Goal: Feedback & Contribution: Contribute content

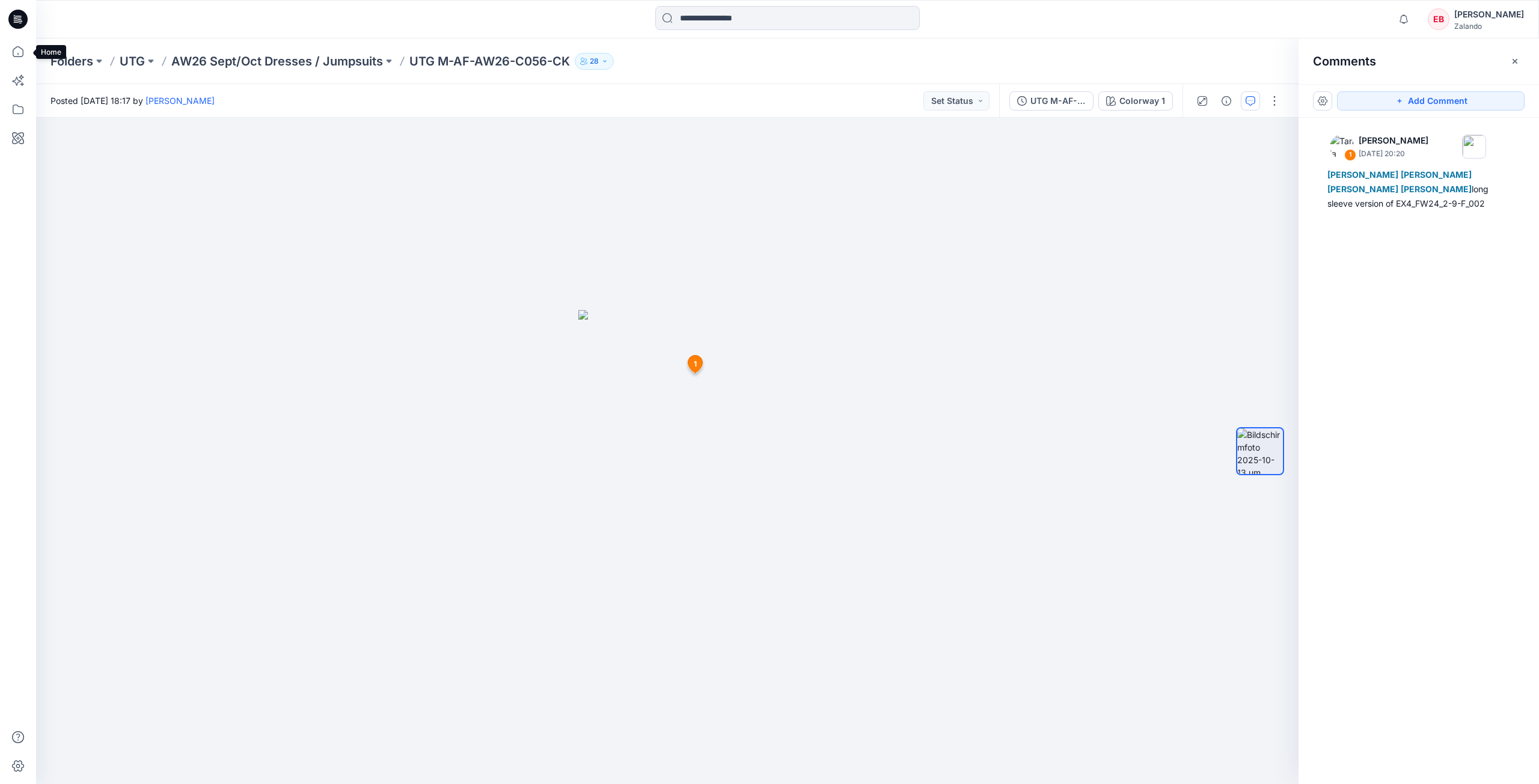
click at [29, 52] on icon at bounding box center [18, 52] width 27 height 27
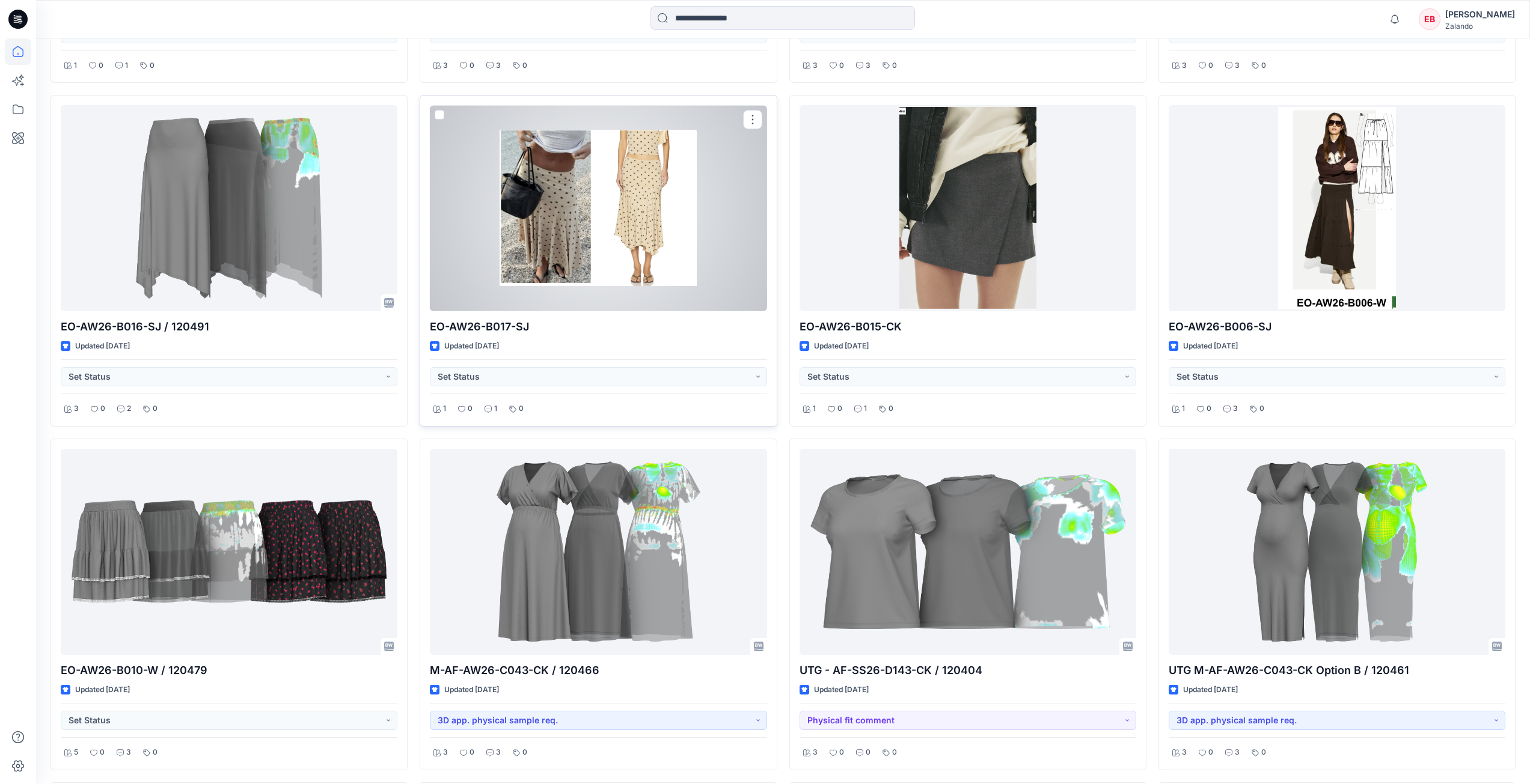
scroll to position [1042, 0]
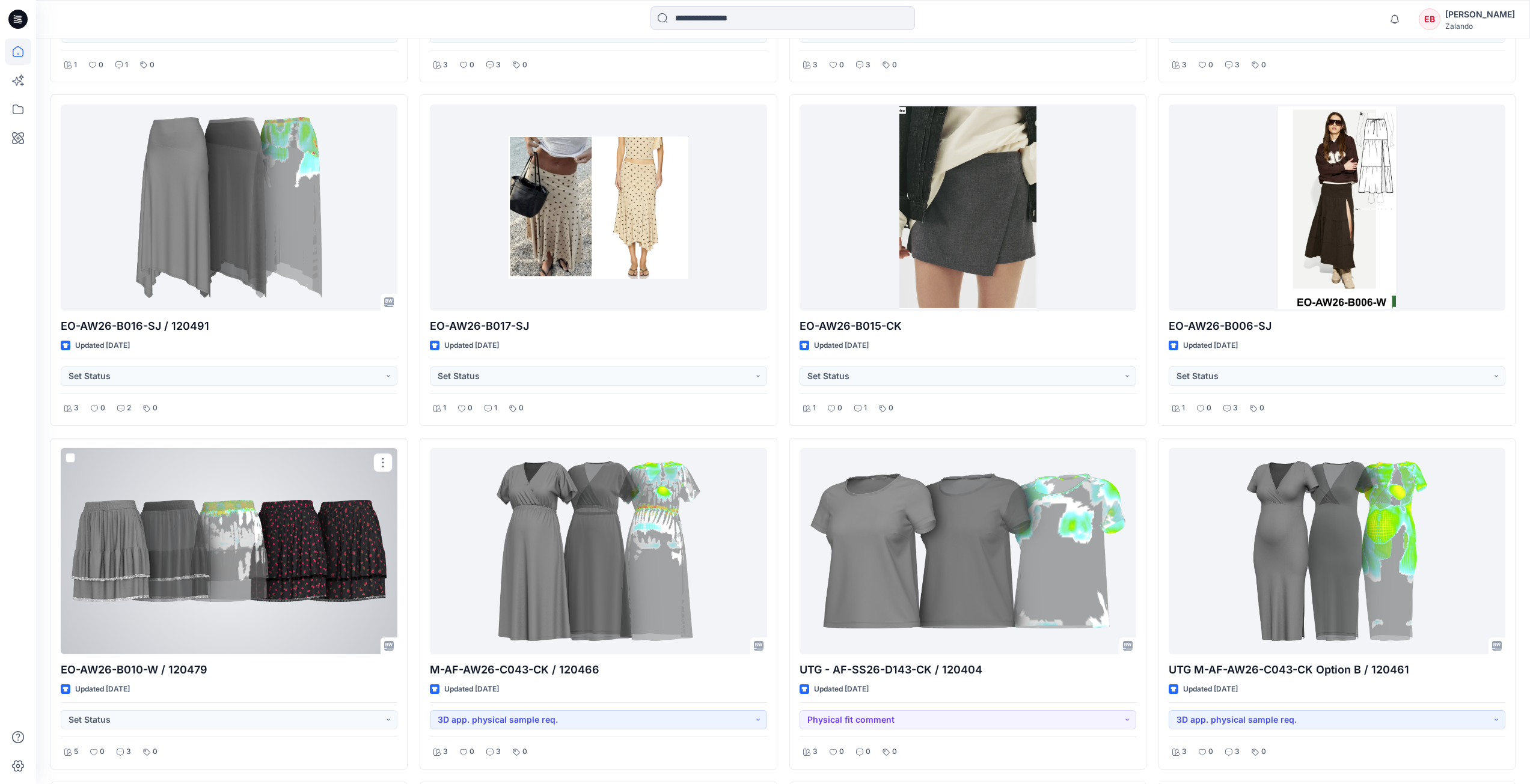
click at [303, 546] on div at bounding box center [229, 551] width 336 height 206
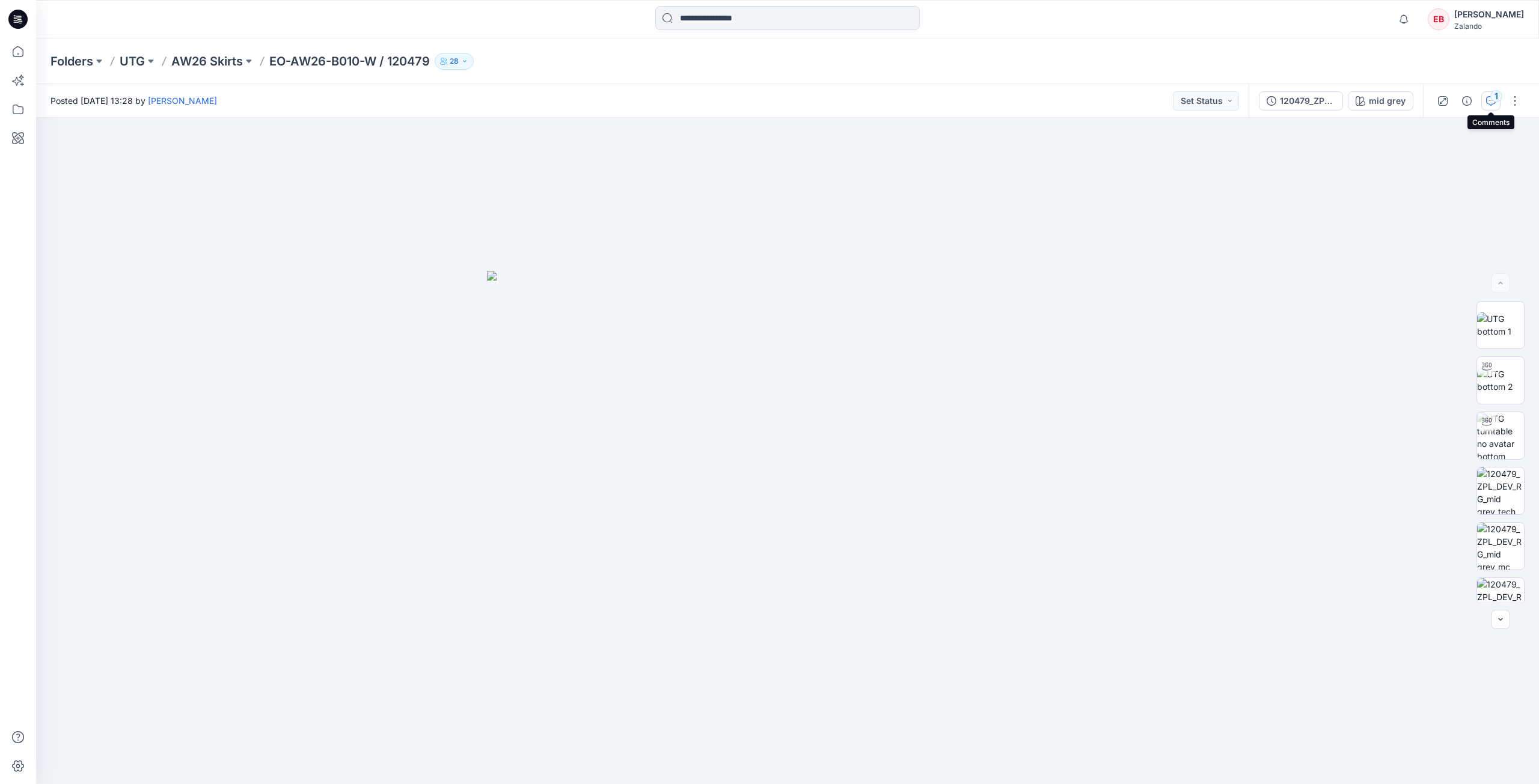
click at [1495, 94] on div "1" at bounding box center [1496, 96] width 12 height 12
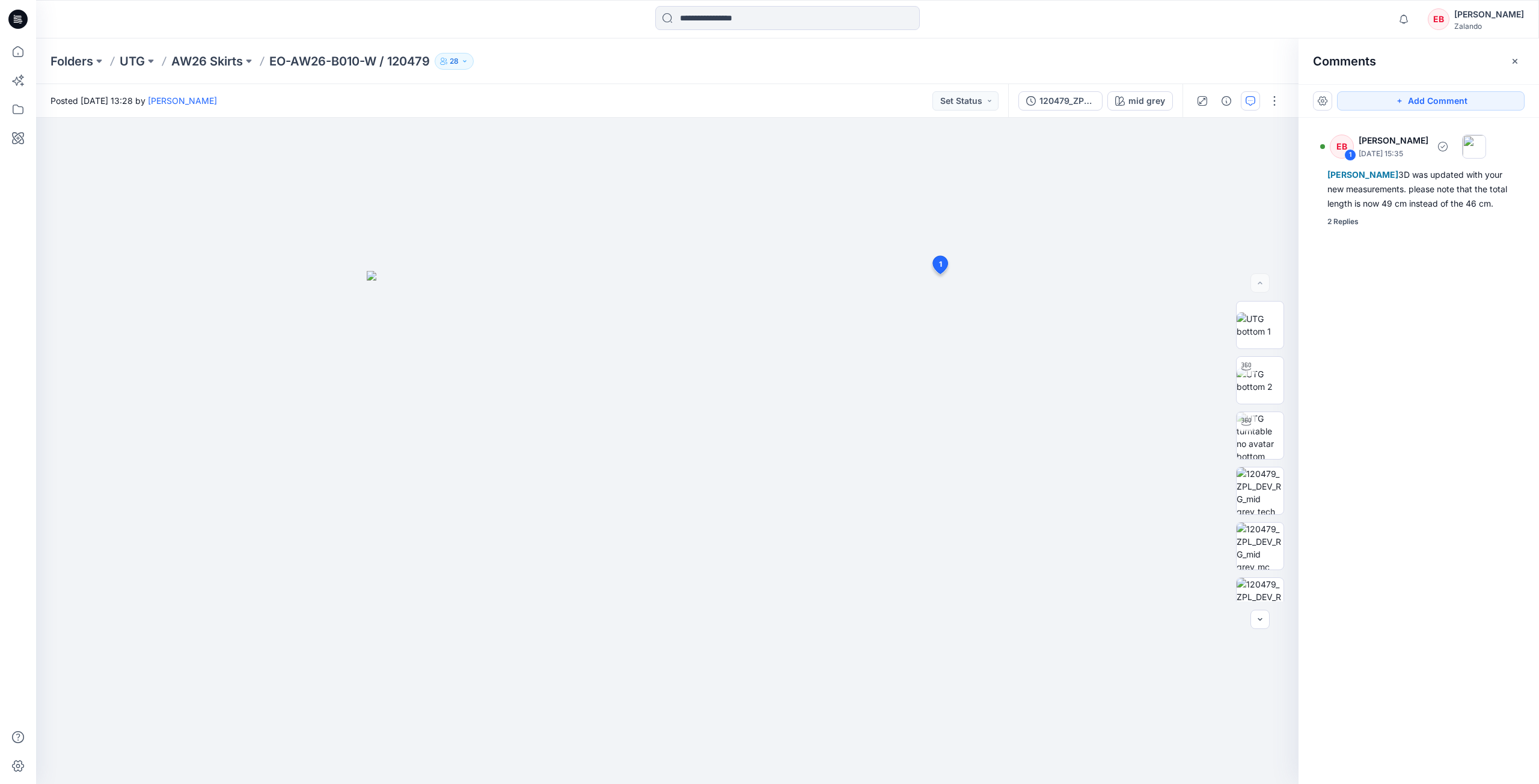
click at [1342, 227] on div "2 Replies" at bounding box center [1343, 222] width 31 height 12
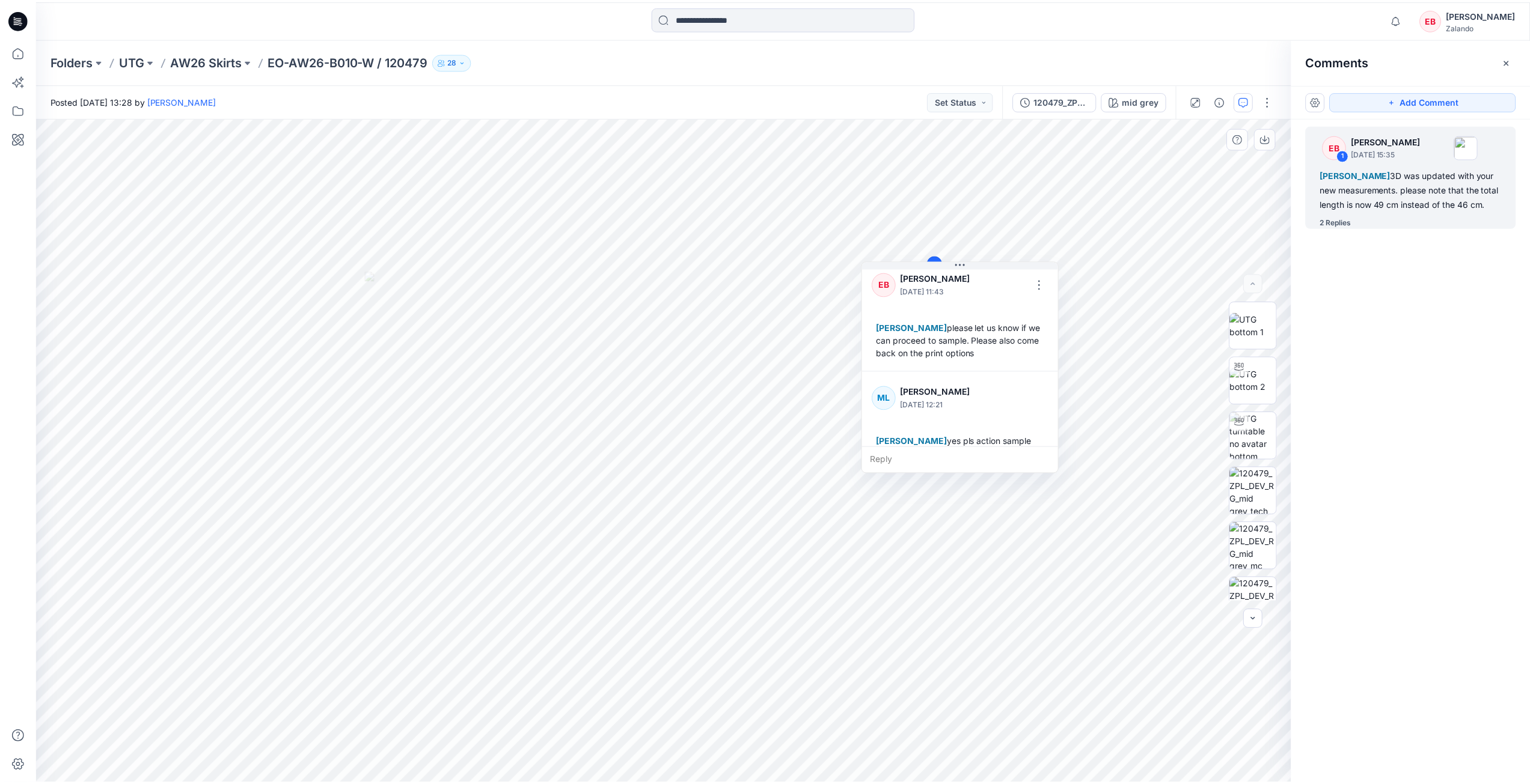
scroll to position [147, 0]
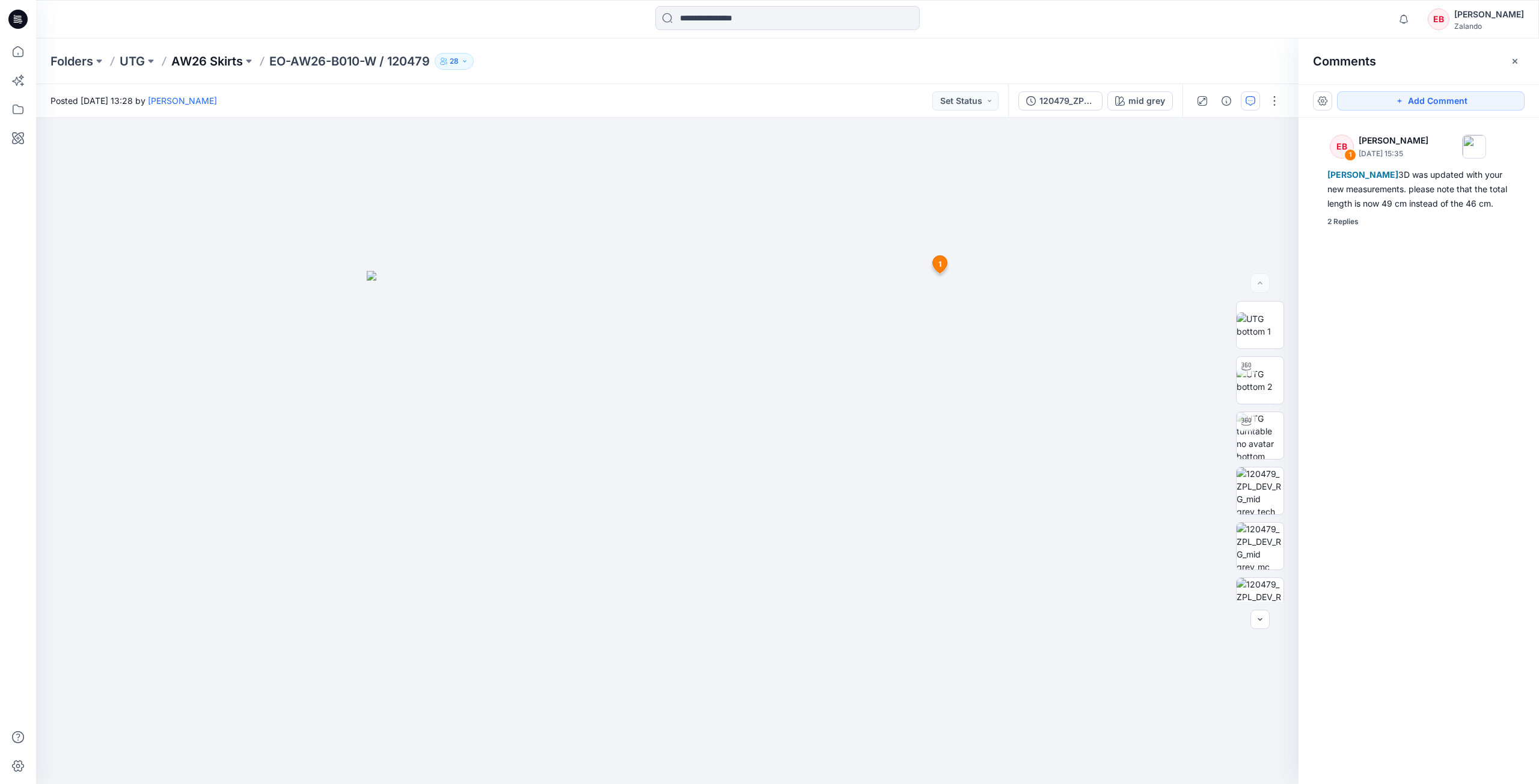
click at [216, 70] on div "Folders UTG AW26 Skirts EO-AW26-B010-W / 120479 28" at bounding box center [788, 61] width 1503 height 45
click at [212, 60] on p "AW26 Skirts" at bounding box center [207, 61] width 71 height 17
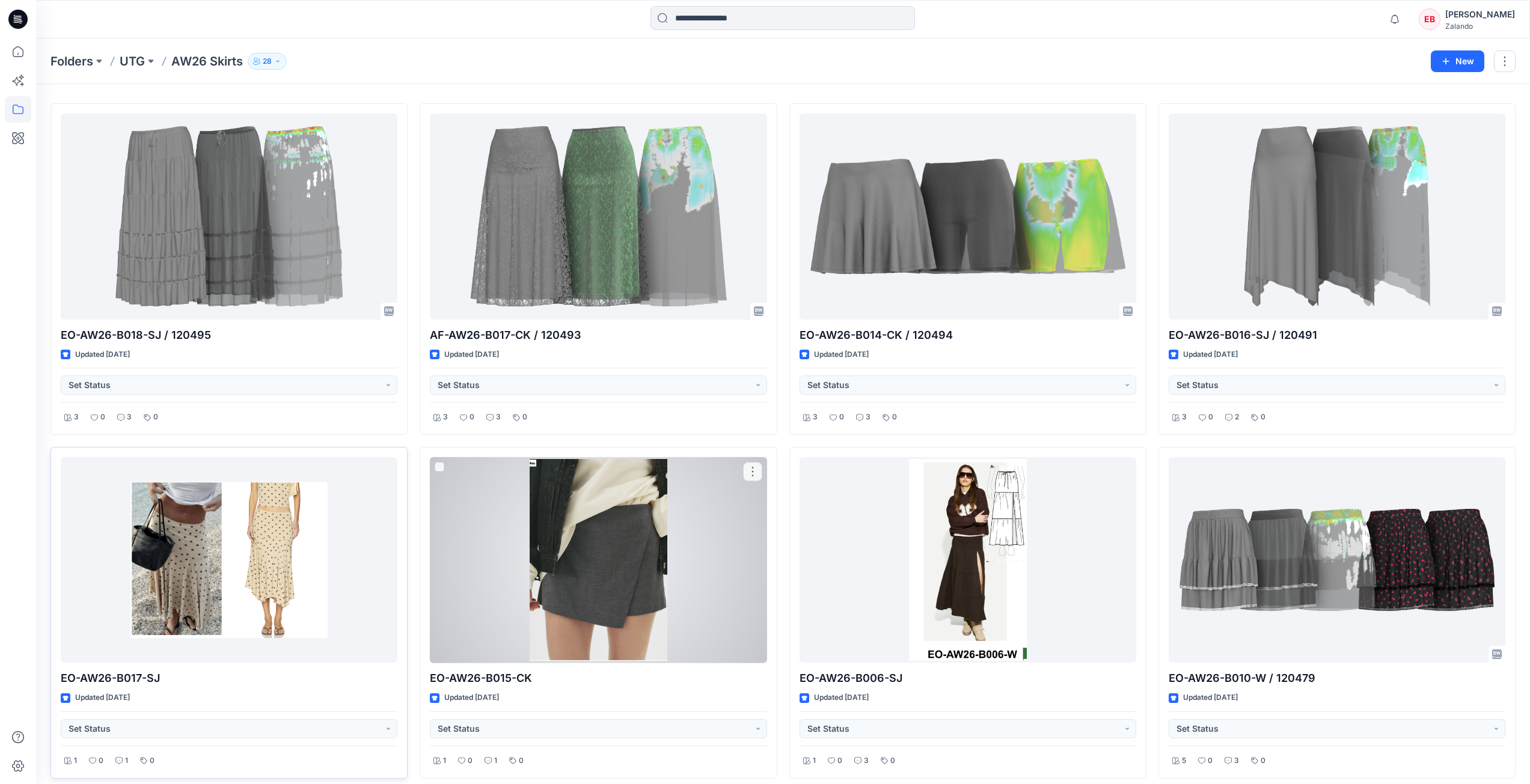
scroll to position [40, 0]
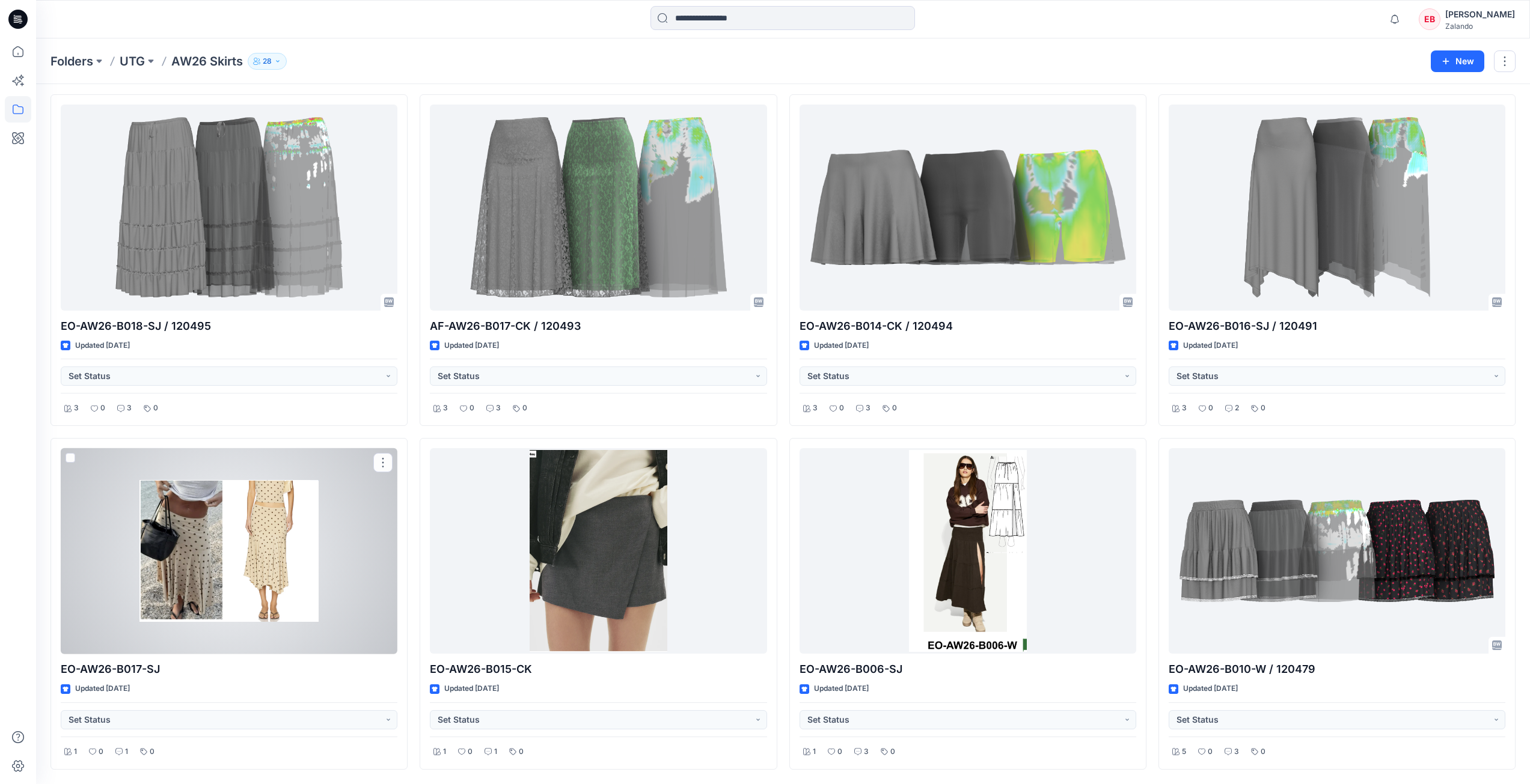
drag, startPoint x: 295, startPoint y: 562, endPoint x: 305, endPoint y: 553, distance: 13.5
click at [296, 562] on div at bounding box center [229, 551] width 336 height 206
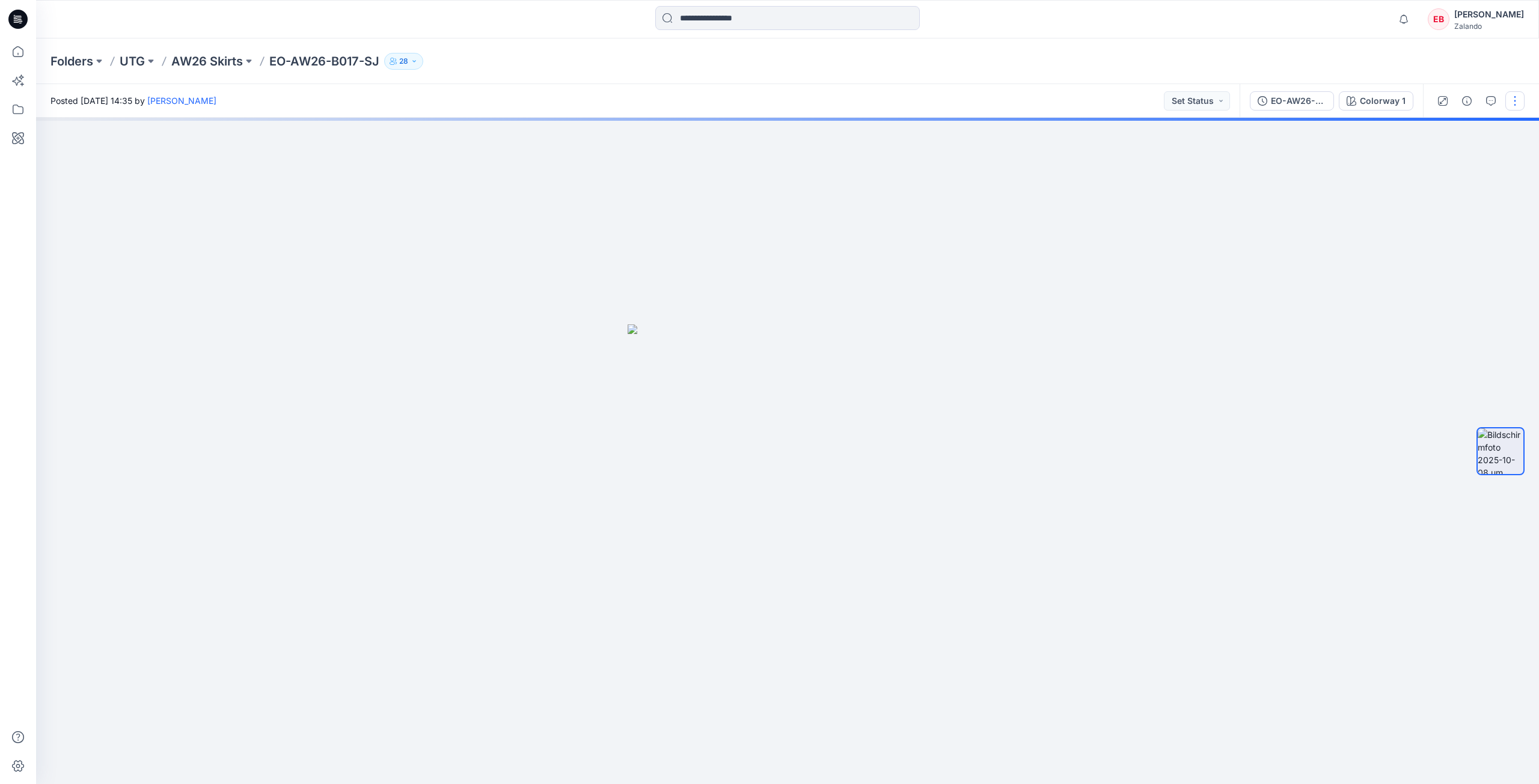
click at [1514, 93] on button "button" at bounding box center [1514, 101] width 19 height 19
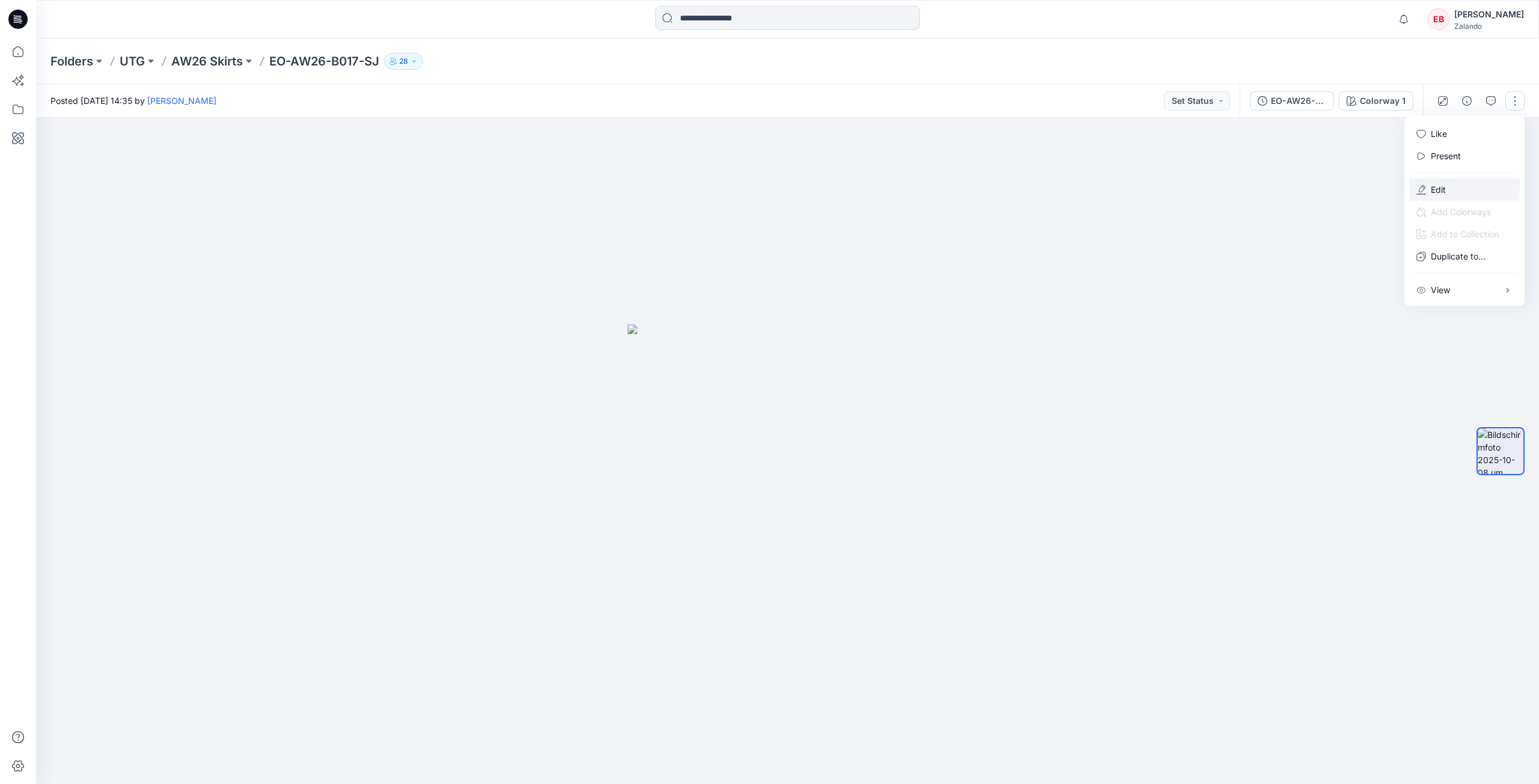
click at [1456, 191] on button "Edit" at bounding box center [1464, 189] width 111 height 22
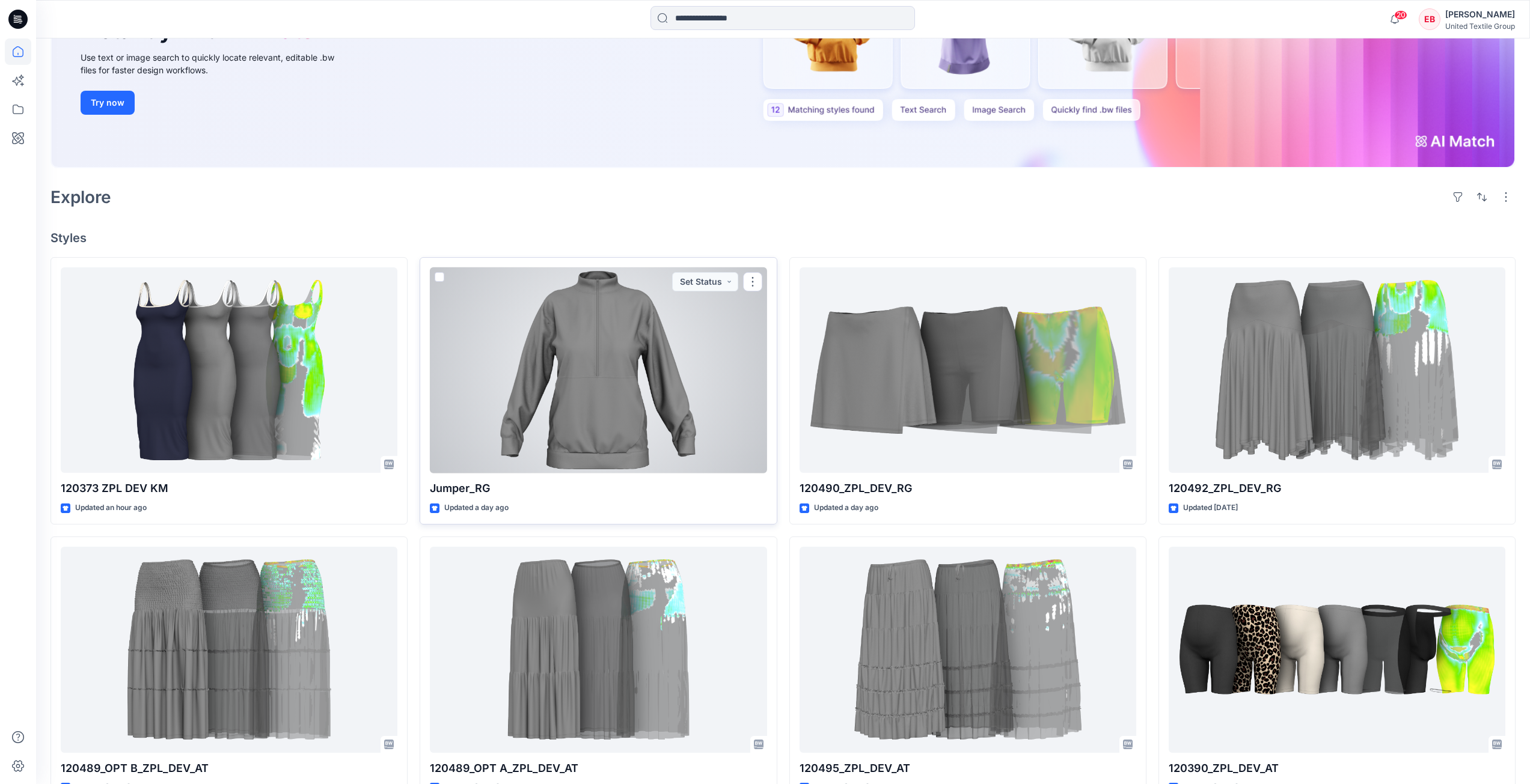
scroll to position [240, 0]
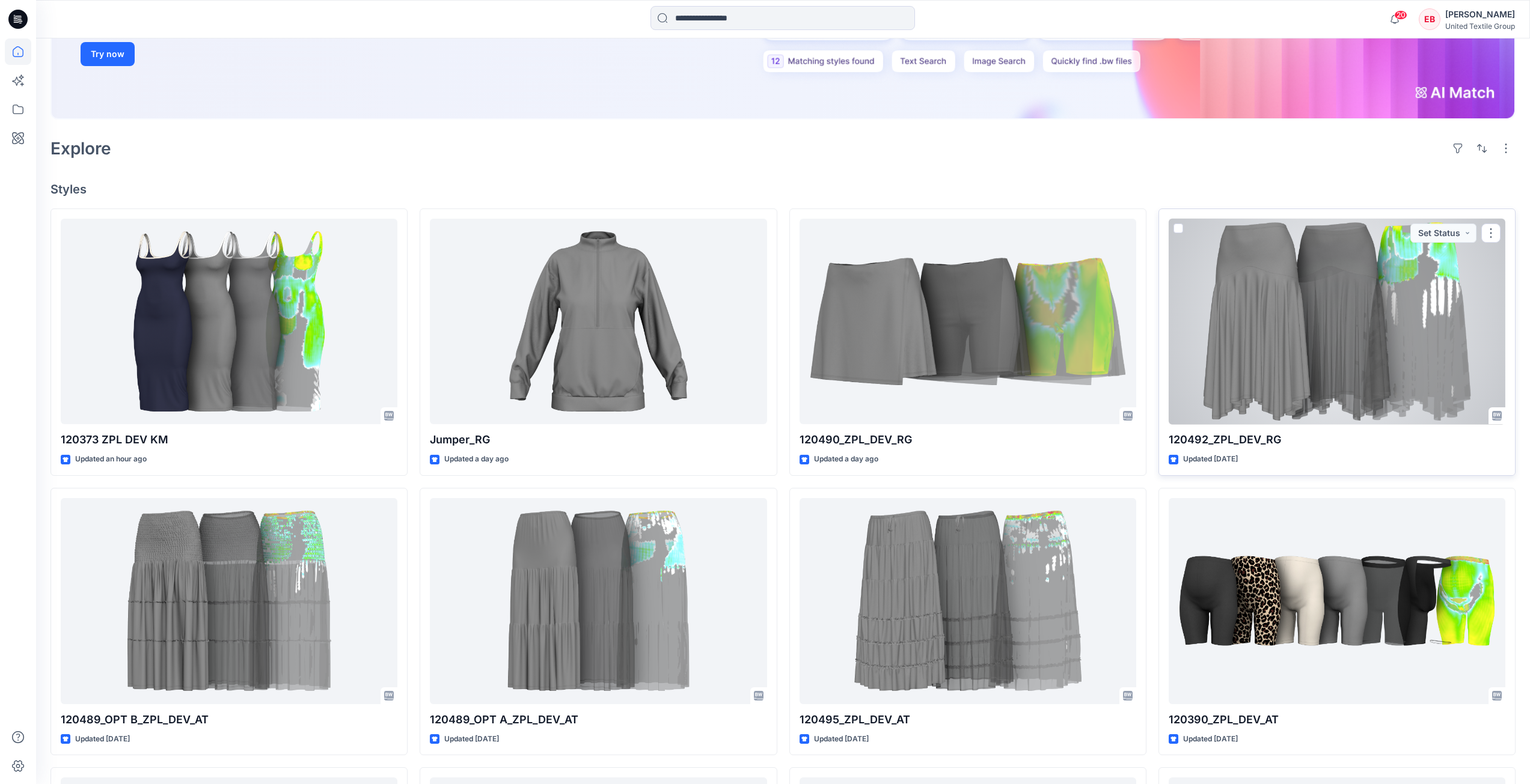
click at [1361, 354] on div at bounding box center [1337, 322] width 336 height 206
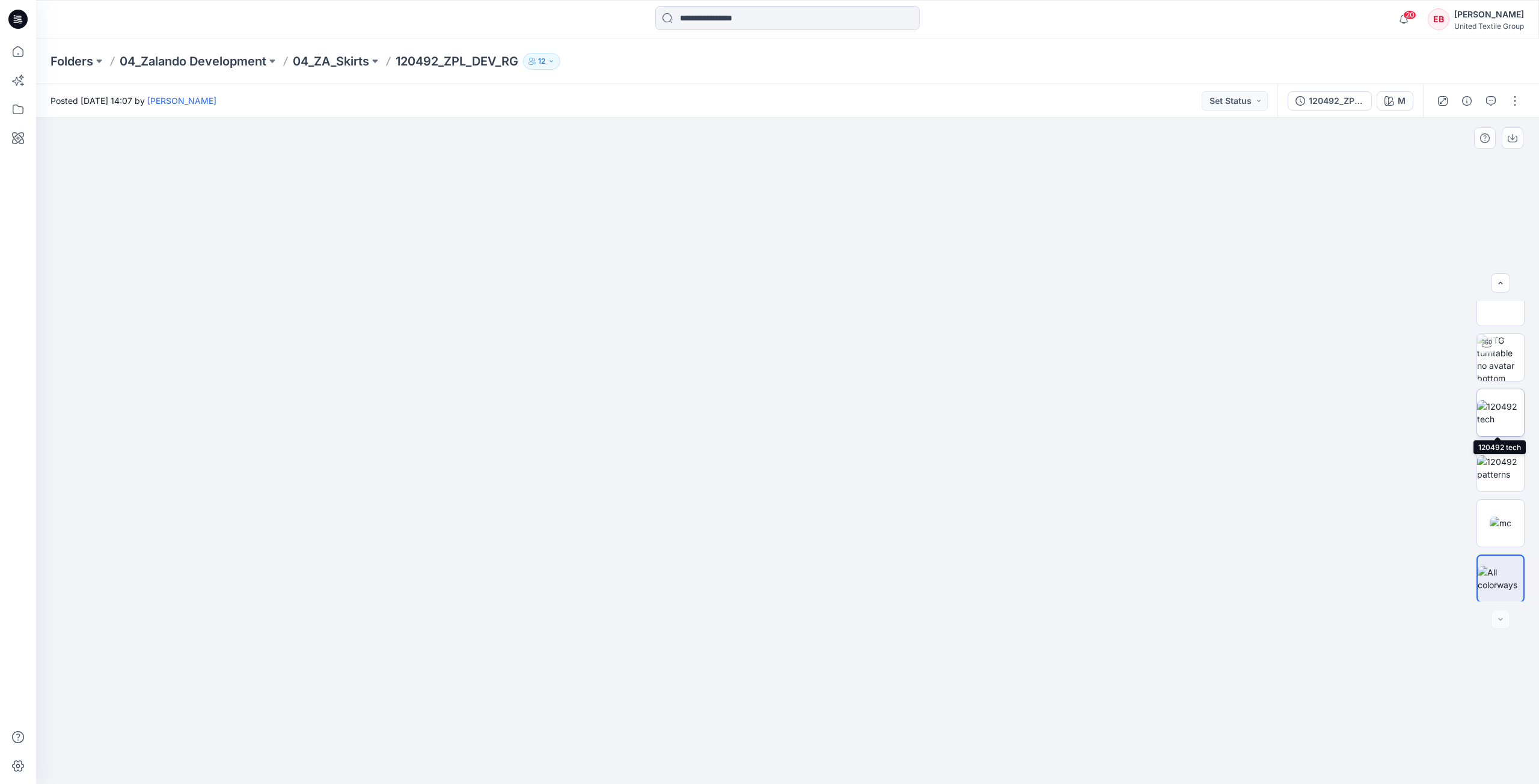
scroll to position [79, 0]
click at [1498, 314] on img at bounding box center [1500, 301] width 47 height 25
drag, startPoint x: 937, startPoint y: 762, endPoint x: 884, endPoint y: 700, distance: 81.6
click at [884, 700] on div at bounding box center [788, 451] width 1503 height 667
drag, startPoint x: 888, startPoint y: 757, endPoint x: 1012, endPoint y: 701, distance: 136.1
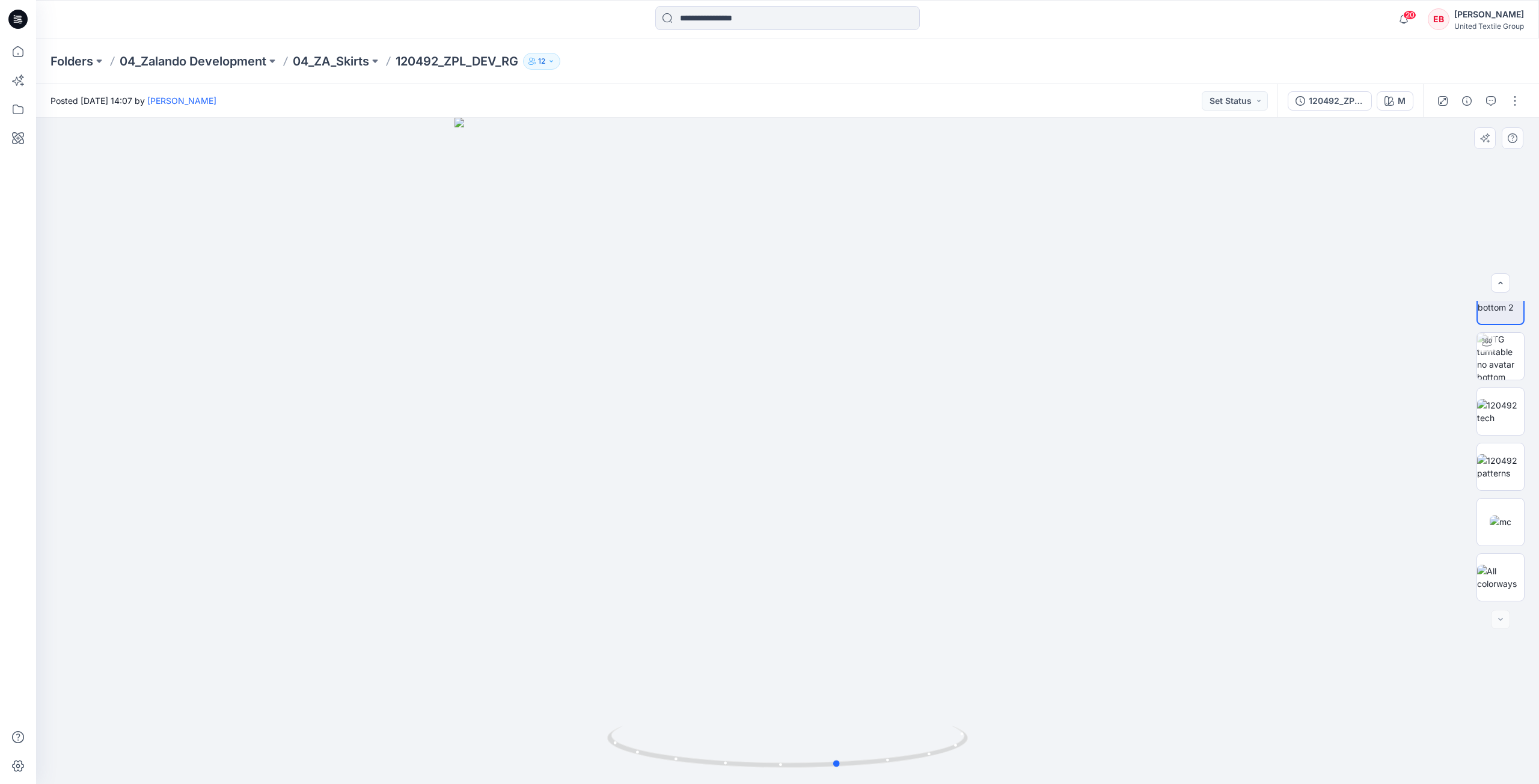
click at [1012, 701] on div at bounding box center [788, 451] width 1503 height 667
click at [1357, 103] on div "120492_ZPL_DEV_RG" at bounding box center [1336, 101] width 55 height 13
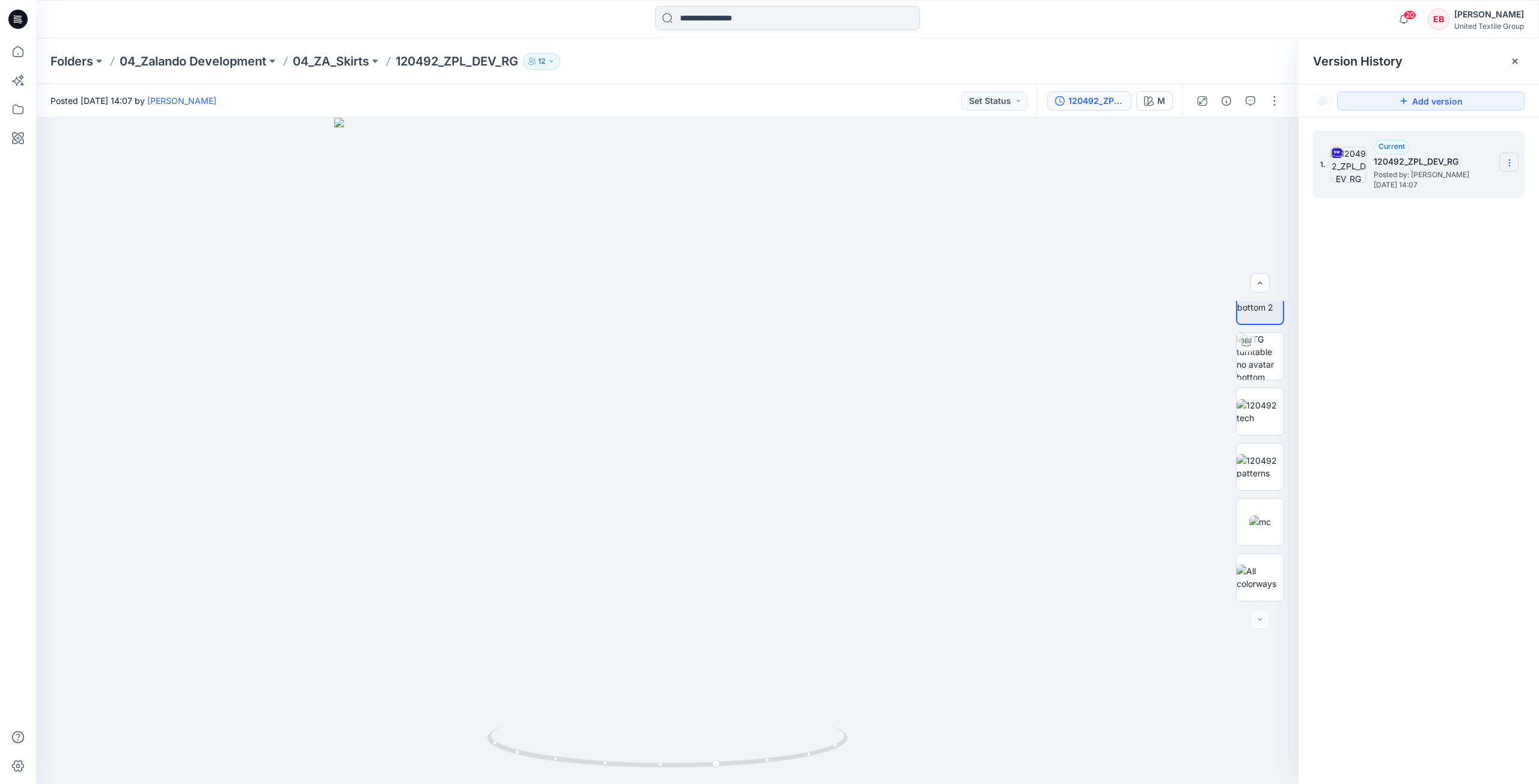
click at [1506, 161] on icon at bounding box center [1510, 163] width 9 height 9
click at [1478, 184] on span "Download Source BW File" at bounding box center [1448, 186] width 101 height 15
click at [1261, 315] on img at bounding box center [1260, 325] width 47 height 25
click at [1277, 137] on button "button" at bounding box center [1272, 138] width 21 height 21
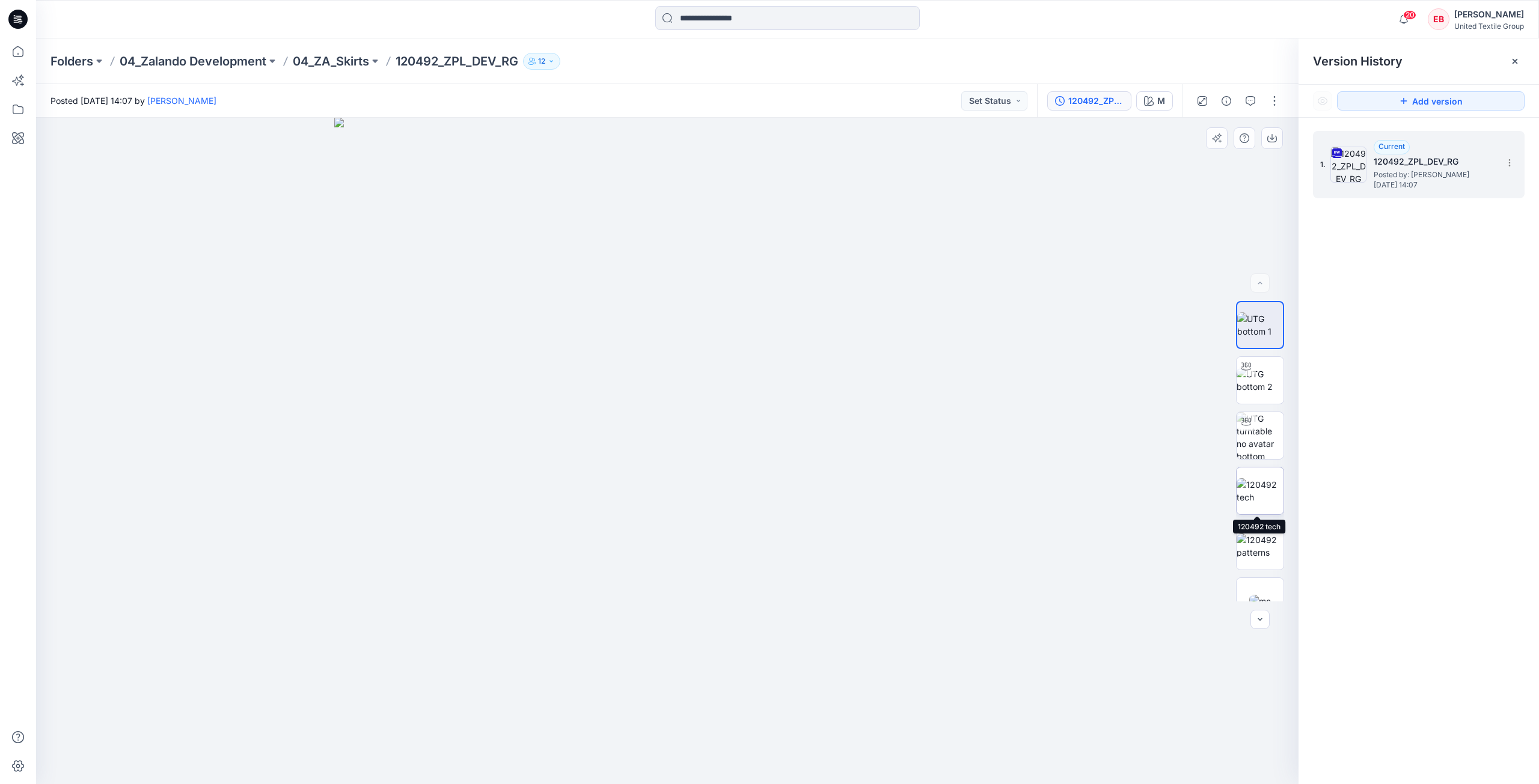
click at [1268, 504] on img at bounding box center [1260, 491] width 47 height 25
click at [1277, 134] on button "button" at bounding box center [1272, 138] width 21 height 21
click at [1262, 559] on img at bounding box center [1260, 546] width 47 height 25
click at [1275, 143] on button "button" at bounding box center [1272, 138] width 21 height 21
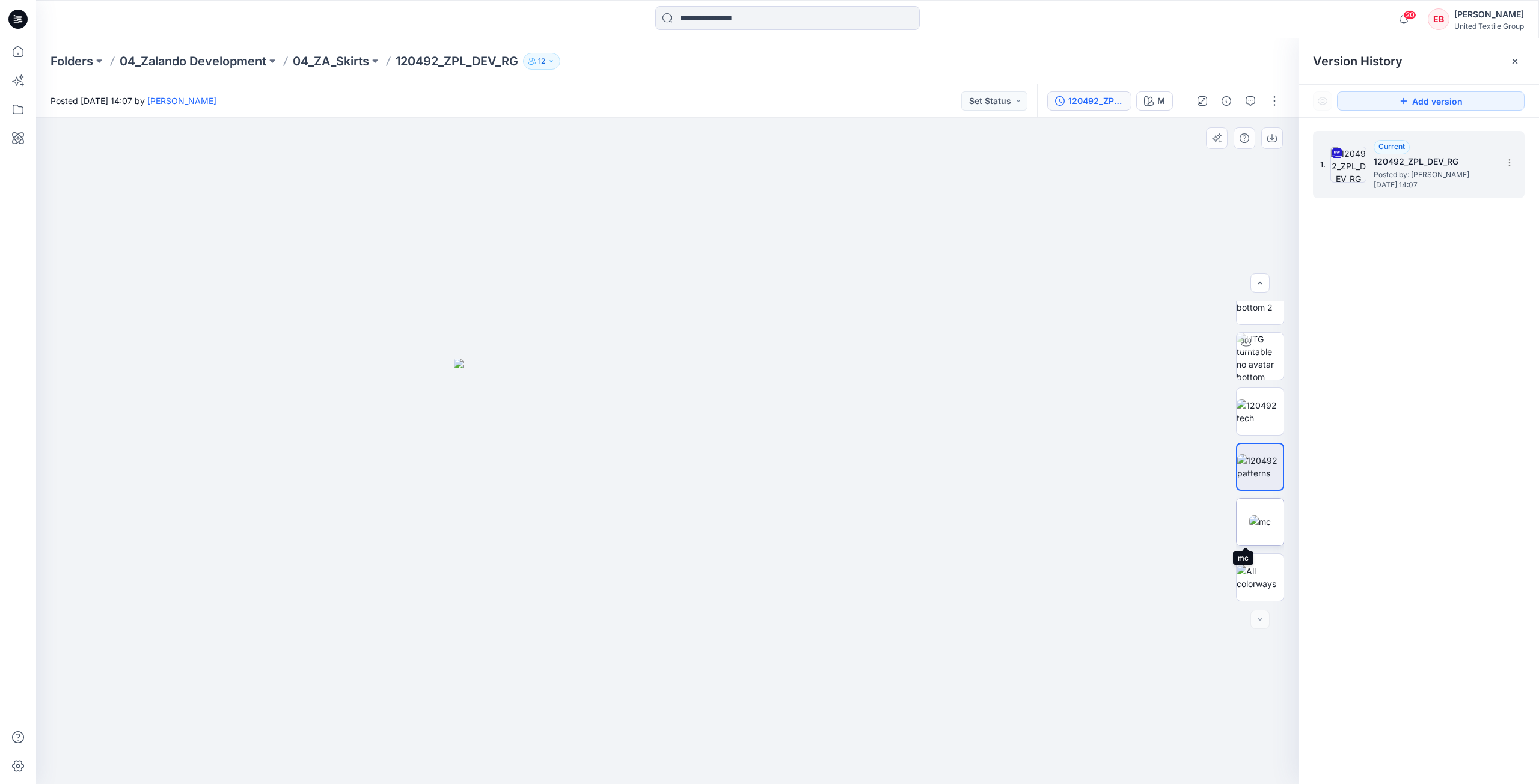
click at [1257, 528] on img at bounding box center [1260, 522] width 21 height 13
click at [1273, 143] on button "button" at bounding box center [1272, 138] width 21 height 21
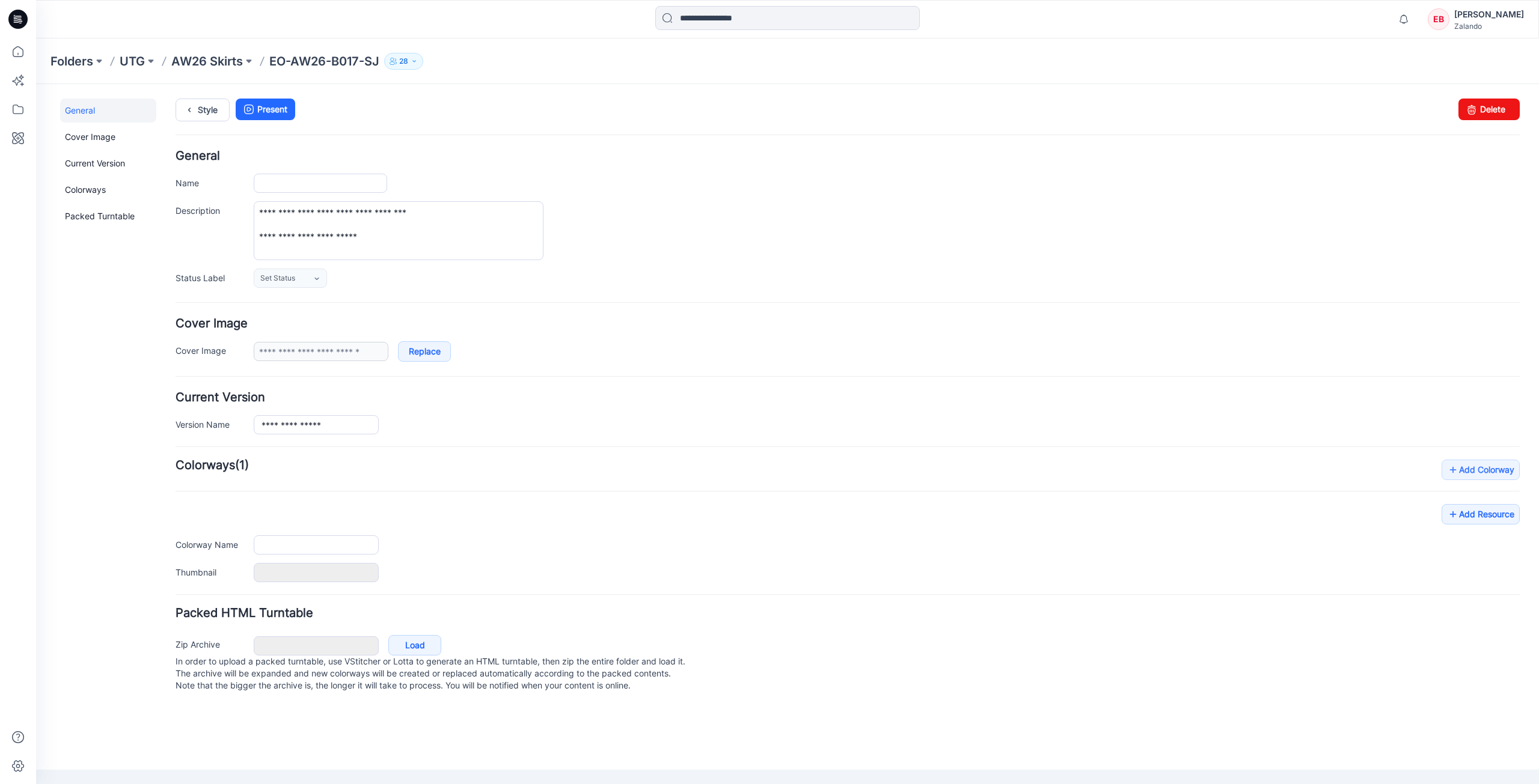
type input "**********"
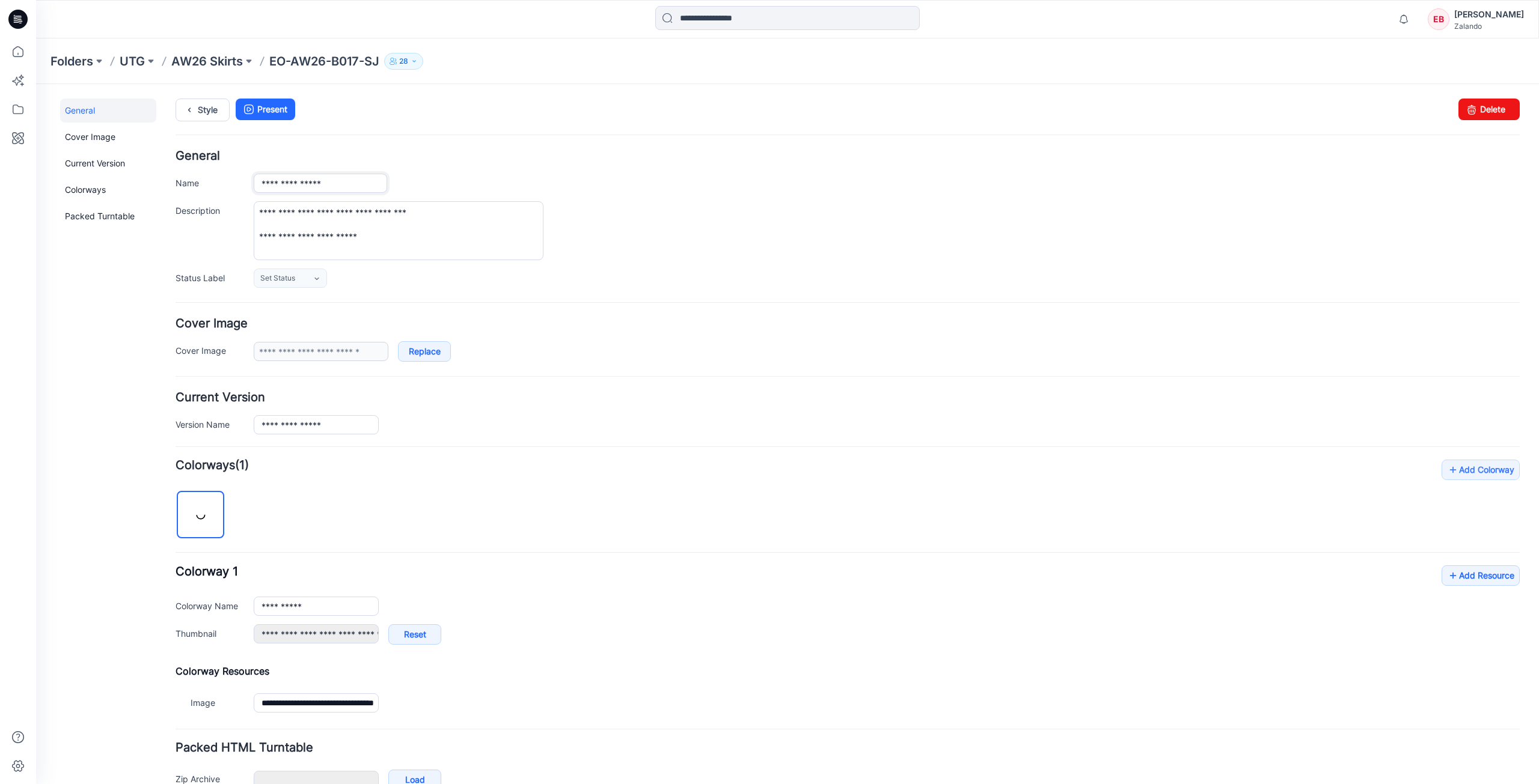
click at [358, 184] on input "**********" at bounding box center [320, 183] width 133 height 19
type input "**********"
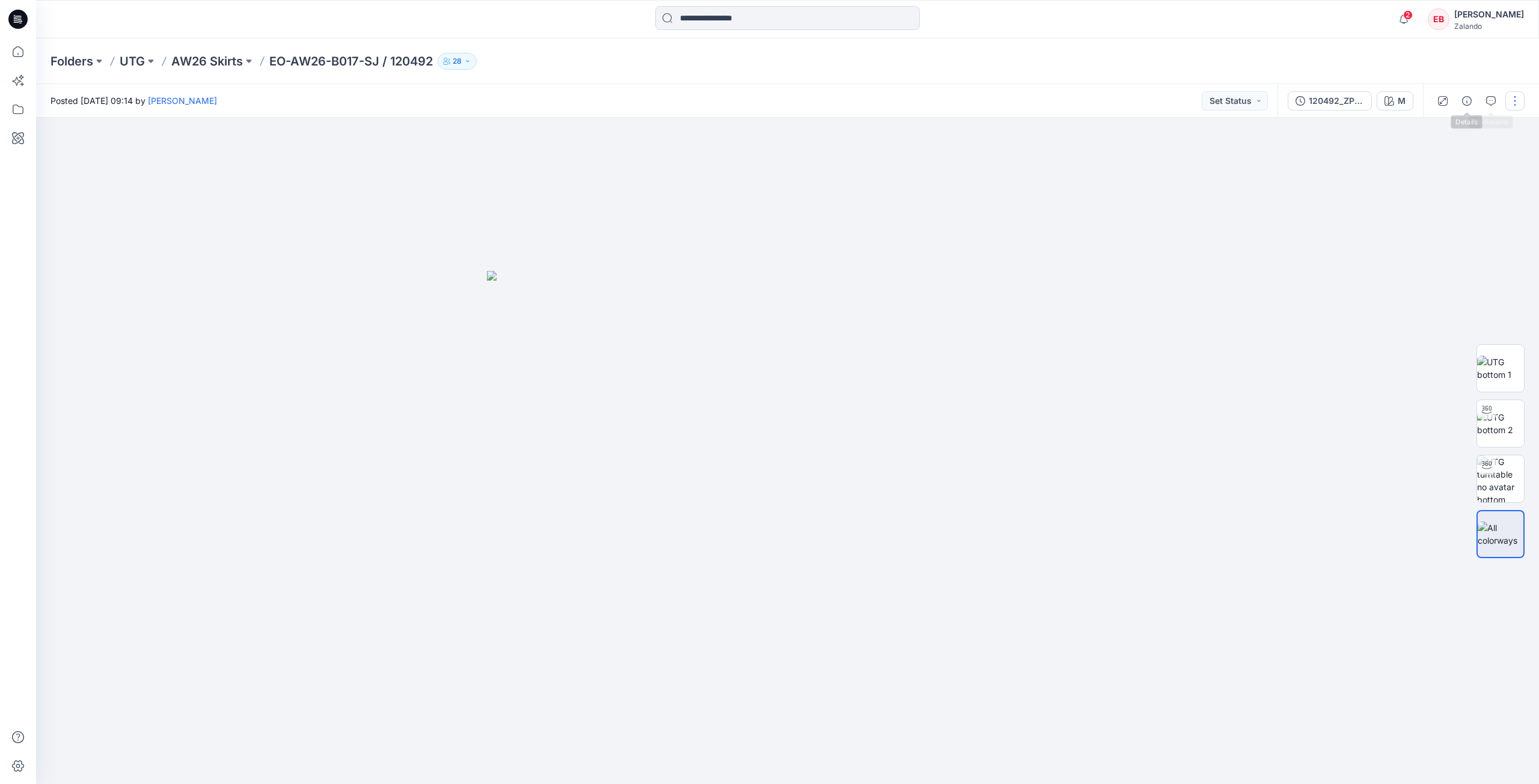
click at [1524, 101] on button "button" at bounding box center [1514, 101] width 19 height 19
click at [1462, 157] on button "Edit" at bounding box center [1464, 162] width 111 height 22
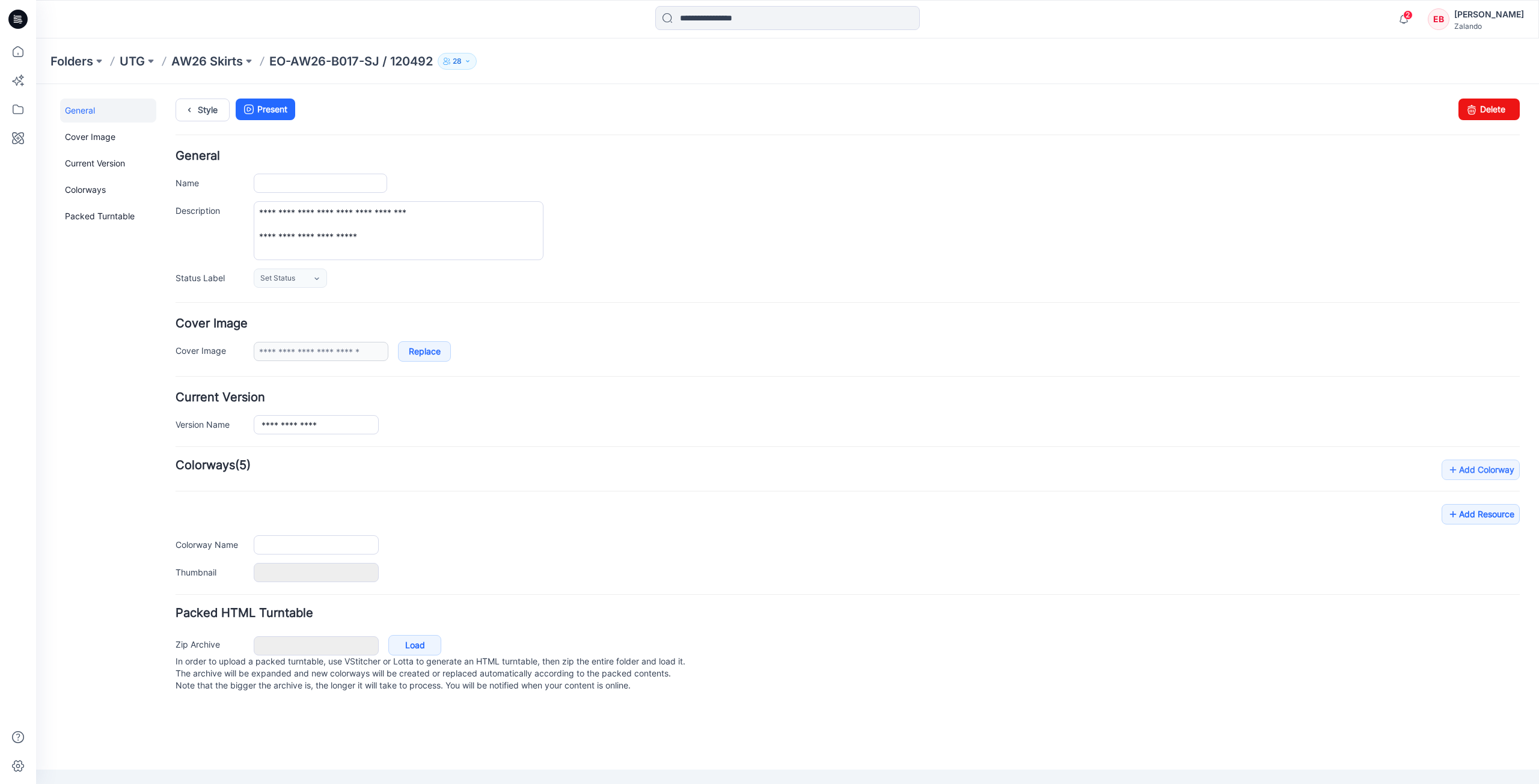
type input "**********"
type input "*"
type input "**********"
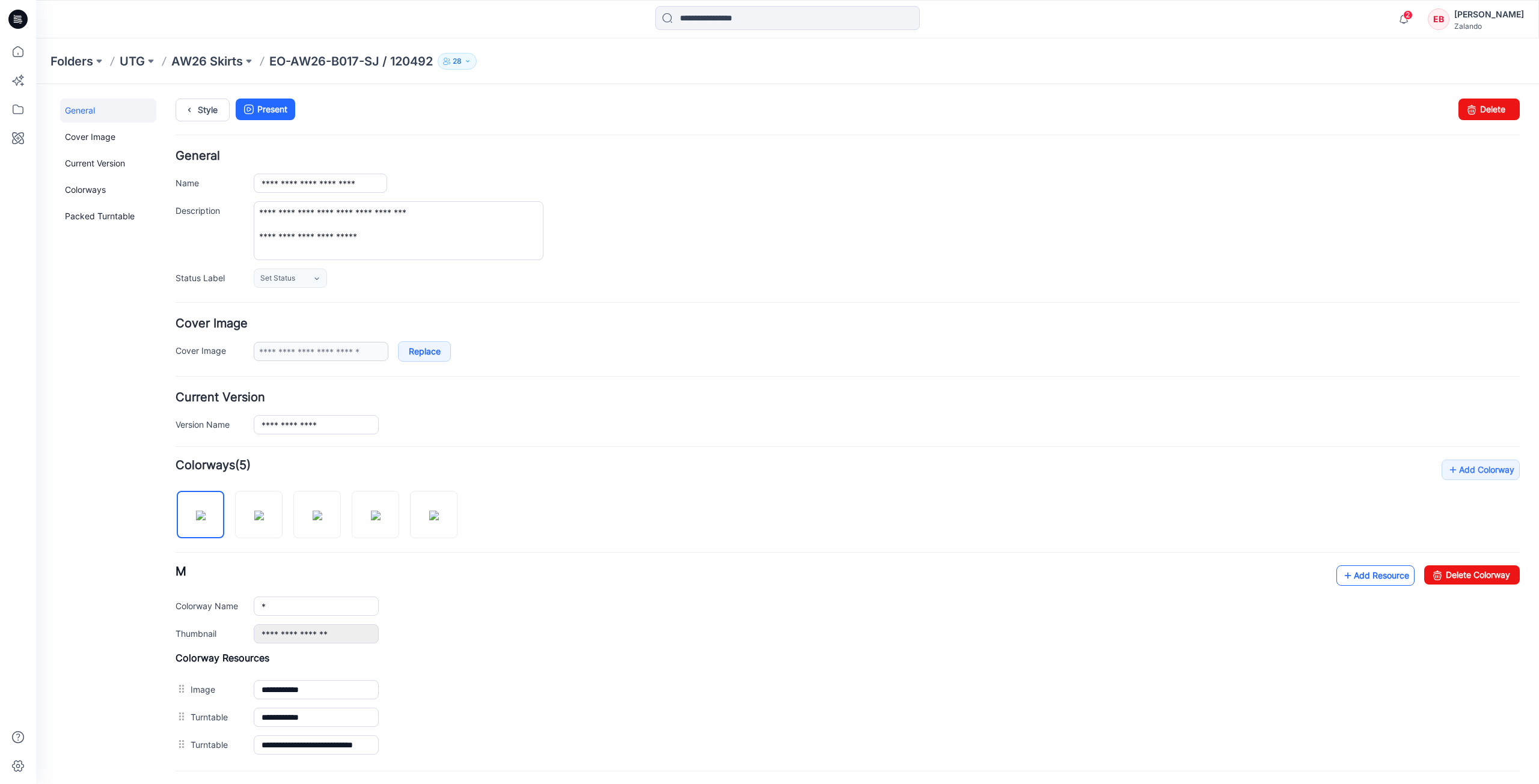
click at [1347, 570] on link "Add Resource" at bounding box center [1375, 576] width 78 height 21
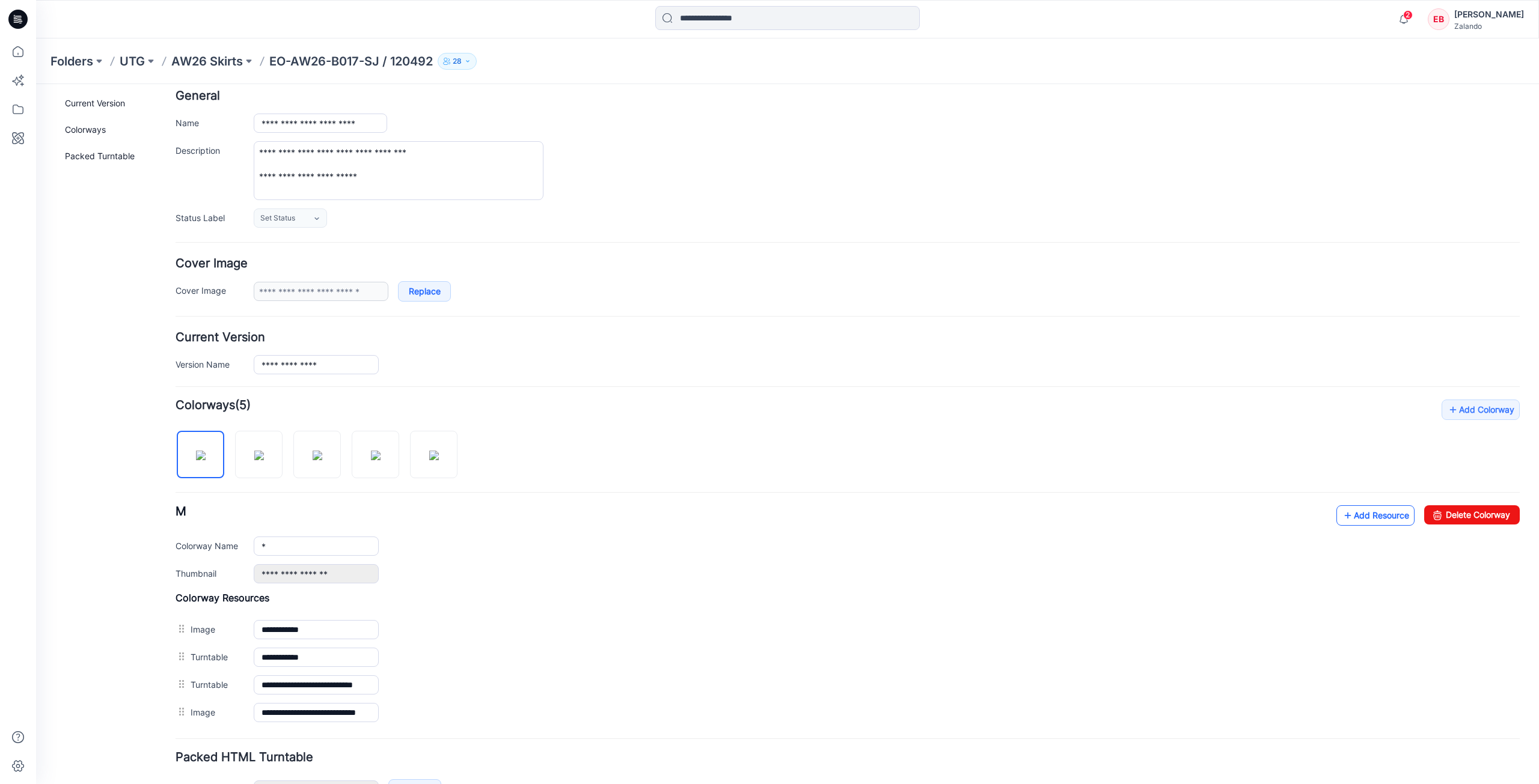
click at [1375, 512] on link "Add Resource" at bounding box center [1375, 516] width 78 height 21
click at [1359, 520] on link "Add Resource" at bounding box center [1375, 516] width 78 height 21
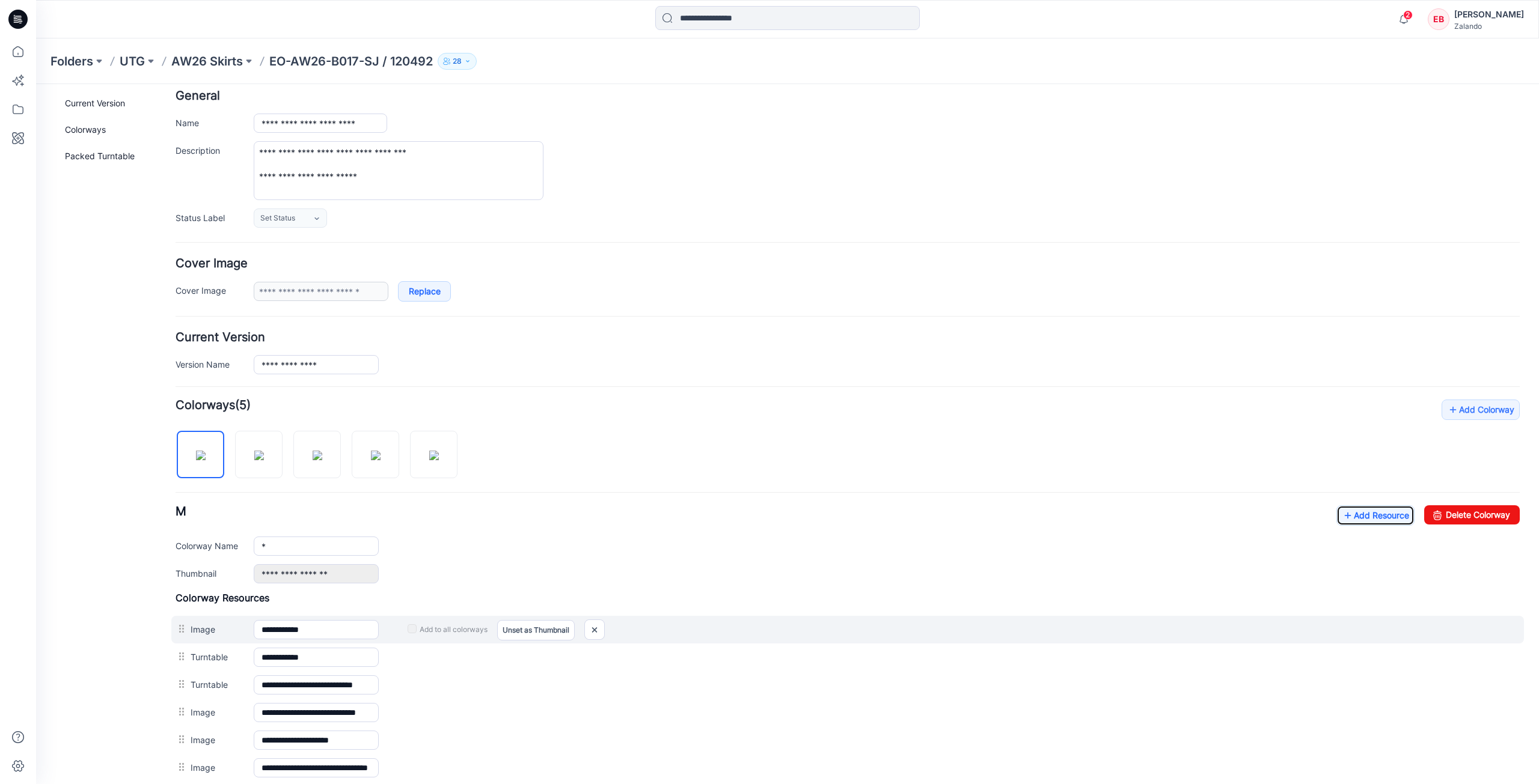
scroll to position [0, 0]
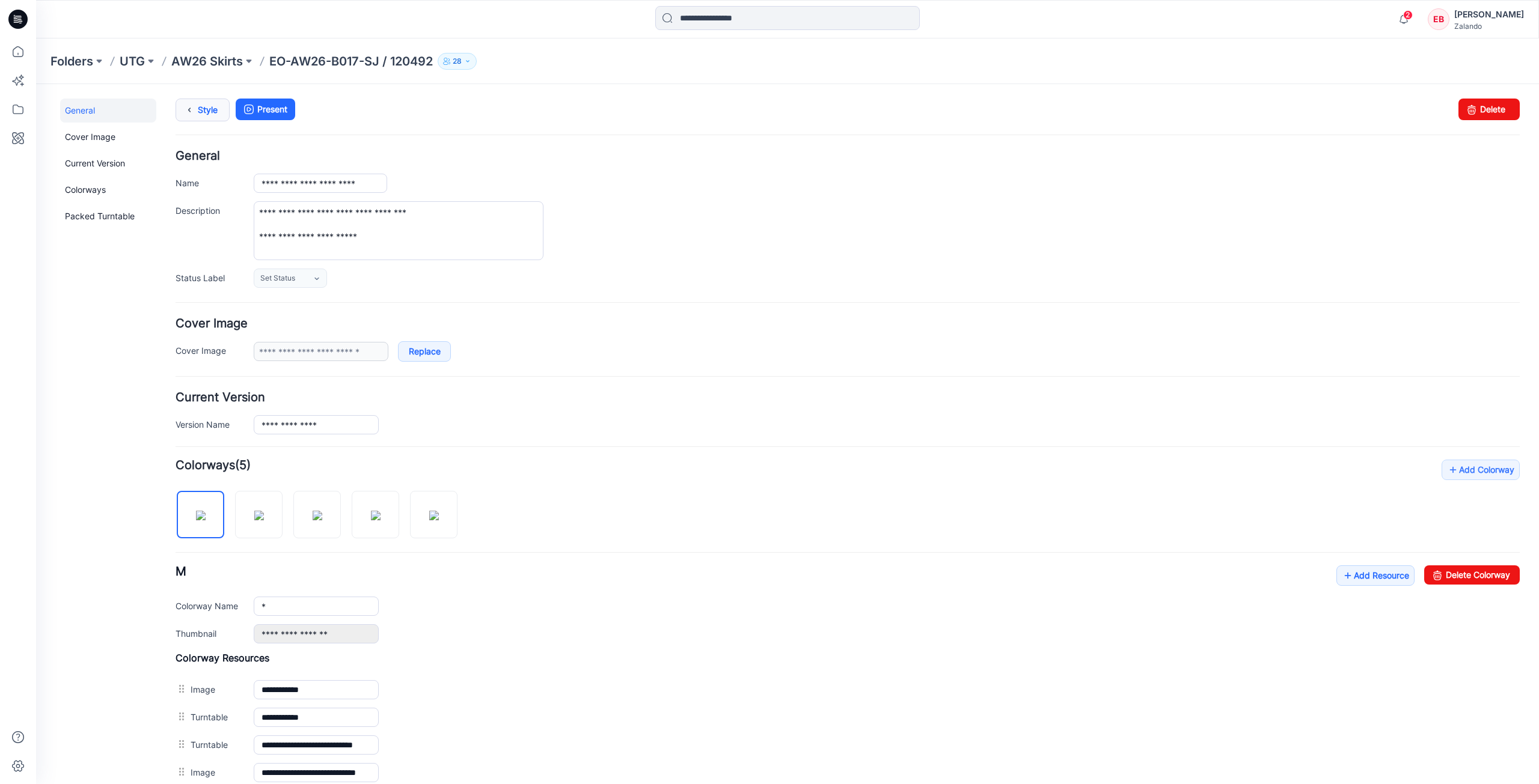
click at [204, 118] on link "Style" at bounding box center [202, 110] width 54 height 23
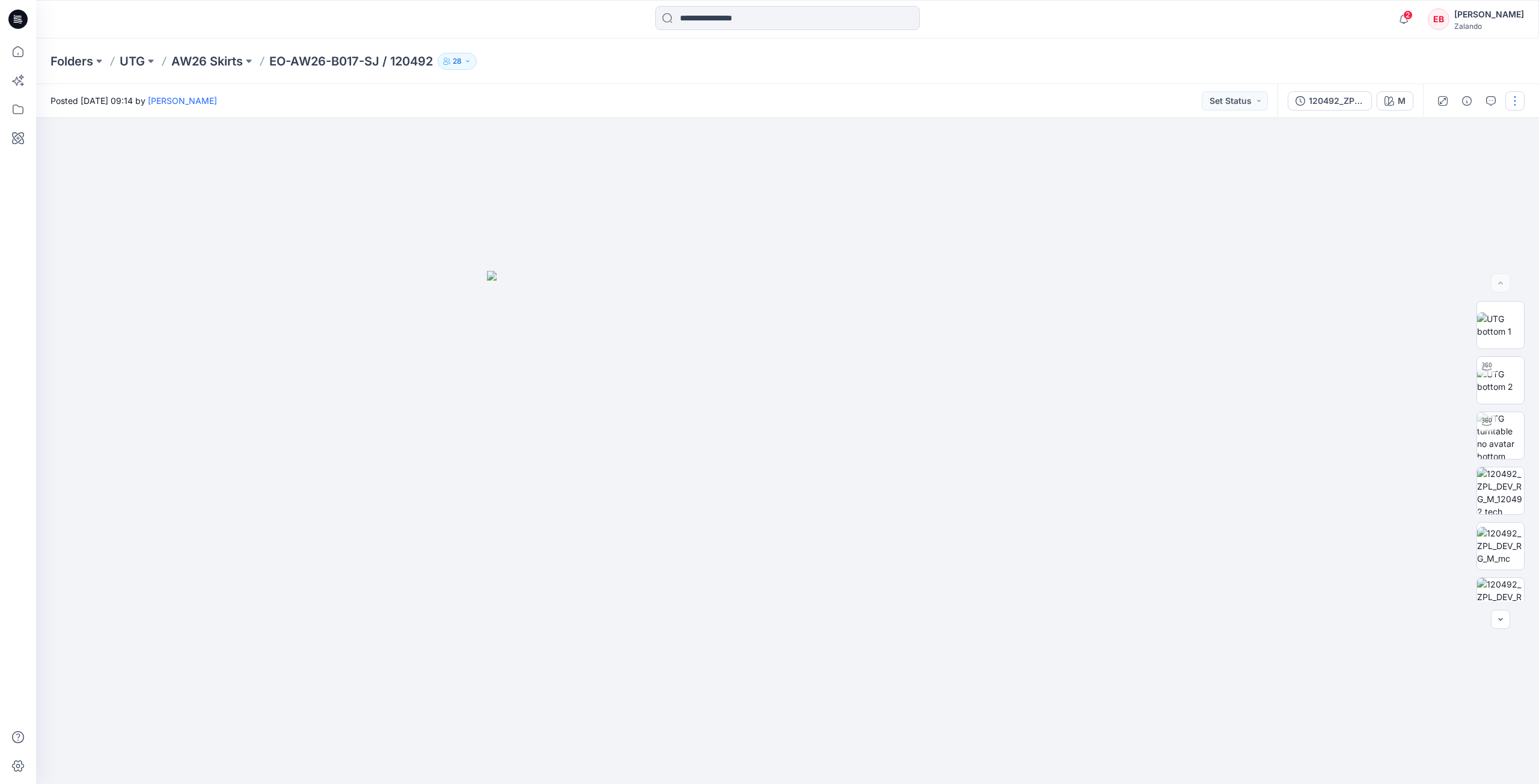
click at [1516, 101] on button "button" at bounding box center [1514, 101] width 19 height 19
click at [1494, 97] on icon "button" at bounding box center [1491, 101] width 9 height 9
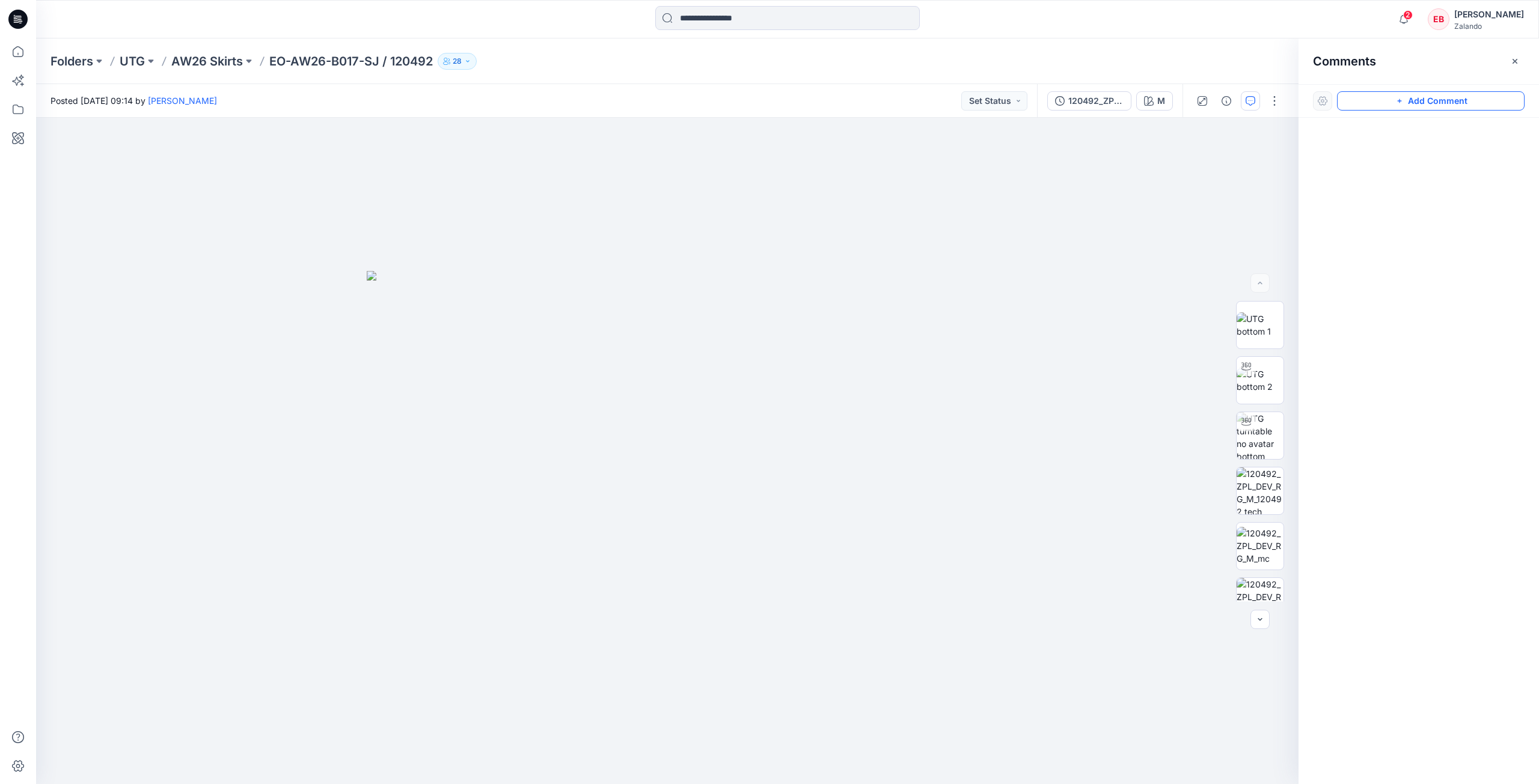
click at [1424, 95] on button "Add Comment" at bounding box center [1430, 101] width 188 height 19
click at [956, 209] on div "1" at bounding box center [667, 451] width 1263 height 667
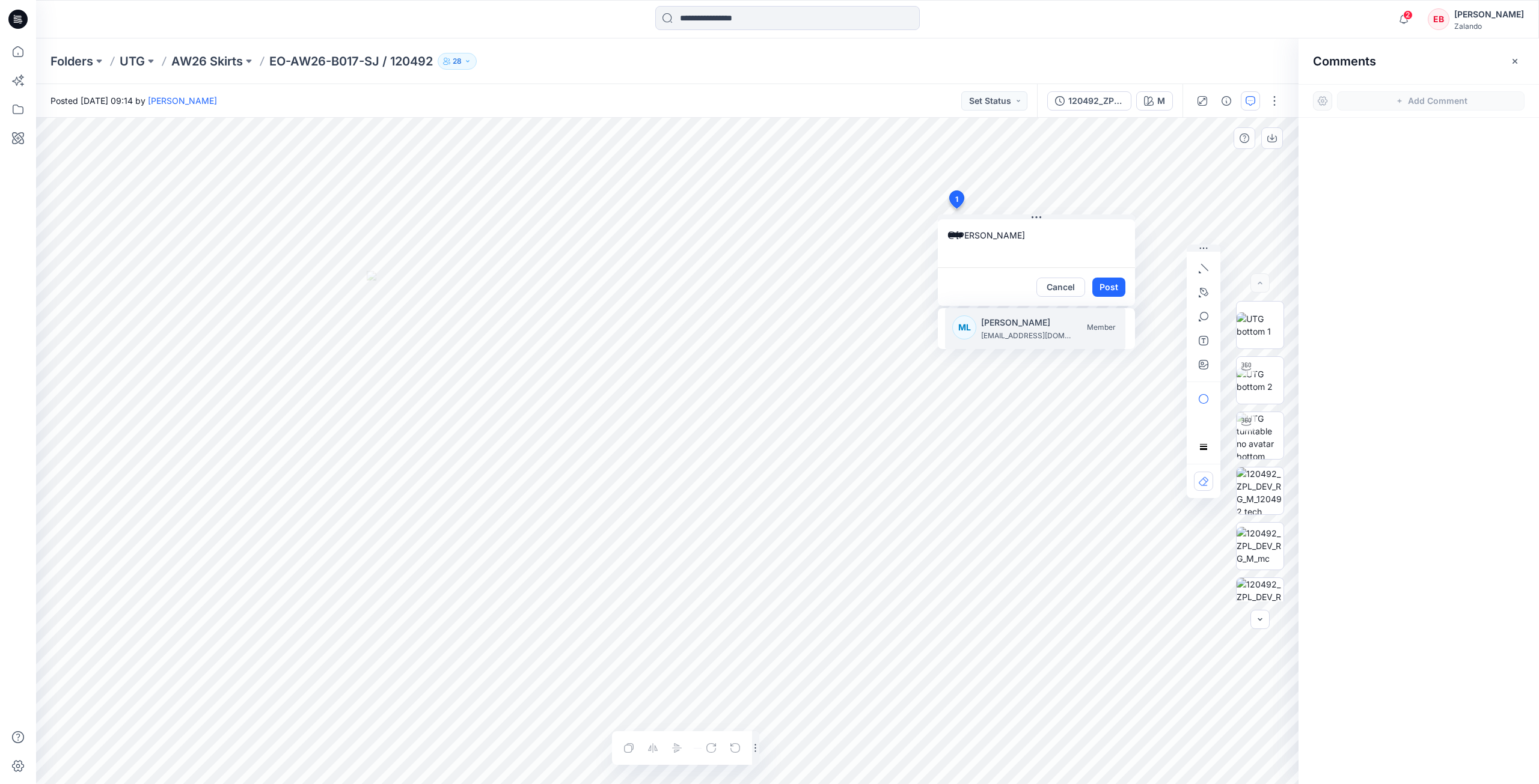
click at [1022, 329] on p "[PERSON_NAME]" at bounding box center [1026, 323] width 90 height 15
click at [1100, 248] on textarea "**********" at bounding box center [1036, 244] width 197 height 48
click at [1090, 248] on textarea "**********" at bounding box center [1036, 244] width 197 height 48
click at [1099, 252] on textarea "**********" at bounding box center [1036, 244] width 197 height 48
click at [1005, 251] on textarea "**********" at bounding box center [1036, 244] width 197 height 48
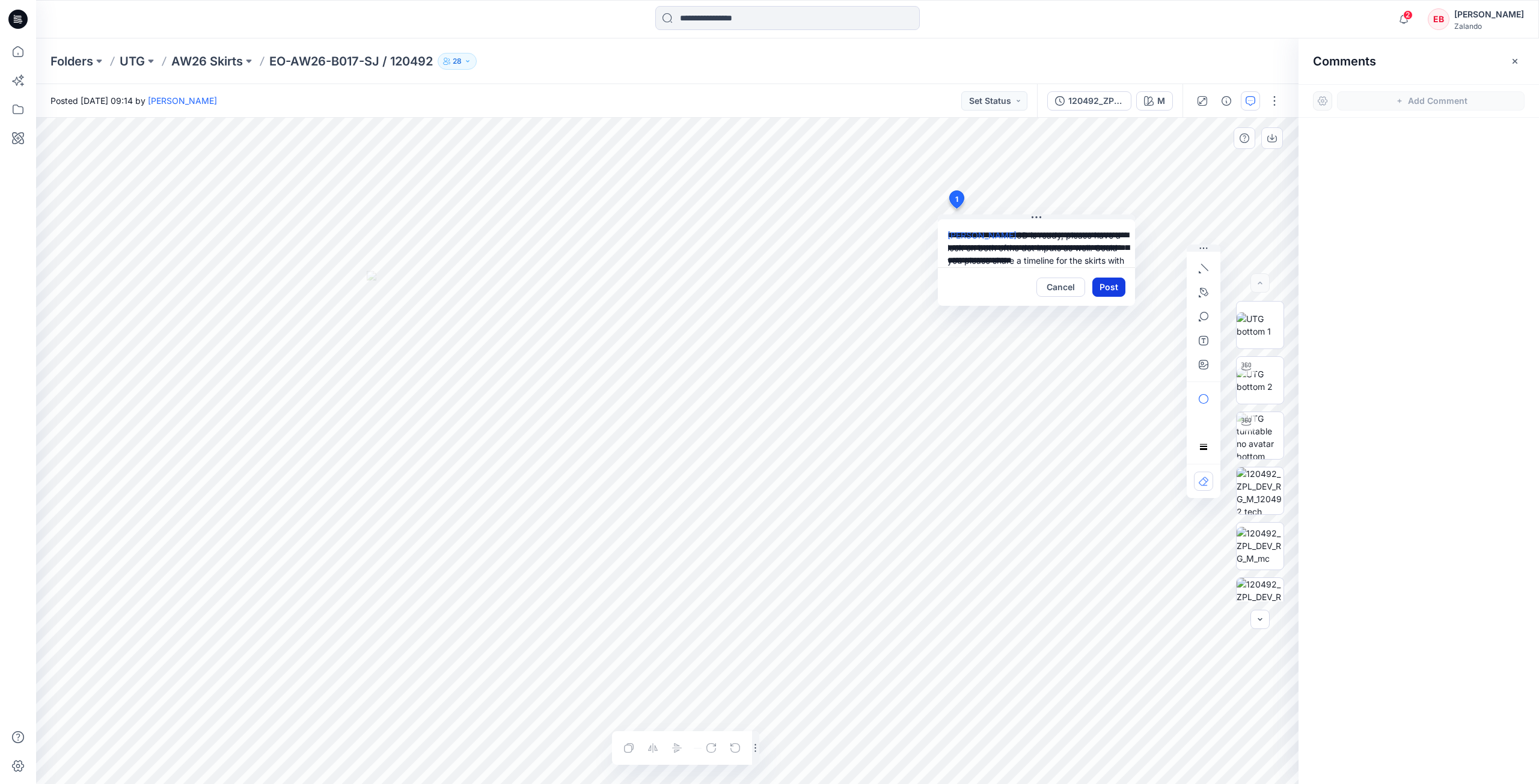
type textarea "**********"
click at [1111, 286] on button "Post" at bounding box center [1109, 287] width 33 height 19
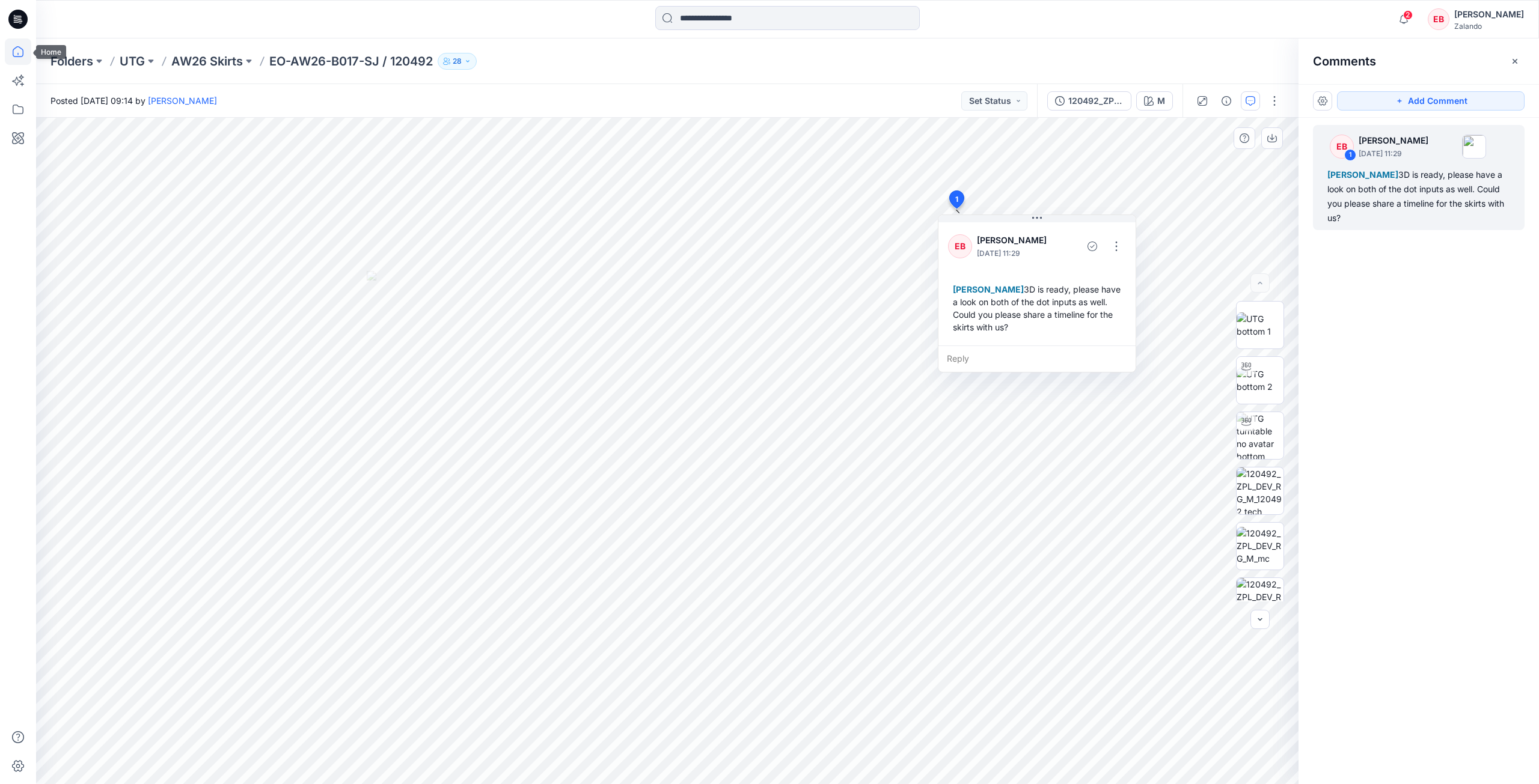
click at [29, 51] on icon at bounding box center [18, 52] width 27 height 27
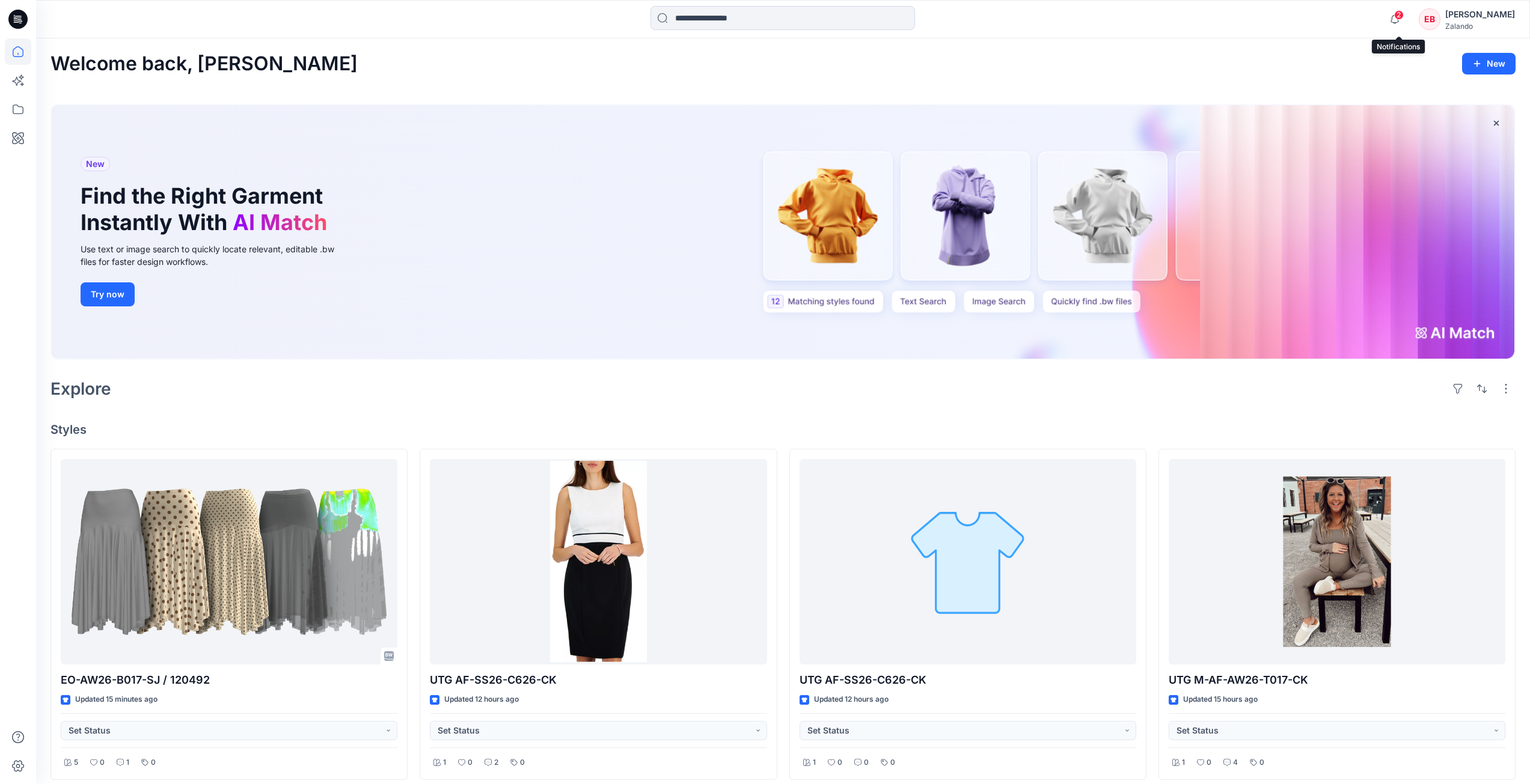
click at [1400, 15] on span "2" at bounding box center [1399, 15] width 9 height 9
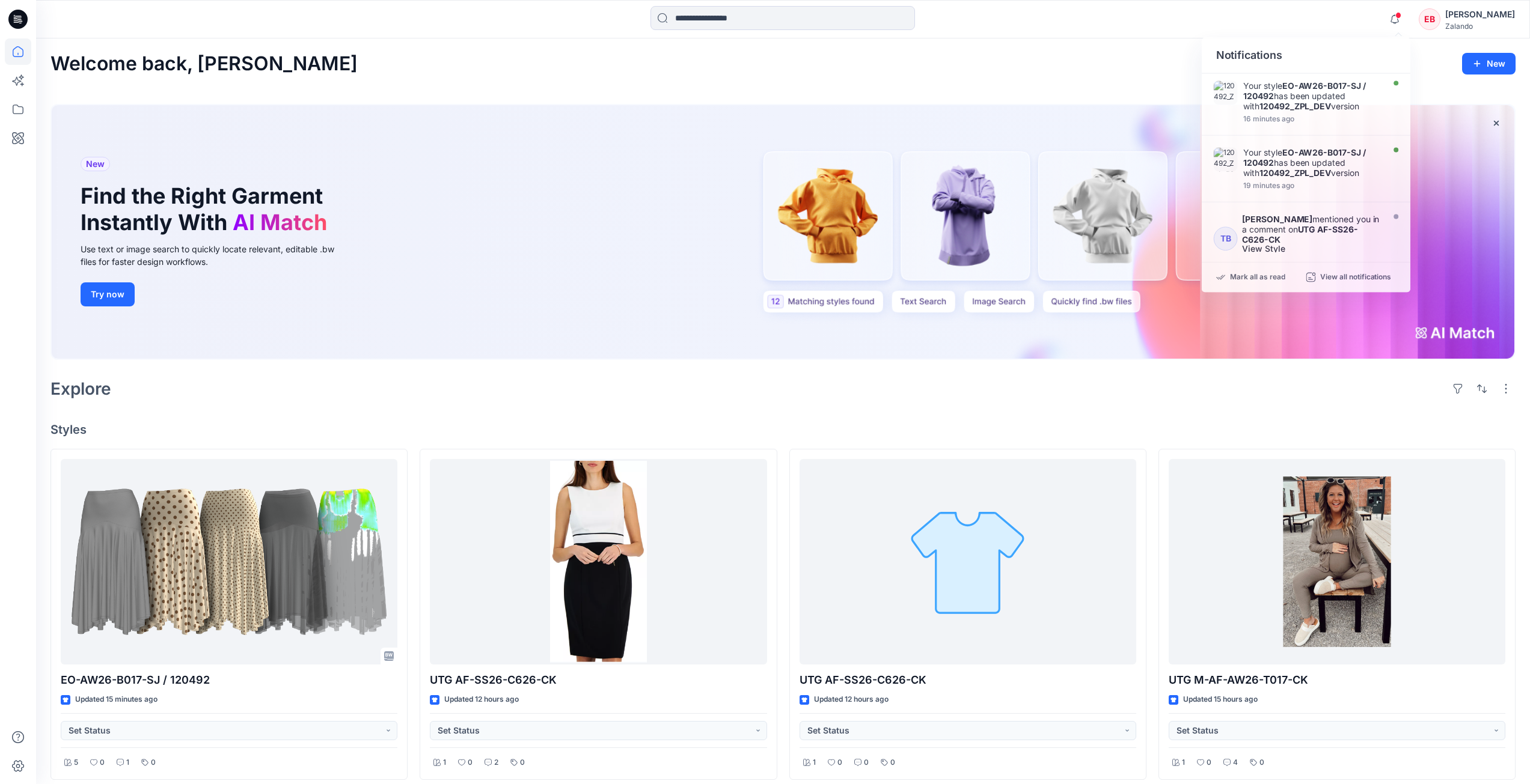
click at [1079, 412] on div "Welcome back, Emma New New Find the Right Garment Instantly With AI Match Use t…" at bounding box center [783, 782] width 1494 height 1487
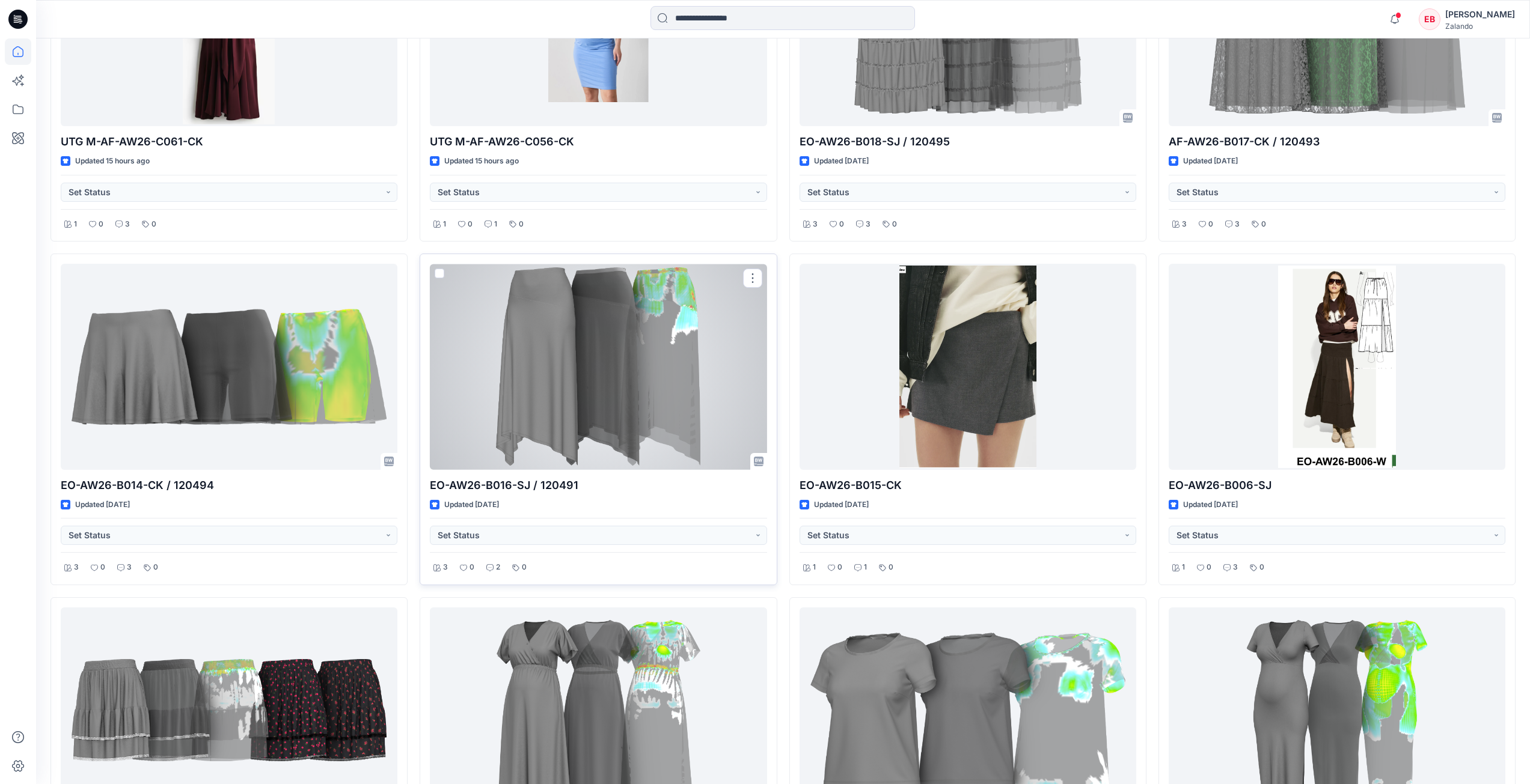
scroll to position [861, 0]
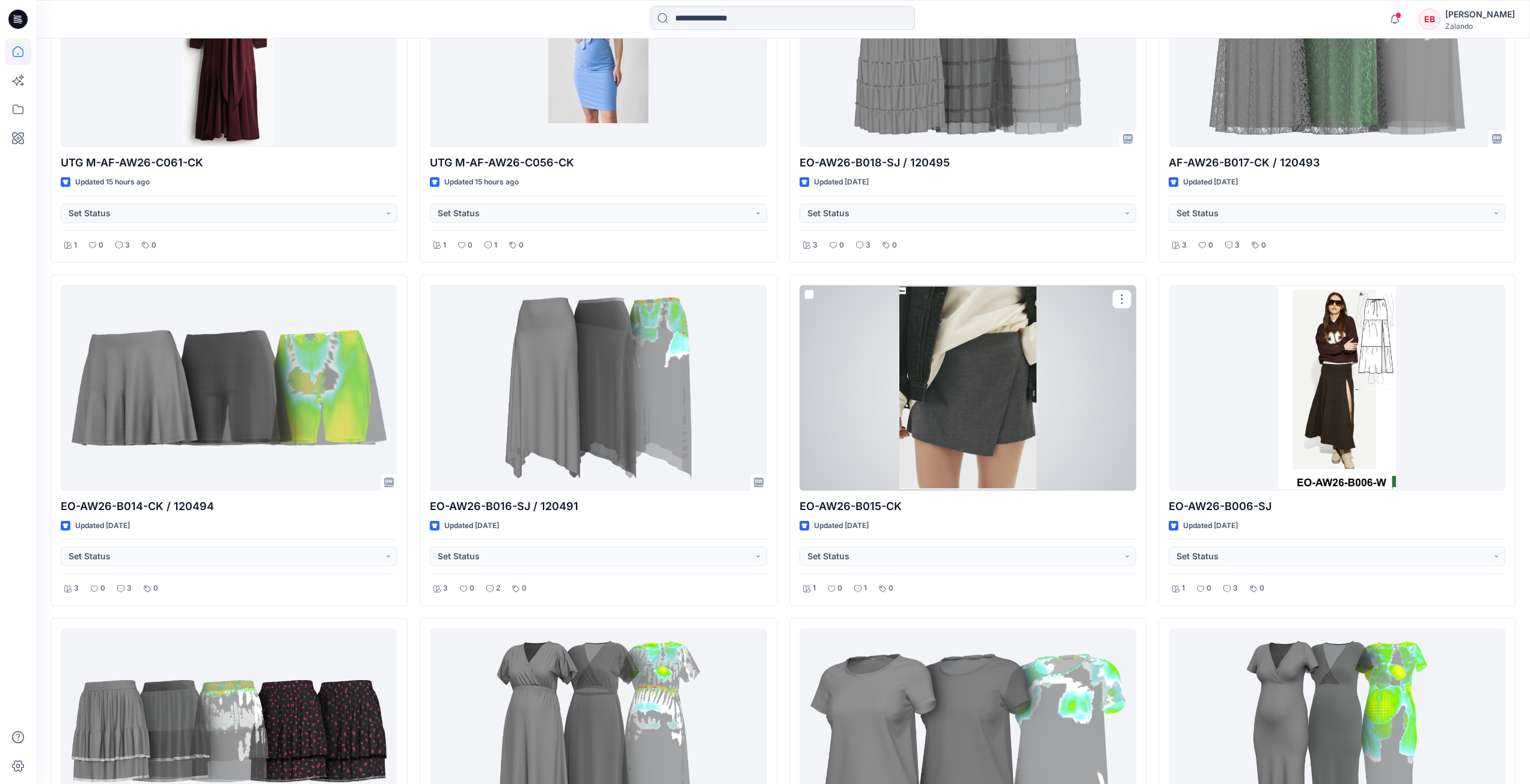
drag, startPoint x: 871, startPoint y: 385, endPoint x: 862, endPoint y: 374, distance: 14.2
click at [871, 385] on div at bounding box center [968, 388] width 336 height 206
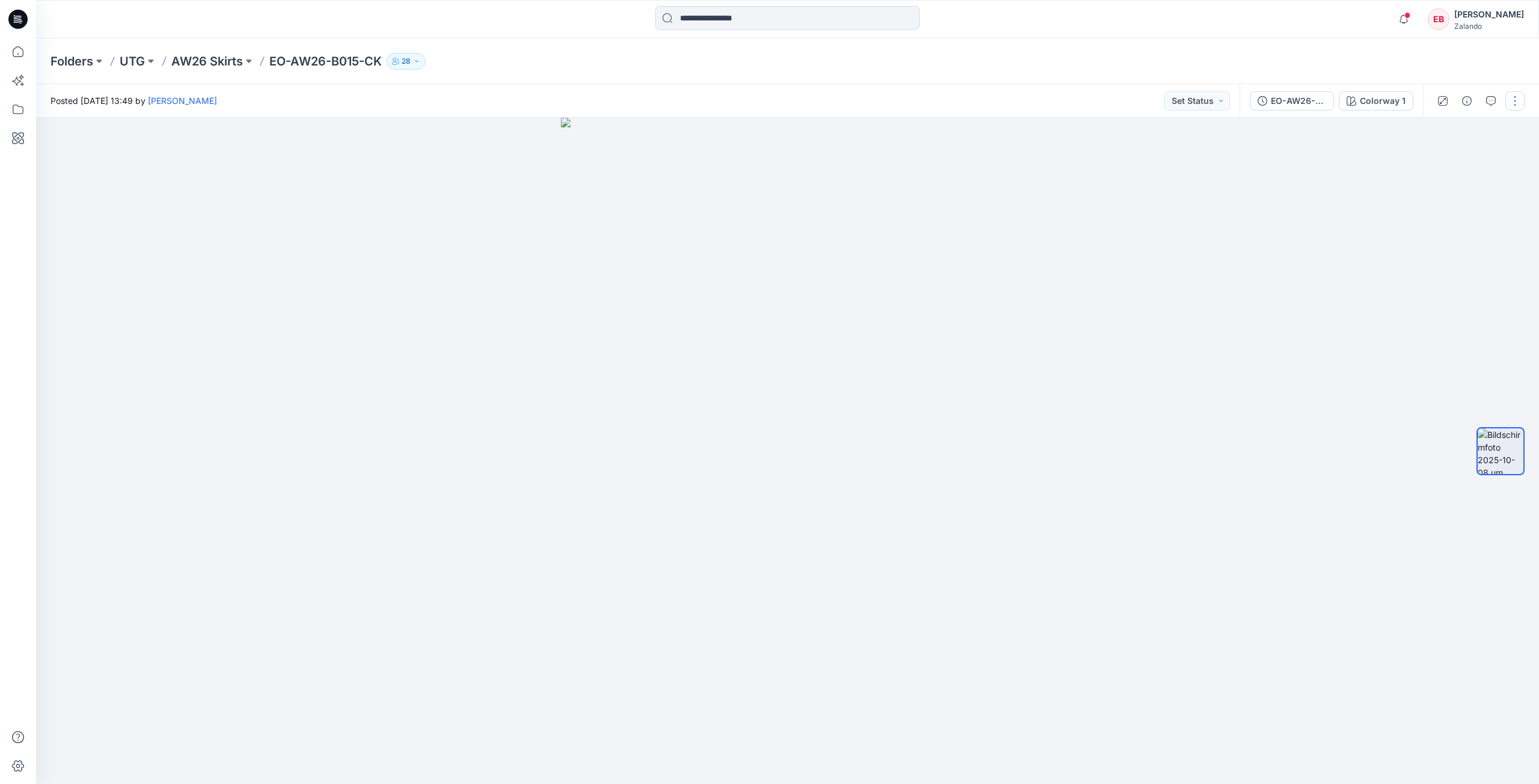
click at [1515, 100] on button "button" at bounding box center [1514, 101] width 19 height 19
click at [1454, 185] on button "Edit" at bounding box center [1464, 189] width 111 height 22
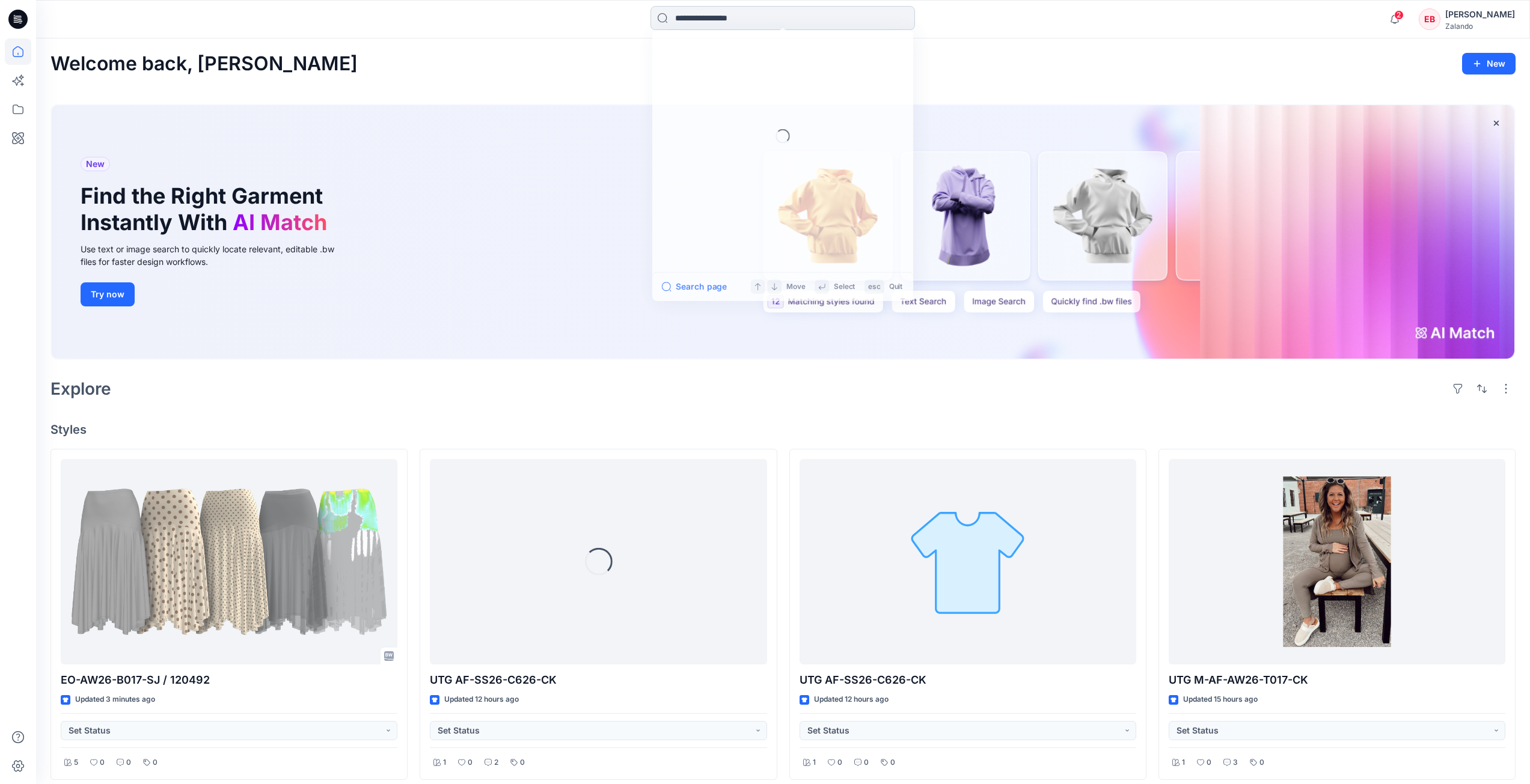
click at [720, 15] on input at bounding box center [783, 18] width 264 height 24
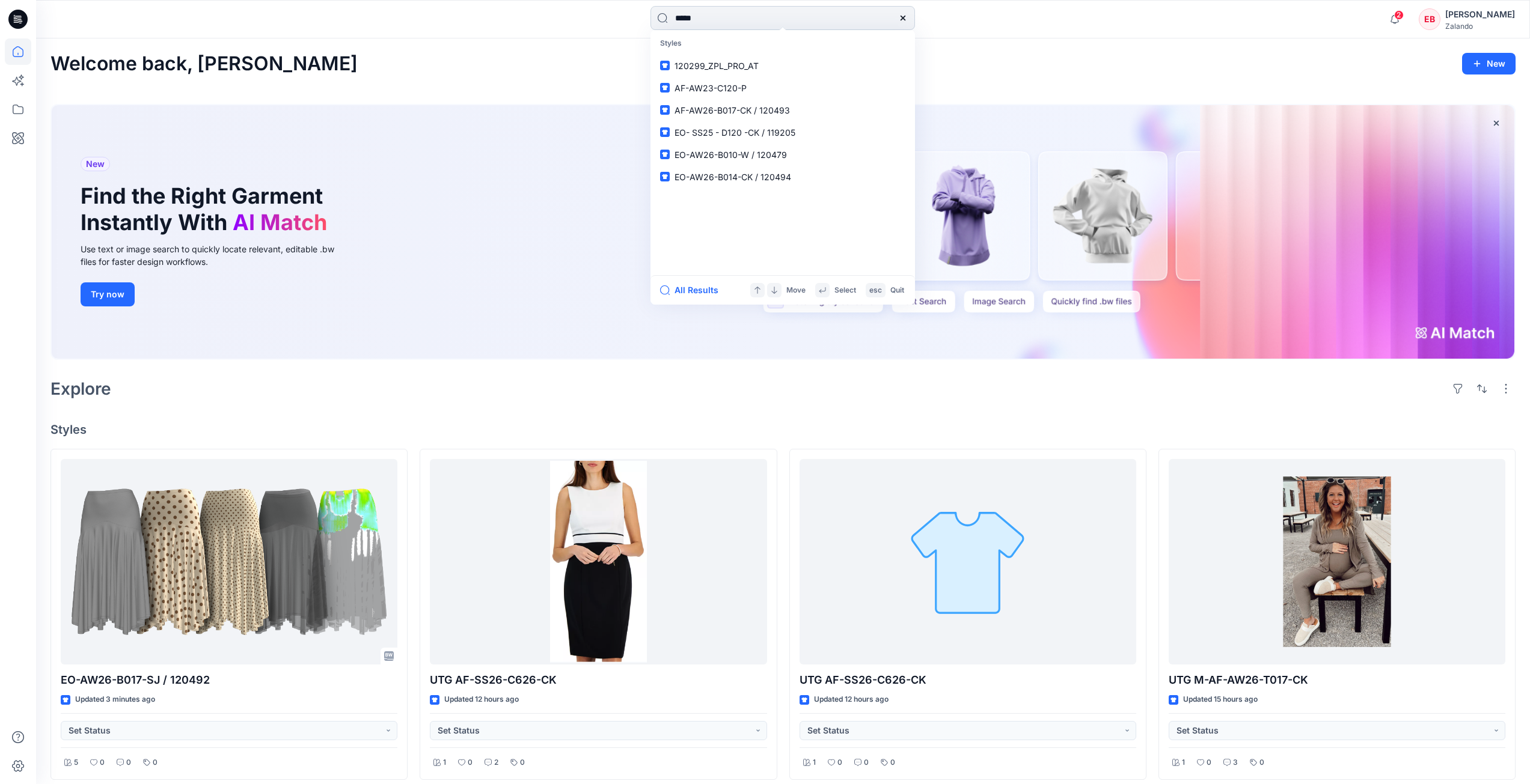
type input "******"
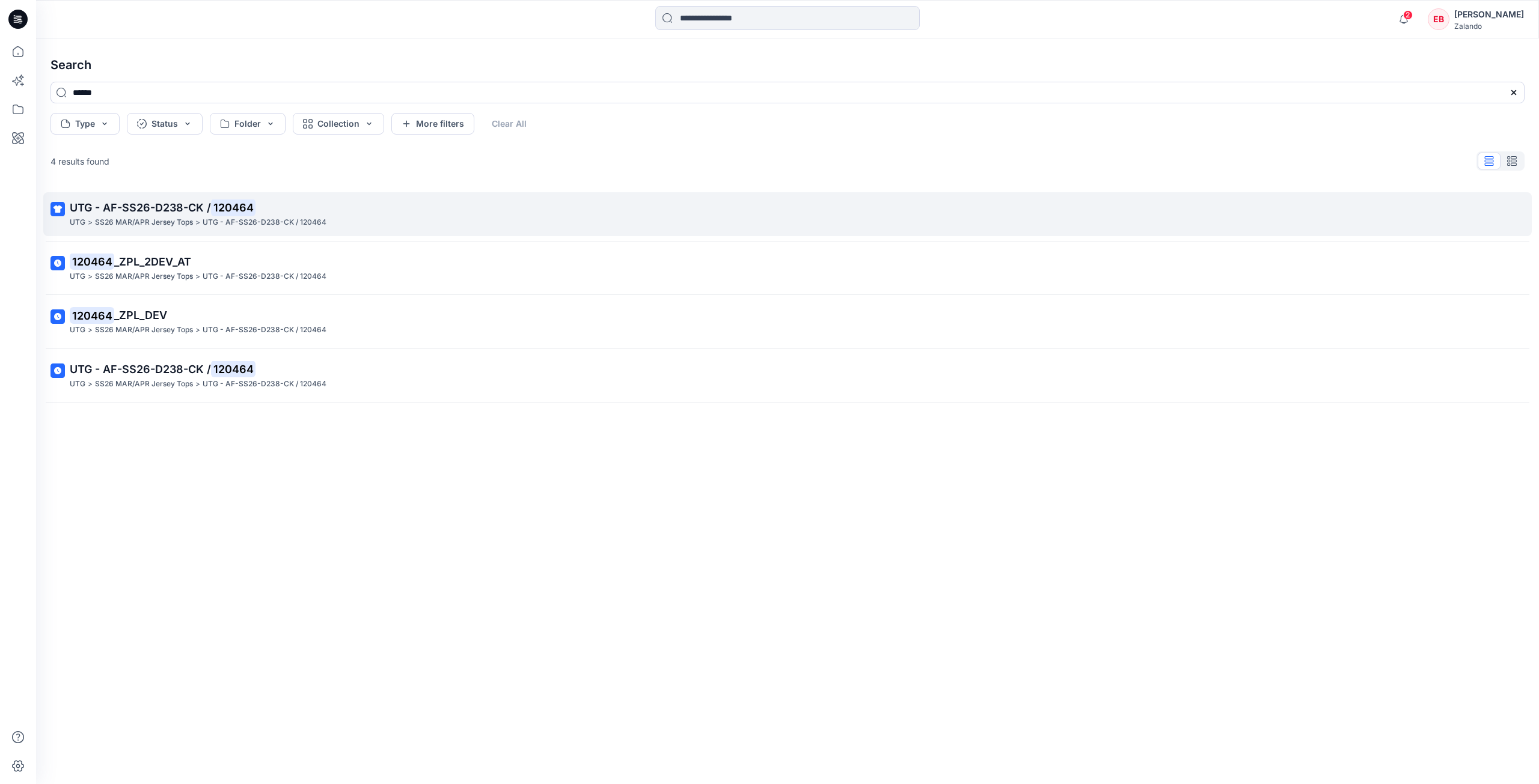
click at [546, 209] on p "UTG - AF-SS26-D238-CK / 120464" at bounding box center [786, 208] width 1433 height 17
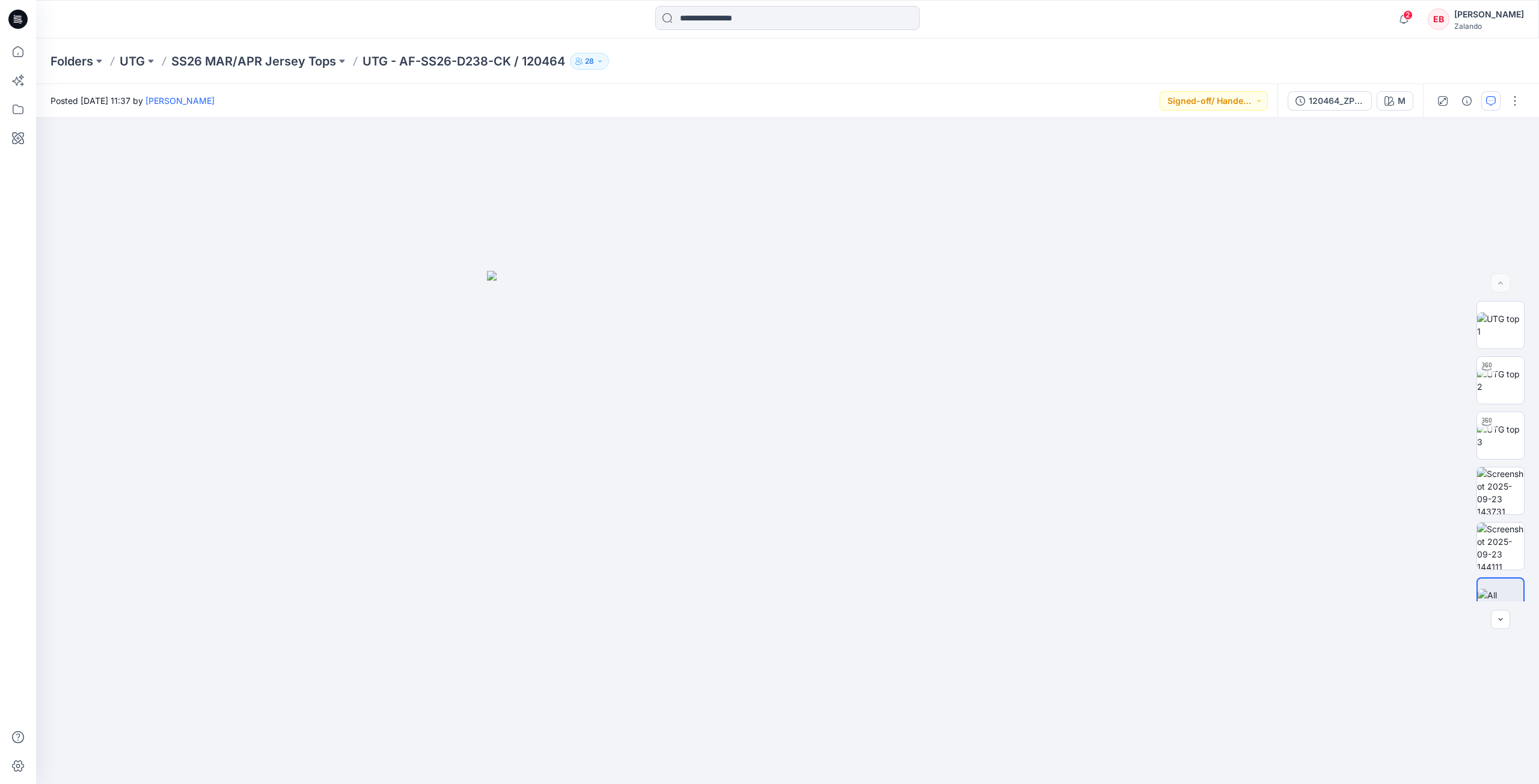
drag, startPoint x: 1500, startPoint y: 101, endPoint x: 1493, endPoint y: 99, distance: 7.3
click at [1500, 101] on div at bounding box center [1478, 101] width 111 height 33
click at [1492, 98] on icon "button" at bounding box center [1491, 101] width 9 height 9
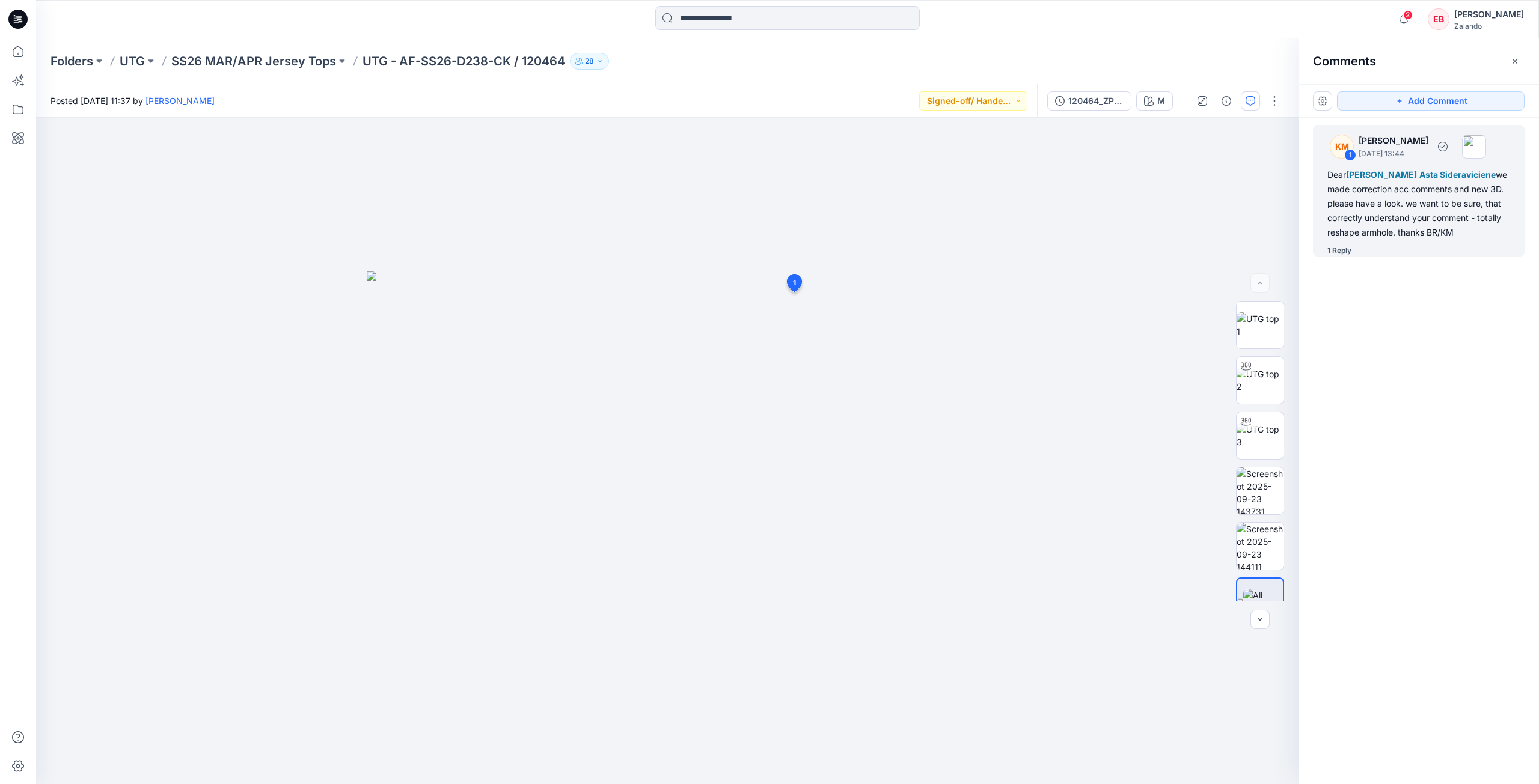
click at [1337, 252] on div "1 Reply" at bounding box center [1339, 251] width 24 height 12
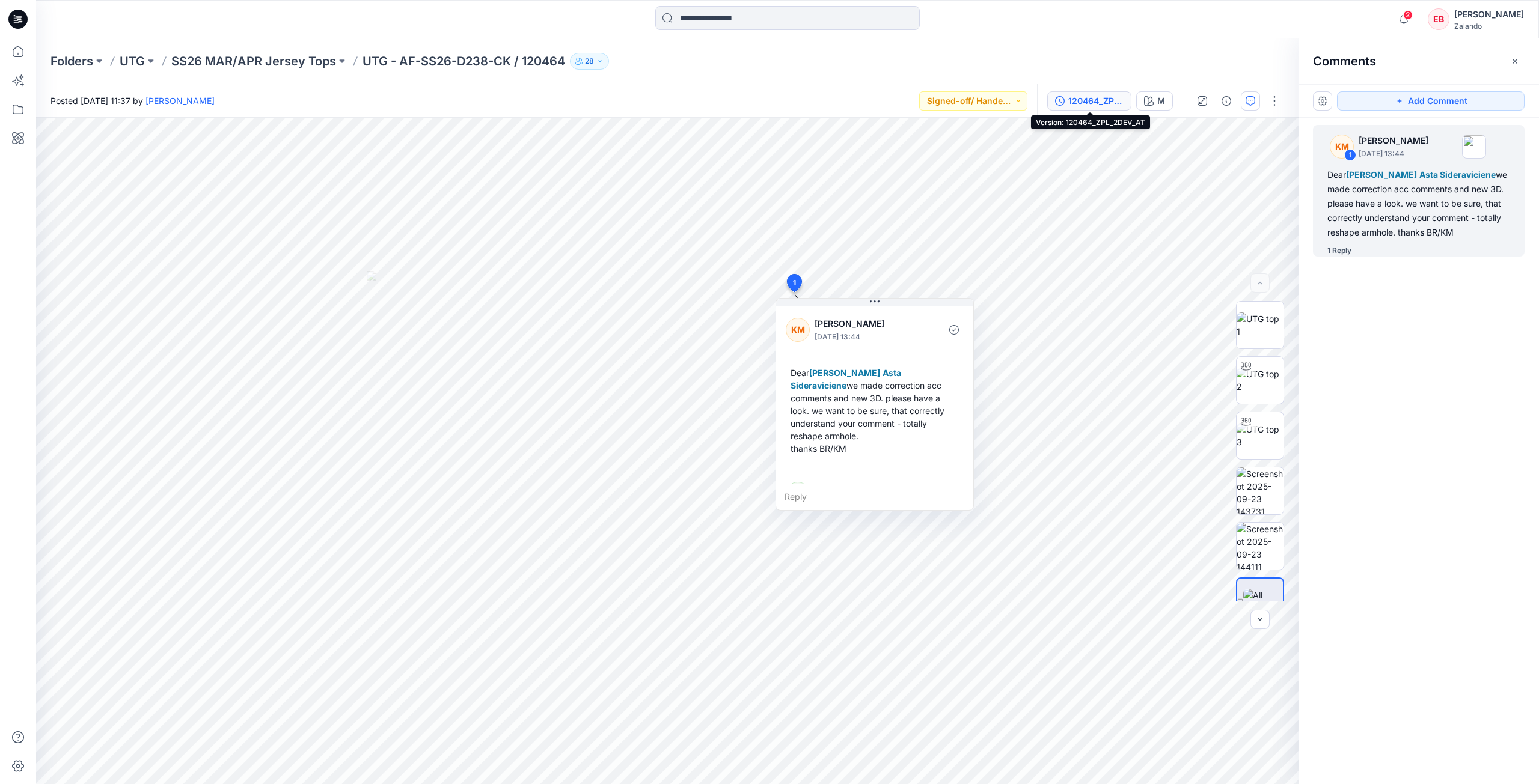
click at [1100, 91] on button "120464_ZPL_2DEV_AT" at bounding box center [1089, 101] width 84 height 19
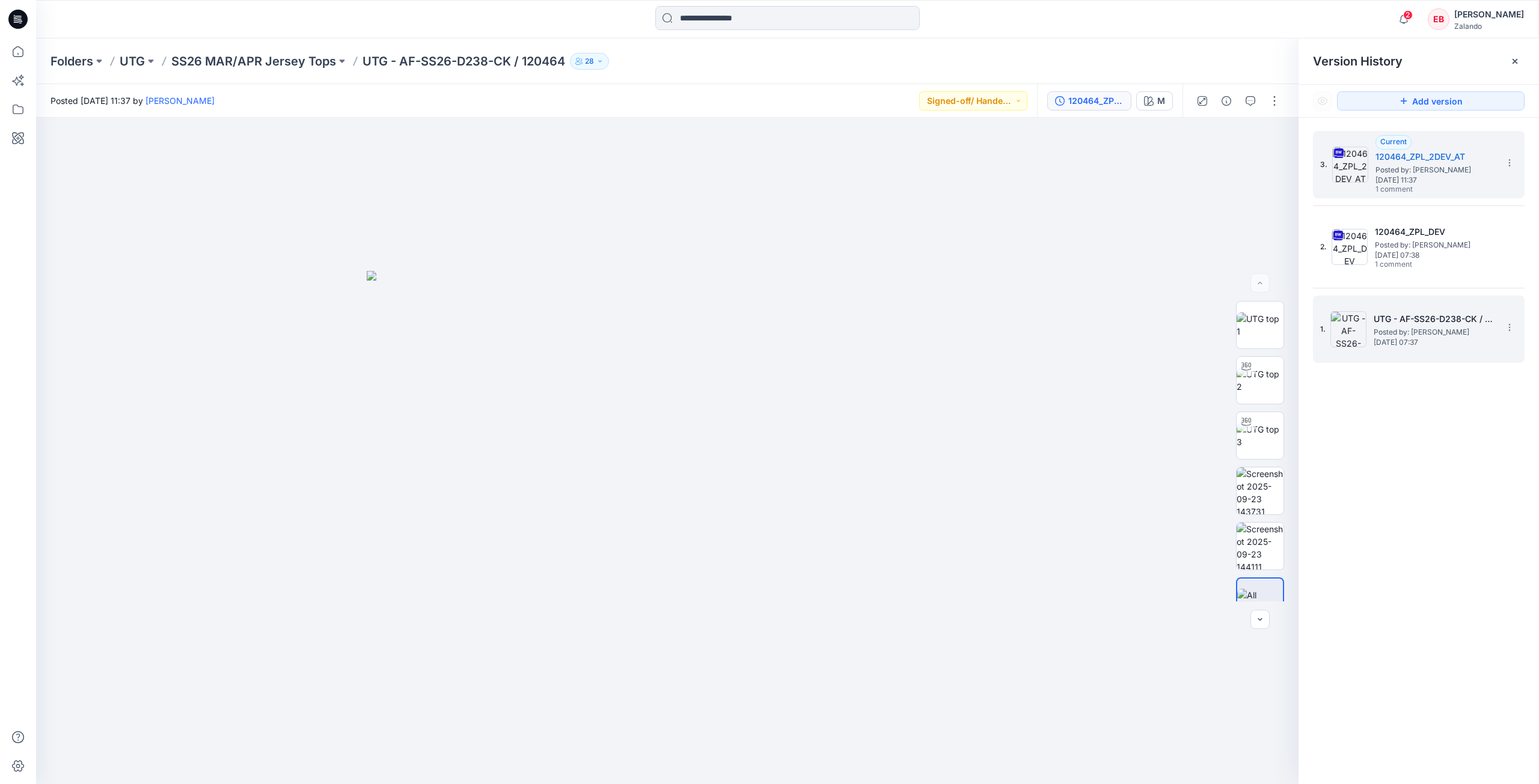
click at [1445, 345] on span "Friday, September 19, 2025 07:37" at bounding box center [1434, 342] width 120 height 9
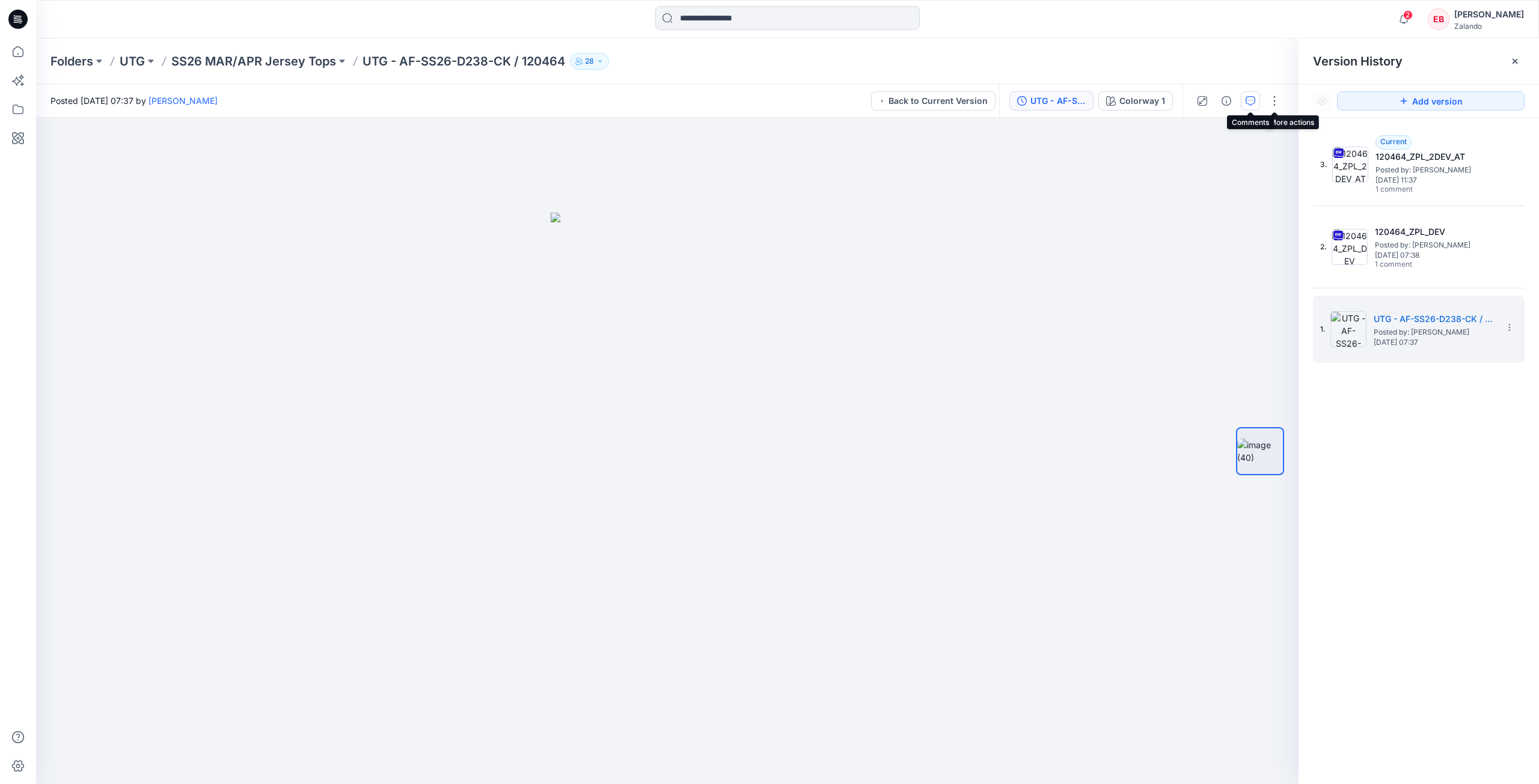
click at [1243, 105] on button "button" at bounding box center [1250, 101] width 19 height 19
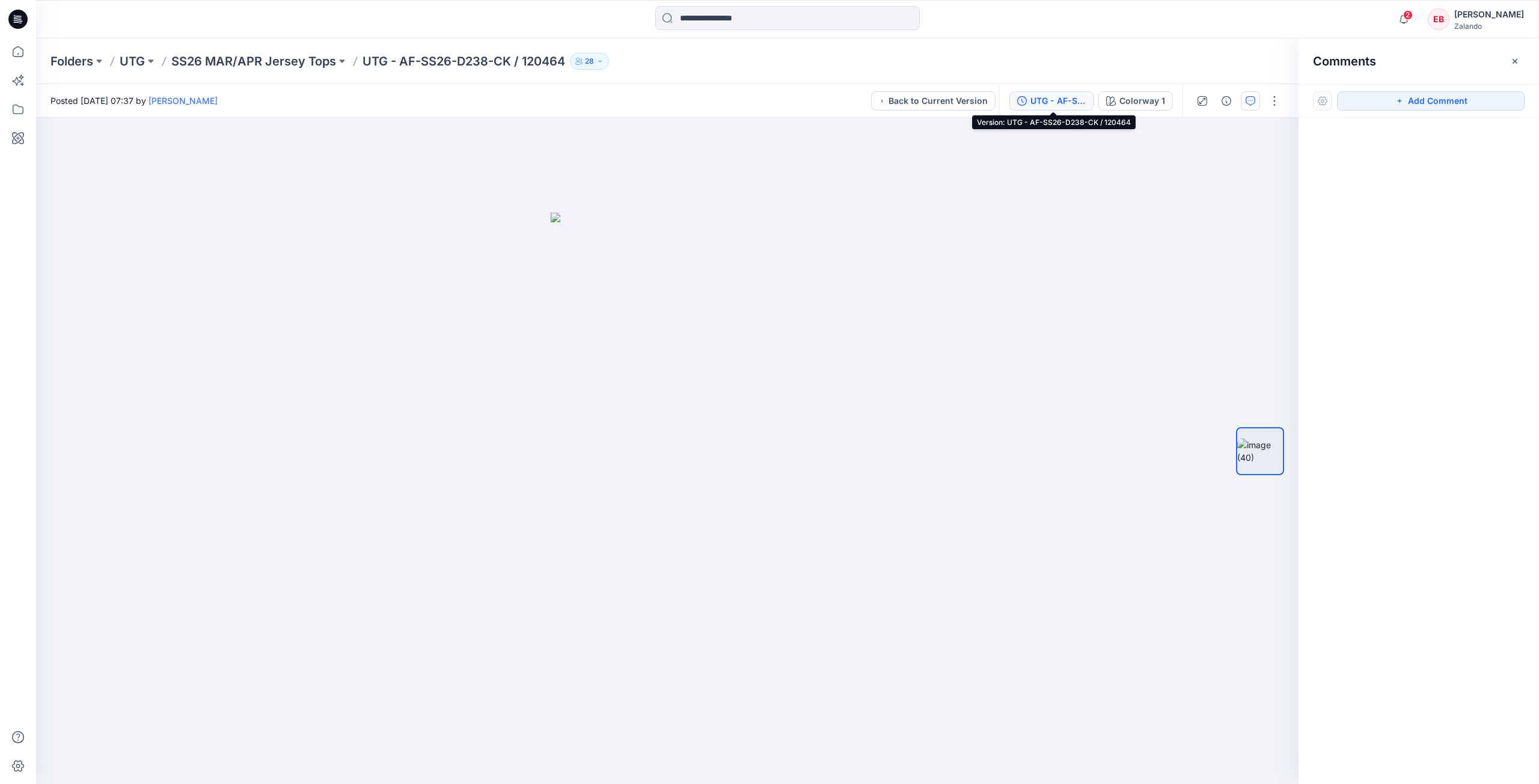
click at [1070, 101] on div "UTG - AF-SS26-D238-CK / 120464" at bounding box center [1058, 101] width 55 height 13
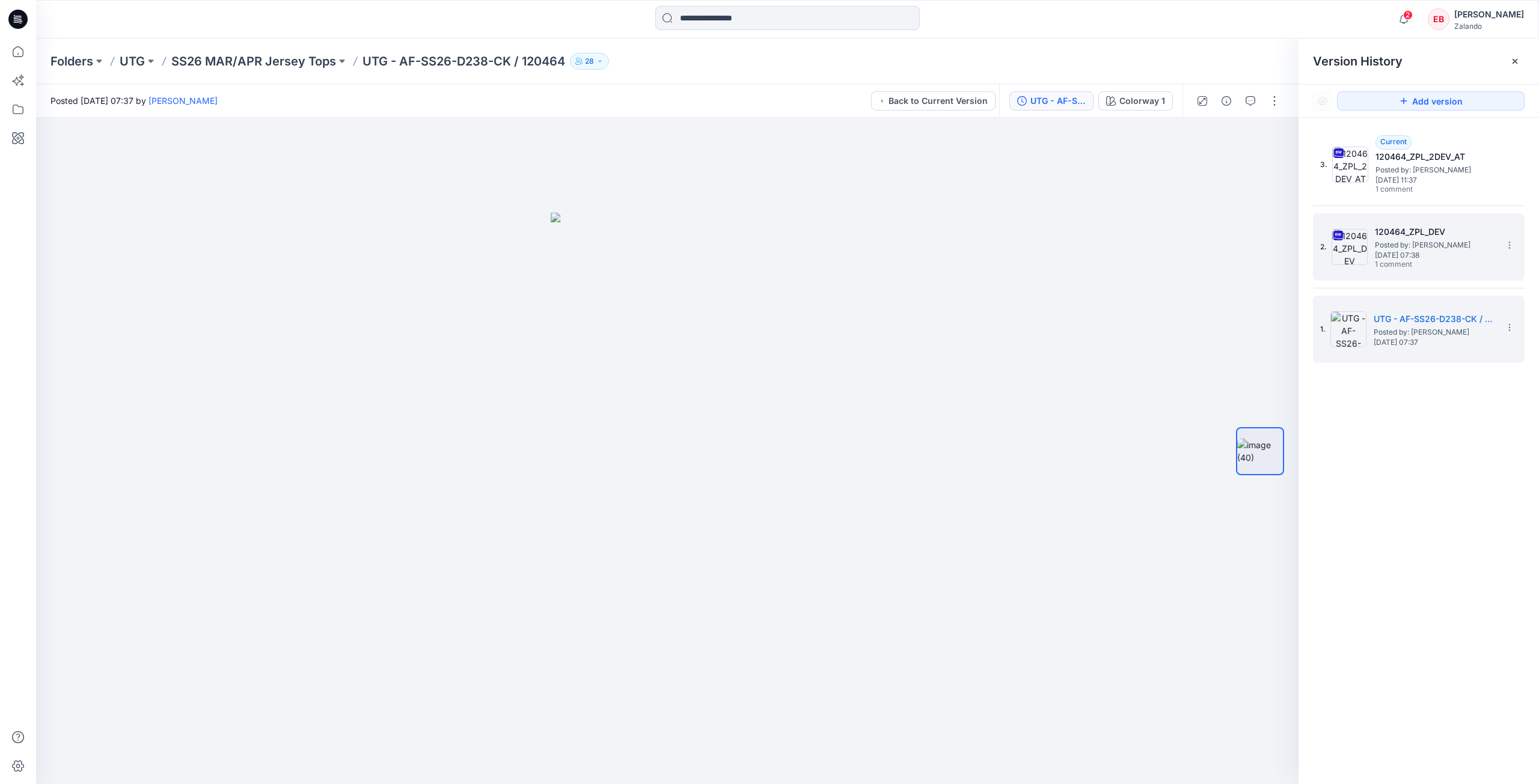
click at [1423, 271] on div "2. 120464_ZPL_DEV Posted by: Lise Stougaard Friday, September 19, 2025 07:38 1 …" at bounding box center [1410, 247] width 180 height 57
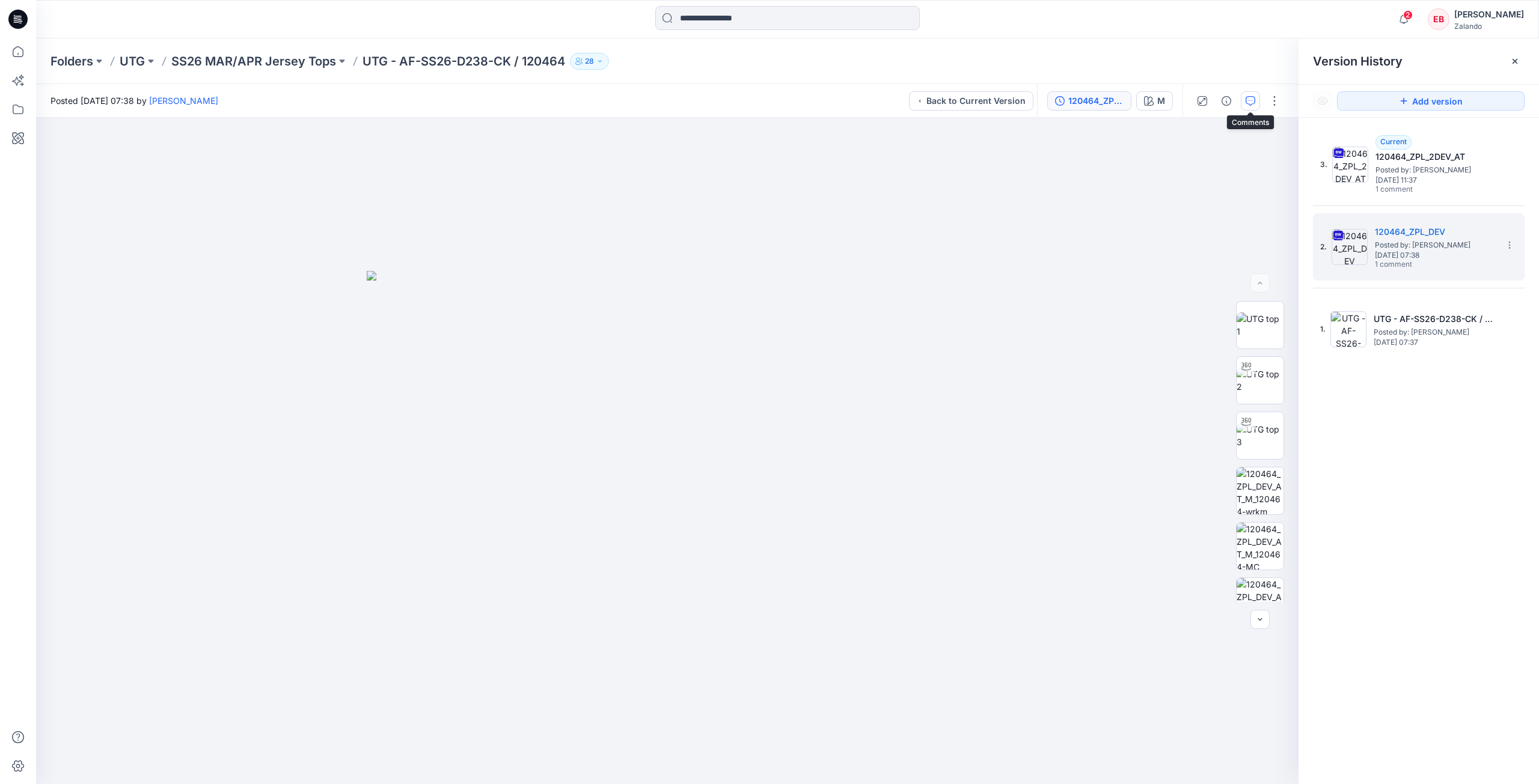
click at [1245, 100] on button "button" at bounding box center [1250, 101] width 19 height 19
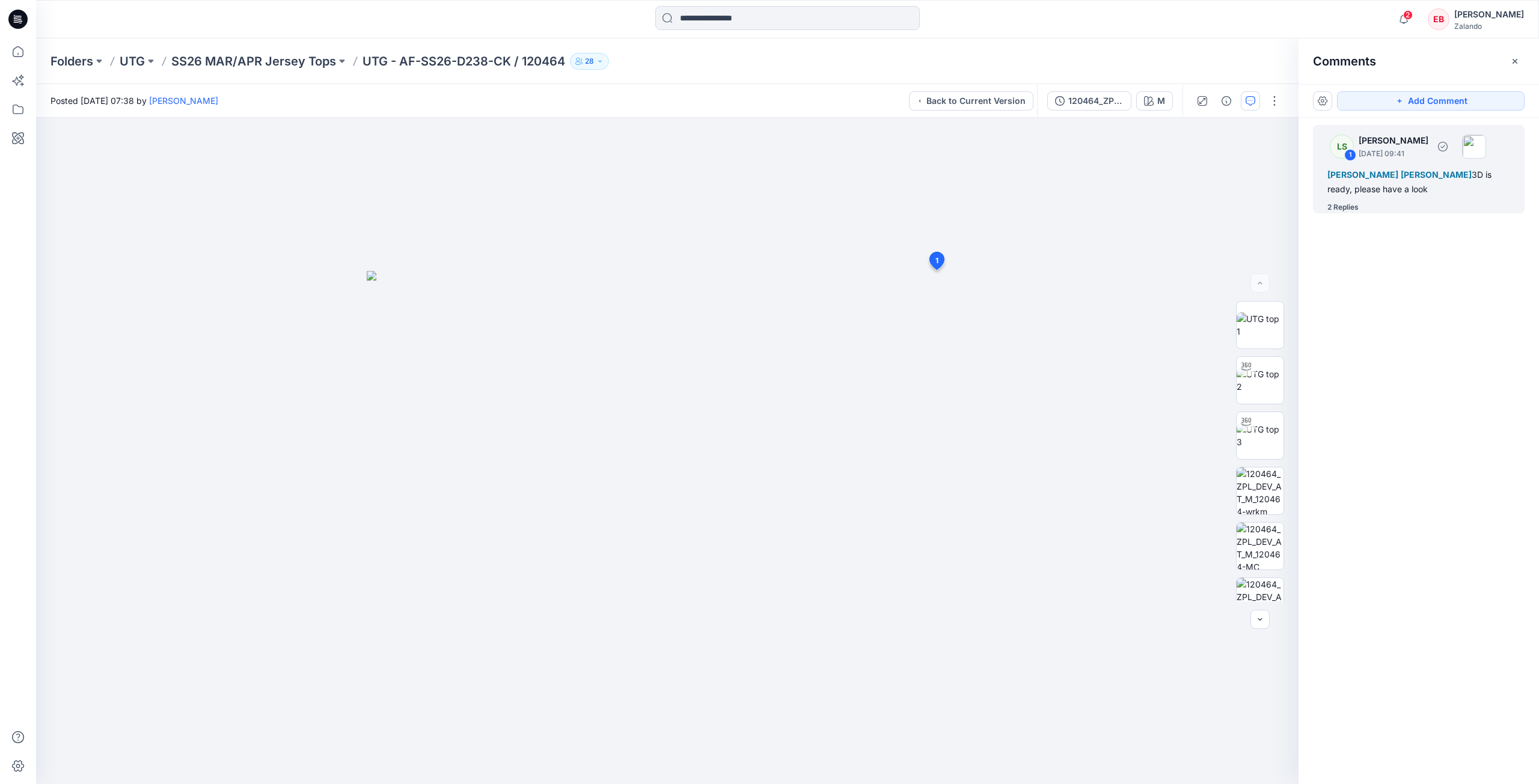
click at [1360, 204] on div "2 Replies" at bounding box center [1426, 208] width 197 height 12
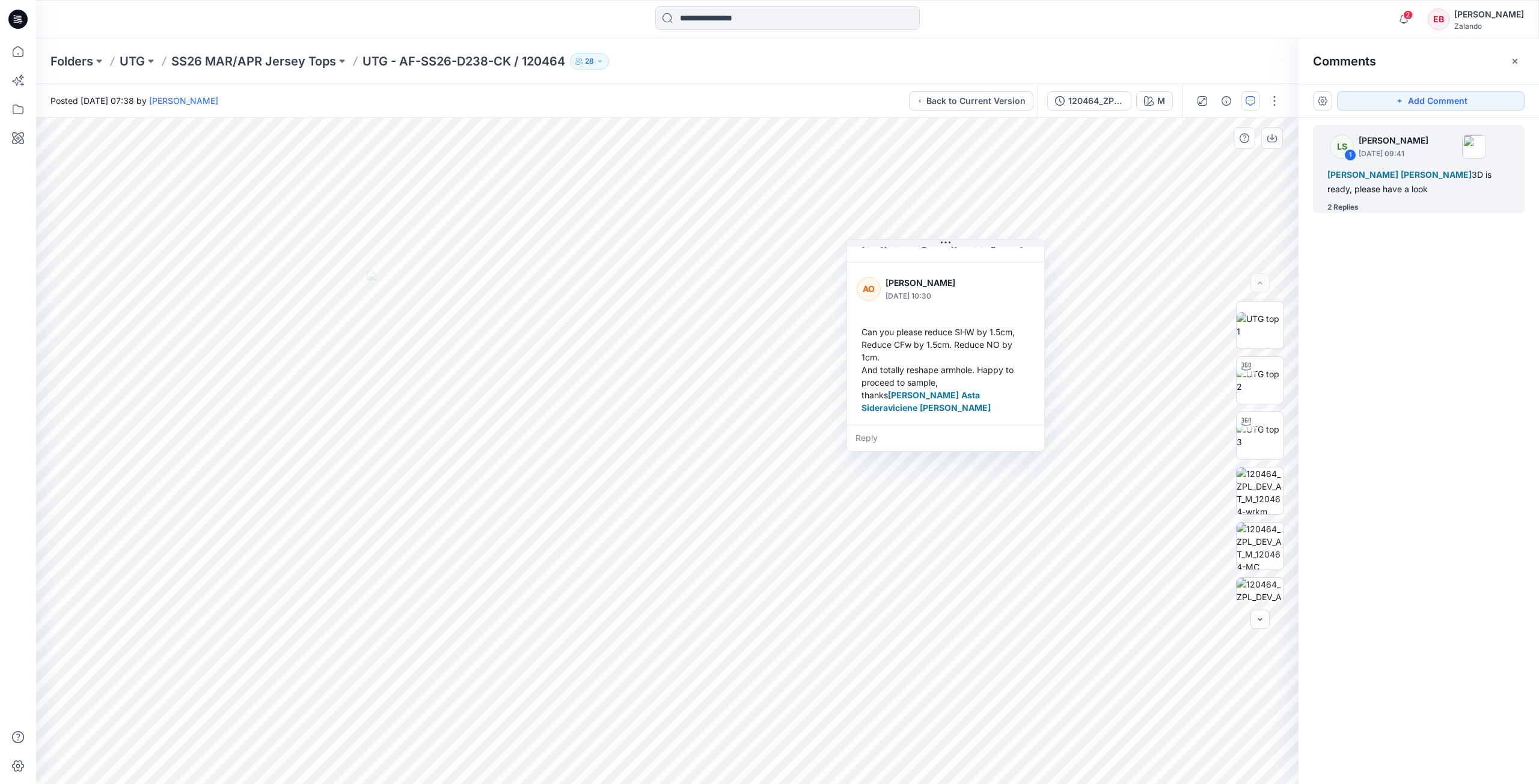
scroll to position [223, 0]
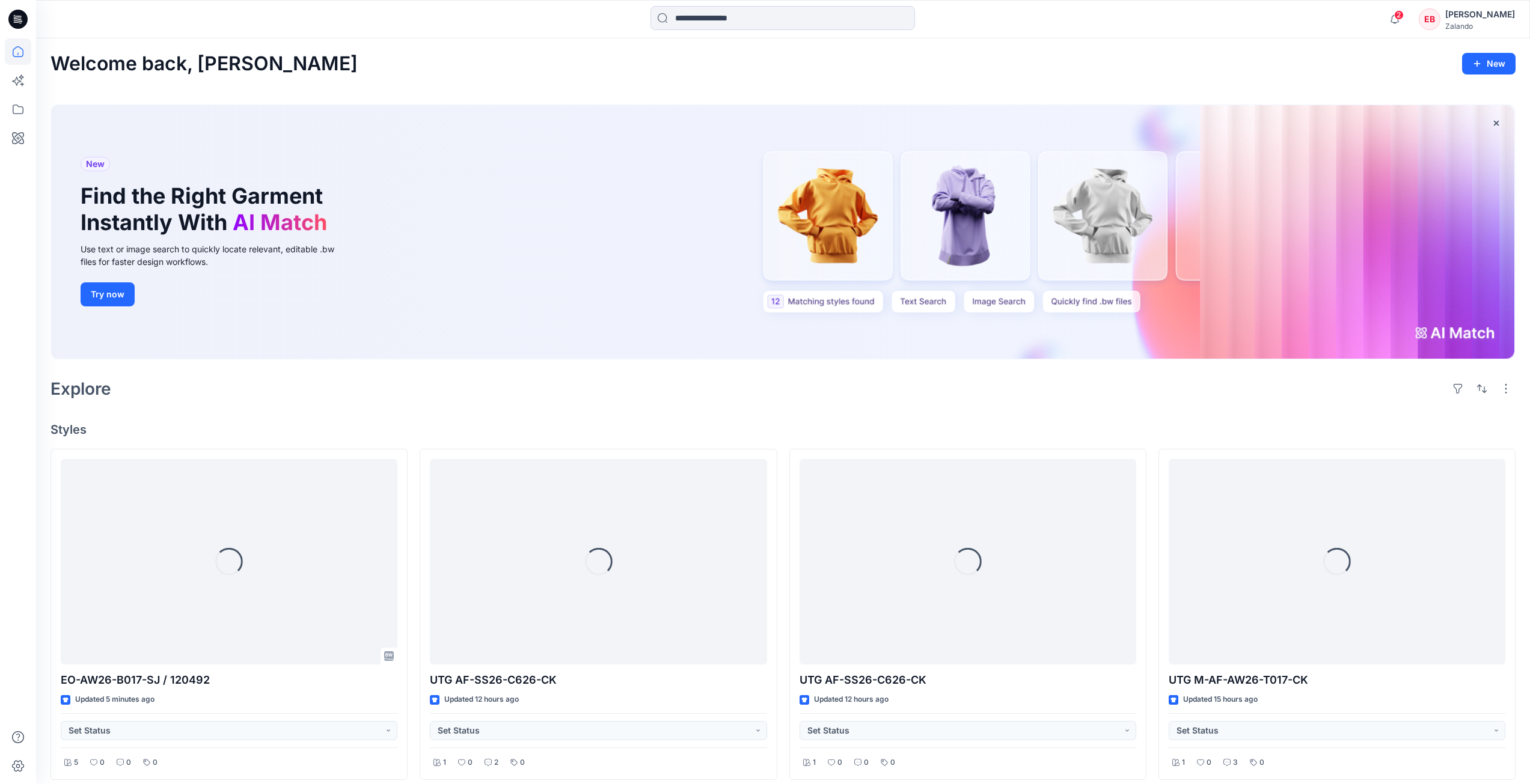
click at [780, 21] on input at bounding box center [783, 18] width 264 height 24
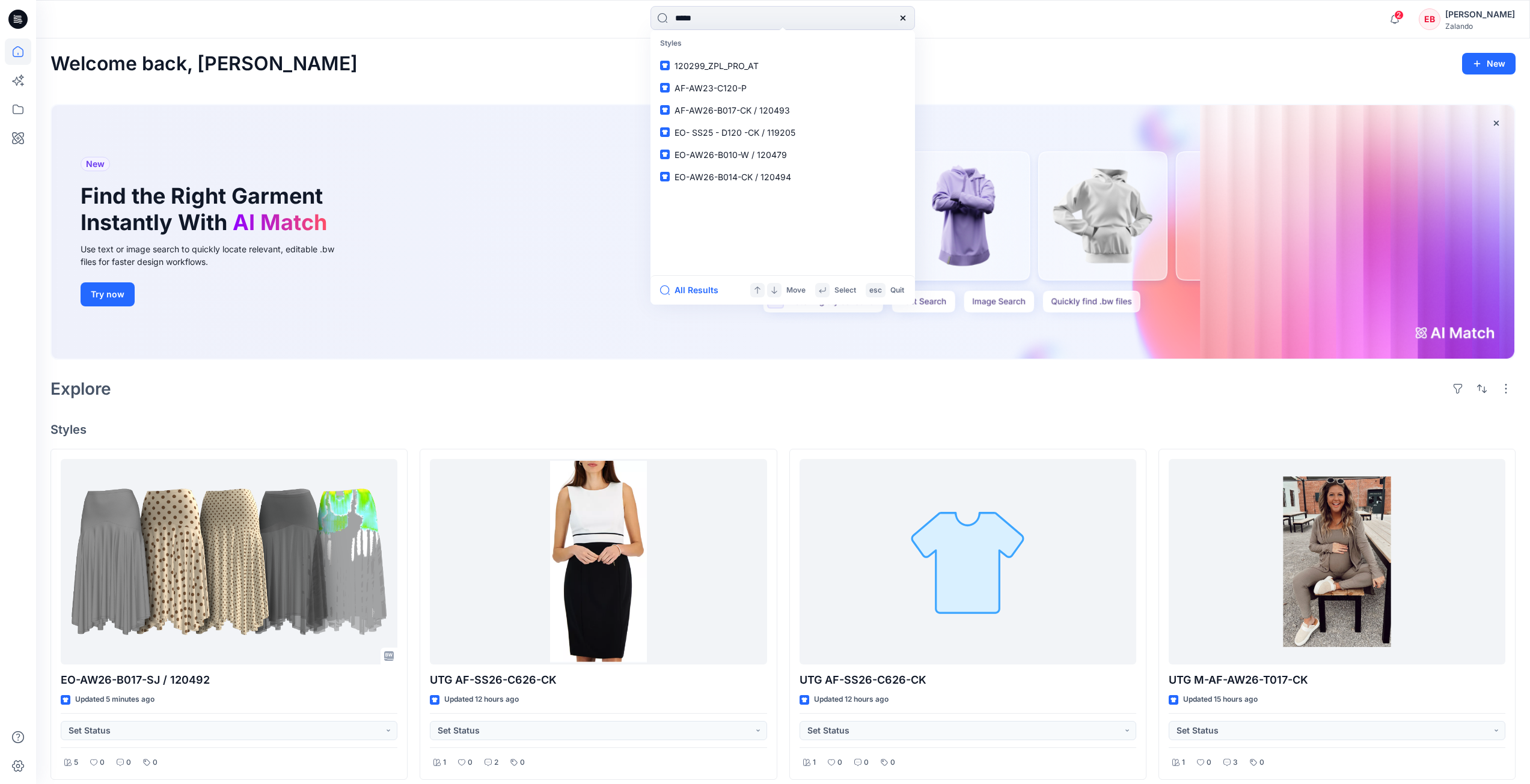
type input "******"
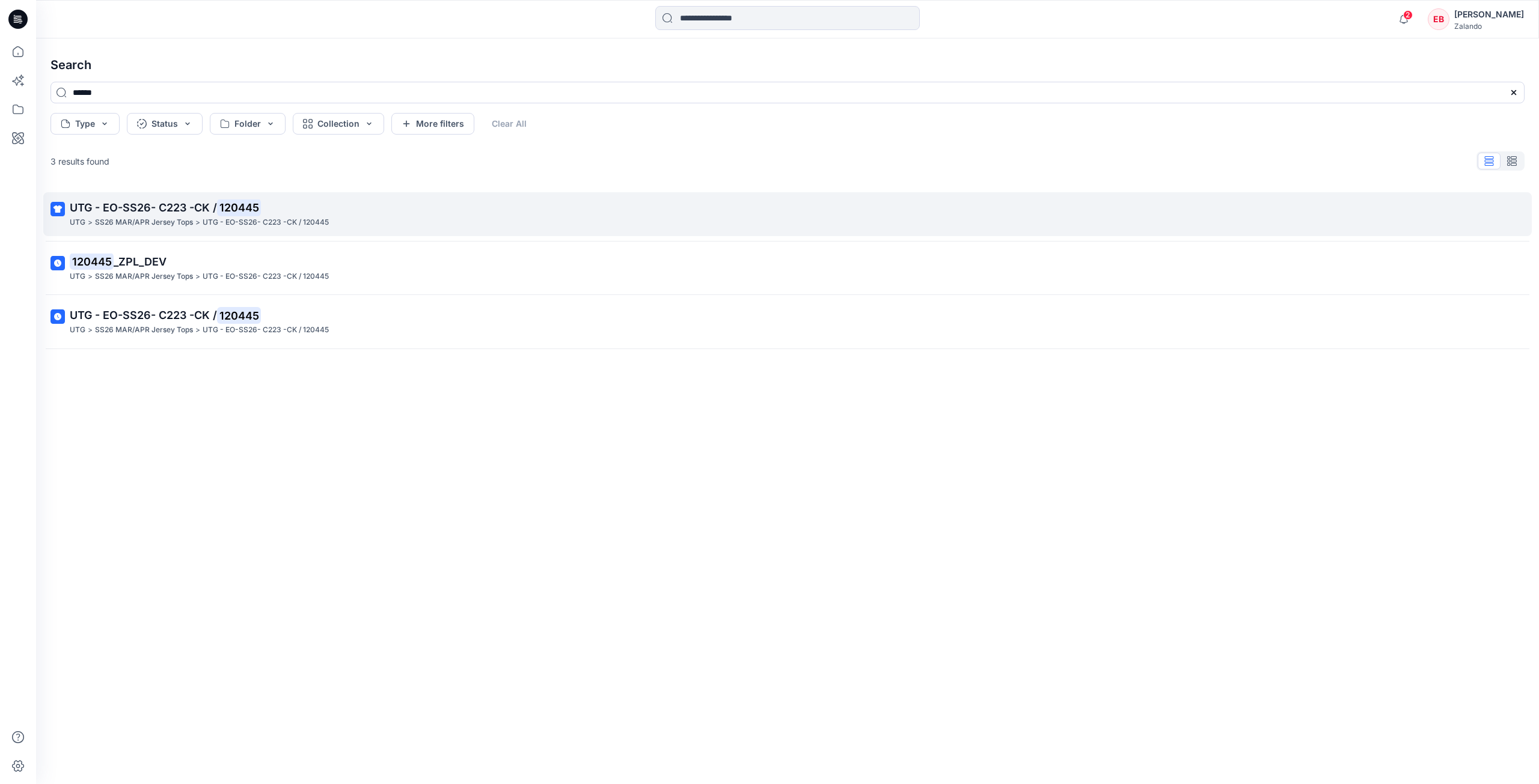
click at [476, 222] on div "UTG > SS26 MAR/APR Jersey Tops > UTG - EO-SS26- C223 -CK / 120445" at bounding box center [786, 222] width 1433 height 13
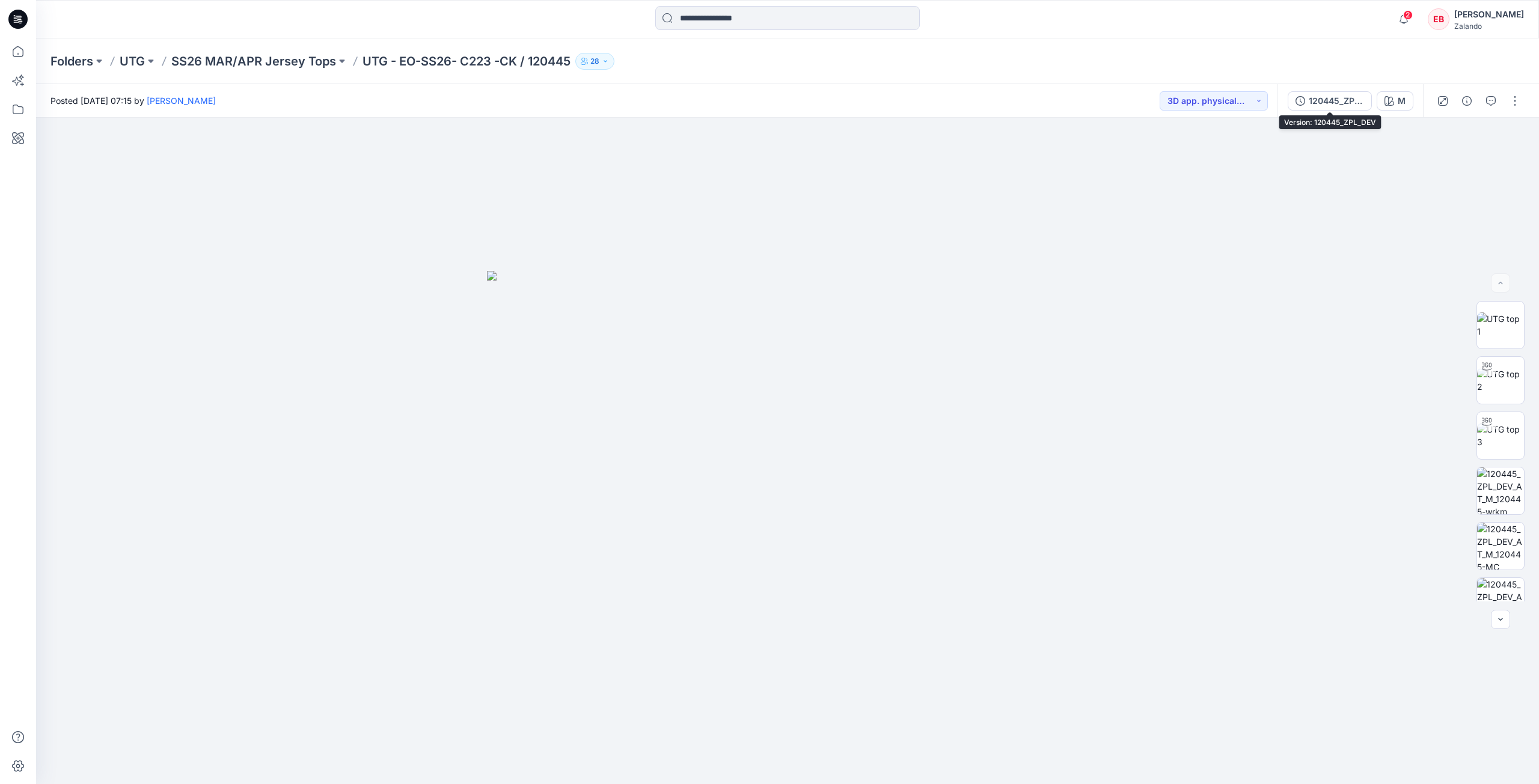
click at [1332, 97] on div "120445_ZPL_DEV" at bounding box center [1336, 101] width 55 height 13
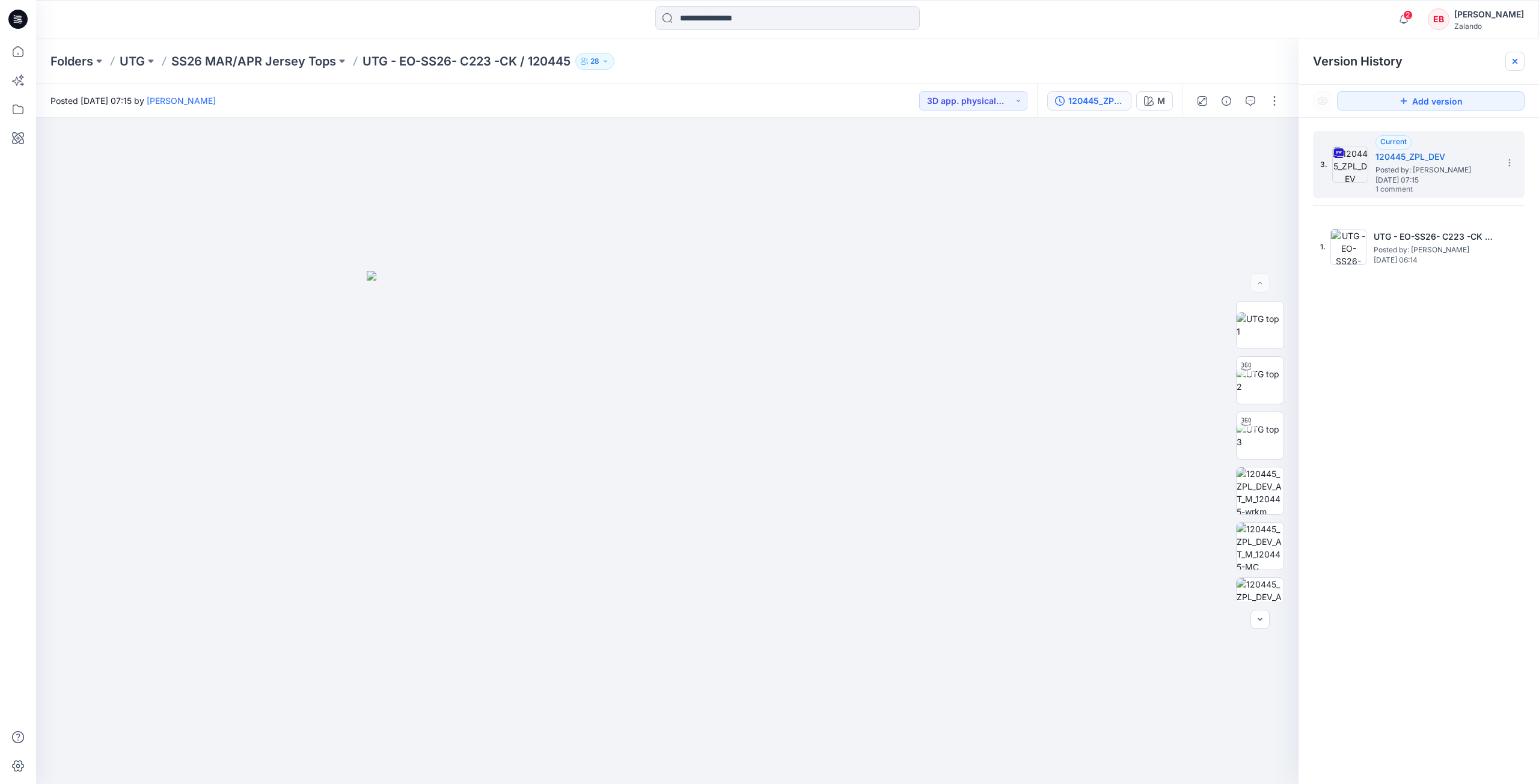
click at [1515, 58] on icon at bounding box center [1515, 61] width 9 height 9
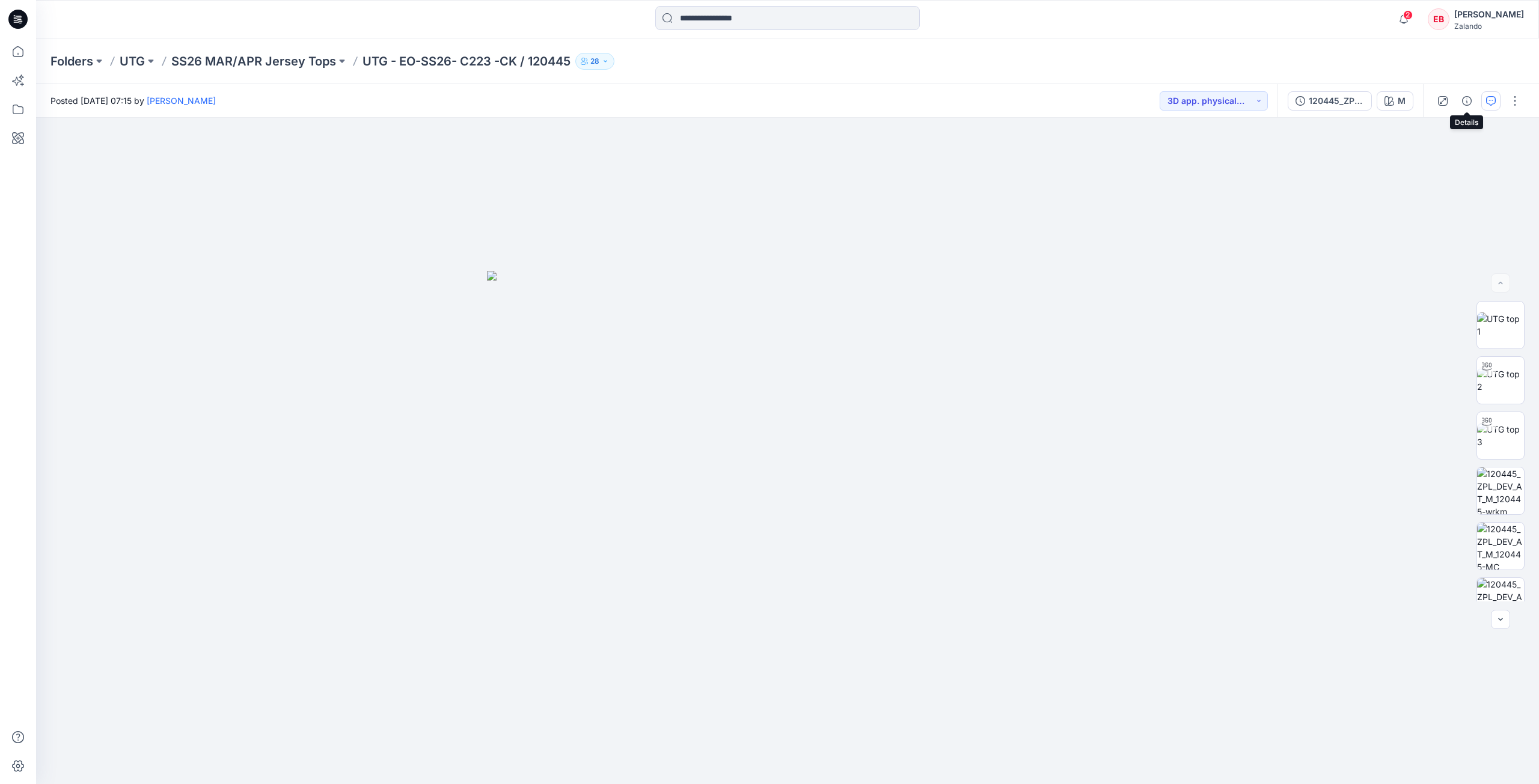
click at [1485, 106] on button "button" at bounding box center [1490, 101] width 19 height 19
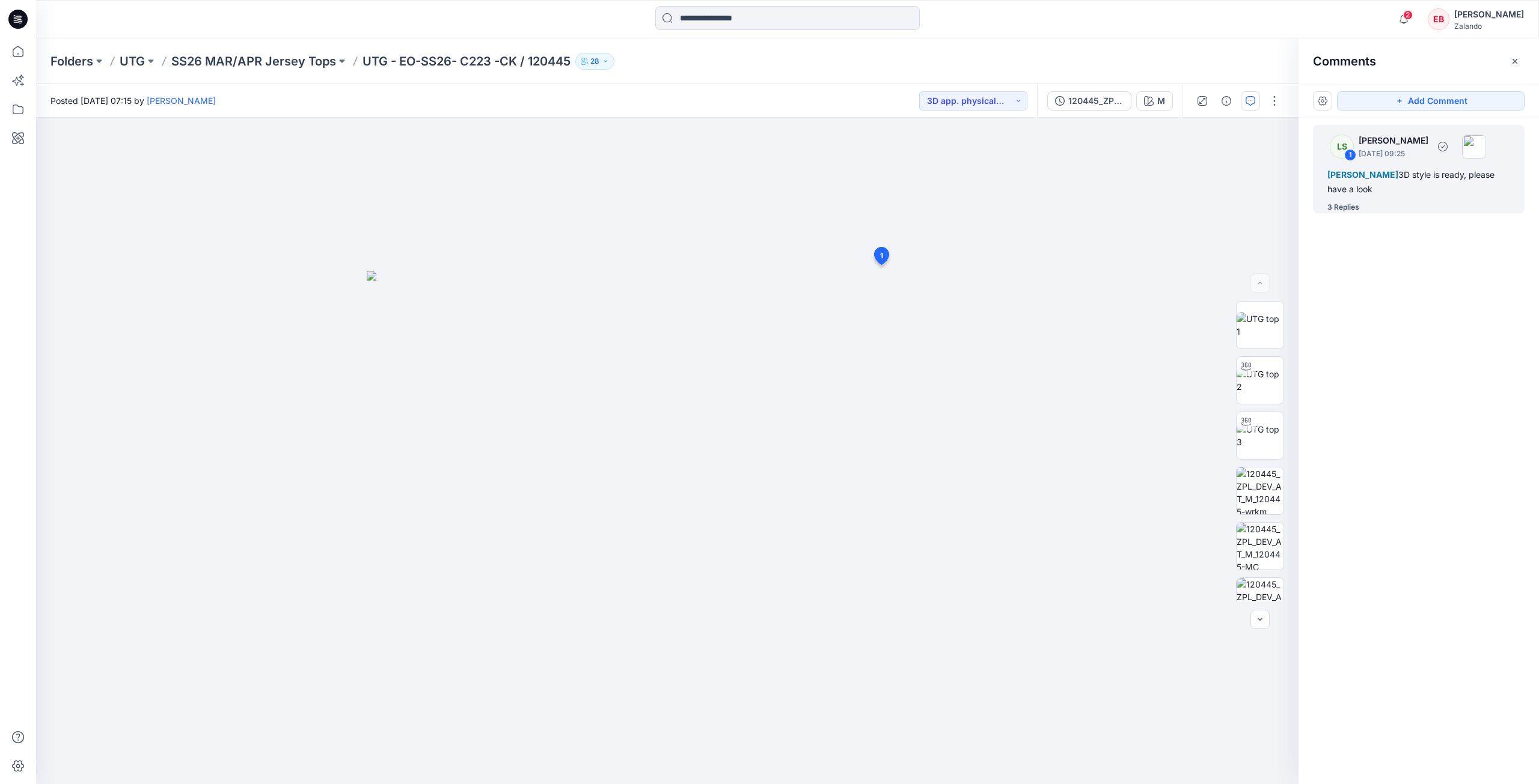
click at [1370, 204] on div "3 Replies" at bounding box center [1426, 208] width 197 height 12
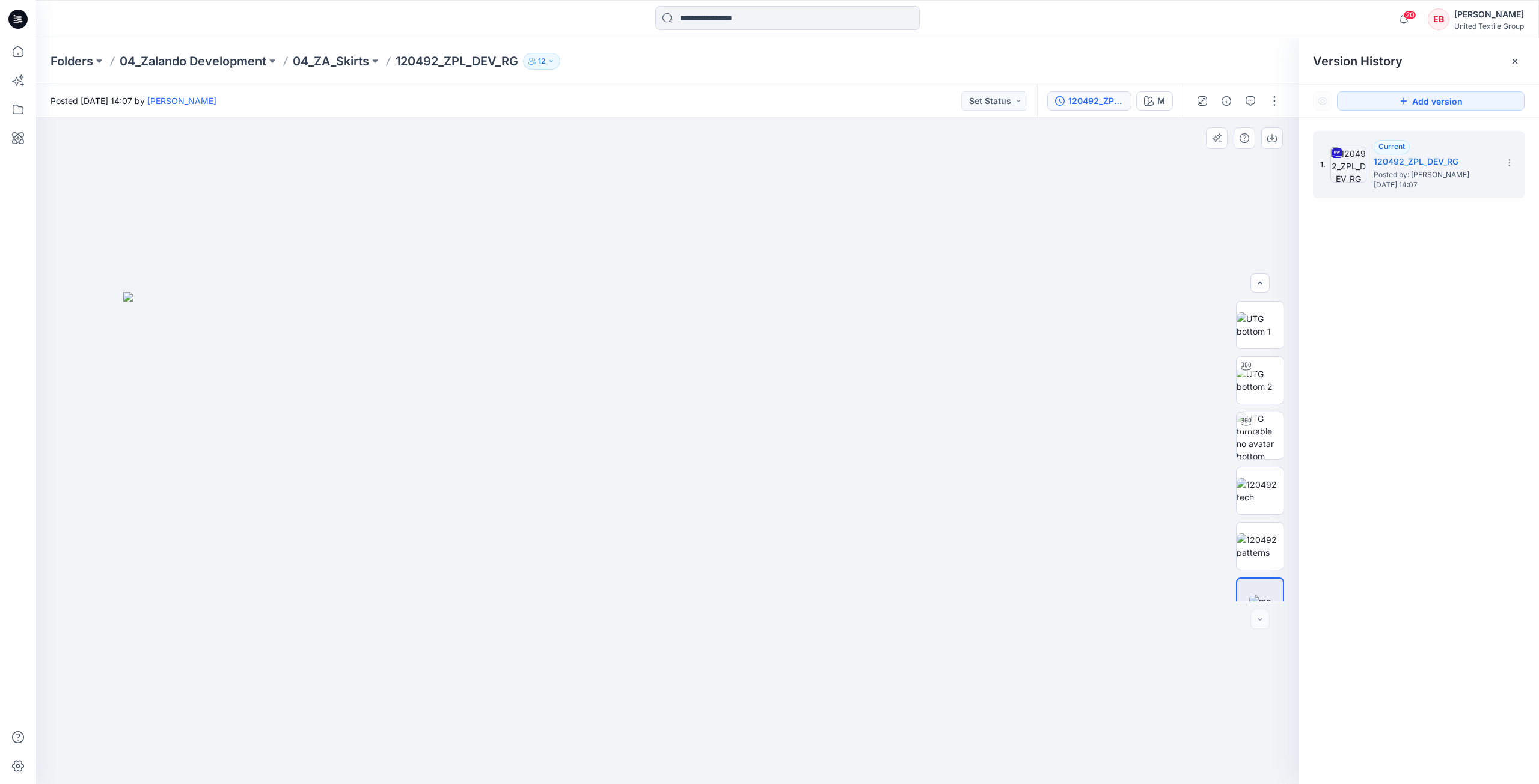
scroll to position [79, 0]
click at [25, 45] on icon at bounding box center [18, 52] width 27 height 27
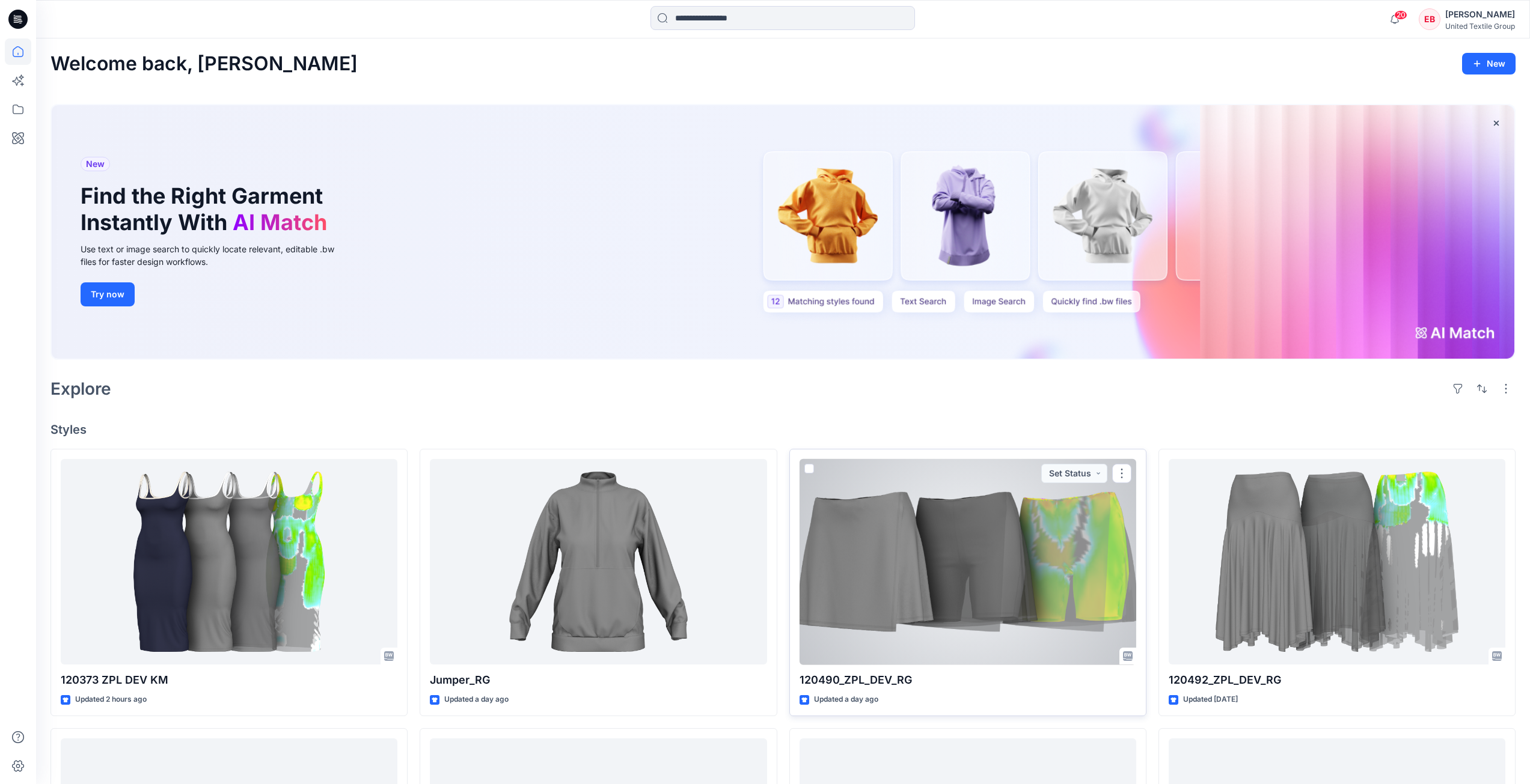
click at [857, 552] on div at bounding box center [968, 562] width 336 height 206
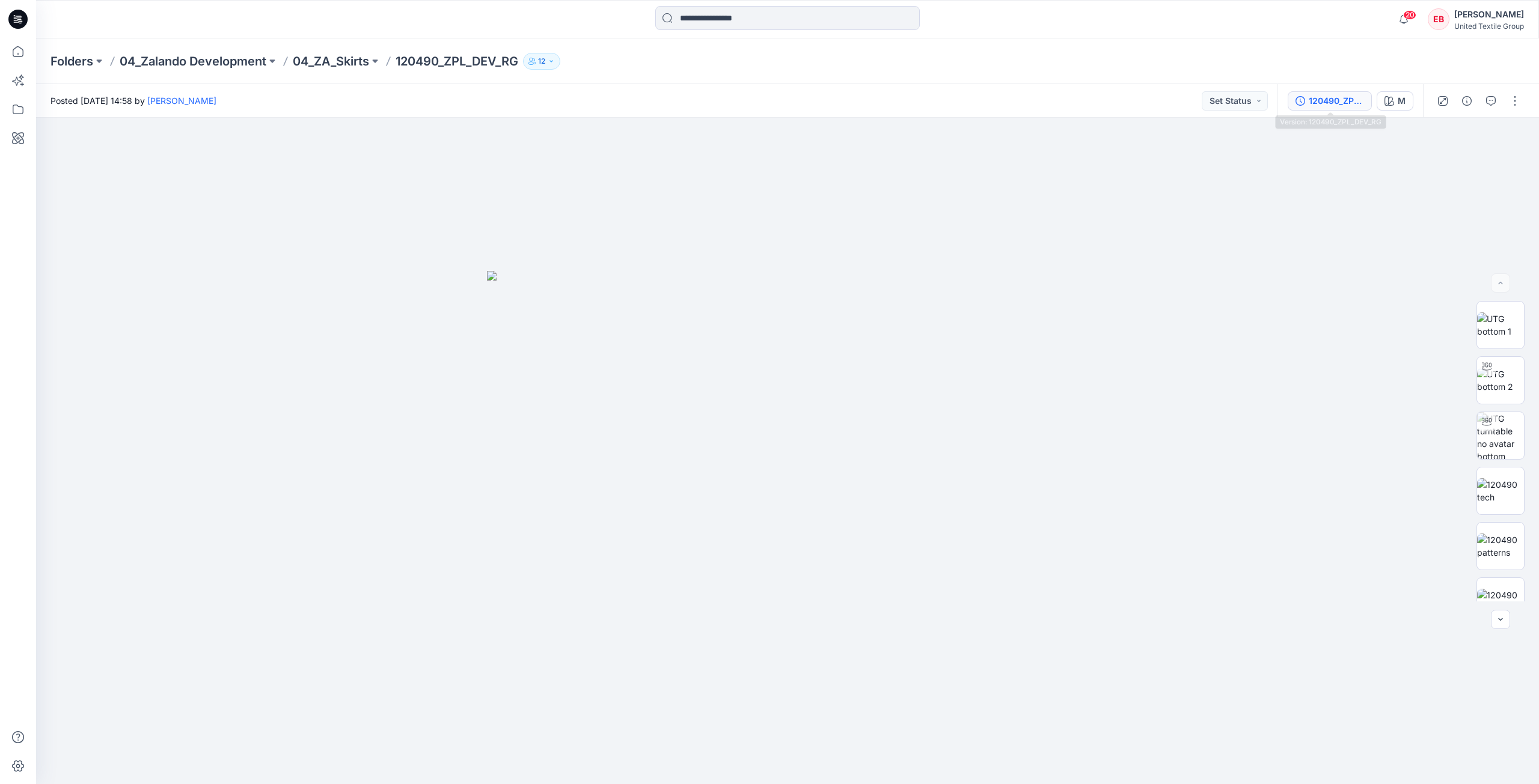
click at [1334, 102] on div "120490_ZPL_DEV_RG" at bounding box center [1336, 101] width 55 height 13
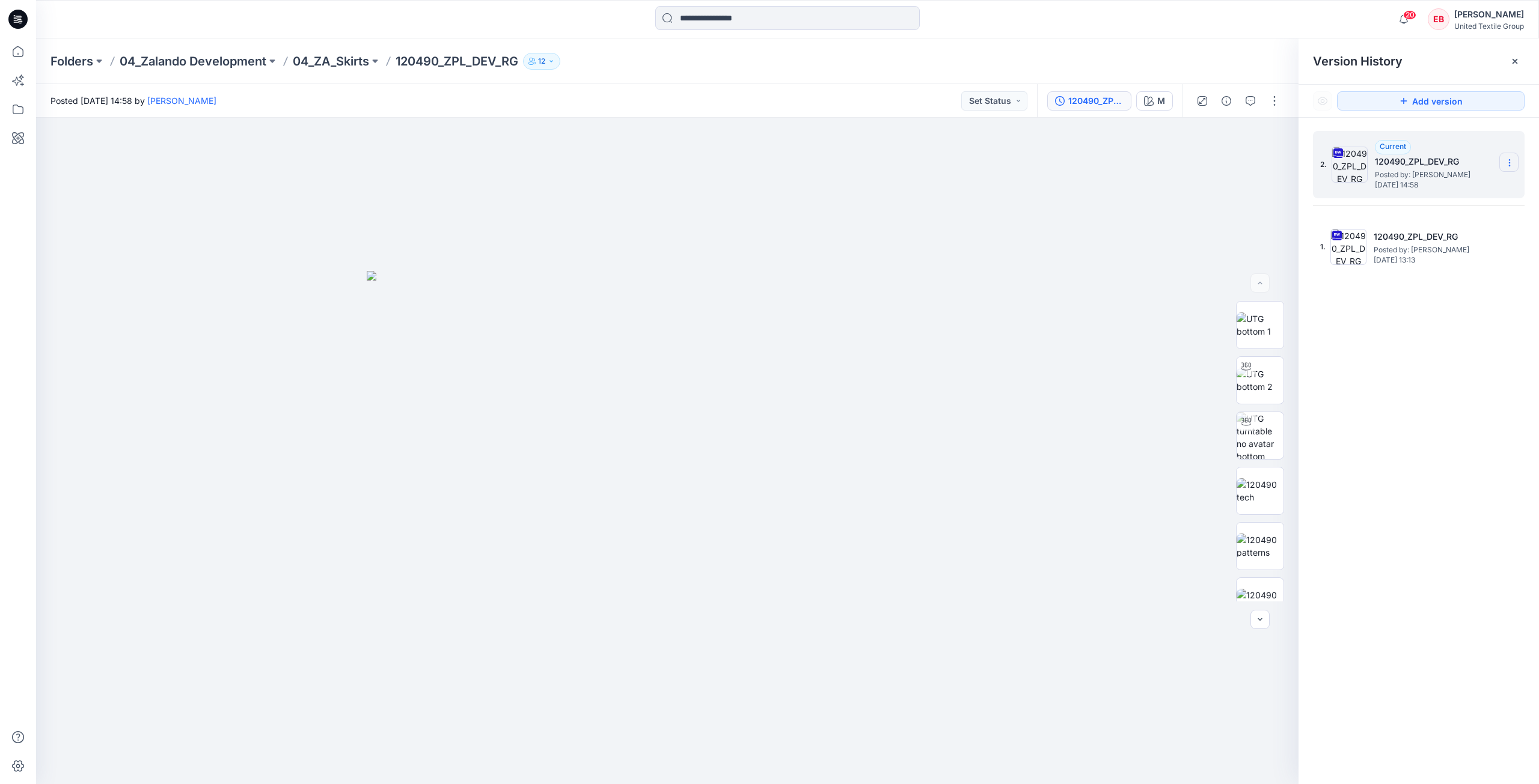
click at [1502, 164] on section at bounding box center [1508, 162] width 19 height 19
click at [1480, 187] on span "Download Source BW File" at bounding box center [1448, 186] width 101 height 15
click at [1458, 341] on div "2. Current 120490_ZPL_DEV_RG Posted by: Rita Garneliene Friday, October 10, 202…" at bounding box center [1419, 460] width 240 height 684
click at [1251, 328] on img at bounding box center [1260, 325] width 47 height 25
click at [1273, 139] on icon "button" at bounding box center [1271, 137] width 5 height 6
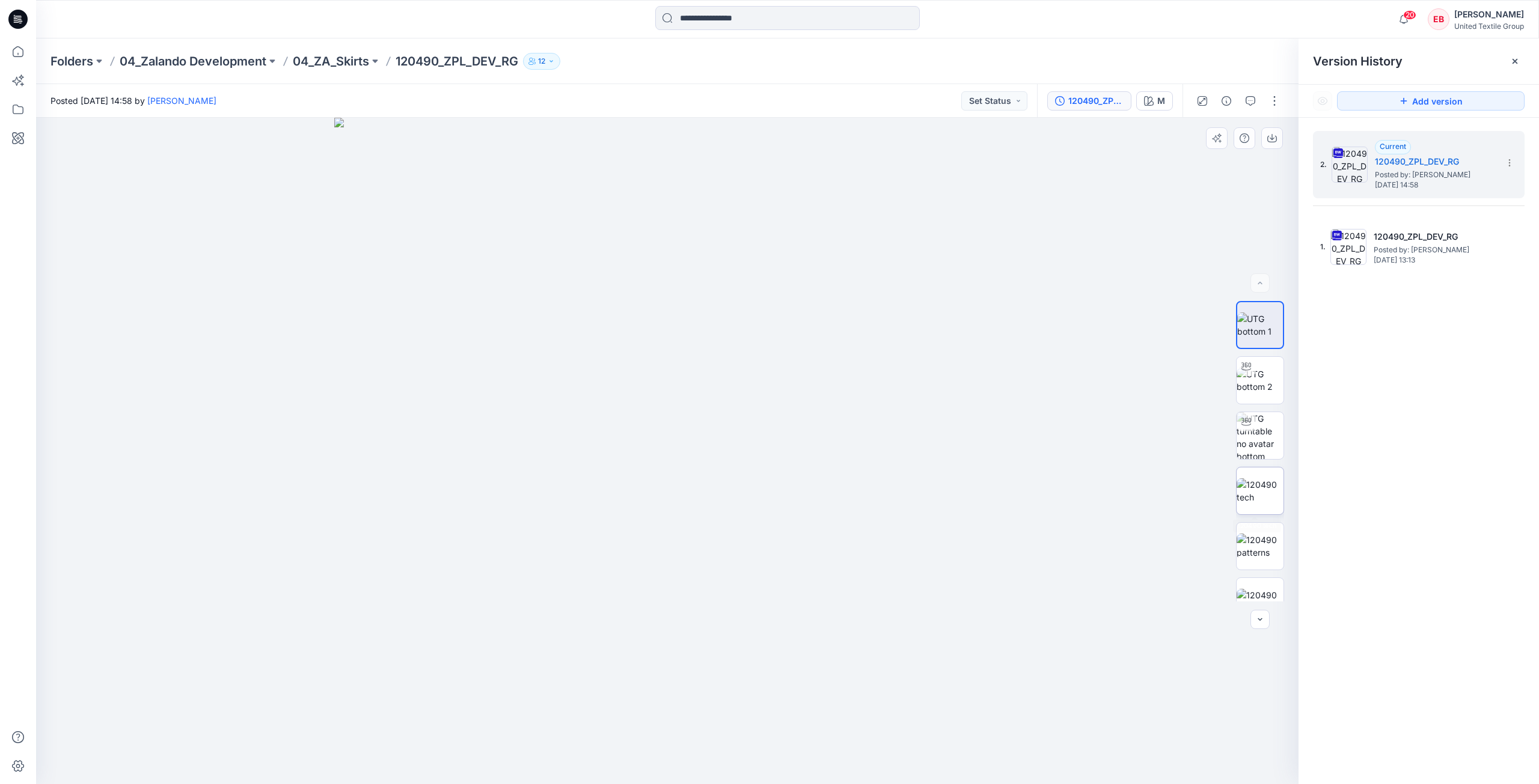
click at [1267, 478] on img at bounding box center [1260, 491] width 47 height 25
click at [1269, 137] on icon "button" at bounding box center [1272, 138] width 9 height 9
click at [1245, 496] on img at bounding box center [1260, 486] width 47 height 25
click at [1269, 142] on icon "button" at bounding box center [1272, 138] width 9 height 9
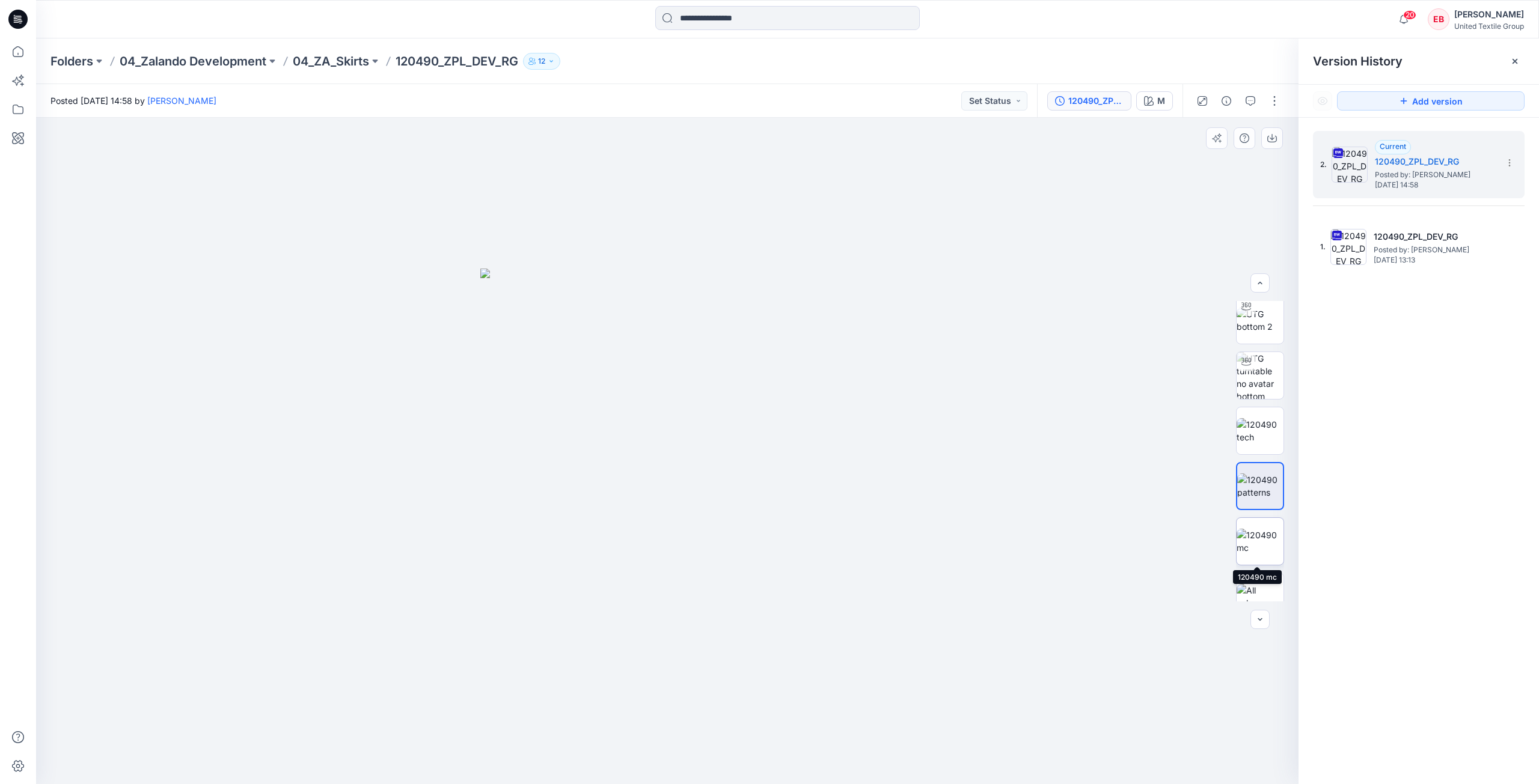
click at [1261, 533] on img at bounding box center [1260, 542] width 47 height 25
click at [1268, 142] on icon "button" at bounding box center [1272, 138] width 9 height 9
click at [25, 51] on icon at bounding box center [18, 52] width 27 height 27
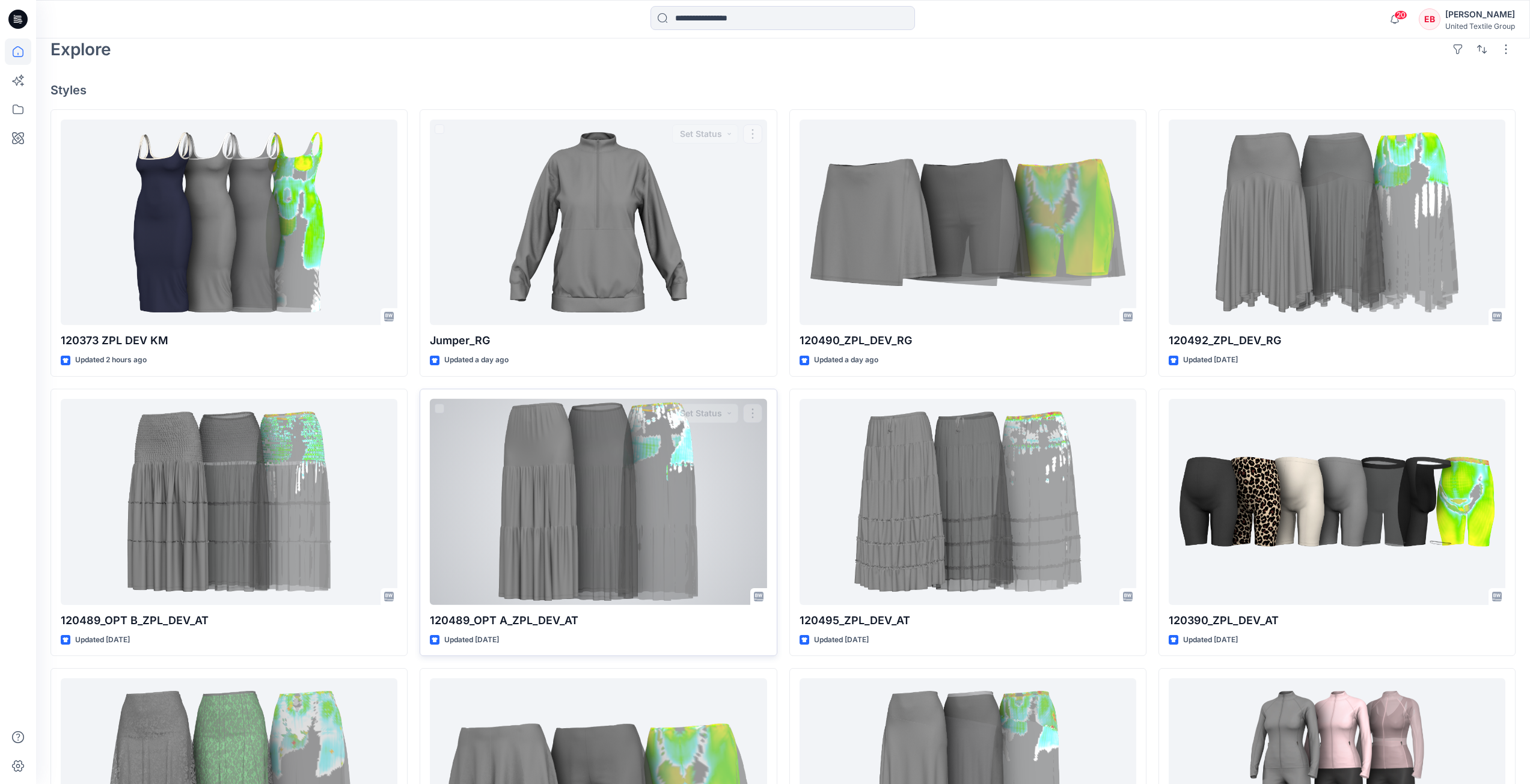
scroll to position [360, 0]
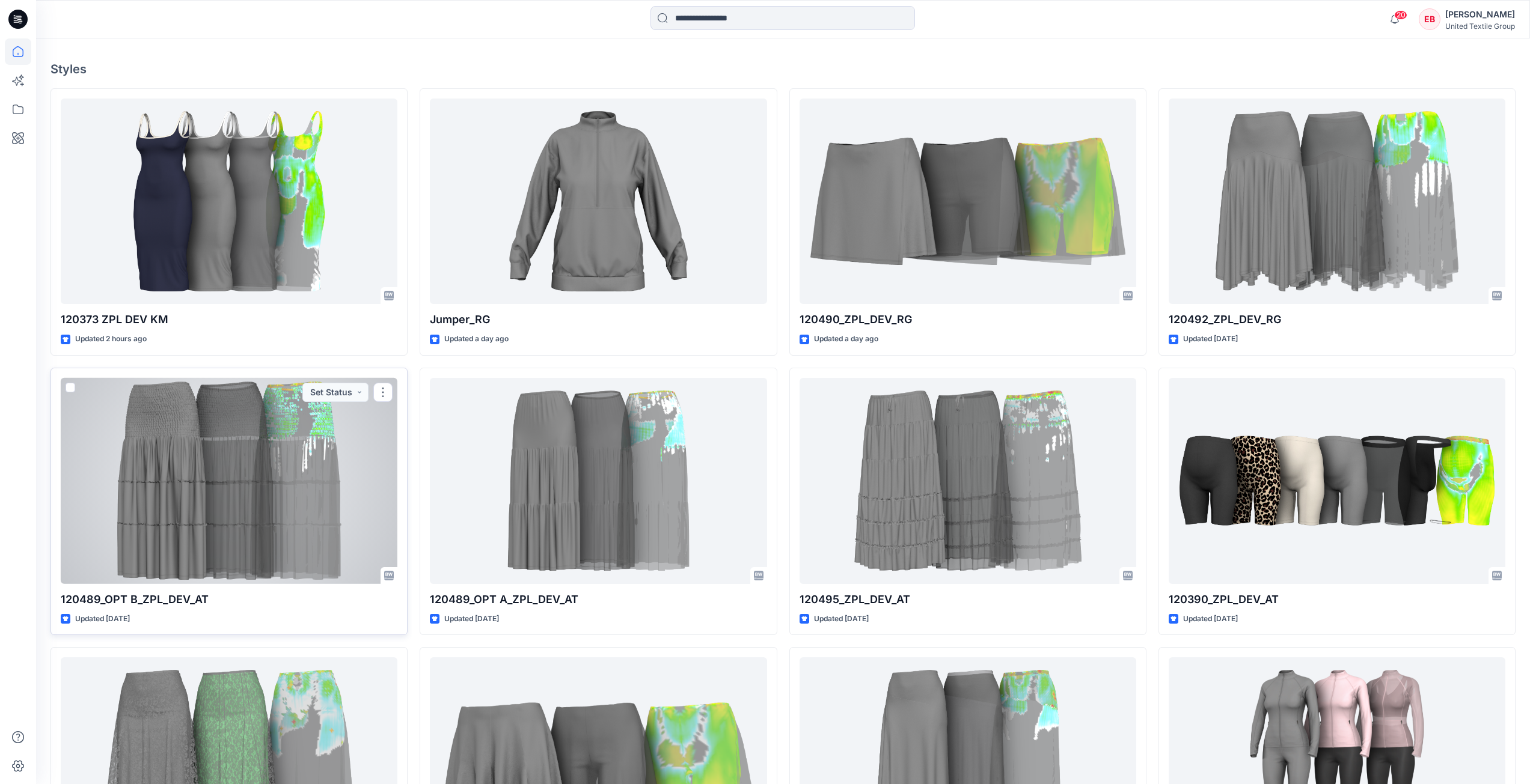
click at [281, 480] on div at bounding box center [229, 481] width 336 height 206
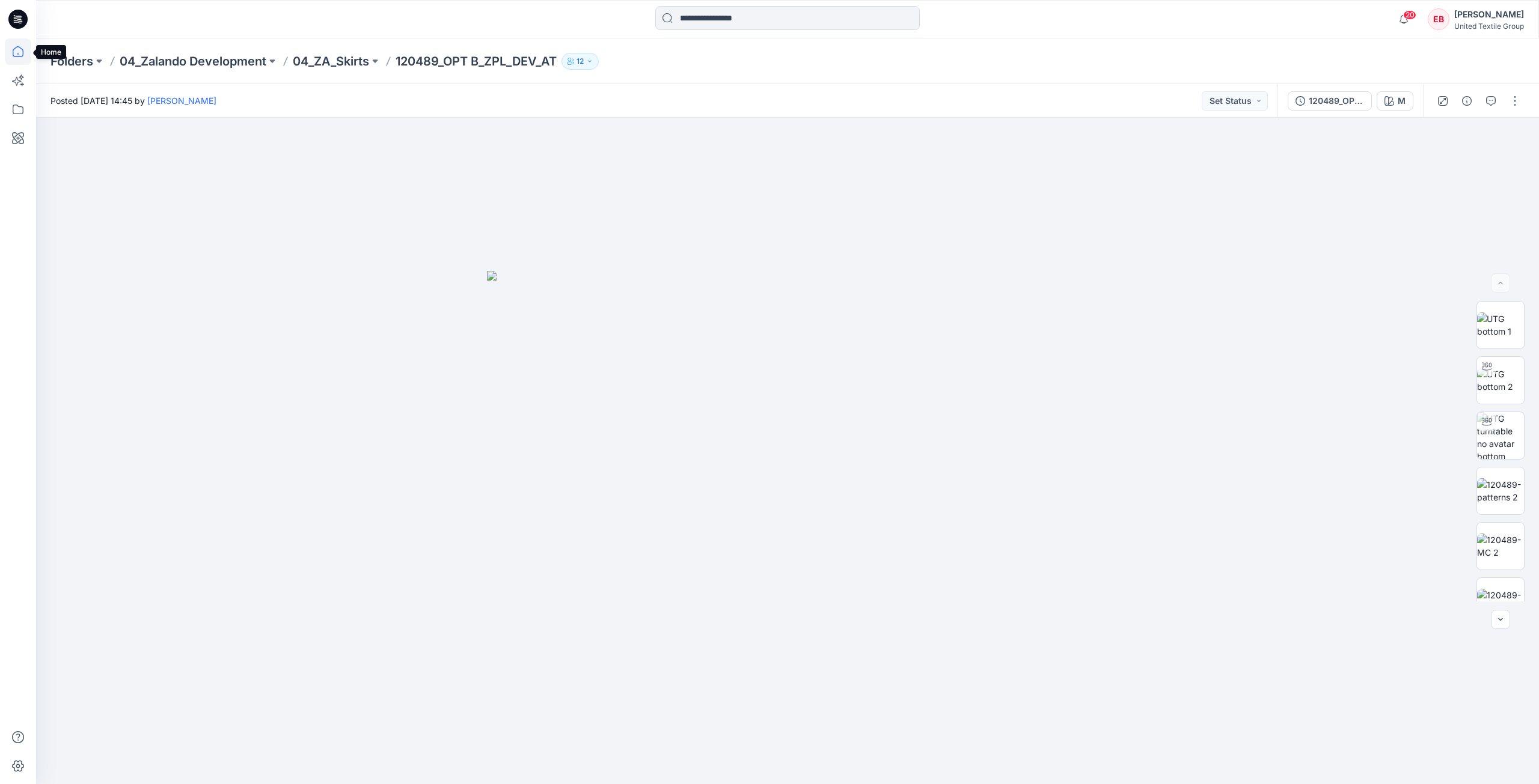
click at [11, 53] on icon at bounding box center [18, 52] width 27 height 27
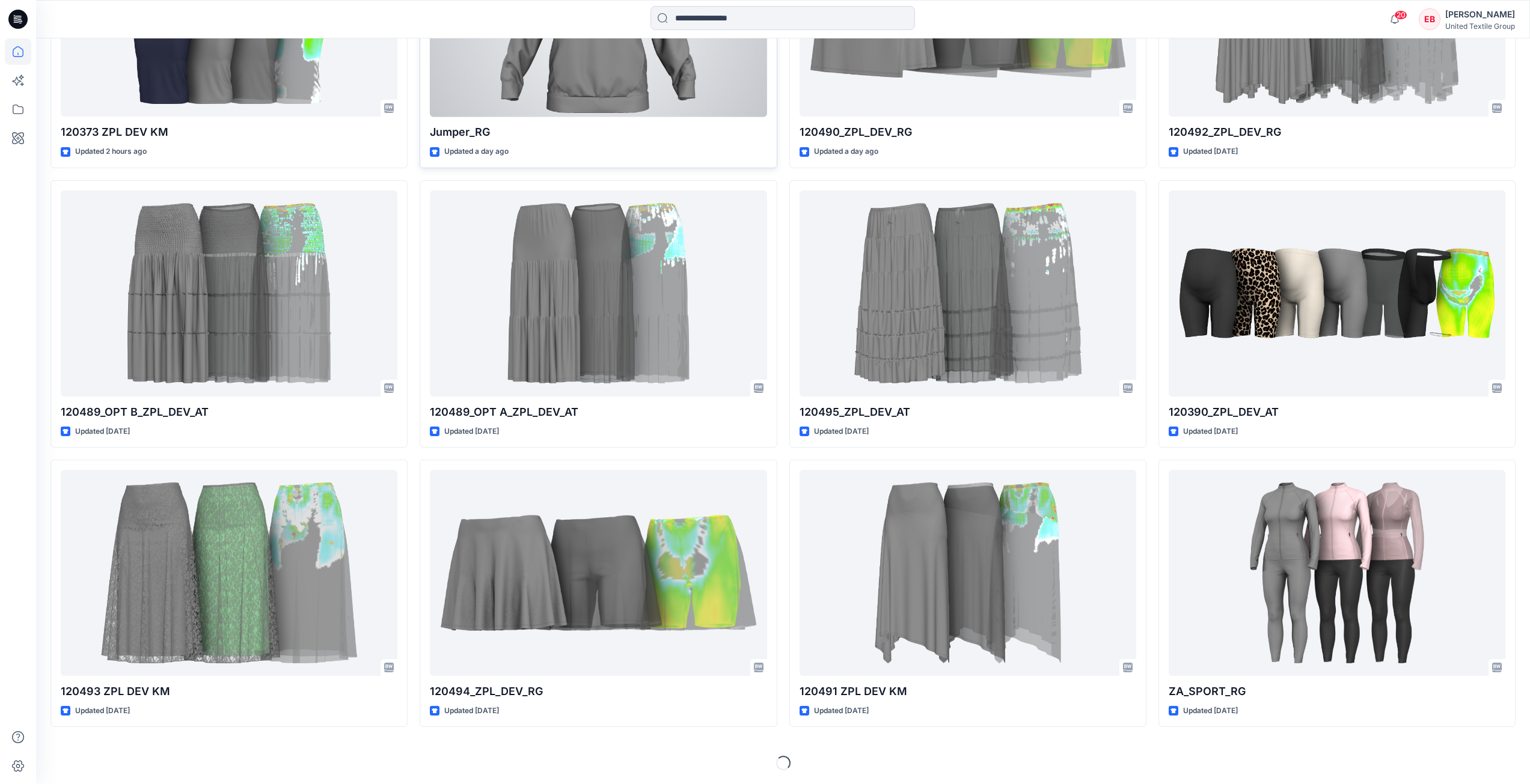
scroll to position [548, 0]
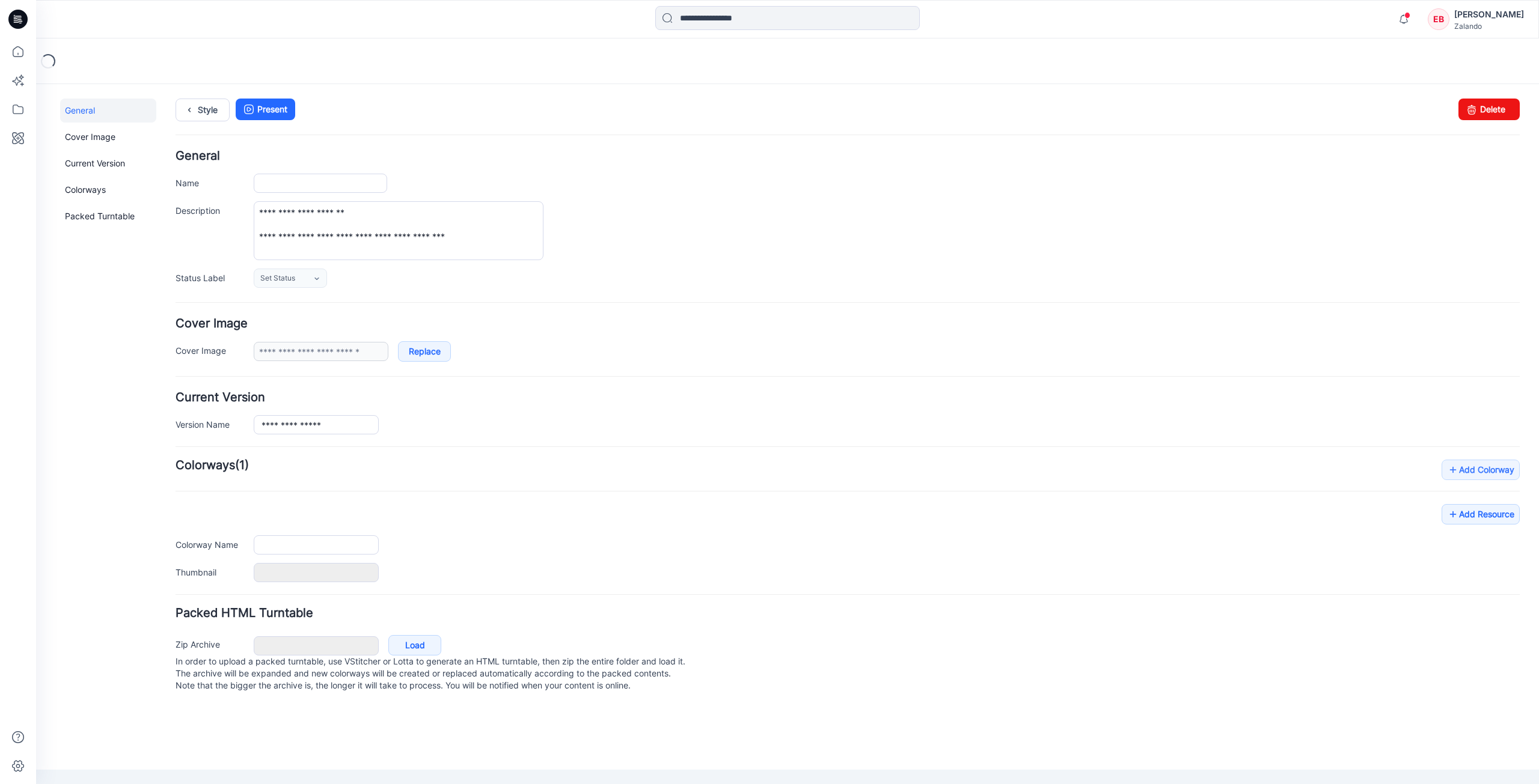
type input "**********"
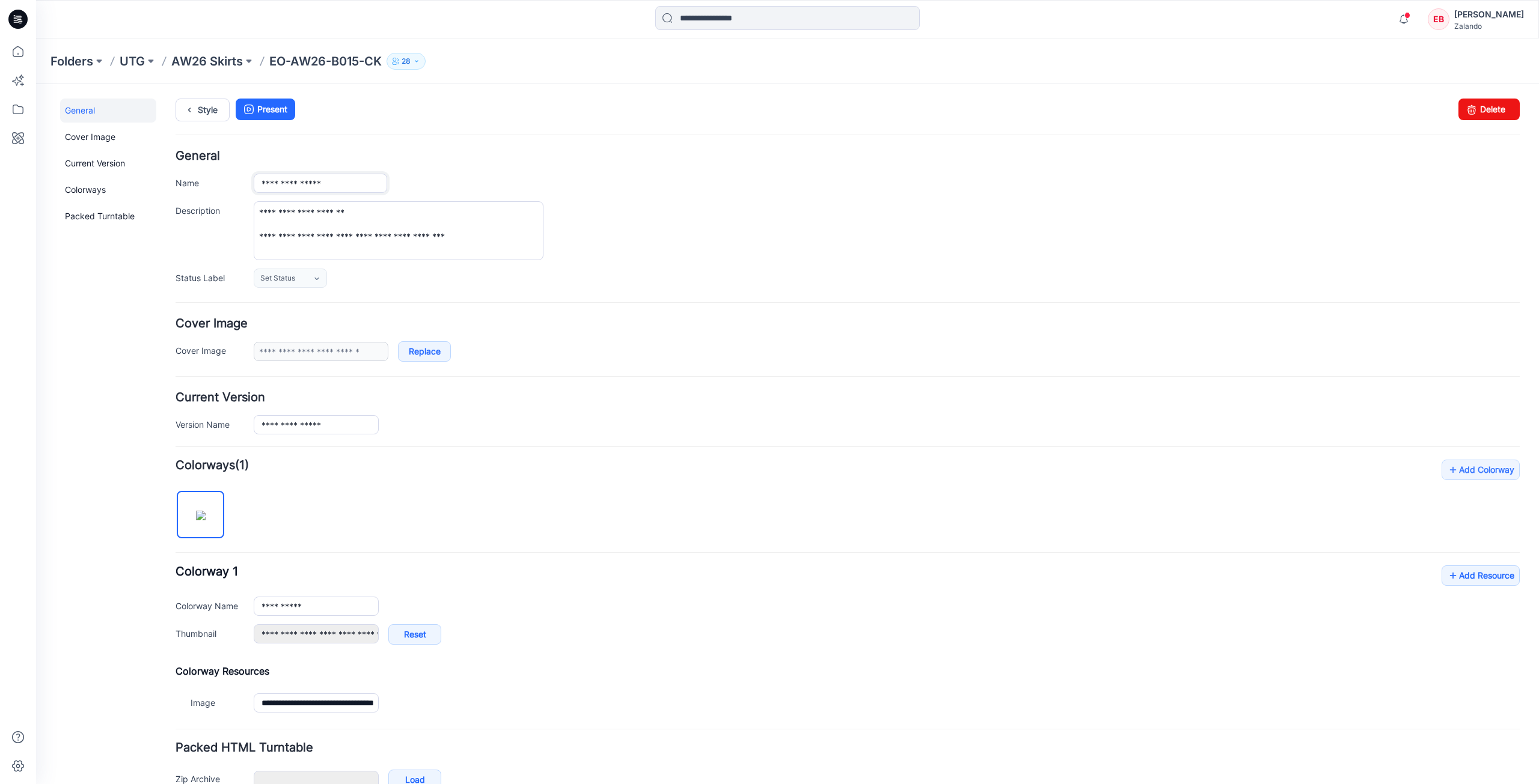
click at [350, 187] on input "**********" at bounding box center [320, 183] width 133 height 19
type input "**********"
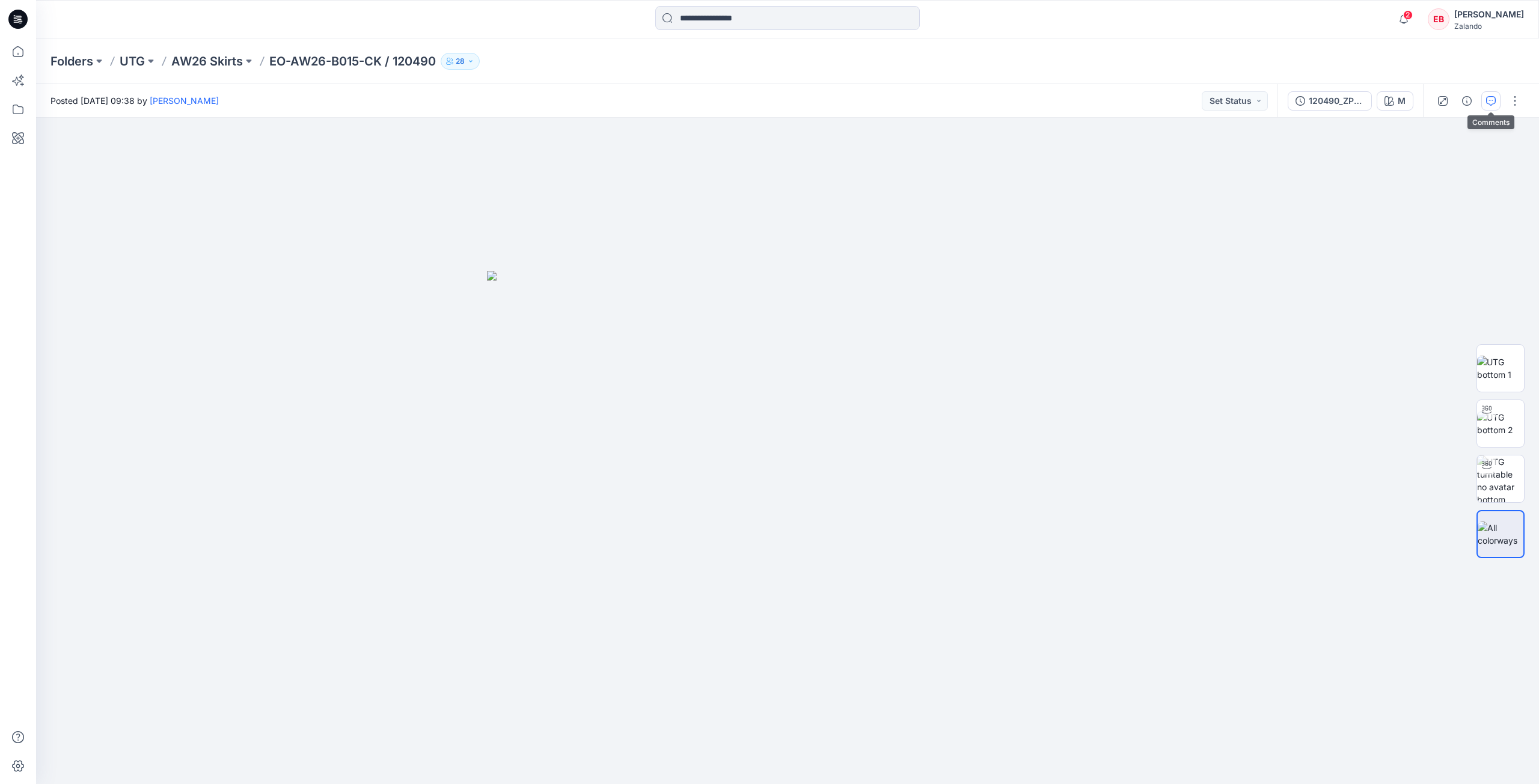
click at [1486, 105] on button "button" at bounding box center [1490, 101] width 19 height 19
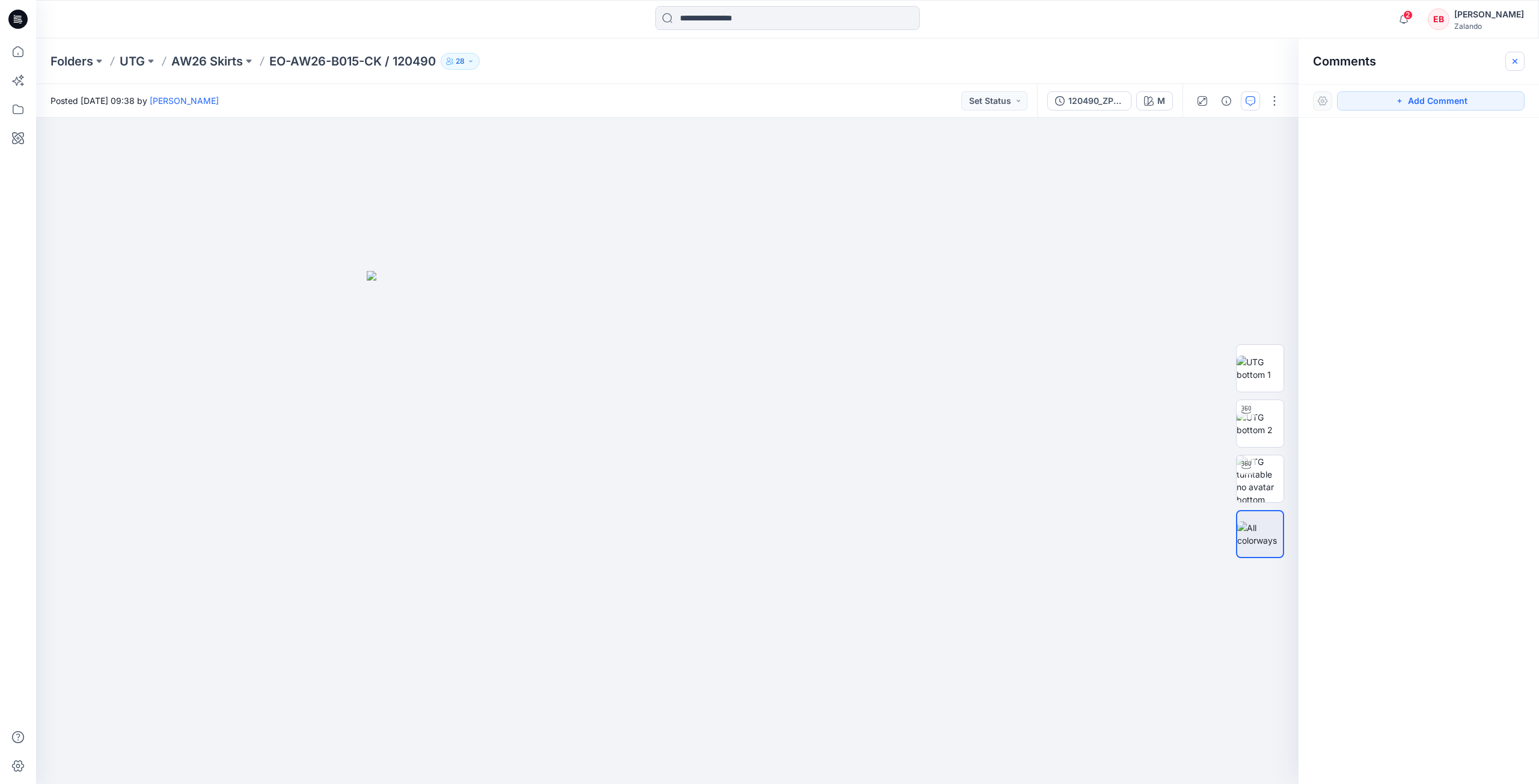
click at [1506, 63] on button "button" at bounding box center [1514, 61] width 19 height 19
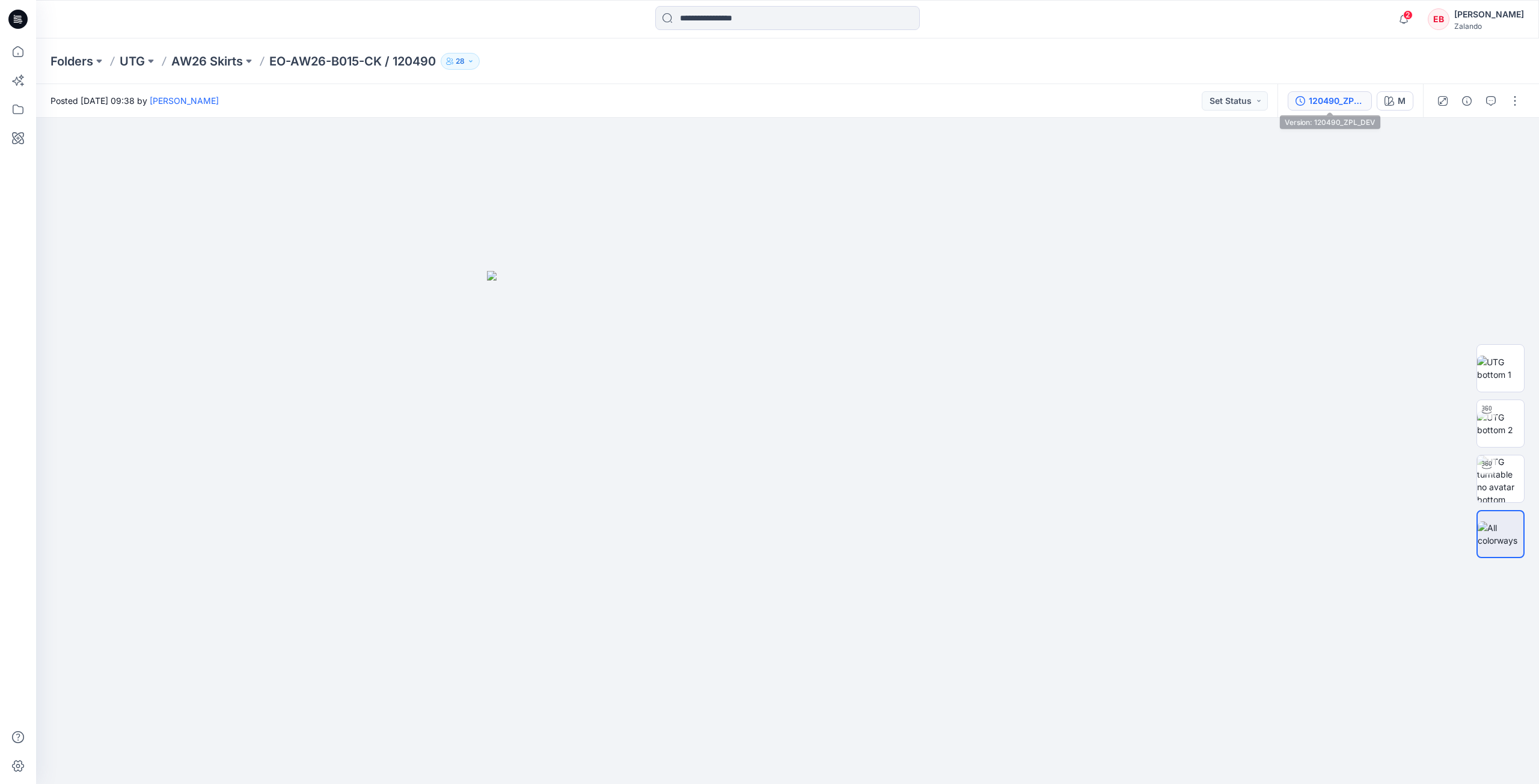
click at [1337, 106] on div "120490_ZPL_DEV" at bounding box center [1336, 101] width 55 height 13
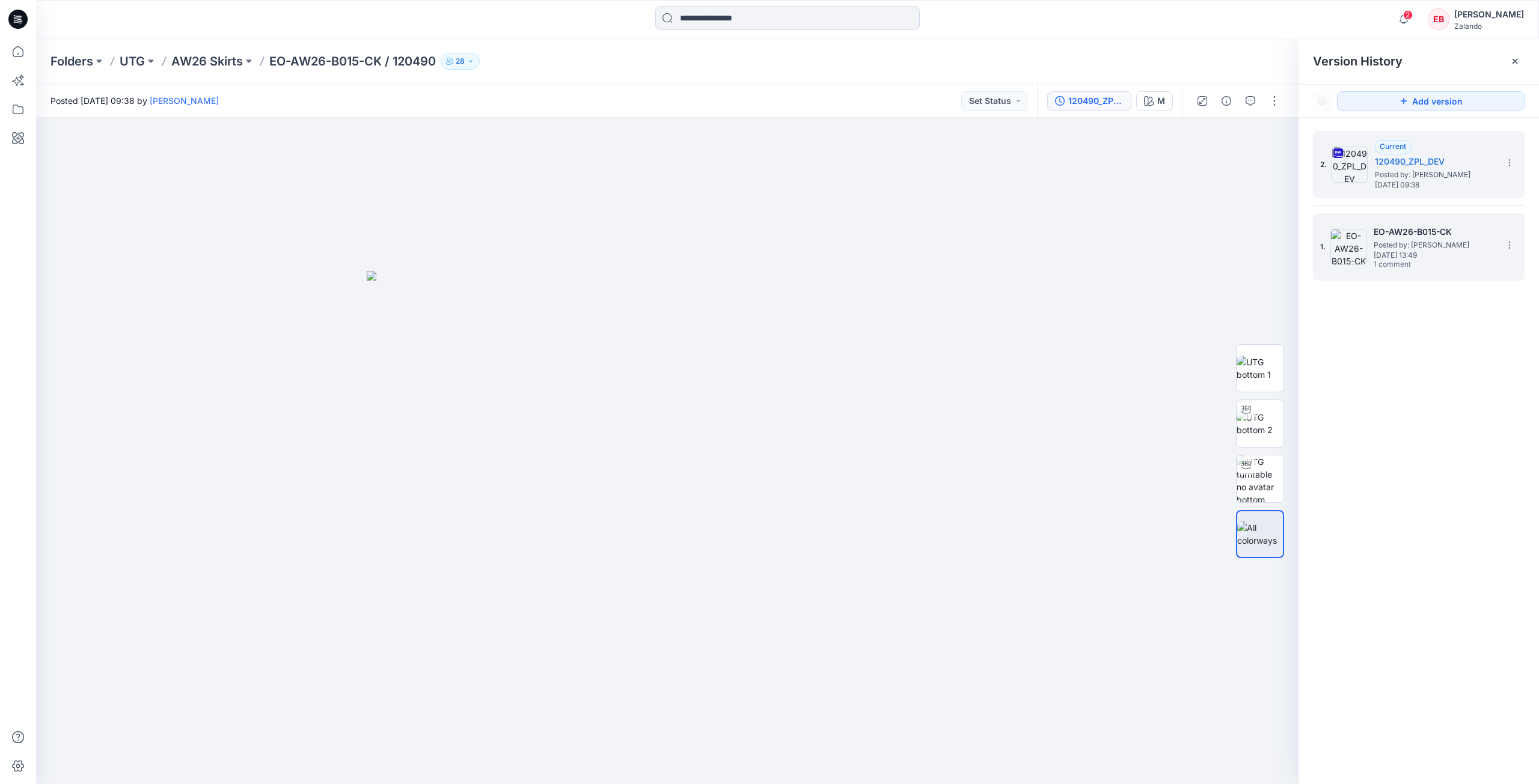
click at [1442, 248] on span "Posted by: [PERSON_NAME]" at bounding box center [1434, 245] width 120 height 12
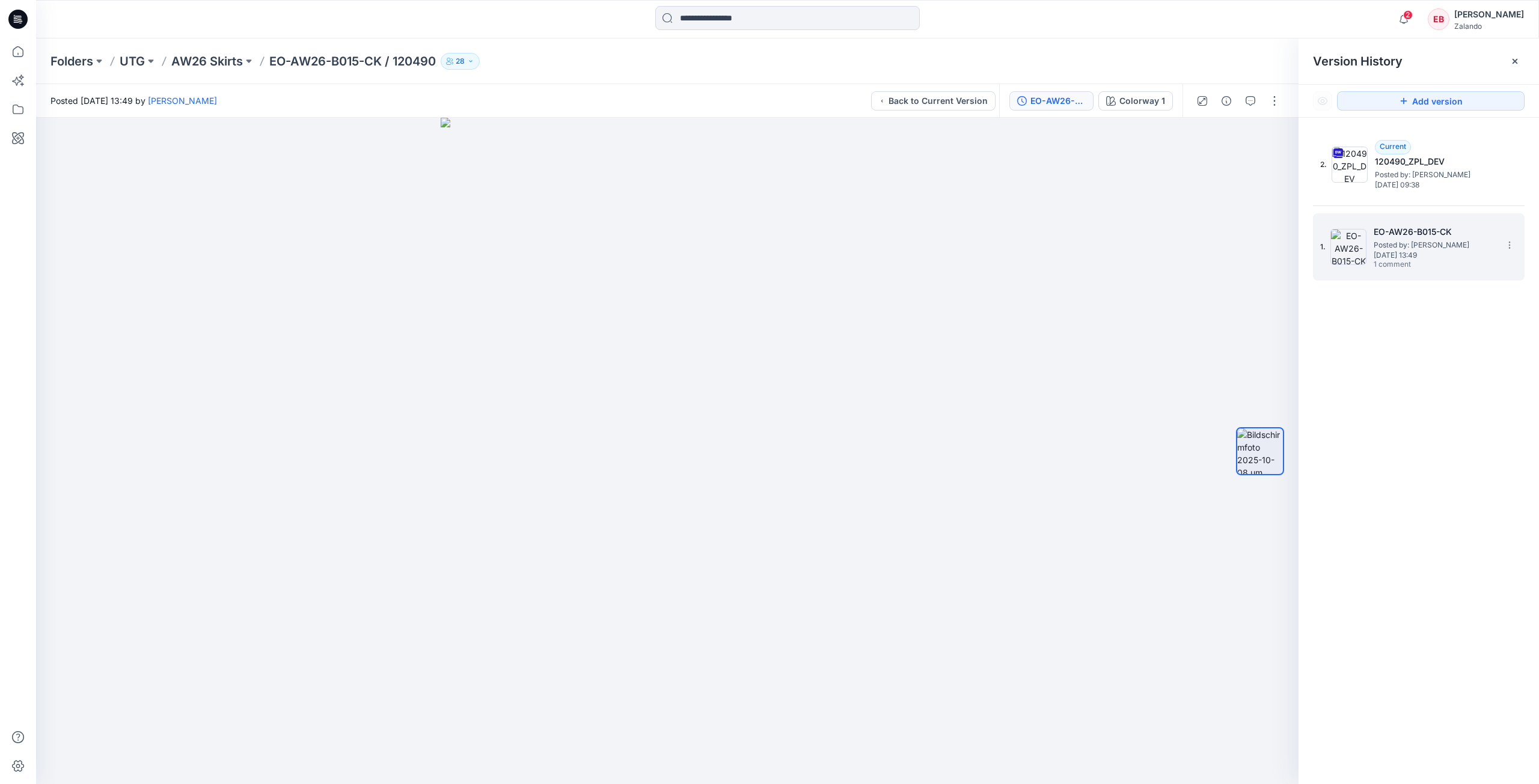
click at [1445, 259] on span "[DATE] 13:49" at bounding box center [1434, 256] width 120 height 9
click at [1519, 59] on icon at bounding box center [1515, 61] width 9 height 9
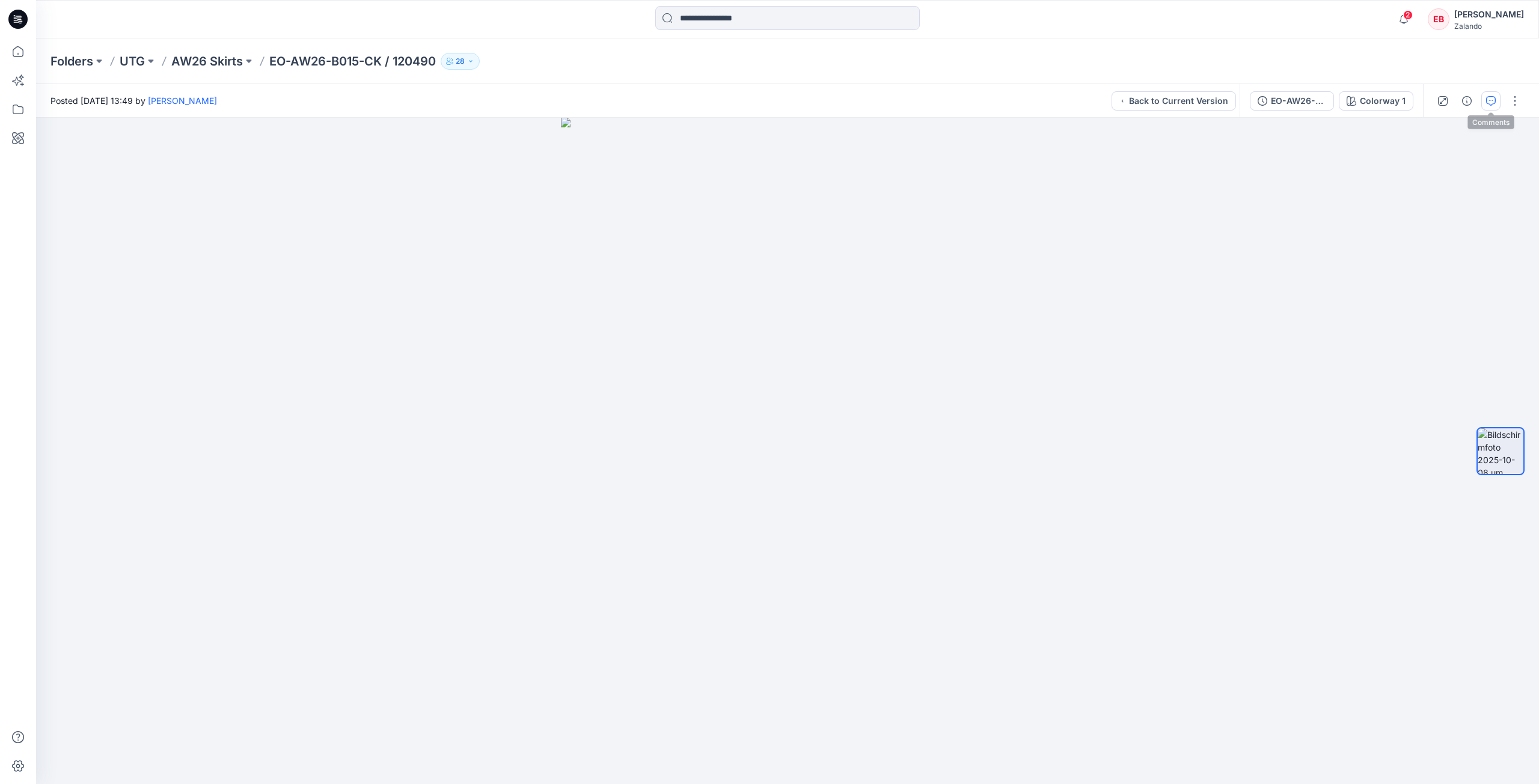
click at [1498, 97] on button "button" at bounding box center [1490, 101] width 19 height 19
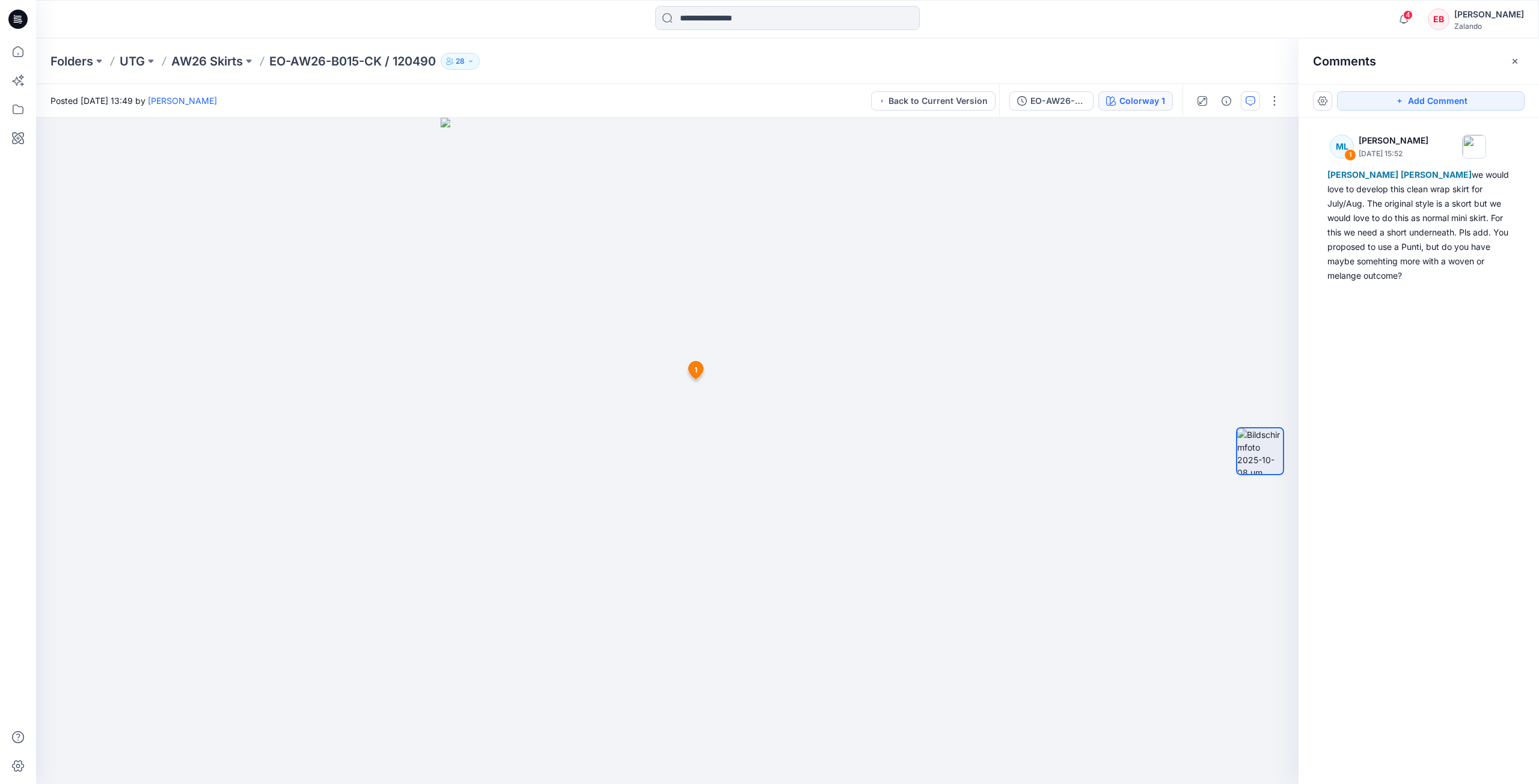
click at [1127, 103] on div "Colorway 1" at bounding box center [1142, 101] width 45 height 13
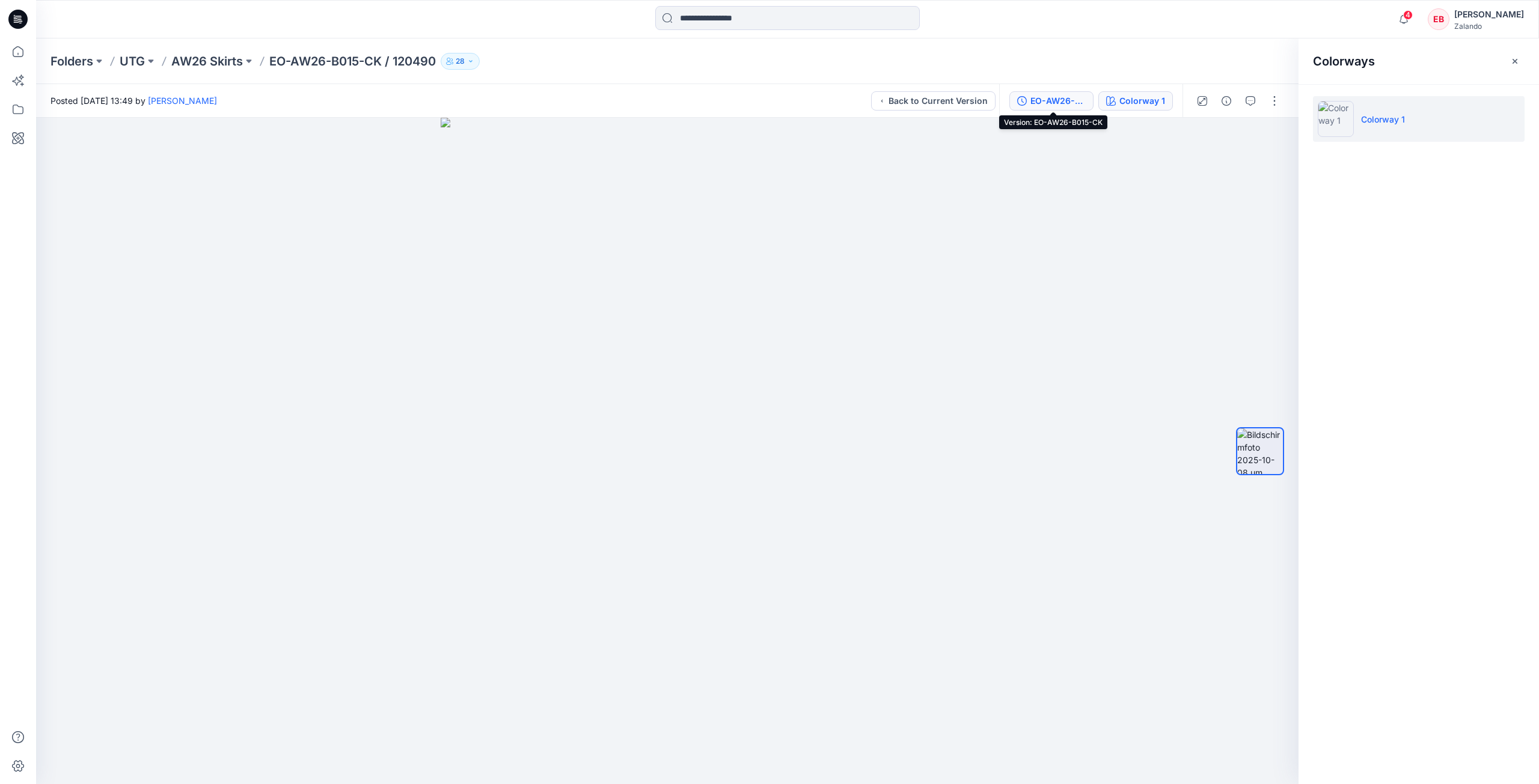
click at [1070, 94] on div "EO-AW26-B015-CK" at bounding box center [1058, 101] width 55 height 13
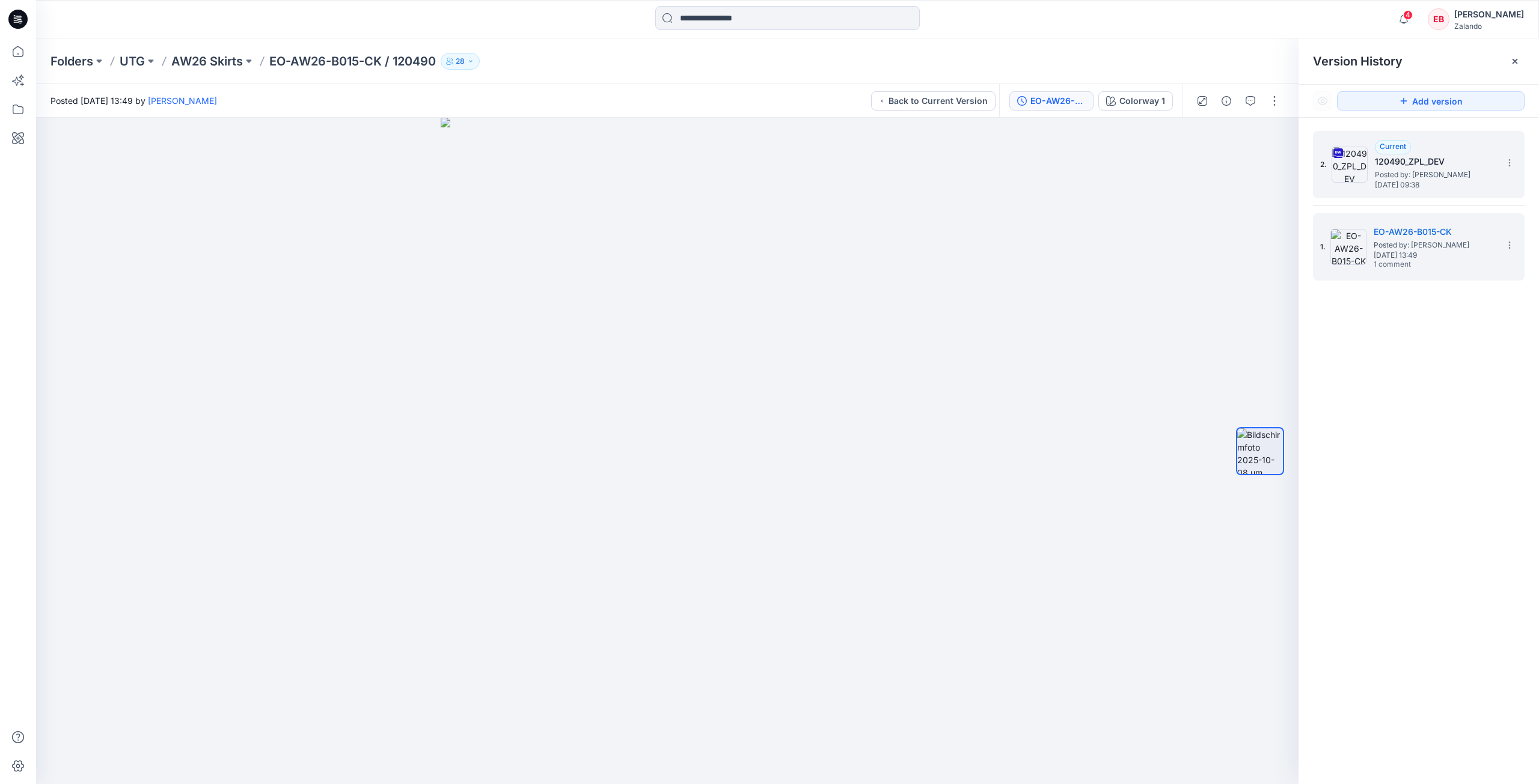
click at [1409, 160] on h5 "120490_ZPL_DEV" at bounding box center [1435, 161] width 120 height 15
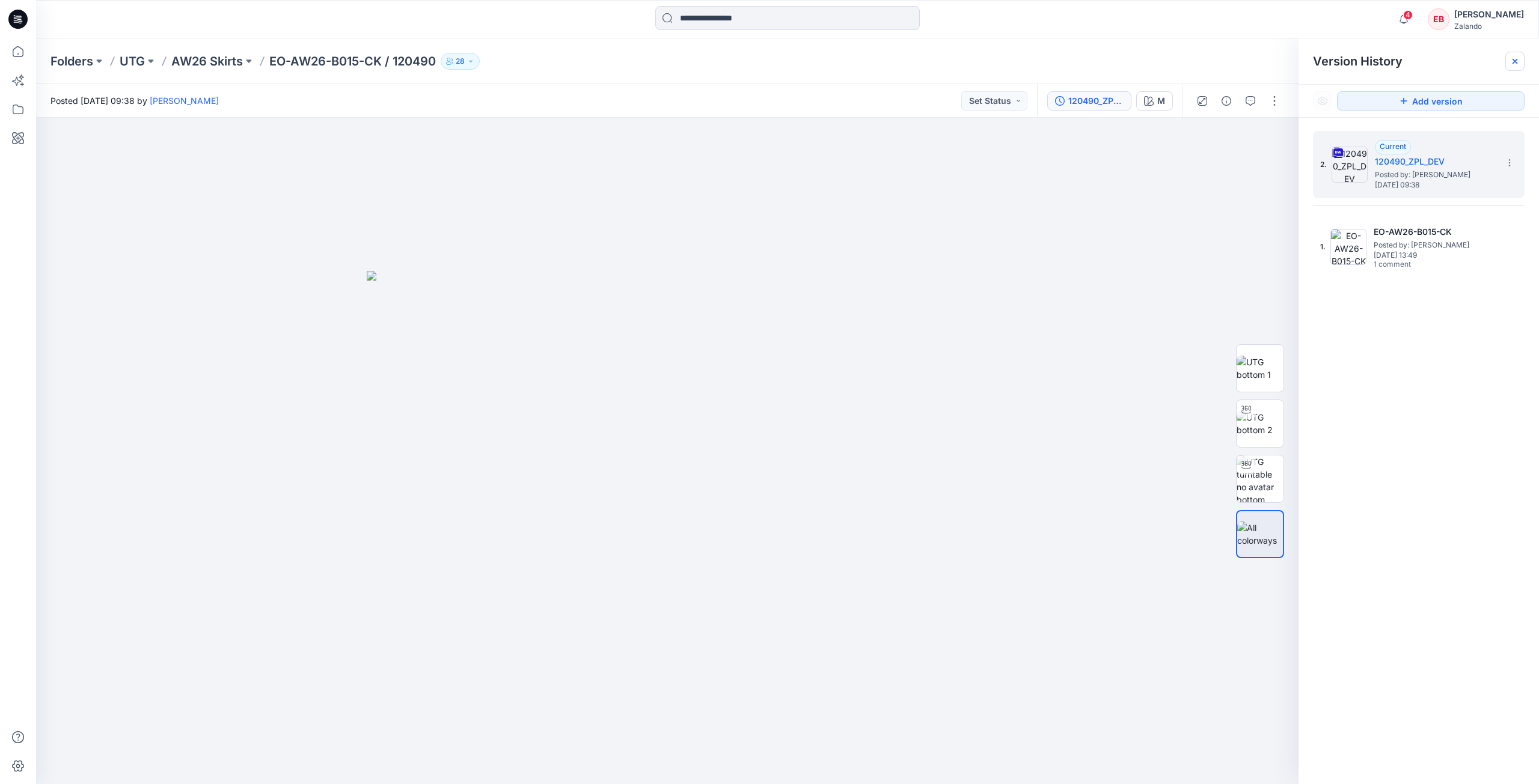
click at [1514, 56] on div at bounding box center [1514, 61] width 19 height 19
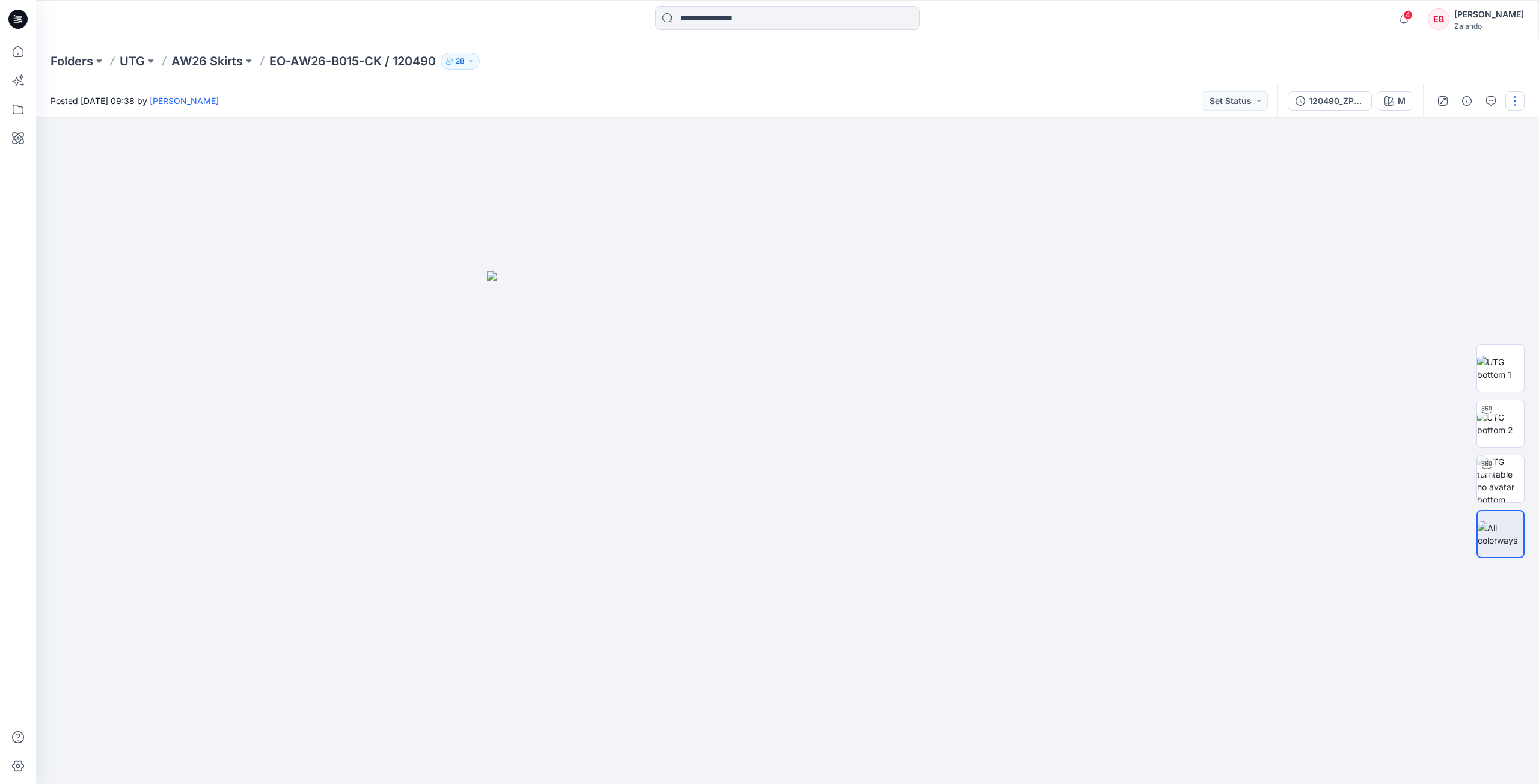
click at [1512, 101] on button "button" at bounding box center [1514, 101] width 19 height 19
click at [1448, 165] on button "Edit" at bounding box center [1464, 162] width 111 height 22
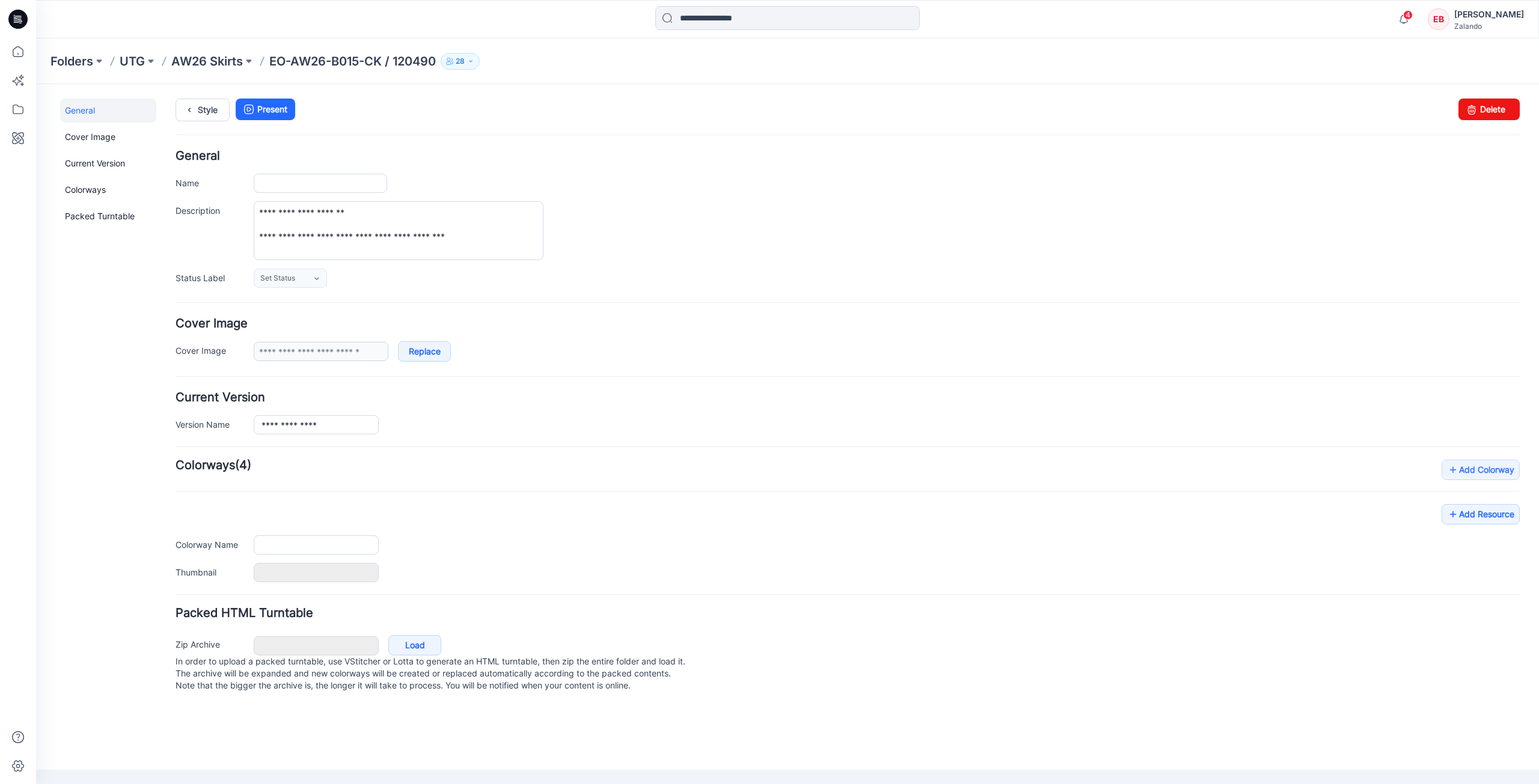
type input "**********"
type input "*"
type input "**********"
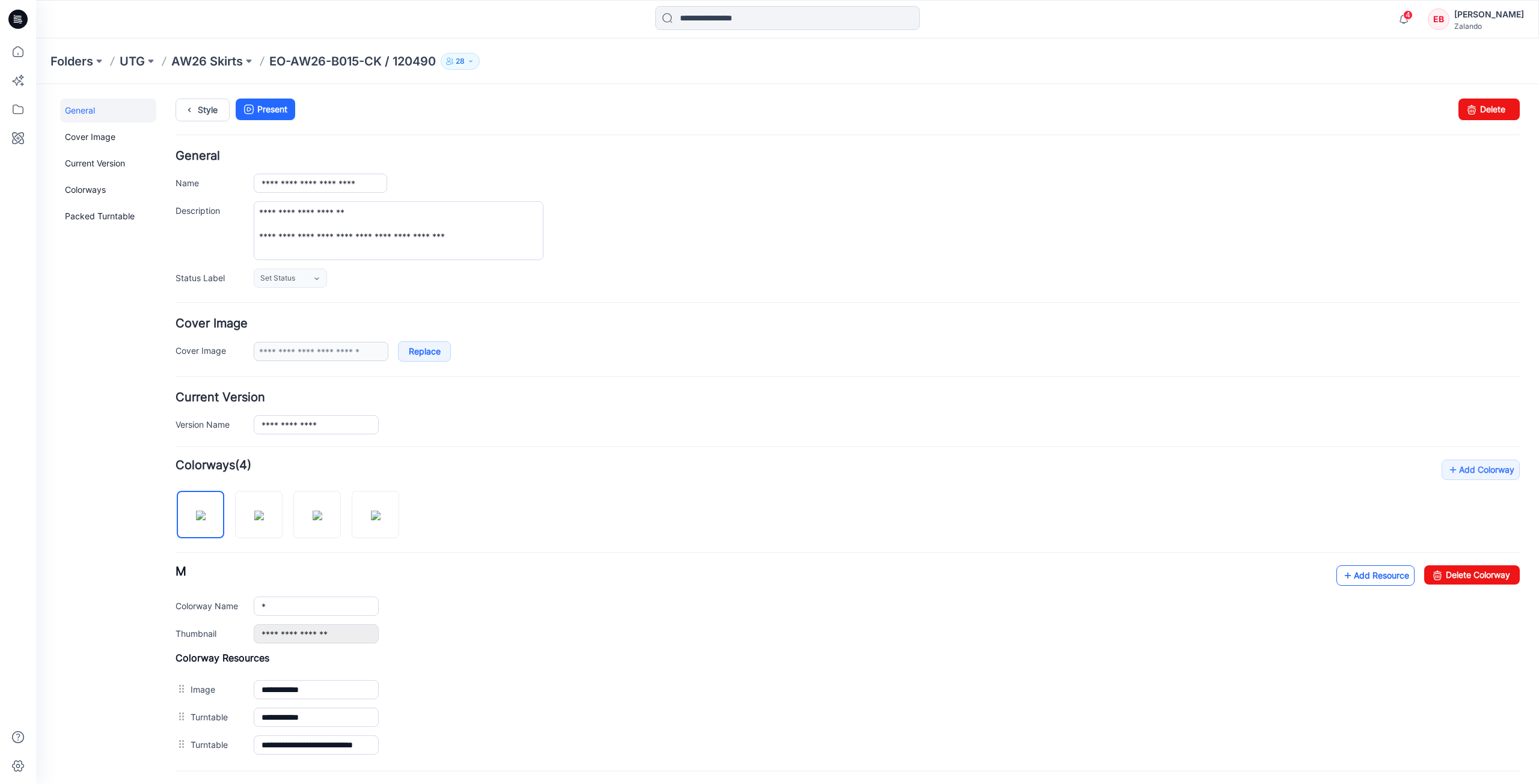
click at [1367, 578] on link "Add Resource" at bounding box center [1375, 576] width 78 height 21
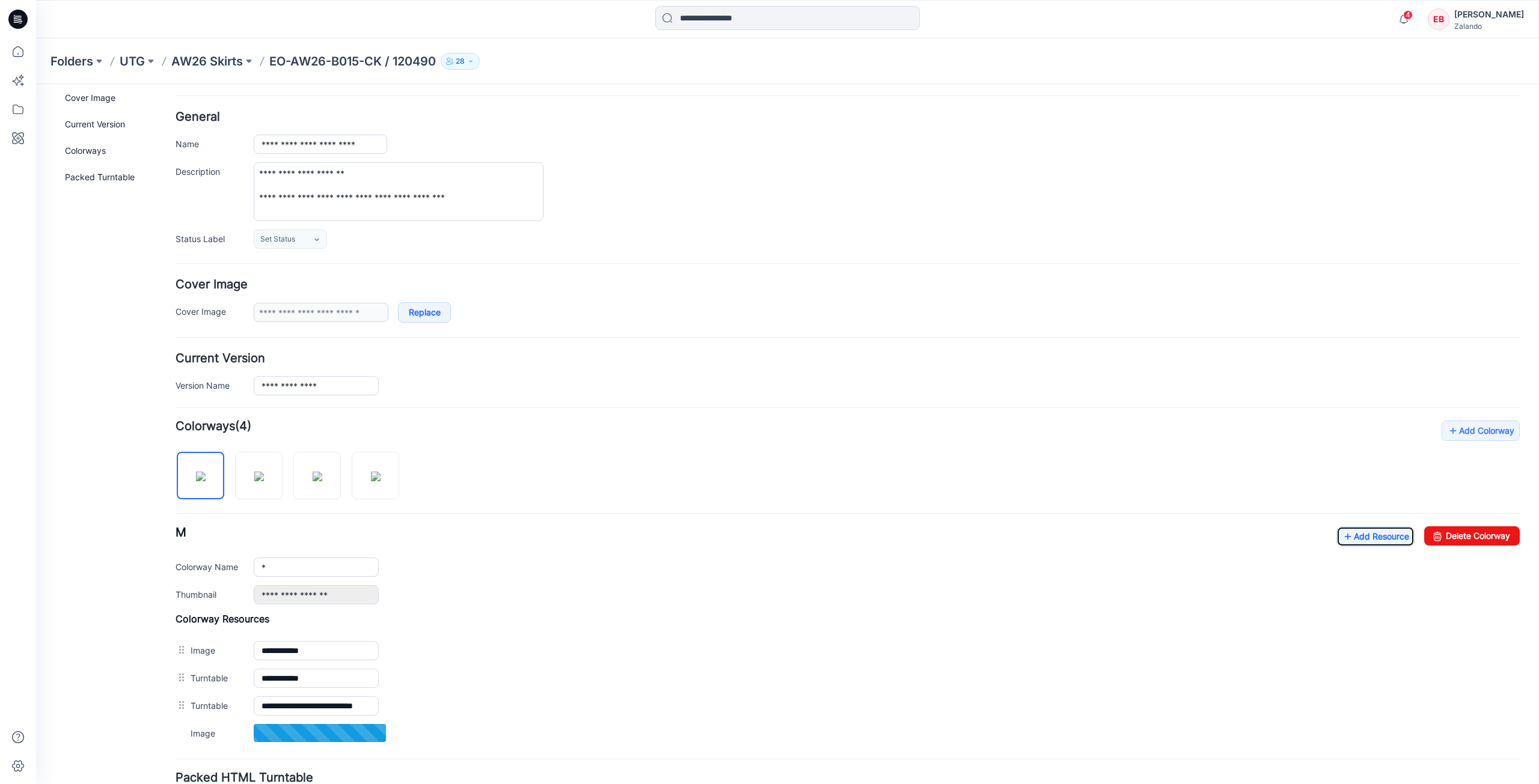
scroll to position [60, 0]
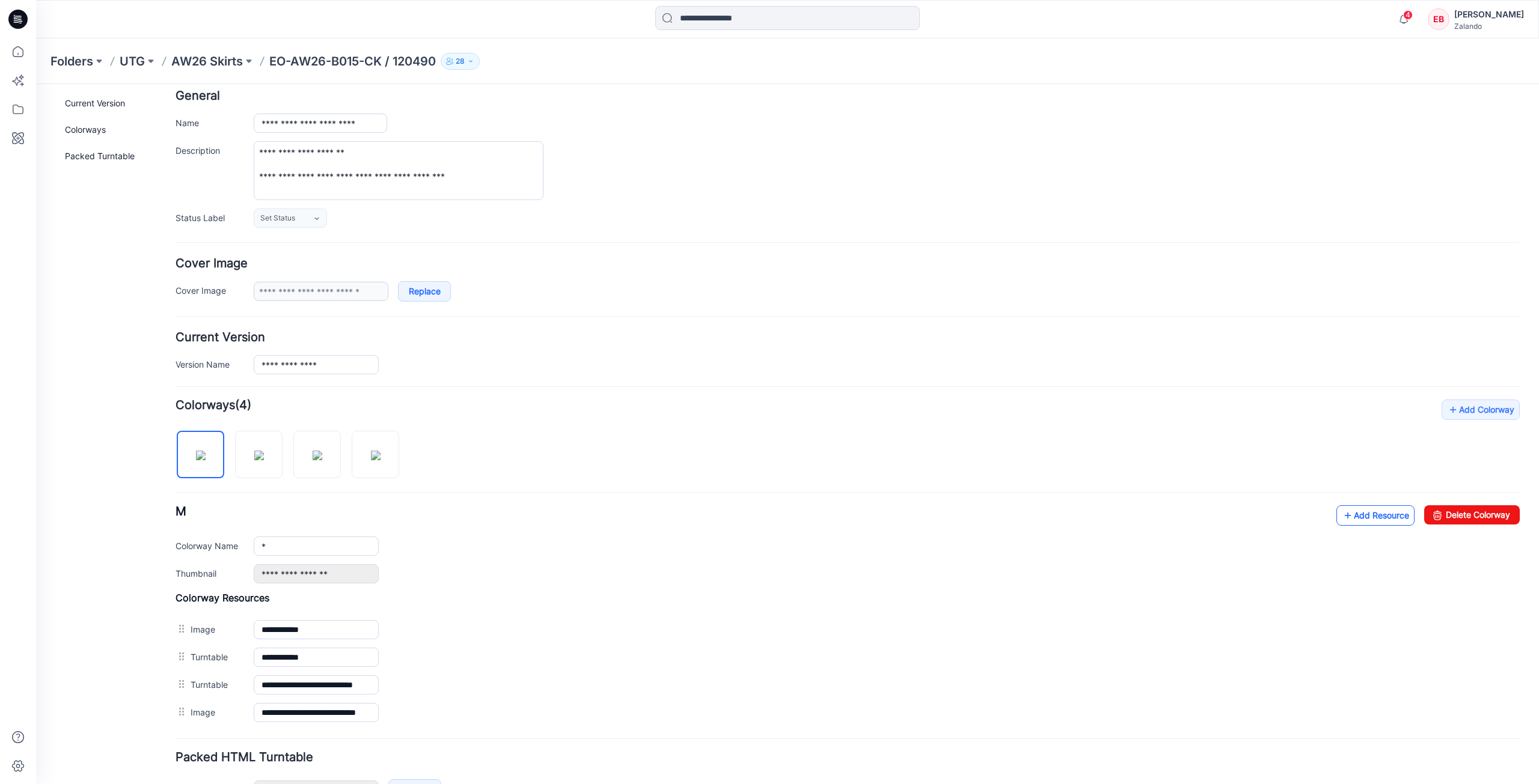
click at [1371, 520] on link "Add Resource" at bounding box center [1375, 516] width 78 height 21
click at [1360, 514] on link "Add Resource" at bounding box center [1375, 516] width 78 height 21
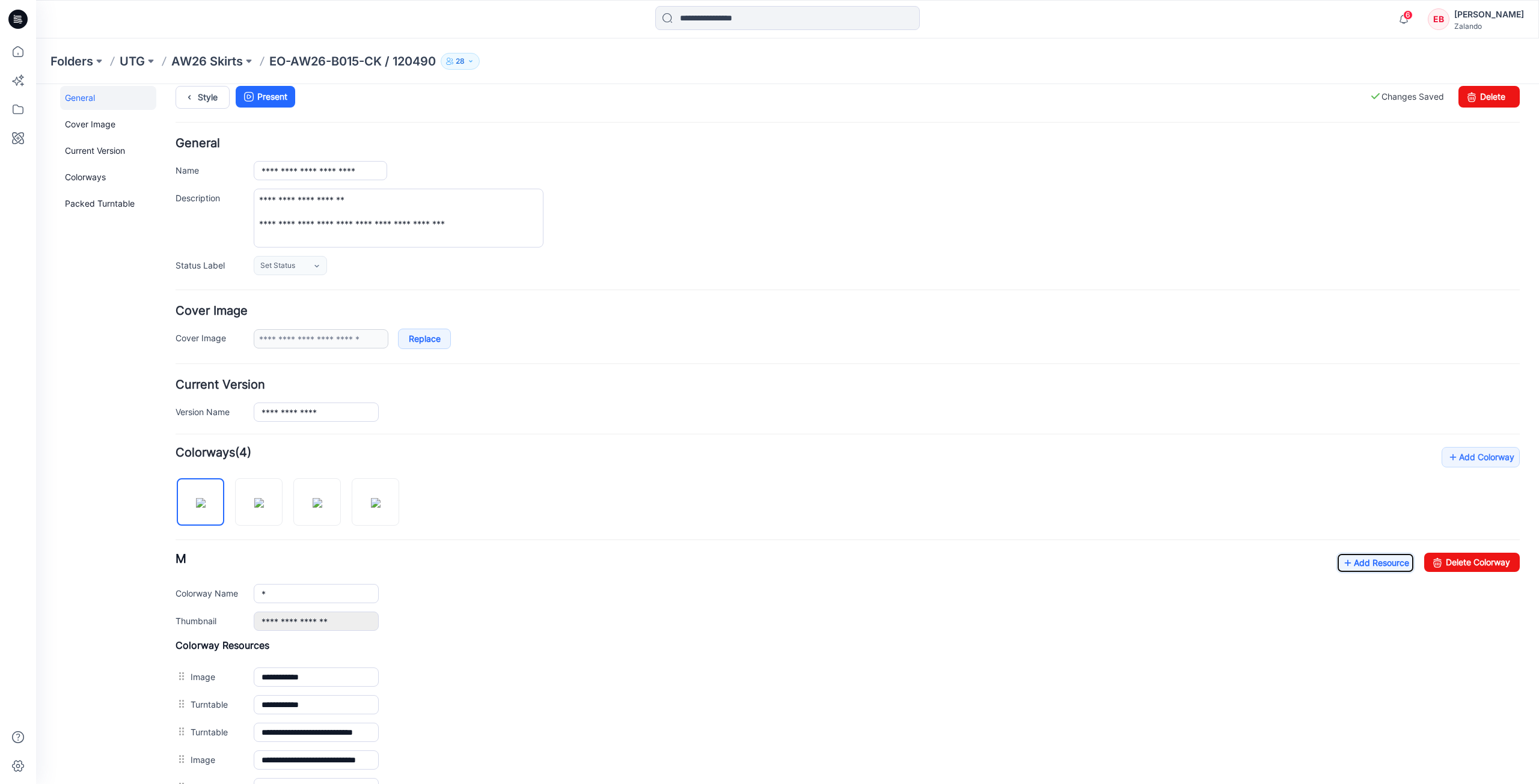
scroll to position [0, 0]
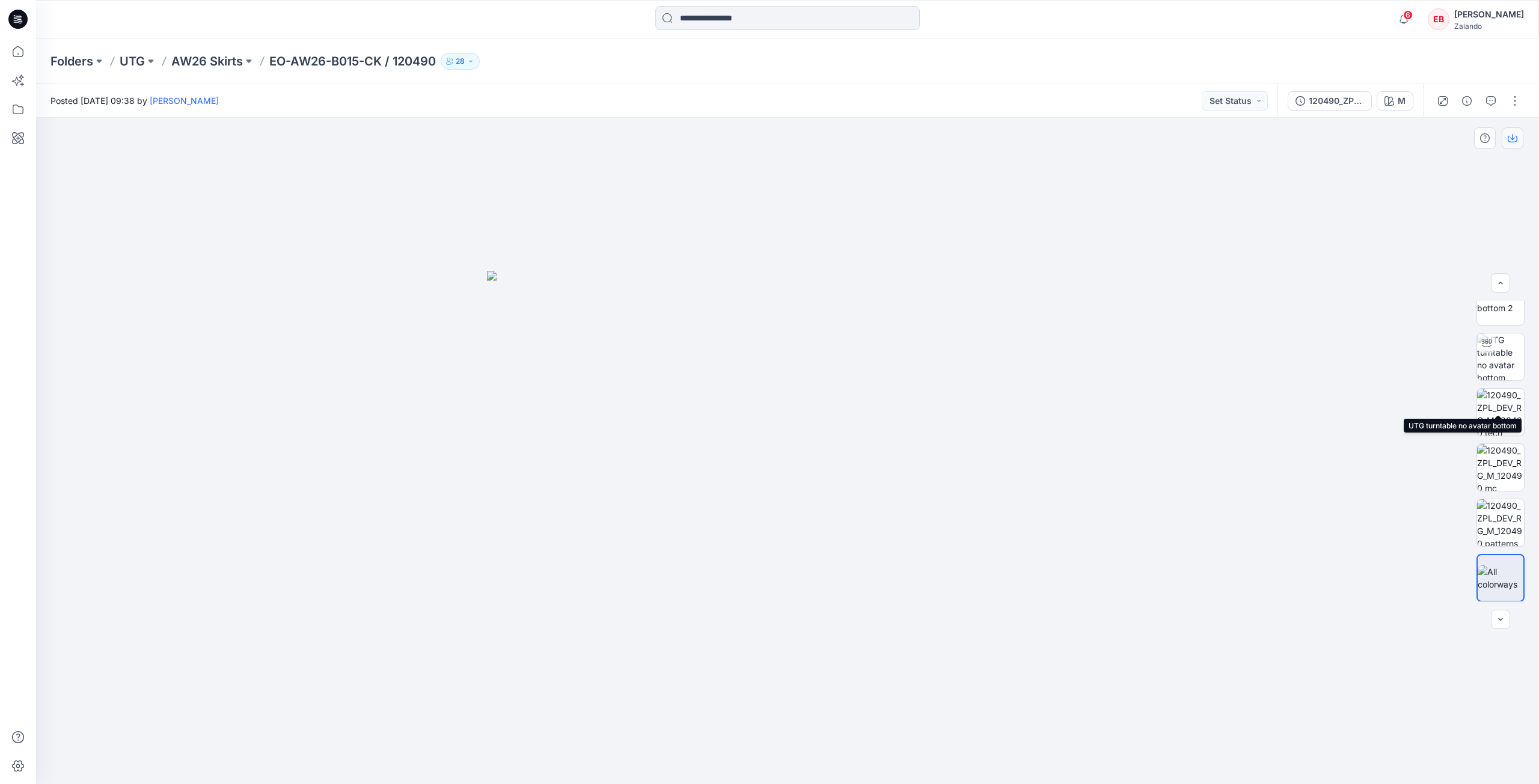
scroll to position [79, 0]
click at [1488, 98] on icon "button" at bounding box center [1491, 101] width 9 height 9
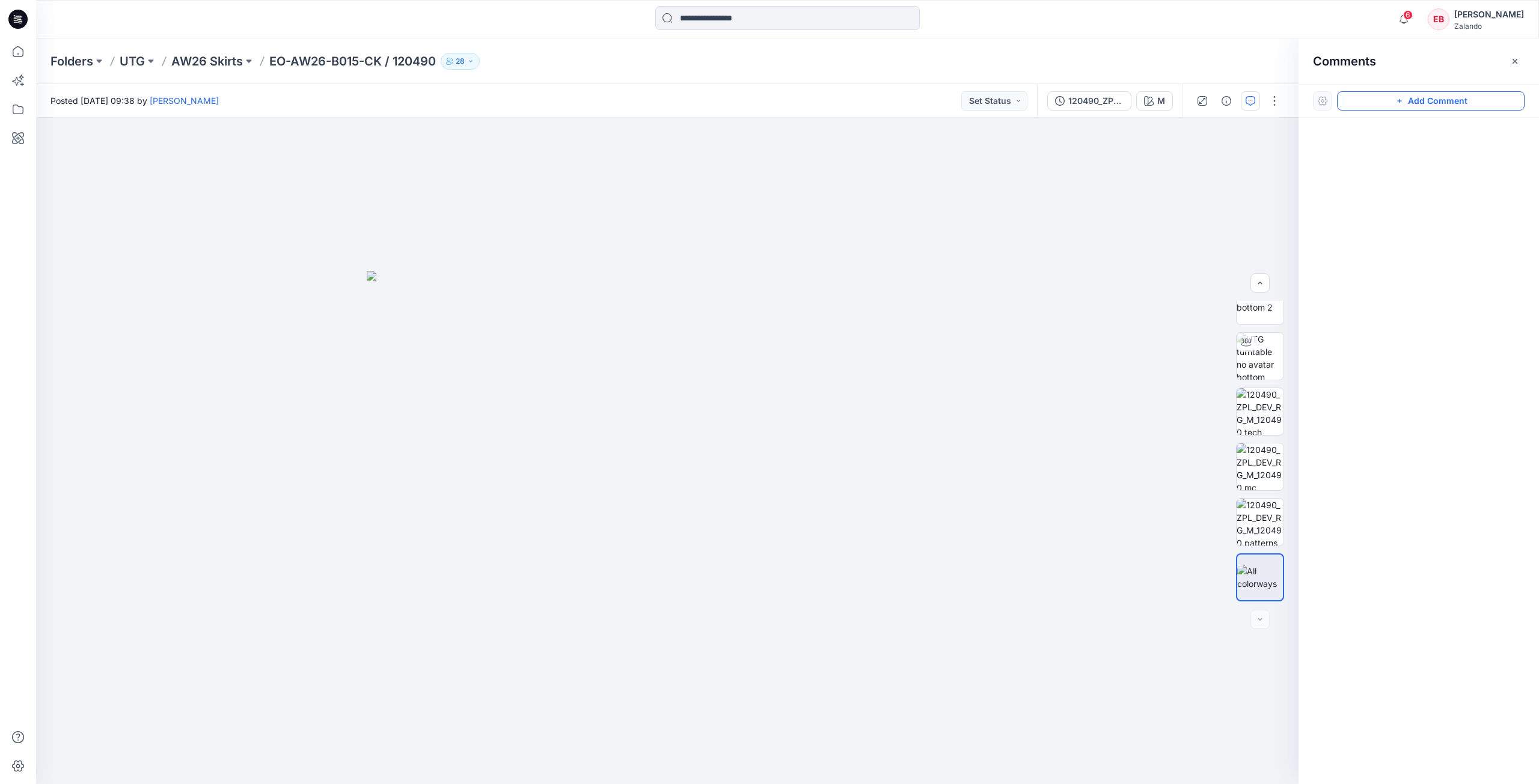
click at [1426, 95] on button "Add Comment" at bounding box center [1430, 101] width 188 height 19
click at [1012, 191] on div "1" at bounding box center [667, 451] width 1263 height 667
type textarea "*"
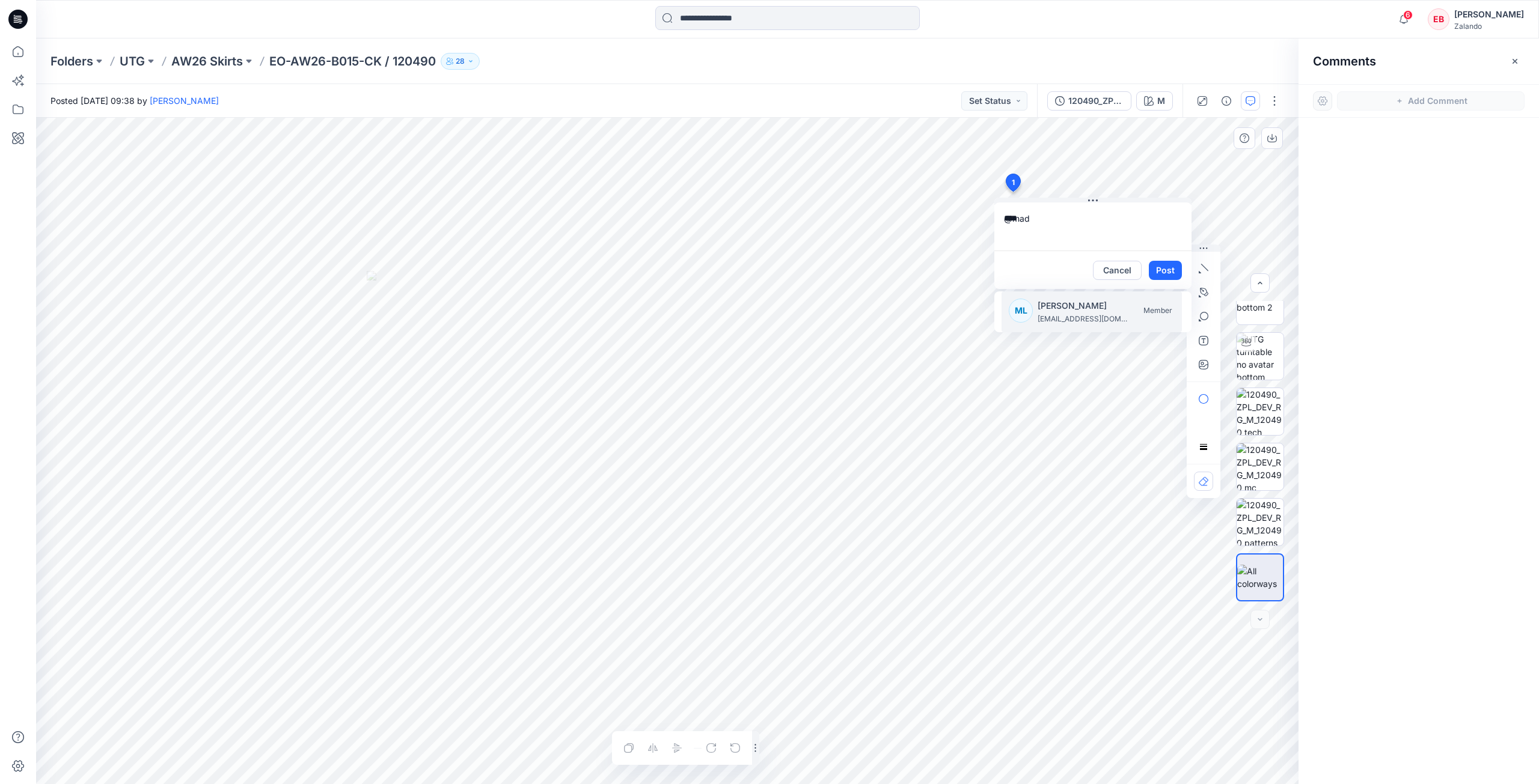
click at [1056, 323] on p "[EMAIL_ADDRESS][DOMAIN_NAME]" at bounding box center [1083, 319] width 90 height 12
click at [1163, 224] on textarea "**********" at bounding box center [1093, 227] width 197 height 48
type textarea "**********"
click at [1165, 274] on button "Post" at bounding box center [1165, 270] width 33 height 19
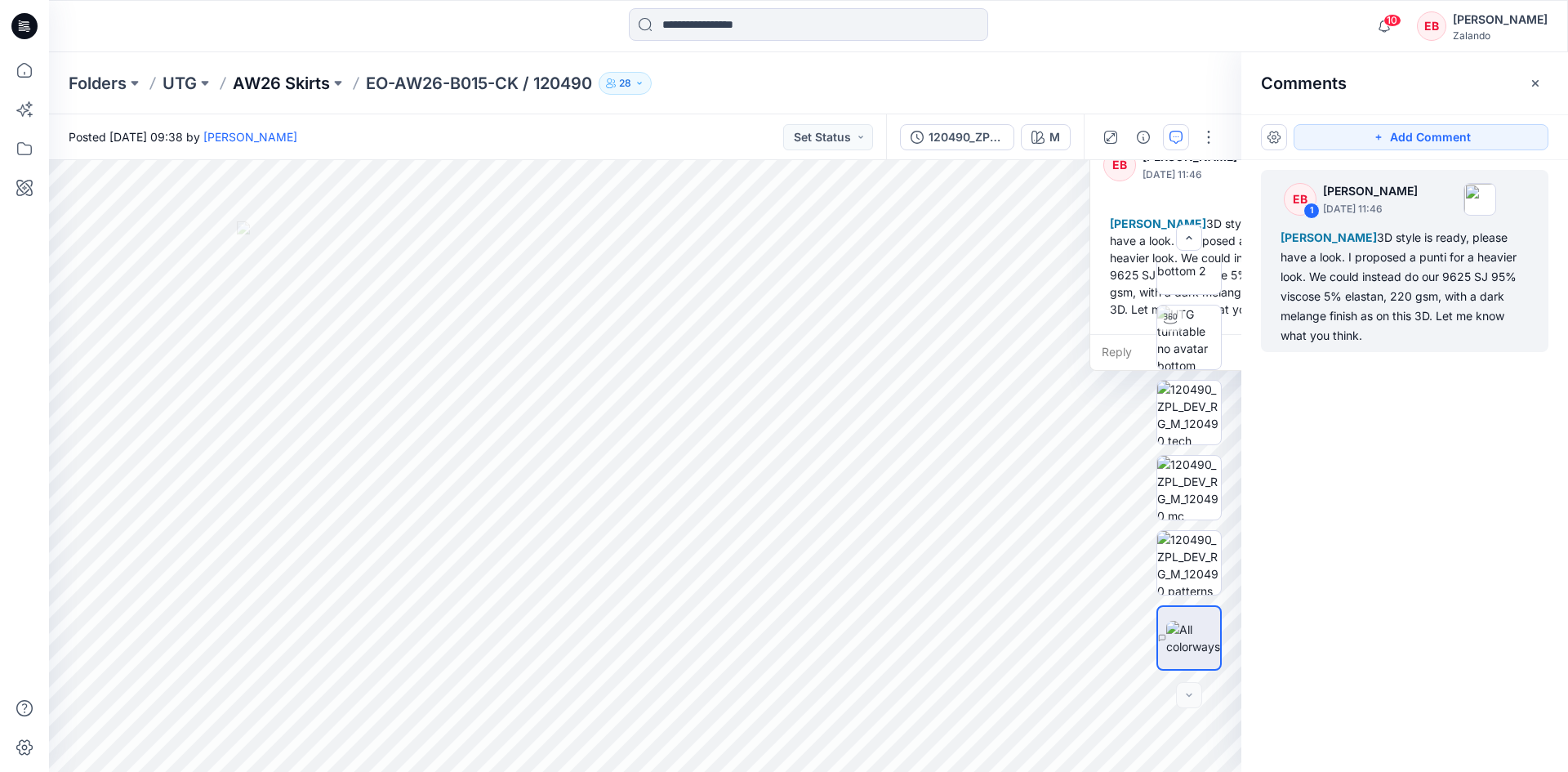
click at [285, 78] on p "AW26 Skirts" at bounding box center [281, 83] width 97 height 23
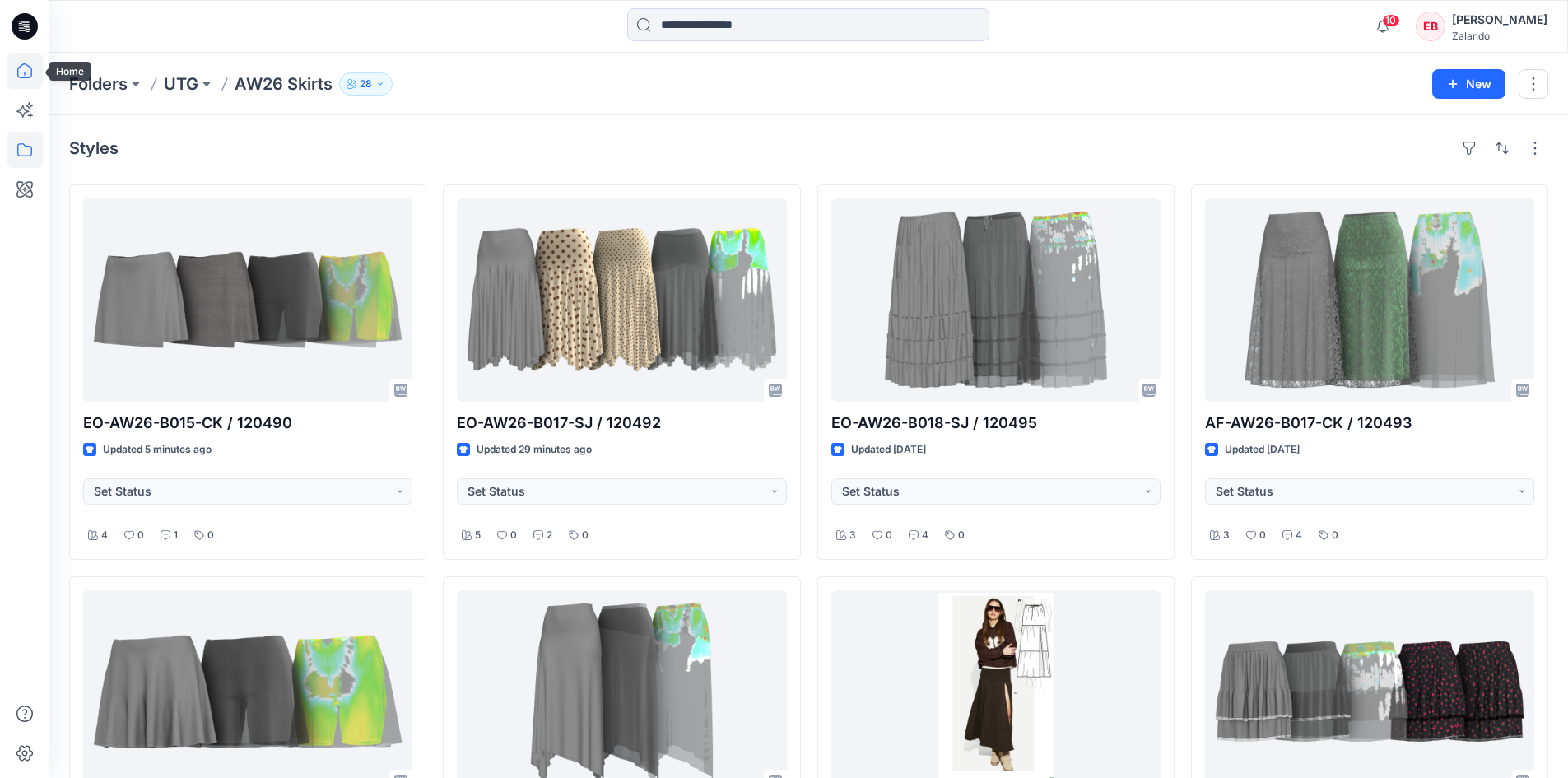
click at [17, 63] on icon at bounding box center [25, 71] width 37 height 37
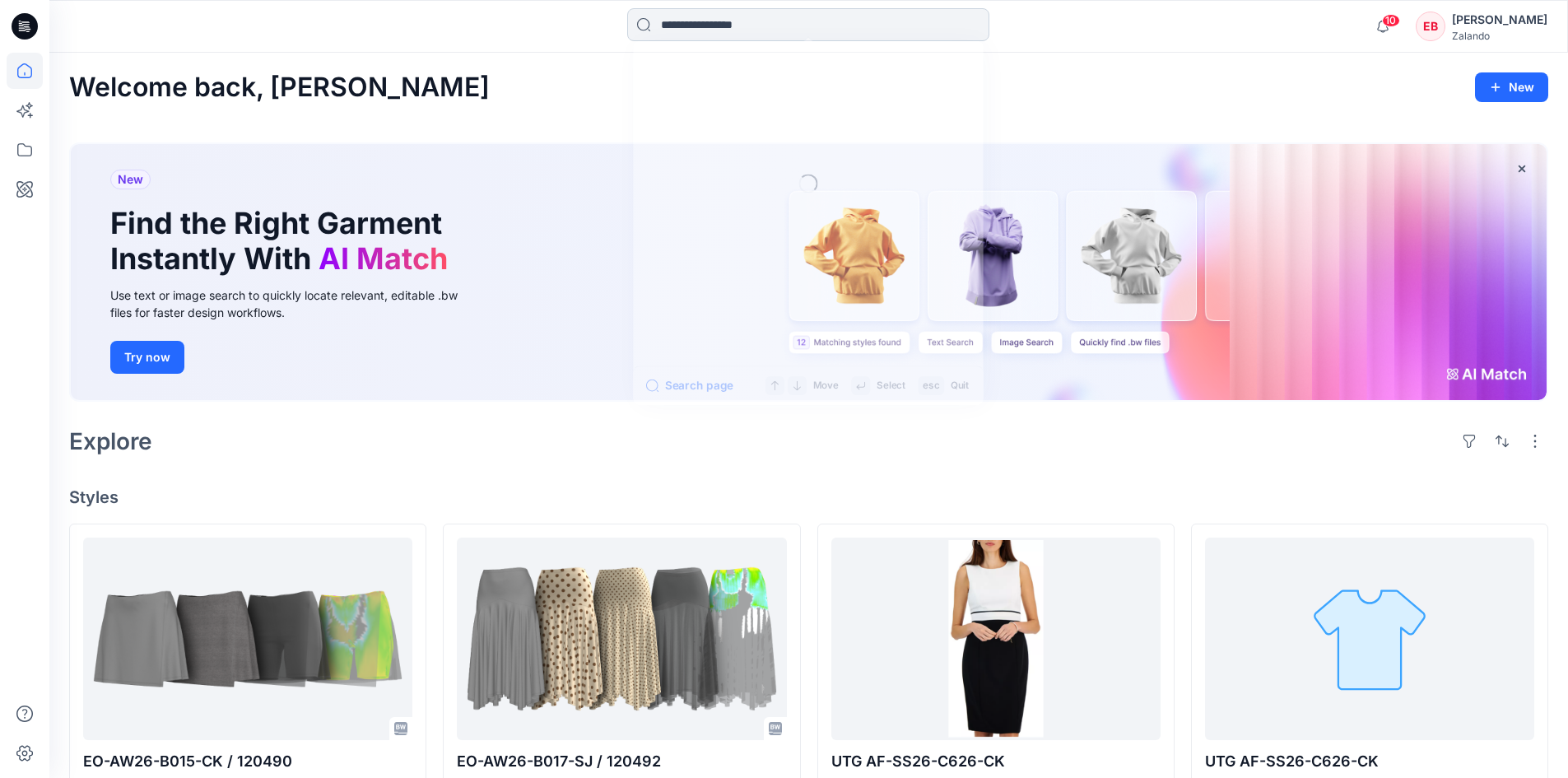
click at [771, 37] on input at bounding box center [808, 25] width 362 height 33
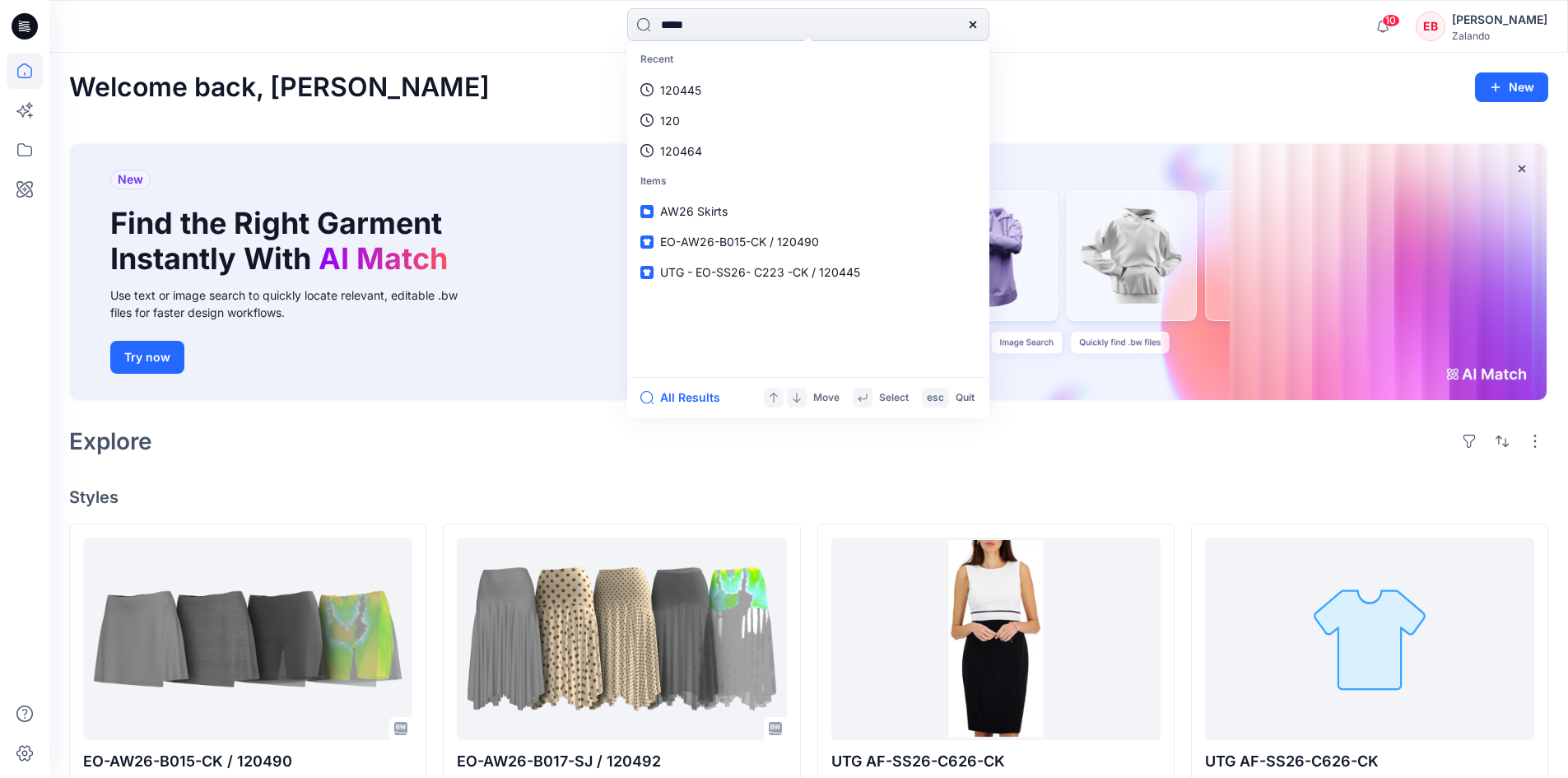
type input "******"
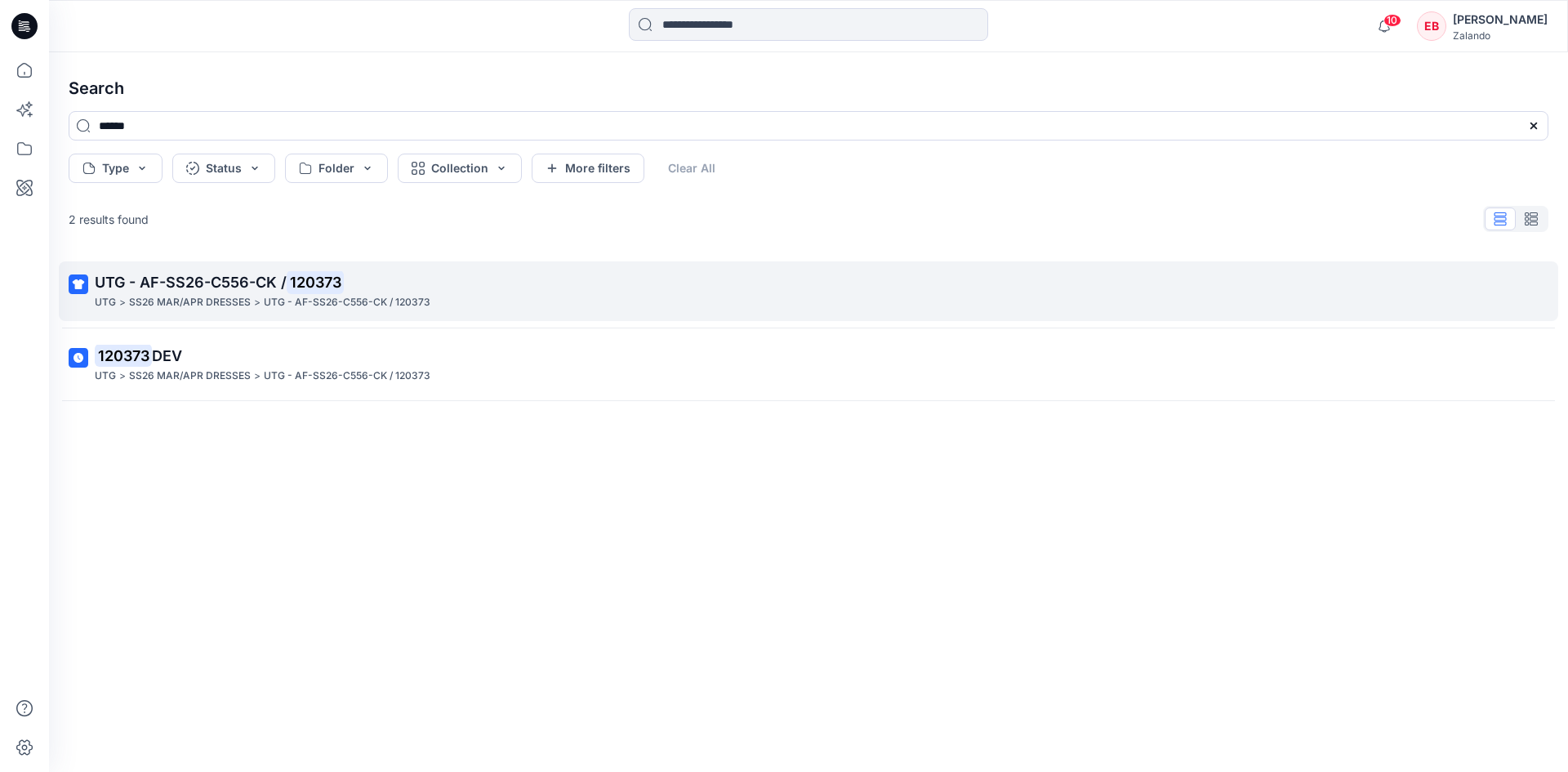
click at [662, 273] on p "UTG - AF-SS26-C556-CK / 120373" at bounding box center [806, 282] width 1425 height 23
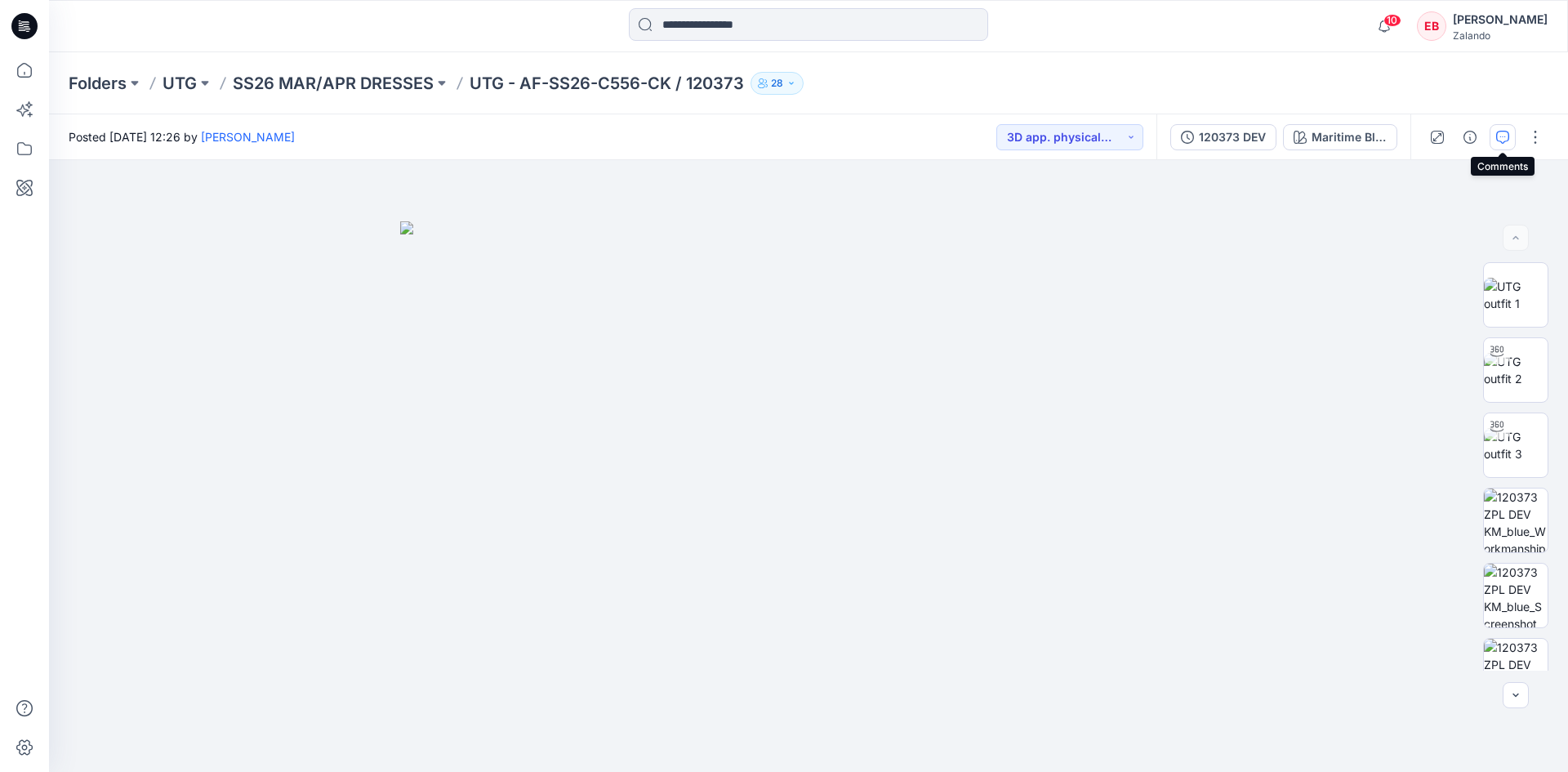
click at [1502, 143] on icon "button" at bounding box center [1503, 137] width 13 height 13
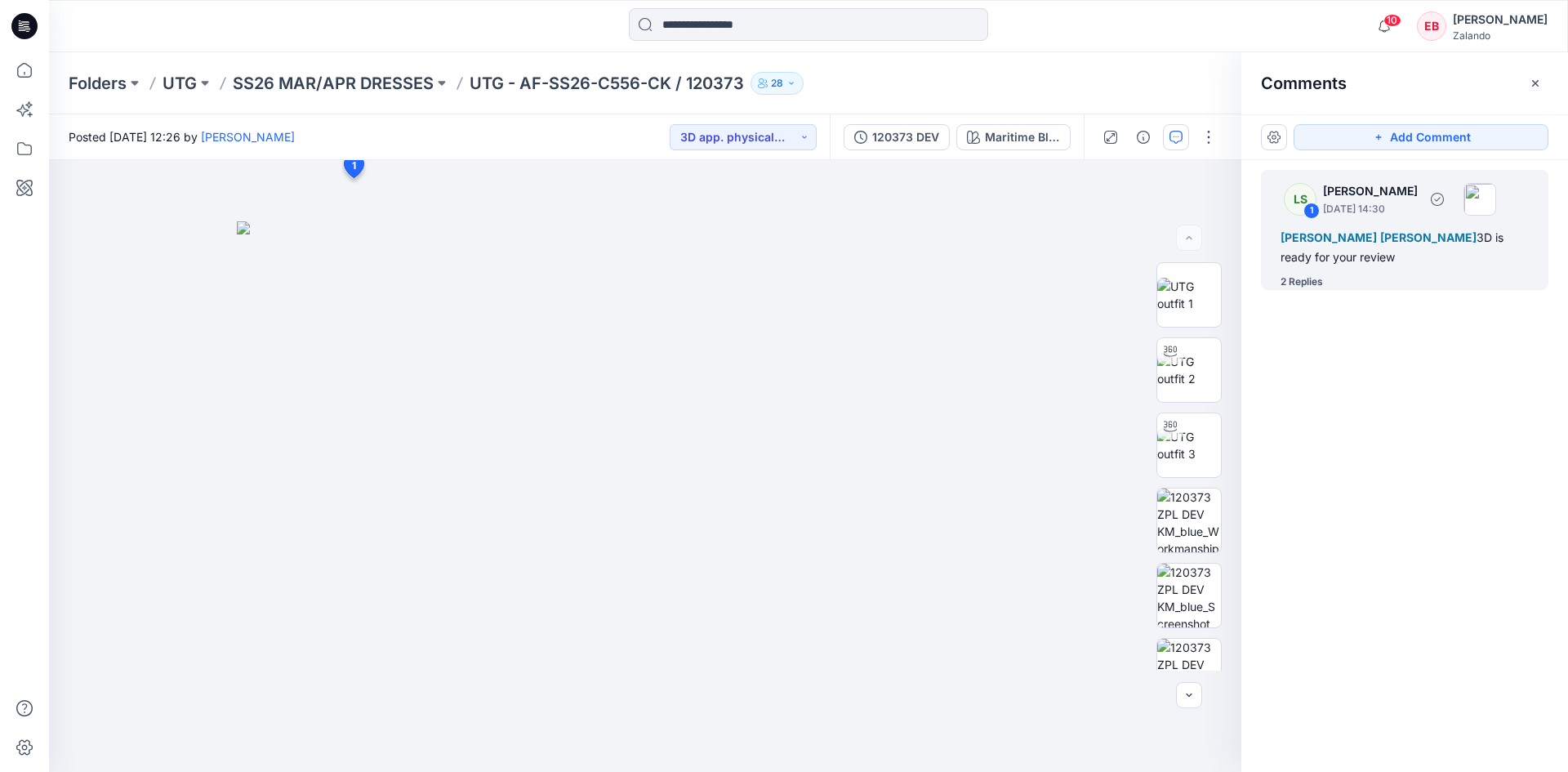
click at [1300, 280] on div "2 Replies" at bounding box center [1301, 282] width 43 height 16
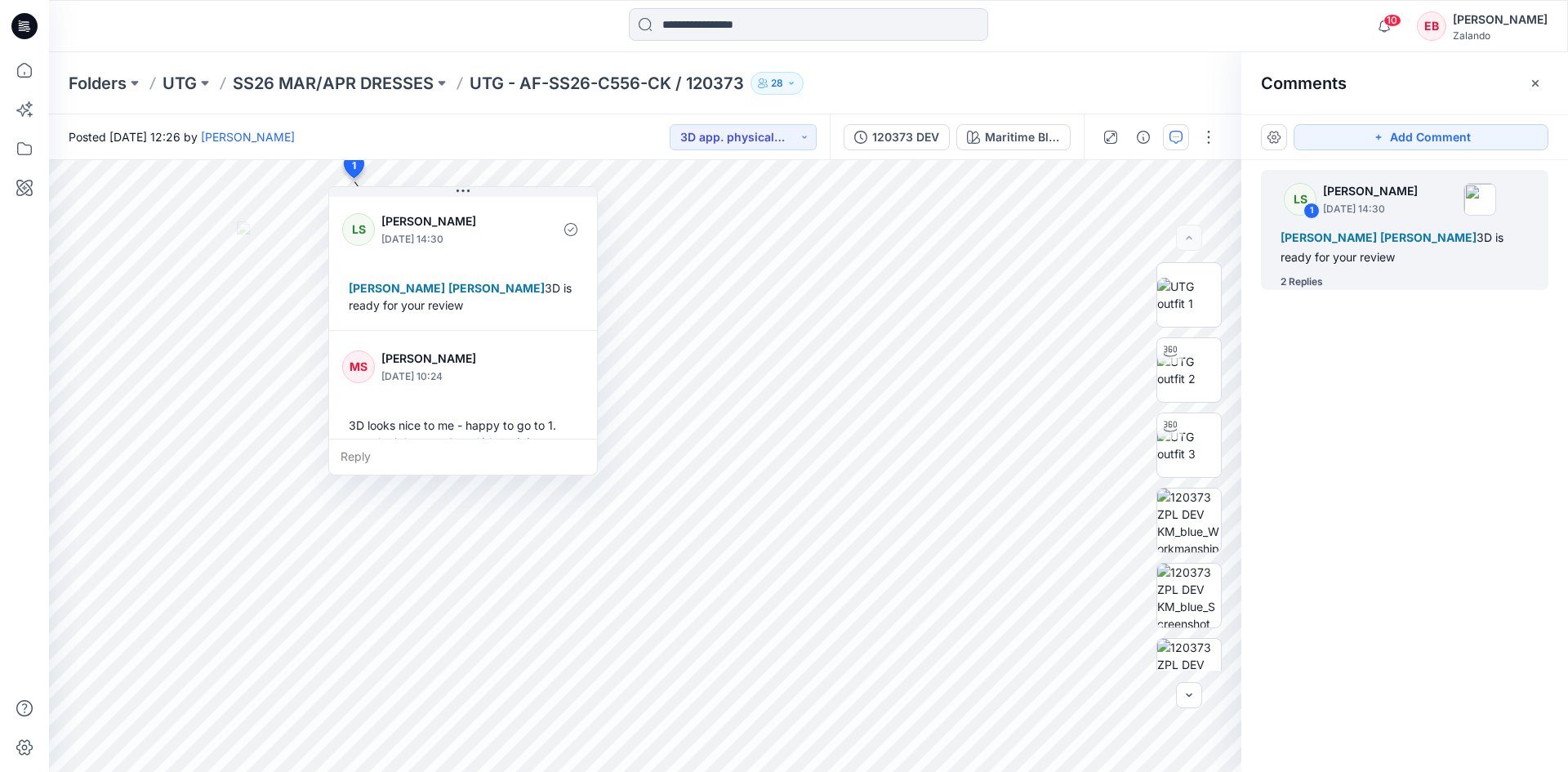
click at [1049, 93] on div "Folders UTG SS26 MAR/APR DRESSES UTG - AF-SS26-C556-CK / 120373 28" at bounding box center [745, 83] width 1353 height 23
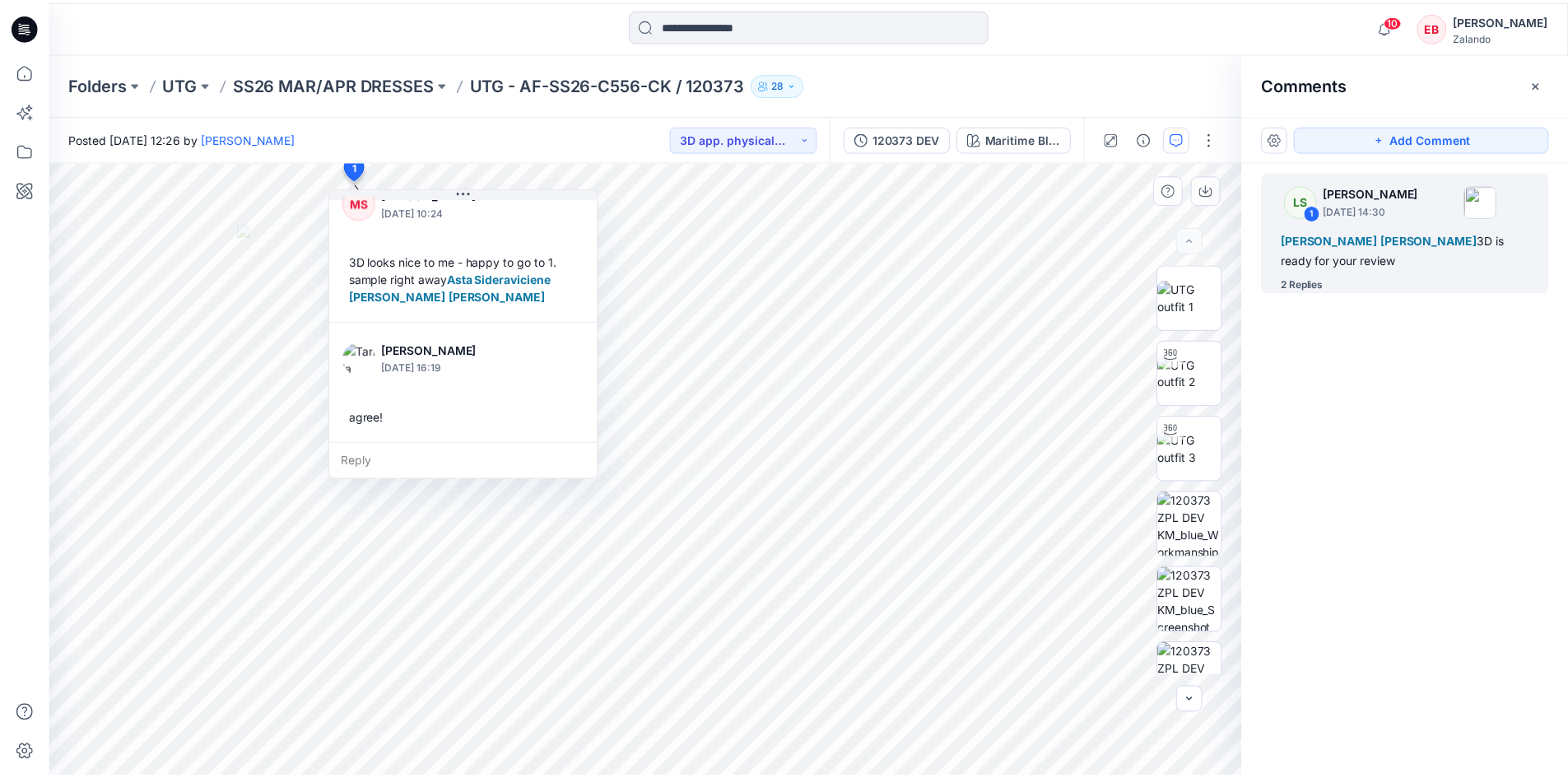
scroll to position [185, 0]
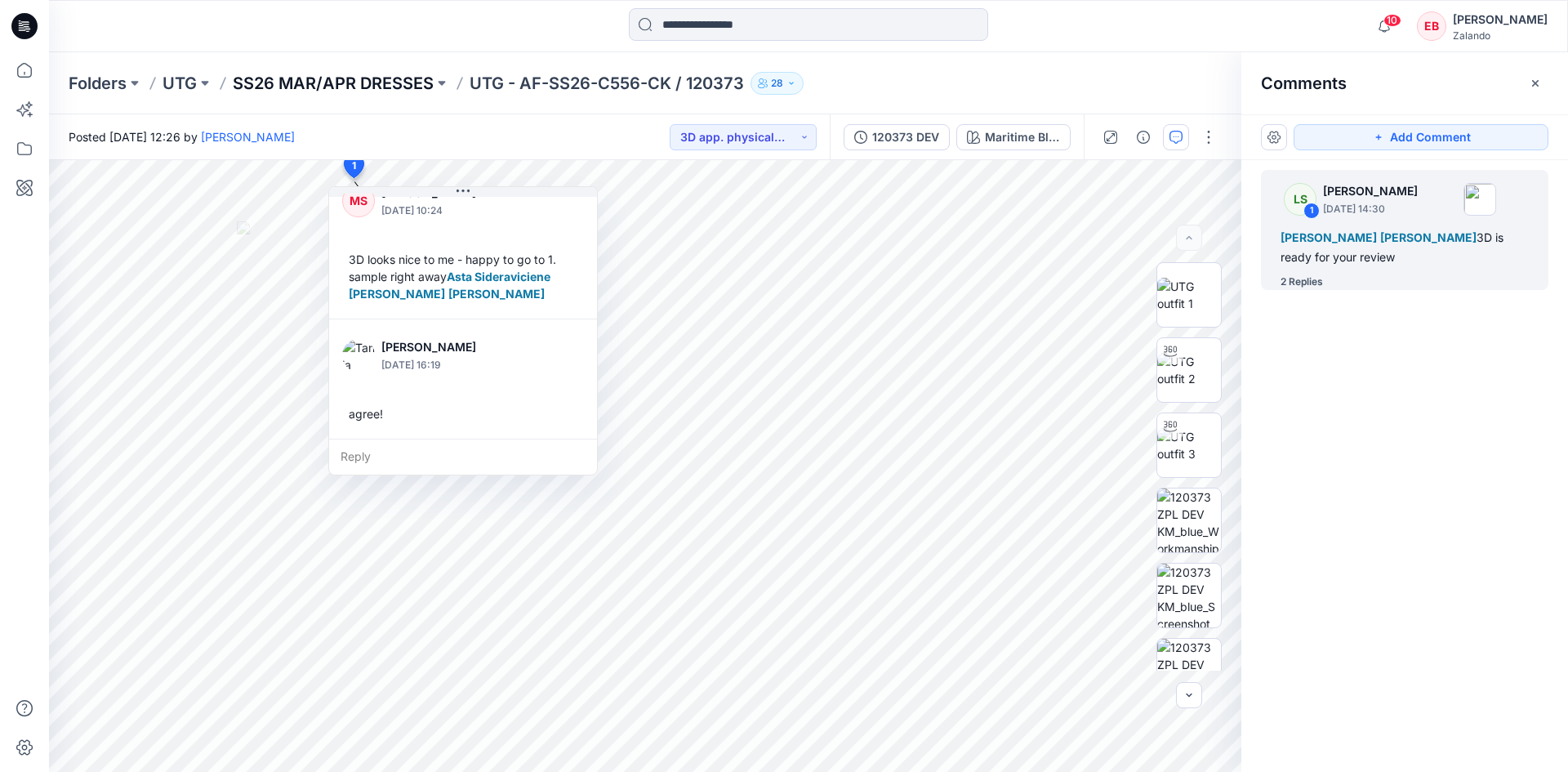
click at [340, 80] on p "SS26 MAR/APR DRESSES" at bounding box center [334, 83] width 201 height 23
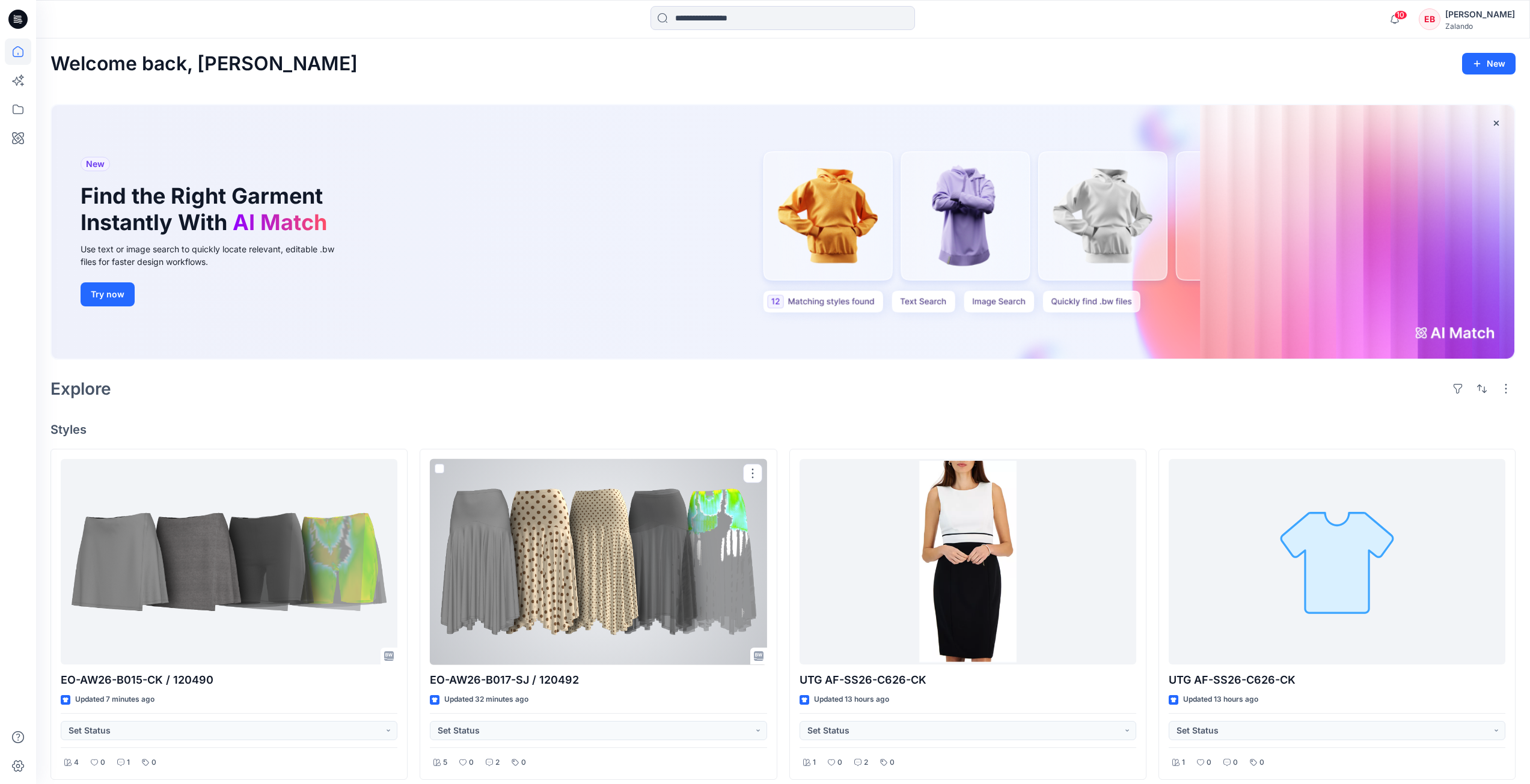
click at [547, 546] on div at bounding box center [598, 562] width 336 height 206
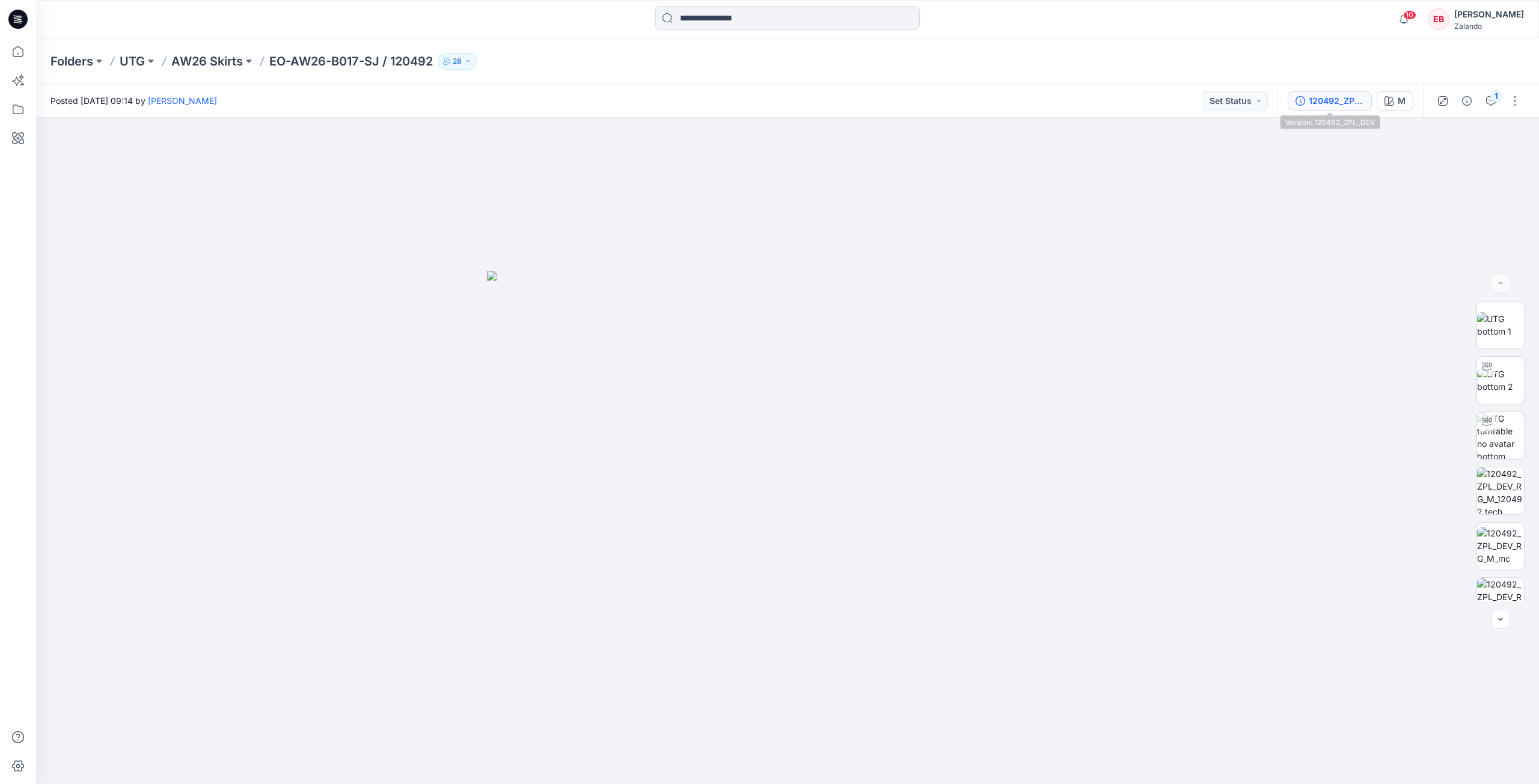
click at [1360, 100] on div "120492_ZPL_DEV" at bounding box center [1336, 101] width 55 height 13
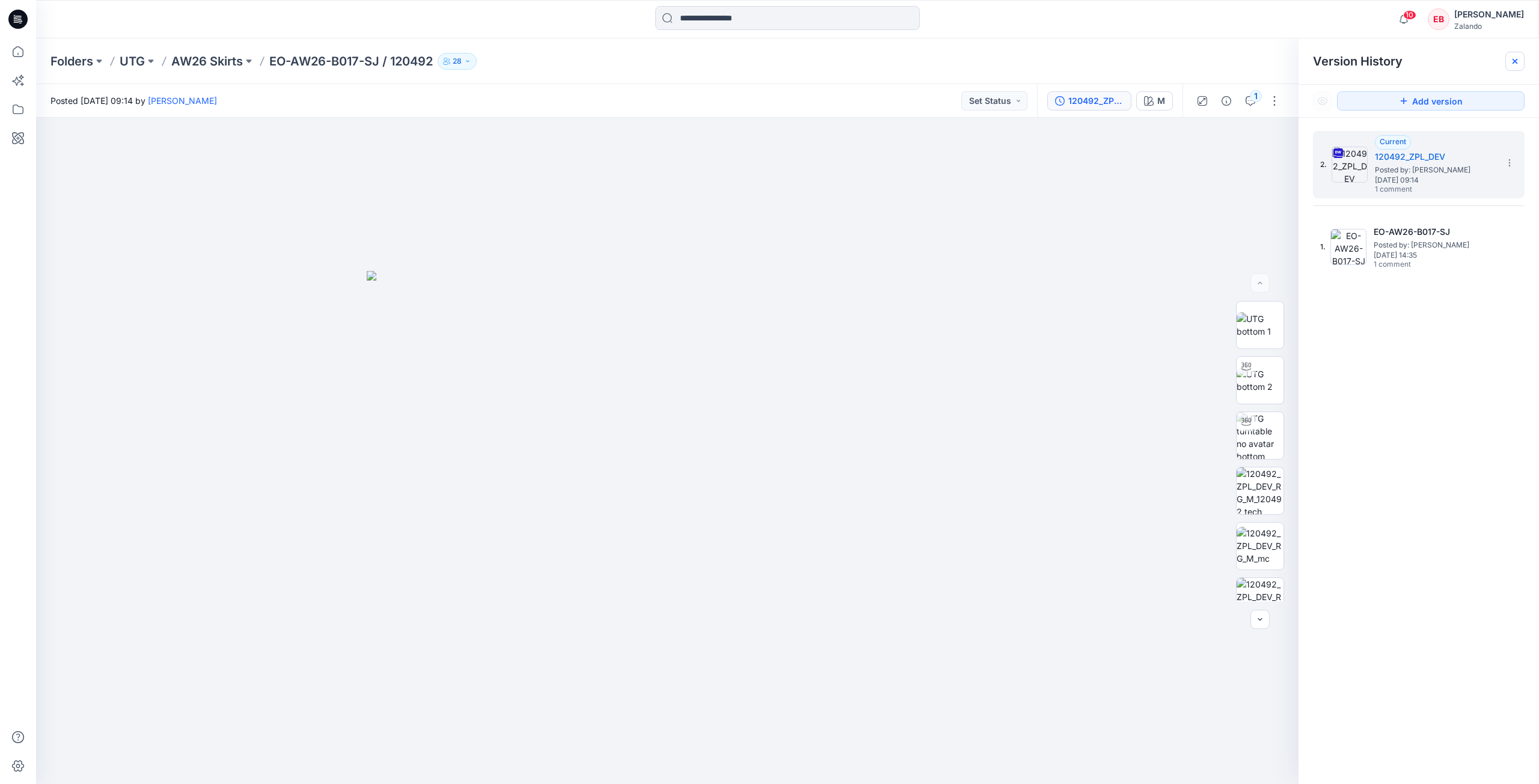
click at [1513, 66] on div at bounding box center [1514, 61] width 19 height 19
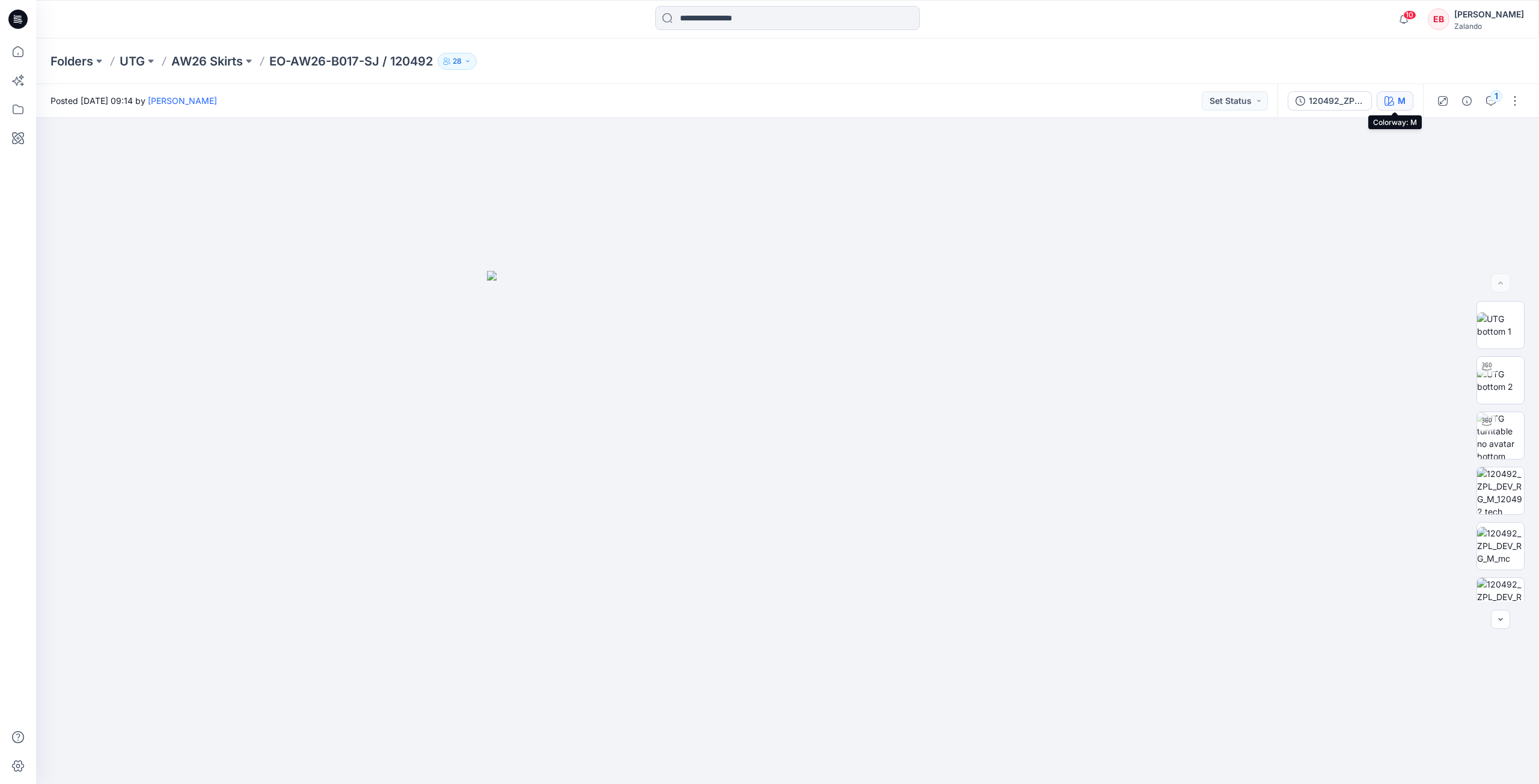
click at [1398, 101] on div "M" at bounding box center [1402, 101] width 8 height 13
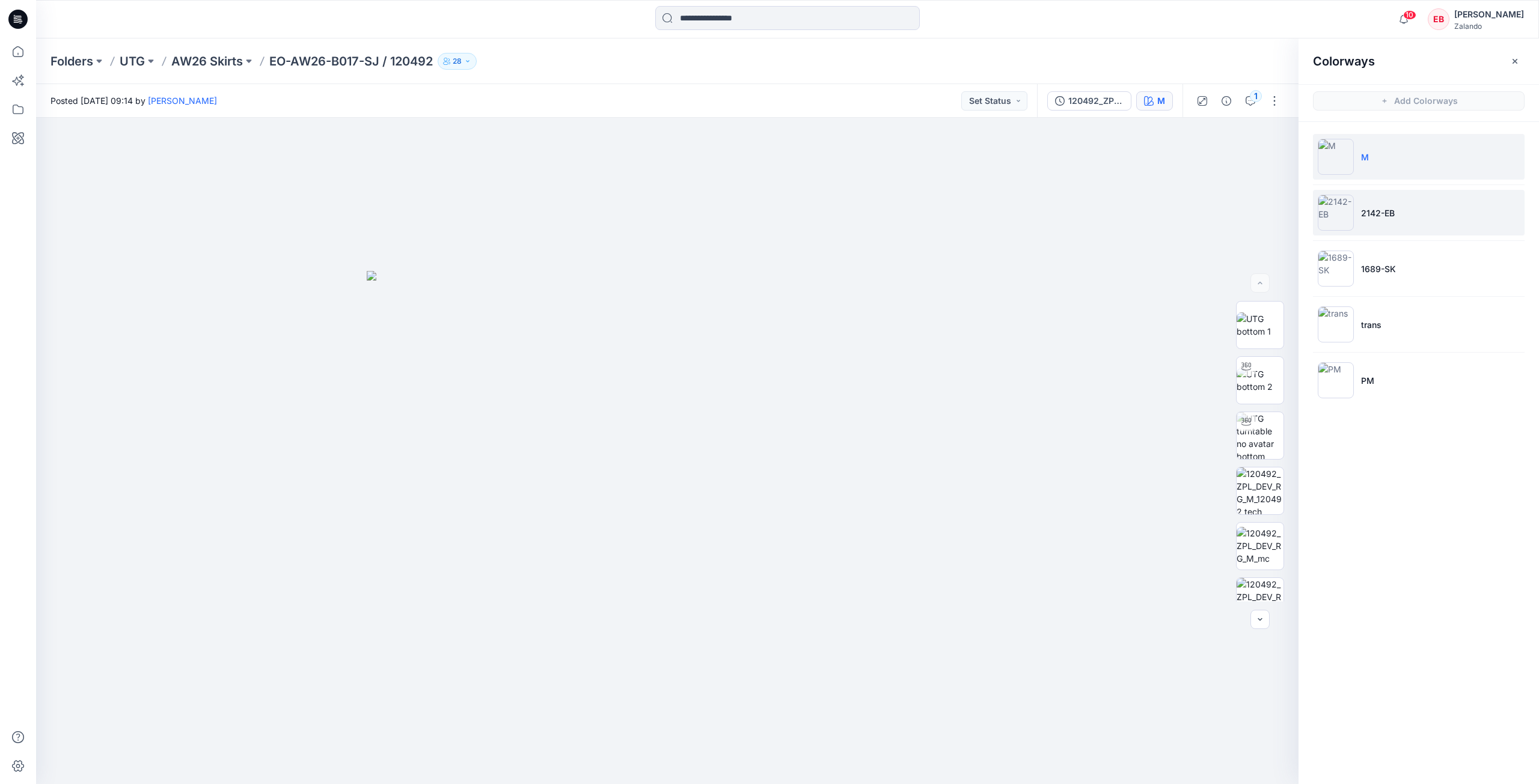
click at [1496, 219] on li "2142-EB" at bounding box center [1418, 213] width 212 height 45
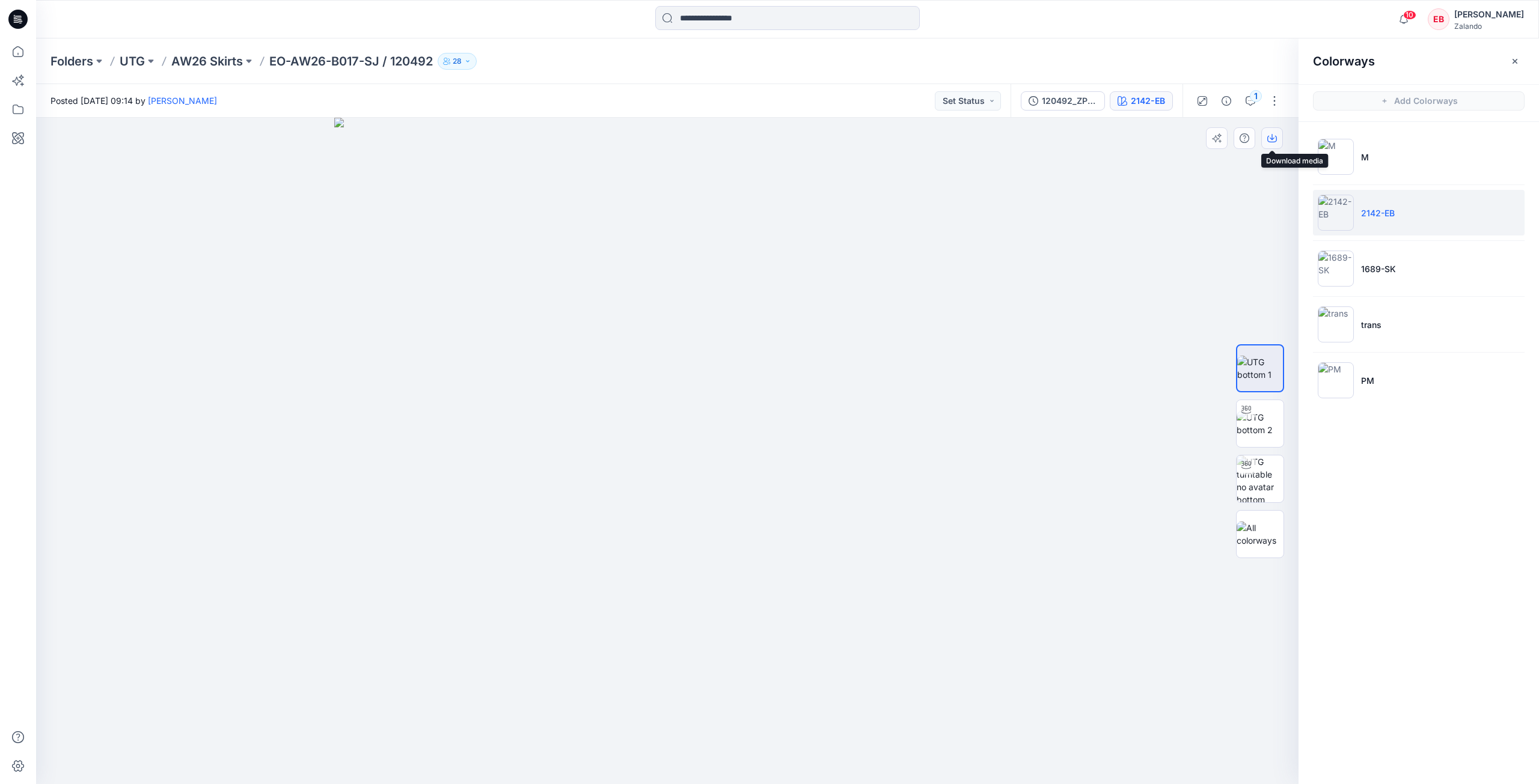
click at [1276, 137] on icon "button" at bounding box center [1272, 138] width 9 height 9
click at [1157, 323] on div at bounding box center [667, 451] width 1263 height 667
click at [1359, 272] on li "1689-SK" at bounding box center [1418, 268] width 212 height 45
click at [1273, 143] on button "button" at bounding box center [1272, 138] width 21 height 21
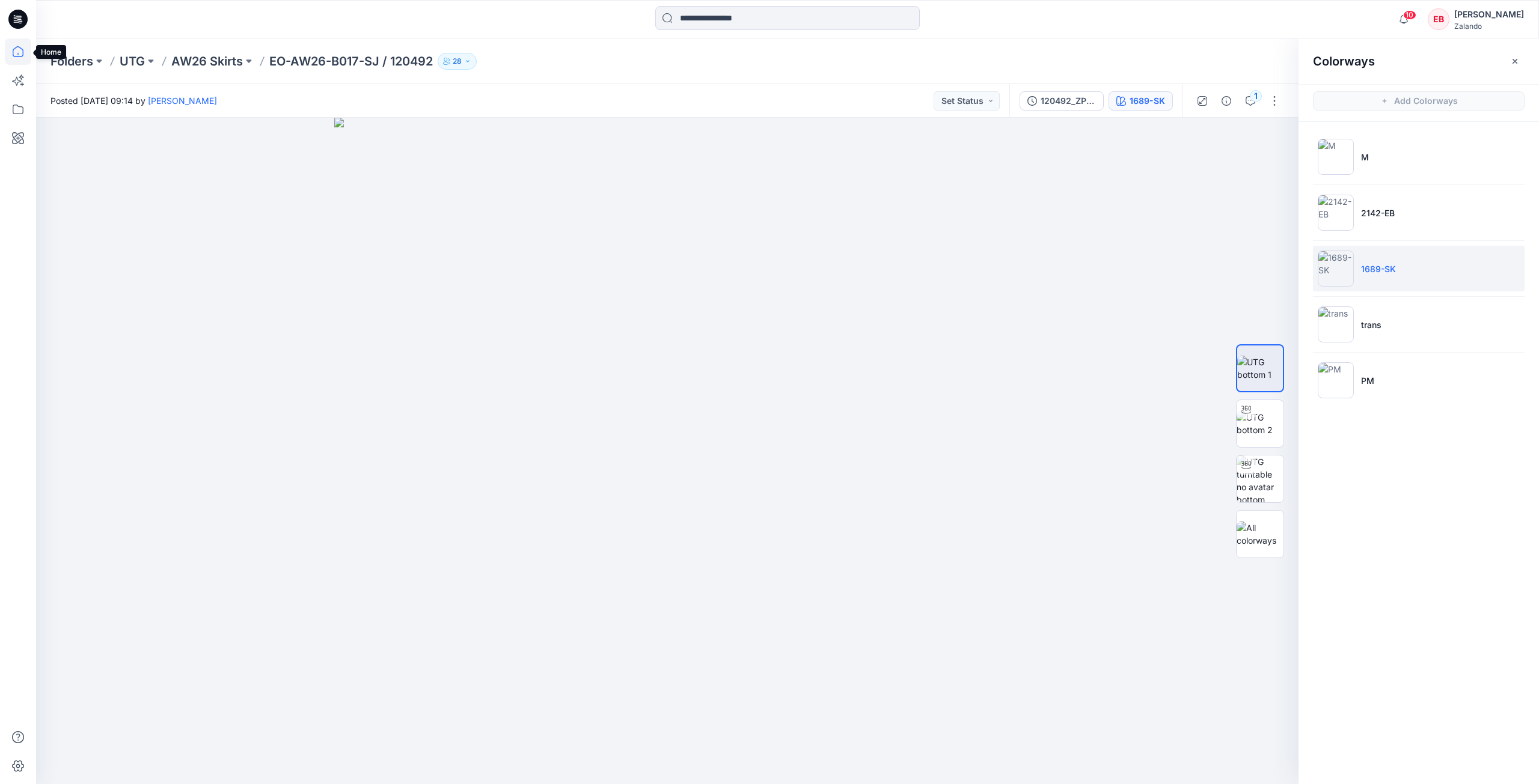
click at [10, 57] on icon at bounding box center [18, 52] width 27 height 27
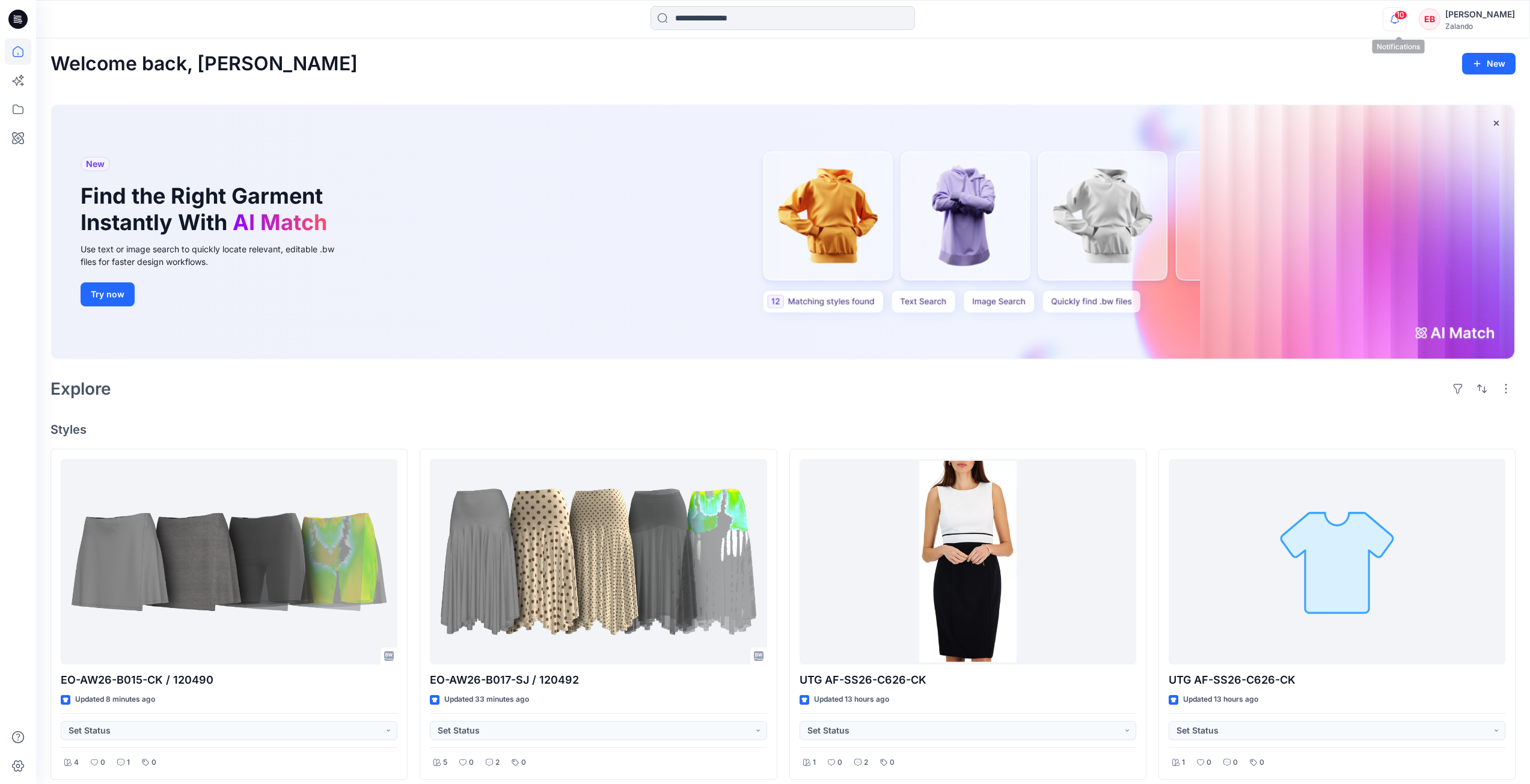
click at [1393, 23] on icon "button" at bounding box center [1395, 19] width 23 height 24
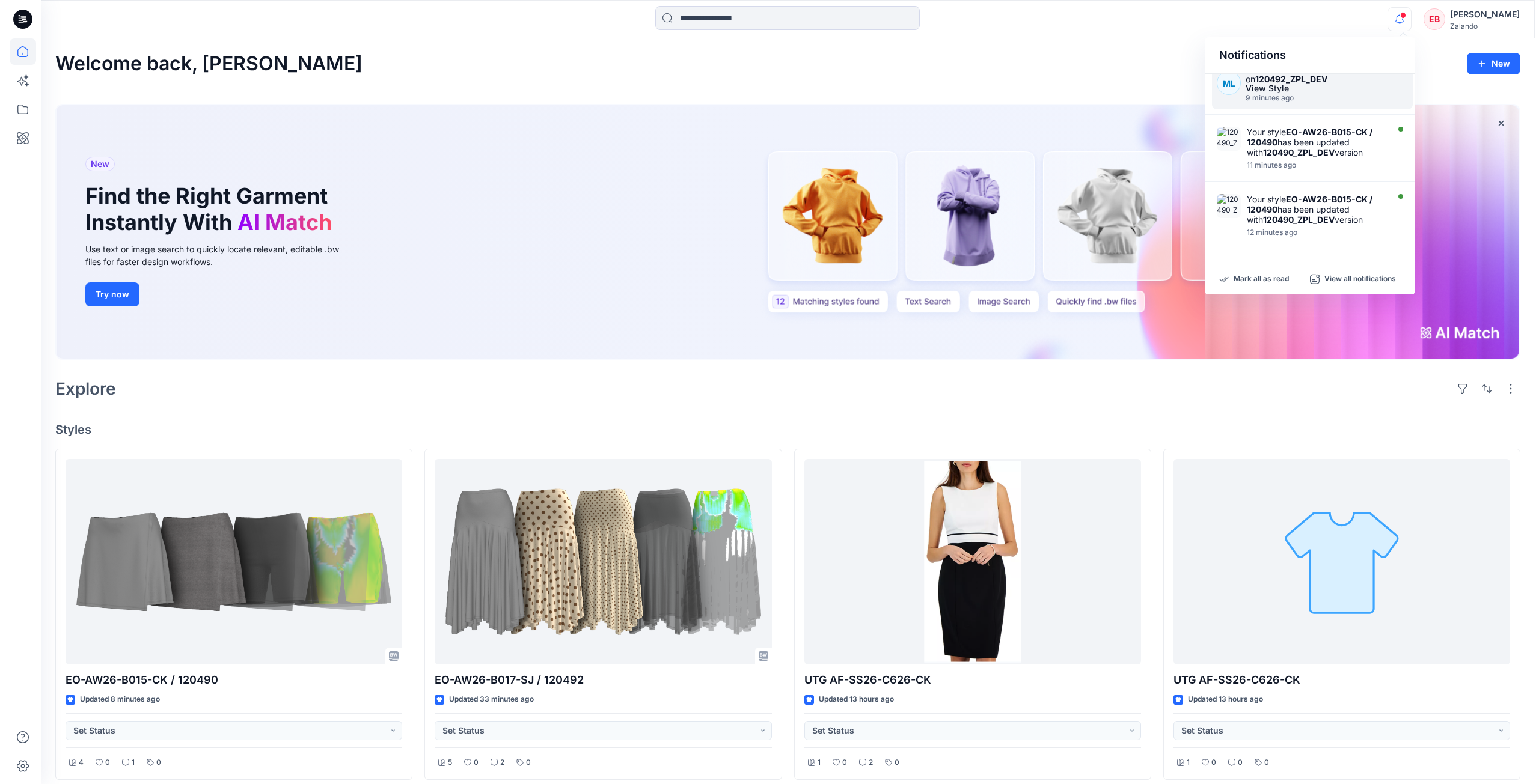
scroll to position [440, 0]
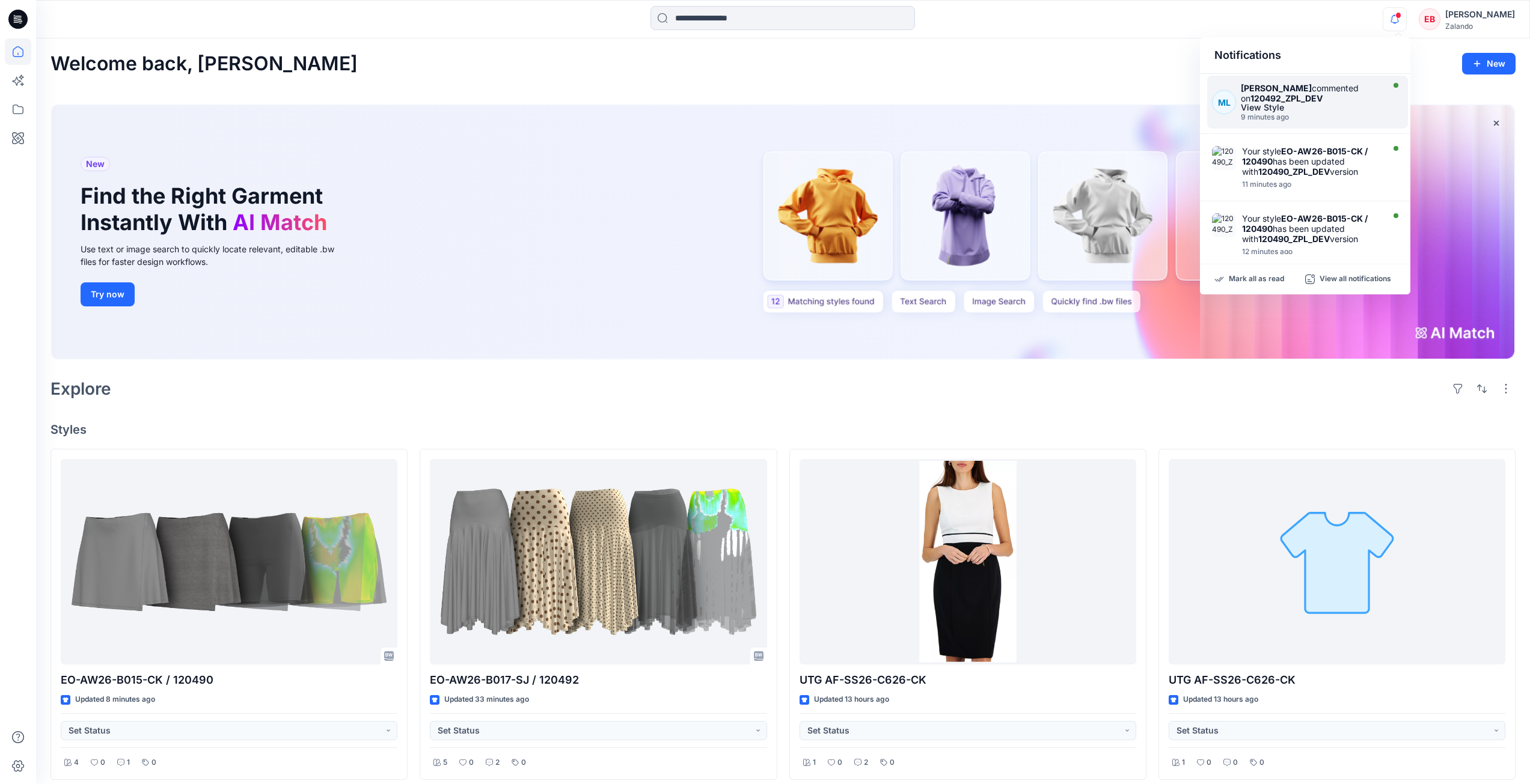
click at [1334, 121] on div "[PERSON_NAME] commented on 120492_ZPL_DEV View Style 9 minutes ago" at bounding box center [1314, 102] width 146 height 39
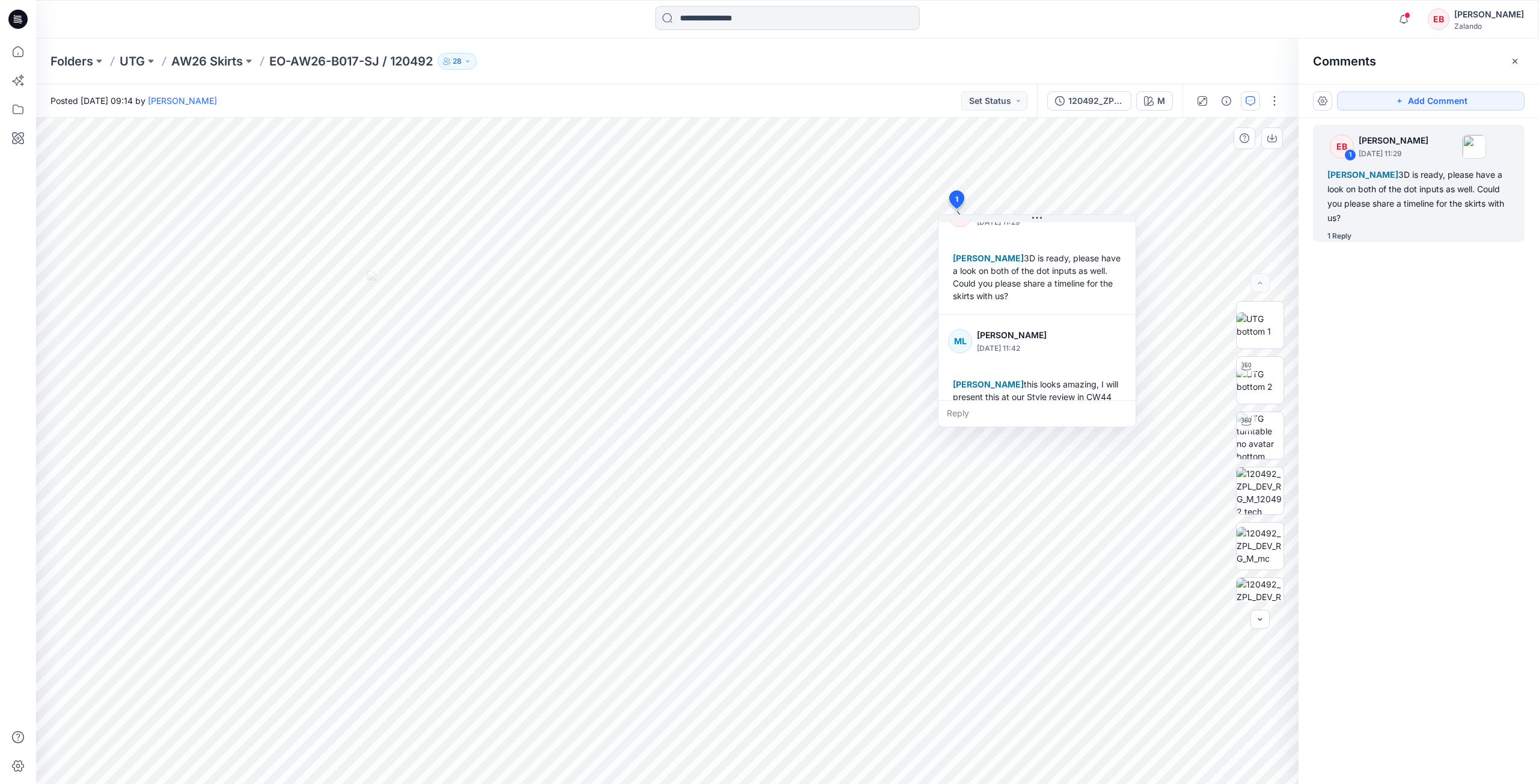
scroll to position [46, 0]
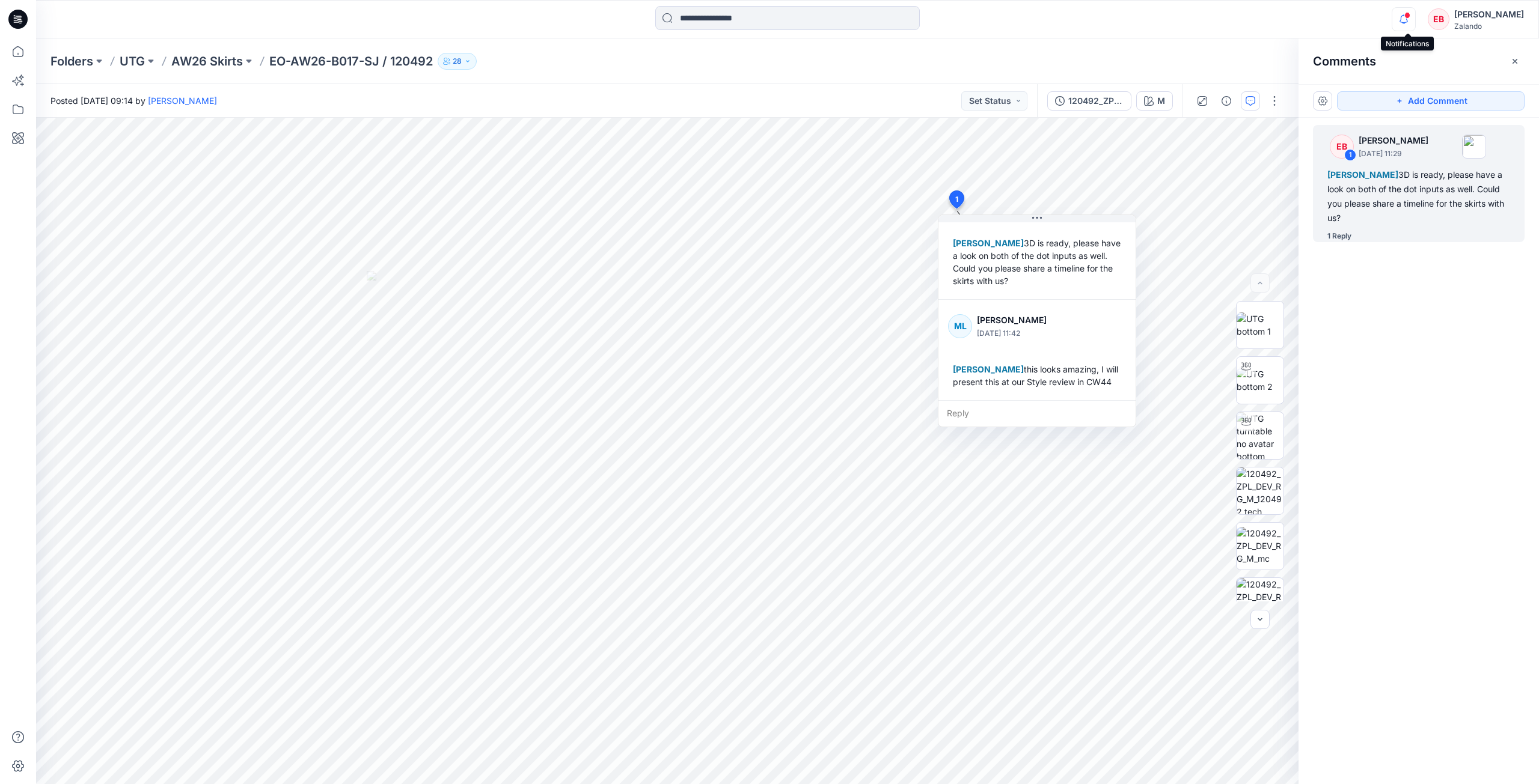
click at [1415, 18] on icon "button" at bounding box center [1404, 19] width 23 height 24
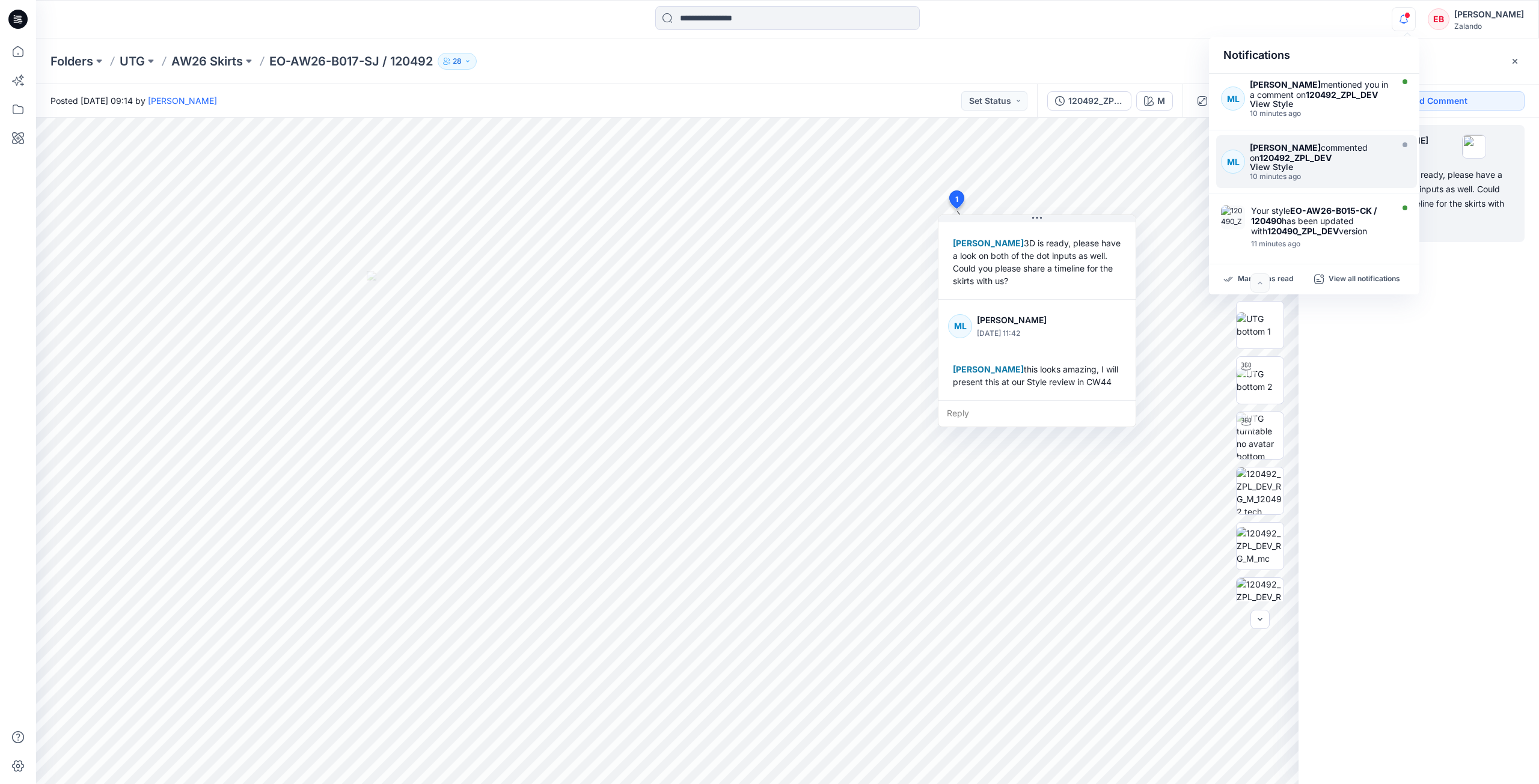
scroll to position [380, 0]
click at [1370, 100] on div "[PERSON_NAME] mentioned you in a comment on 120492_ZPL_DEV" at bounding box center [1319, 90] width 139 height 21
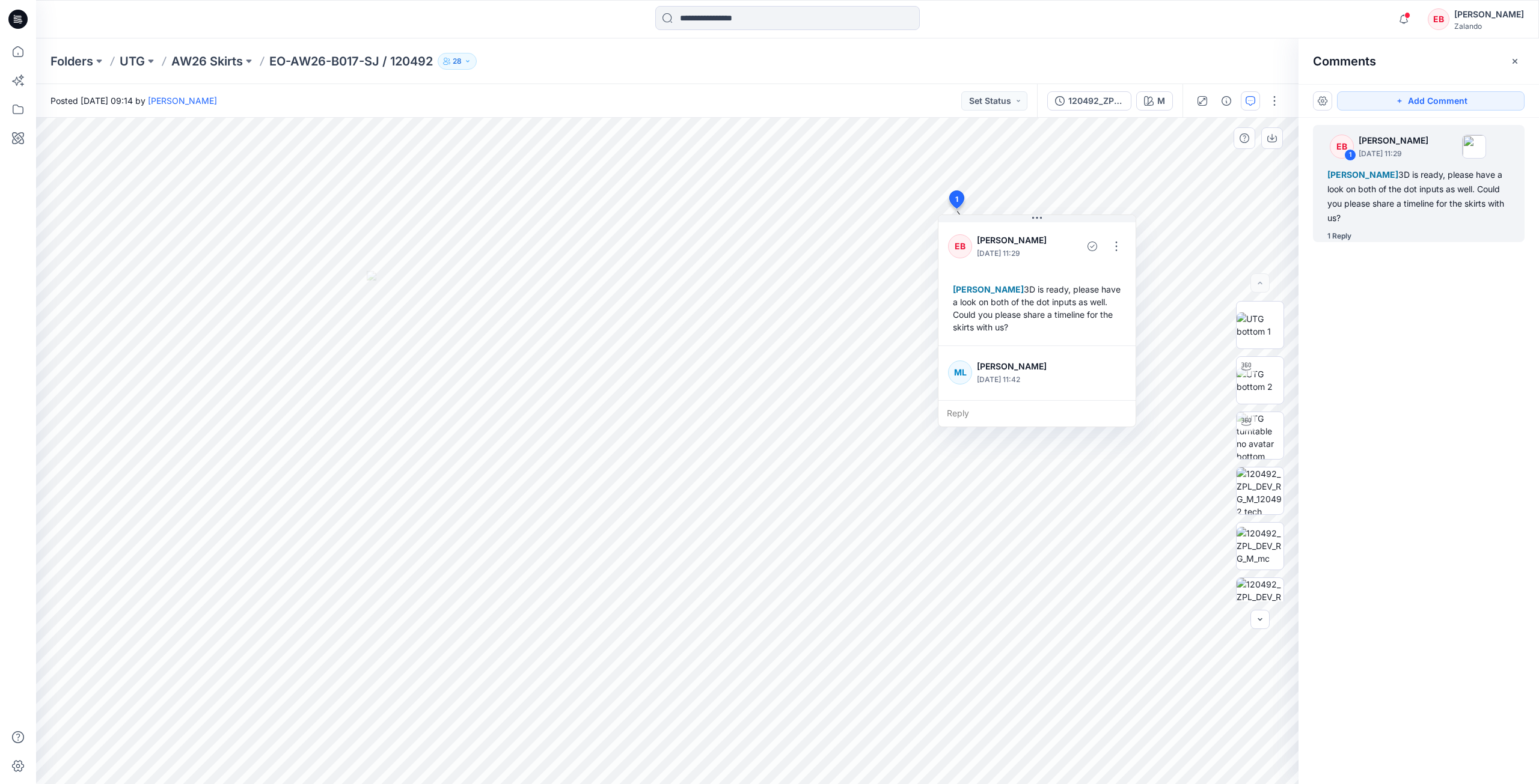
scroll to position [46, 0]
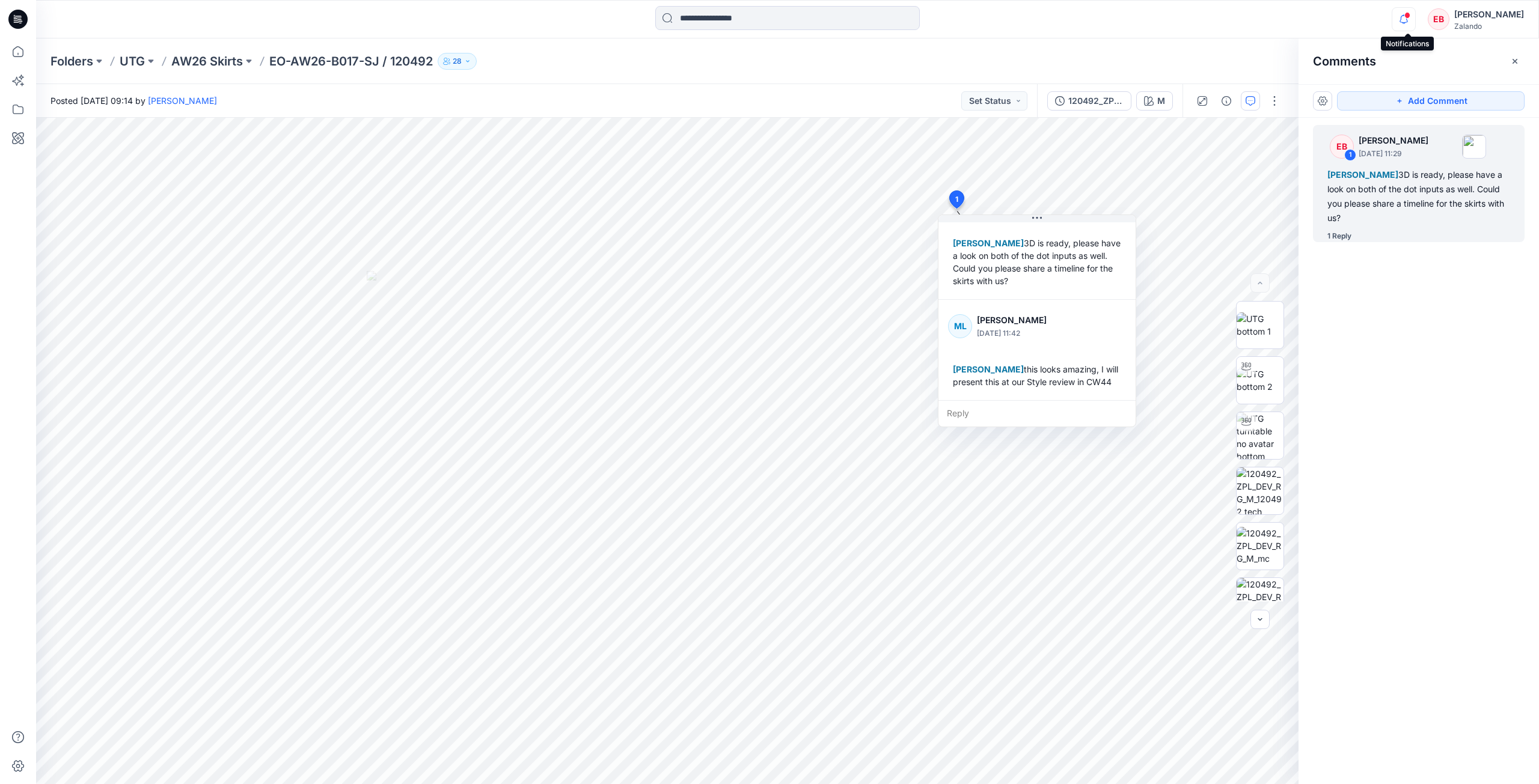
click at [1407, 17] on icon "button" at bounding box center [1404, 19] width 23 height 24
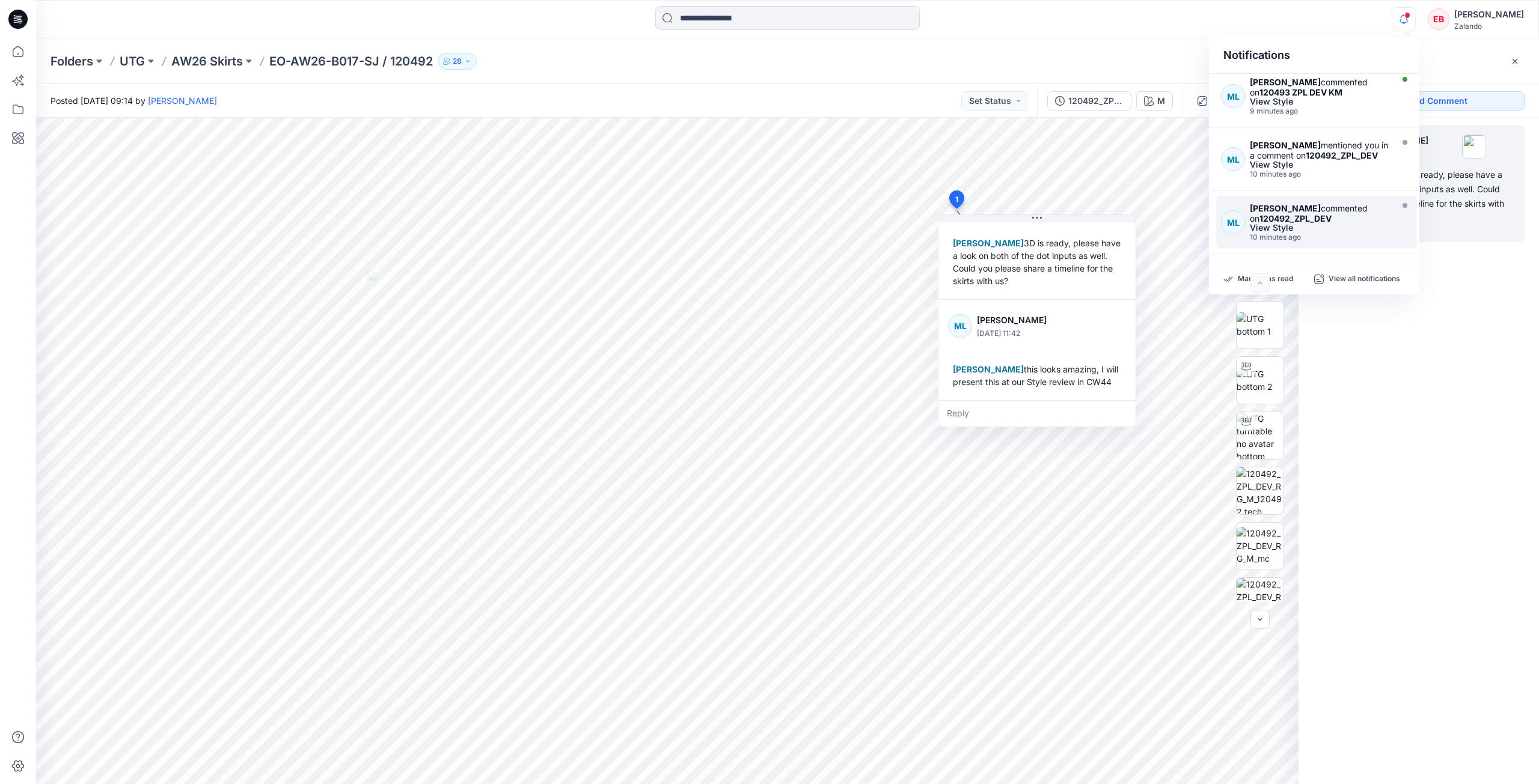
scroll to position [260, 0]
click at [1341, 166] on div "View Style" at bounding box center [1319, 161] width 139 height 9
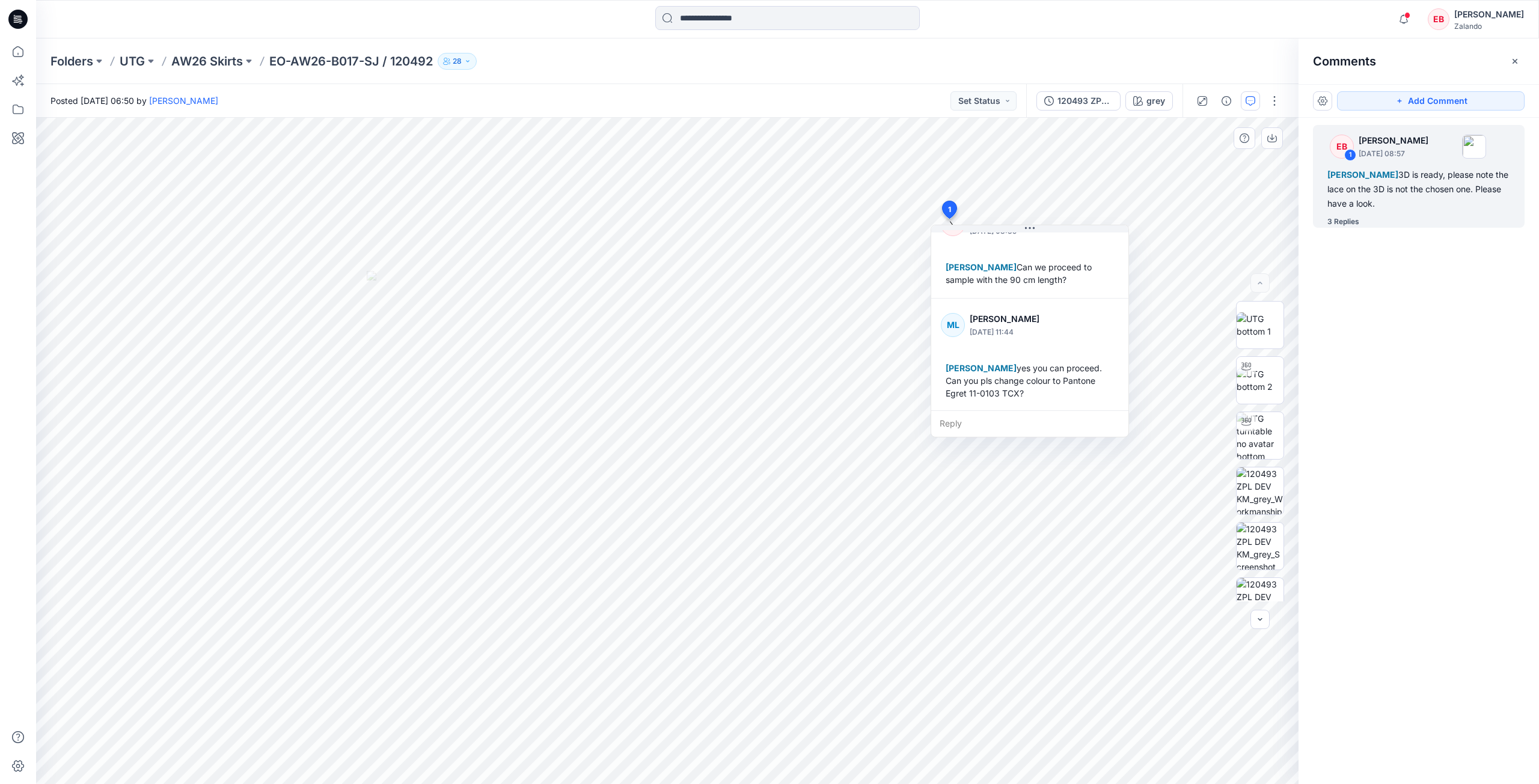
scroll to position [248, 0]
click at [1404, 24] on icon "button" at bounding box center [1404, 19] width 23 height 24
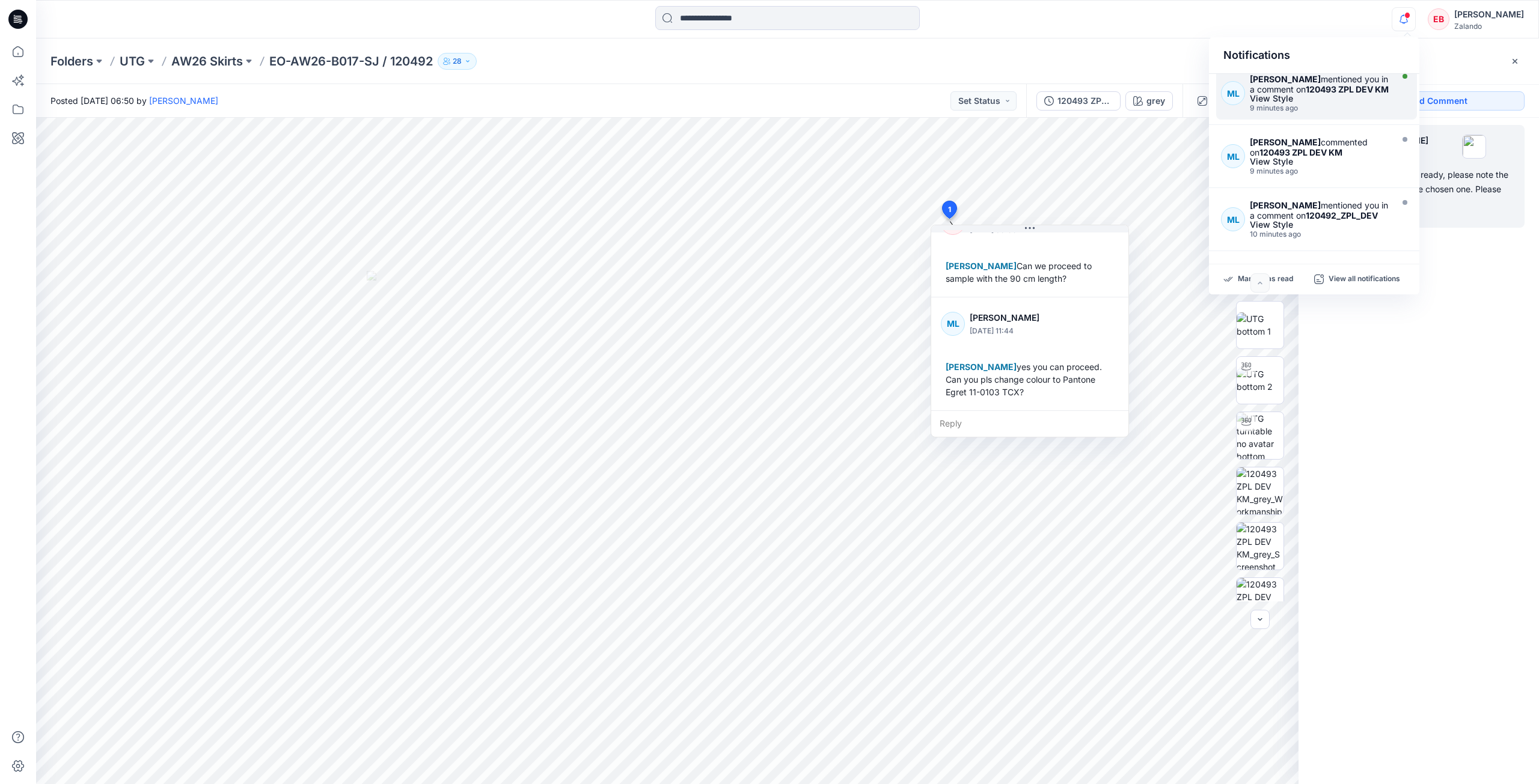
scroll to position [200, 0]
click at [1381, 154] on strong "120493 ZPL DEV KM" at bounding box center [1347, 149] width 83 height 10
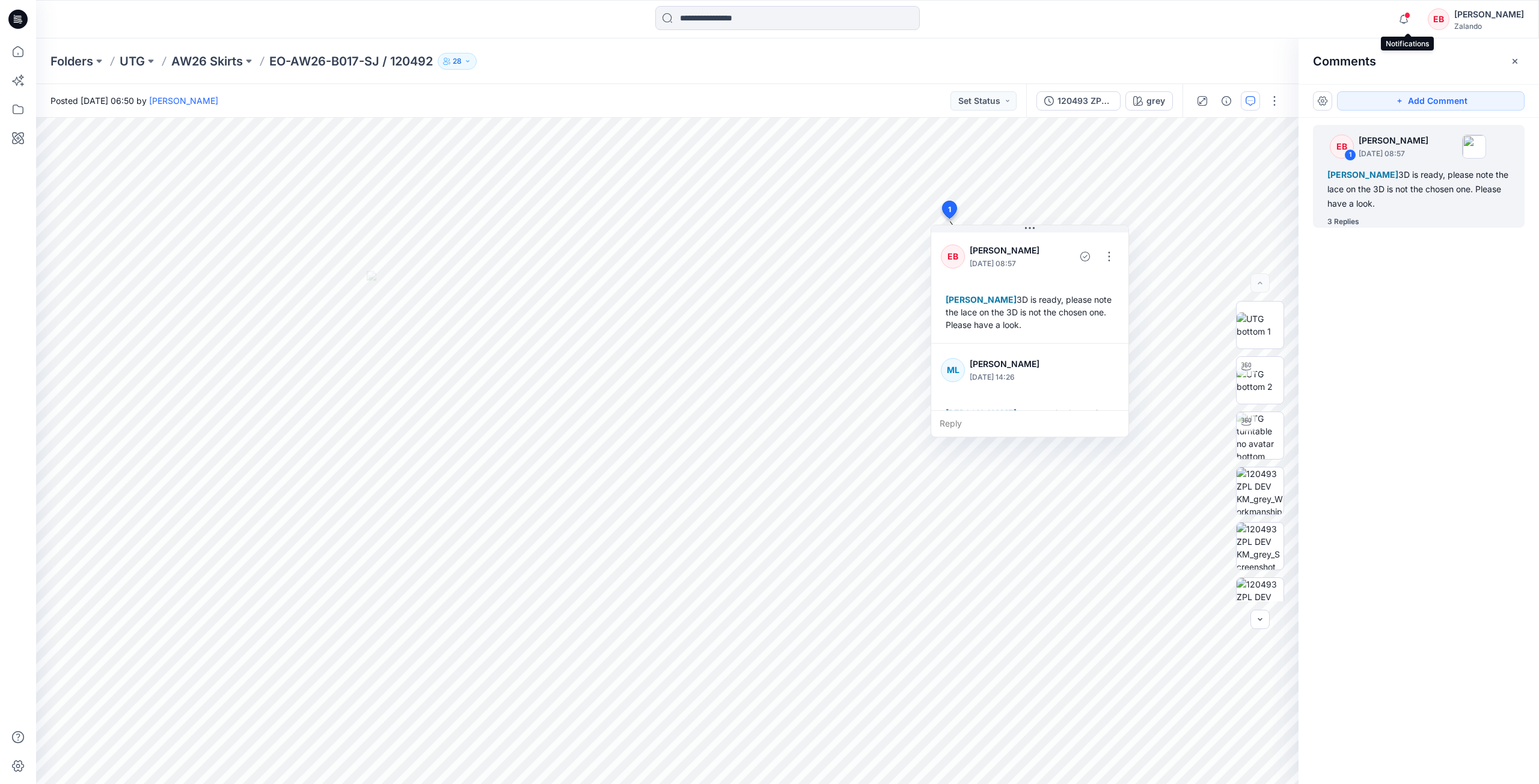
click at [1410, 17] on span at bounding box center [1407, 15] width 6 height 7
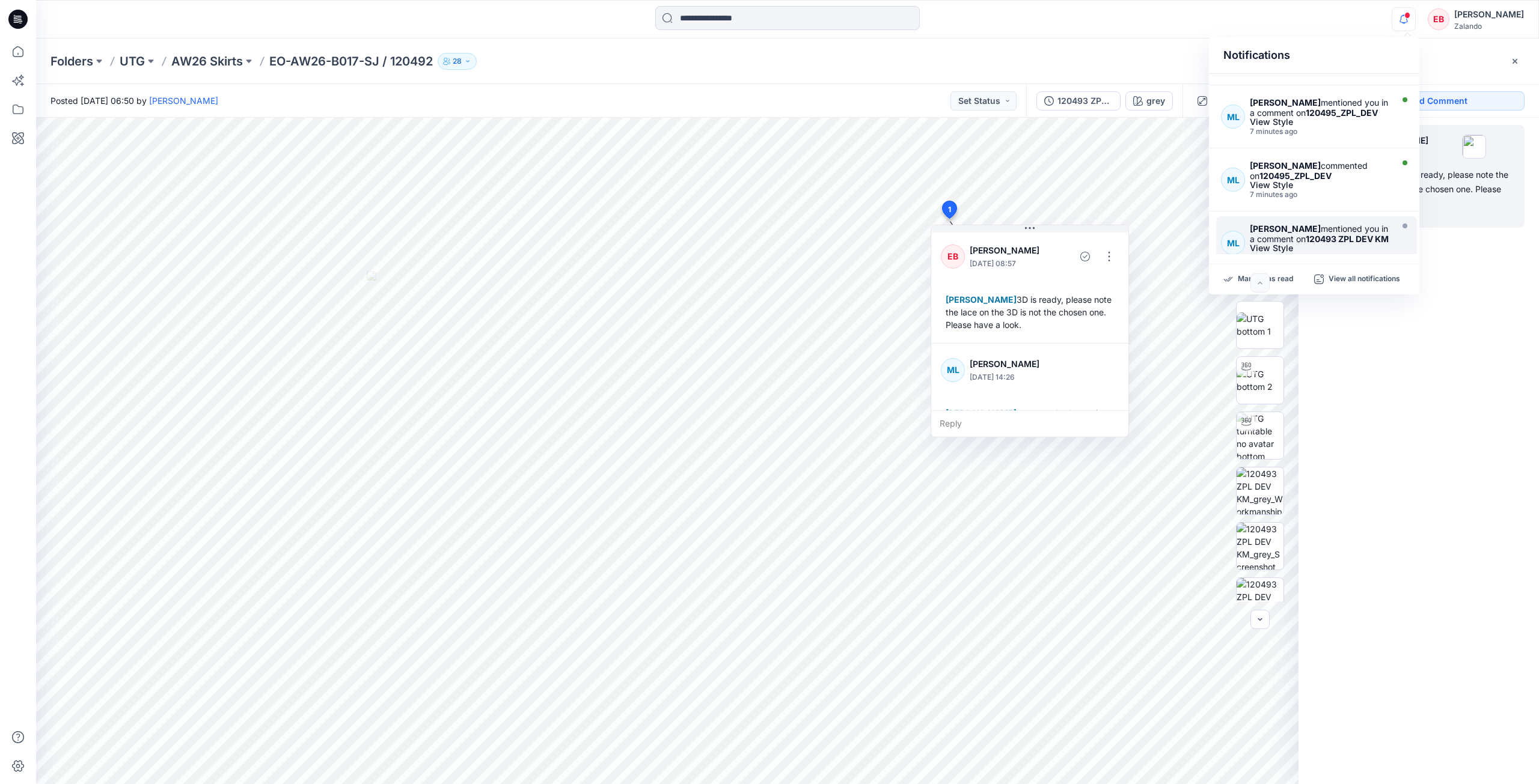
scroll to position [79, 0]
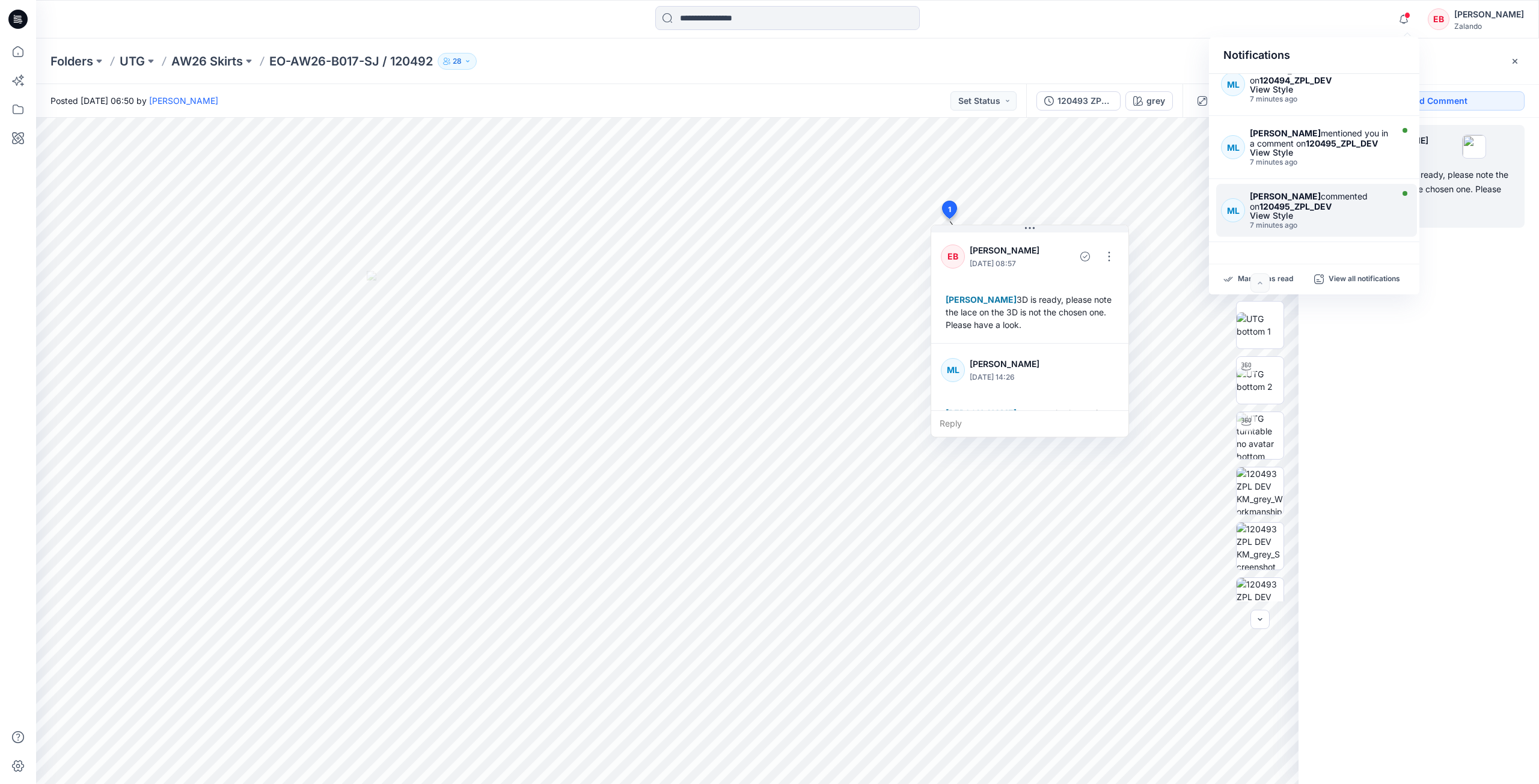
click at [1370, 212] on div "[PERSON_NAME] commented on 120495_ZPL_DEV" at bounding box center [1319, 201] width 139 height 21
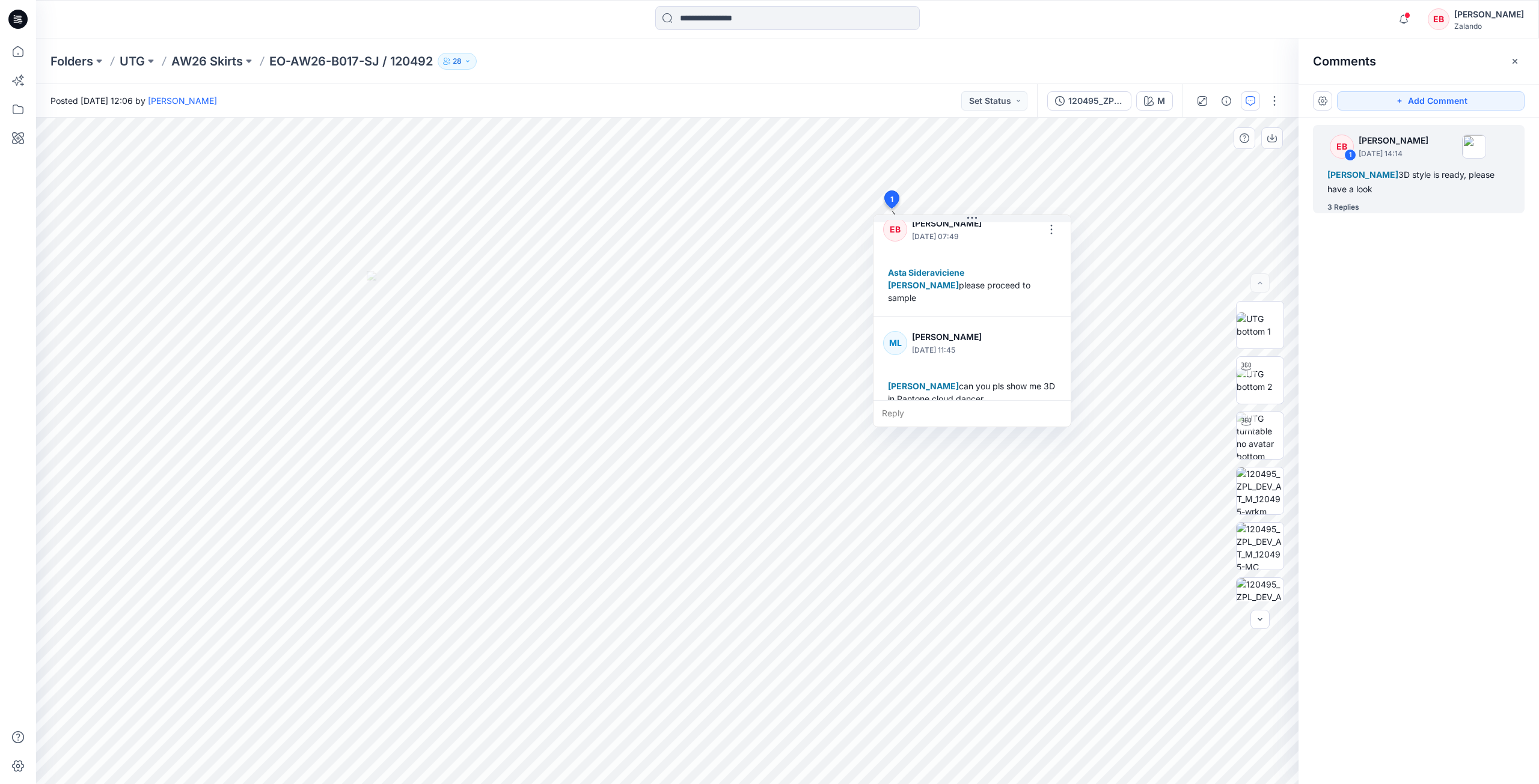
scroll to position [210, 0]
click at [1413, 23] on icon "button" at bounding box center [1404, 19] width 23 height 24
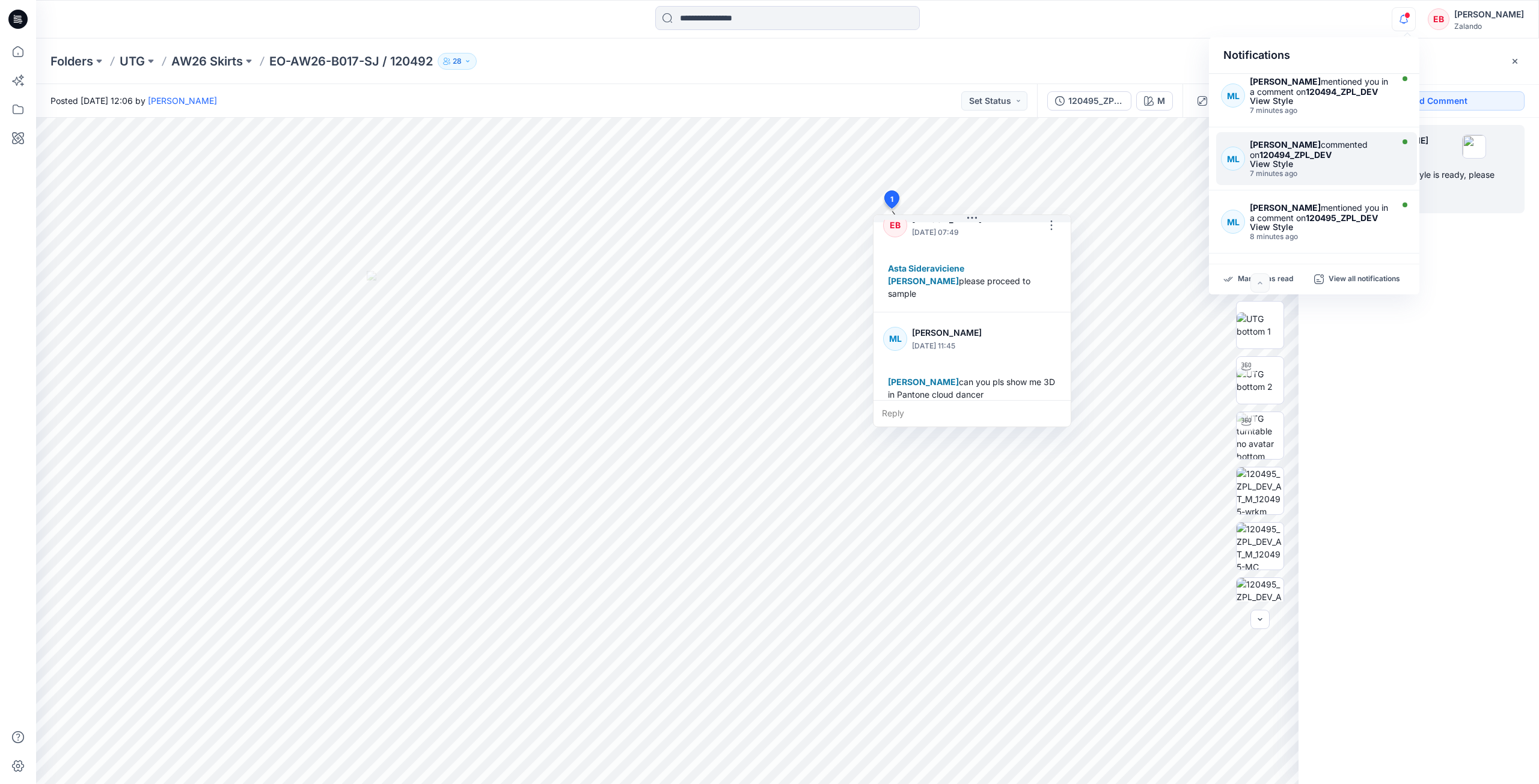
scroll to position [0, 0]
click at [1344, 119] on div "7 minutes ago" at bounding box center [1319, 115] width 139 height 9
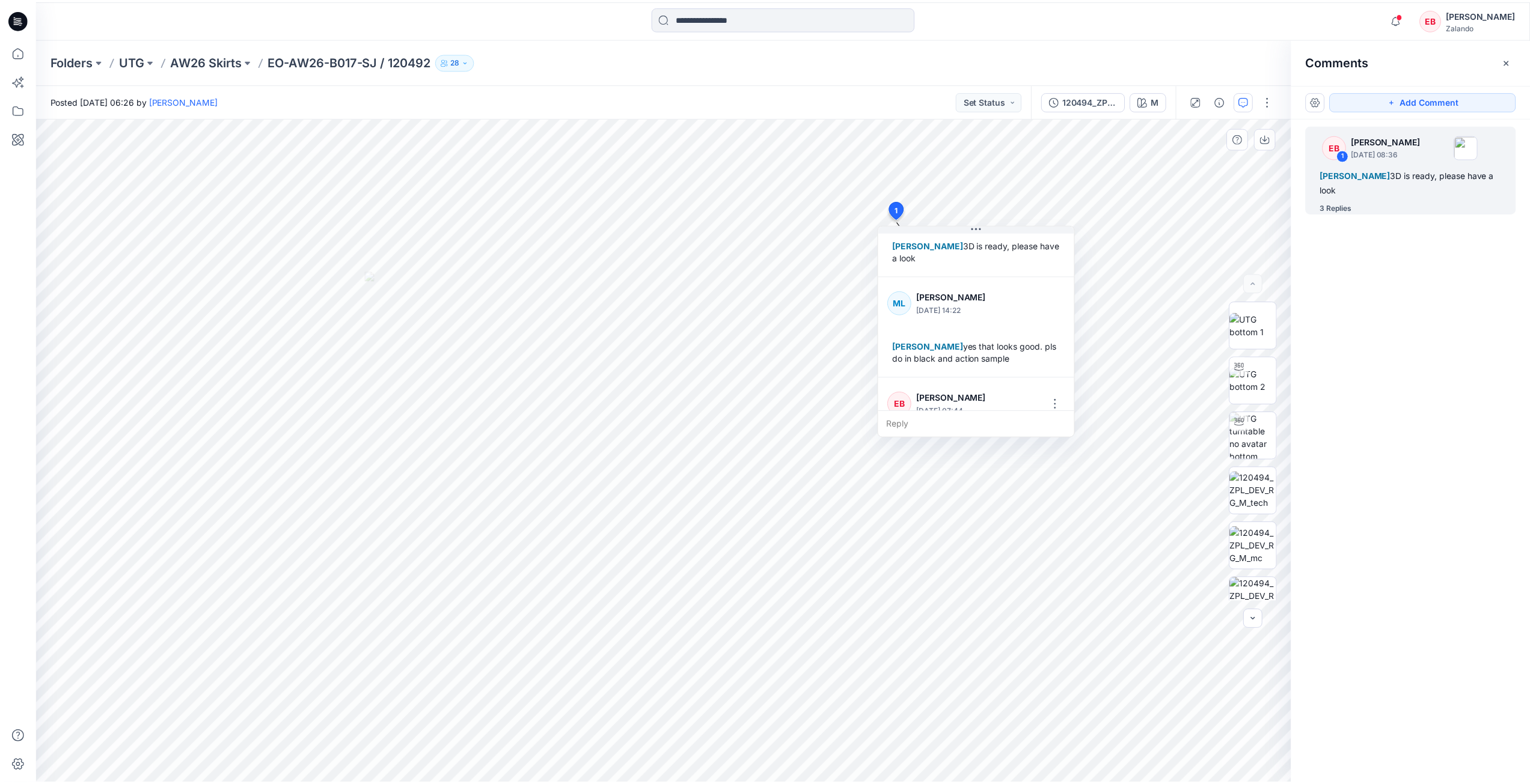
scroll to position [43, 0]
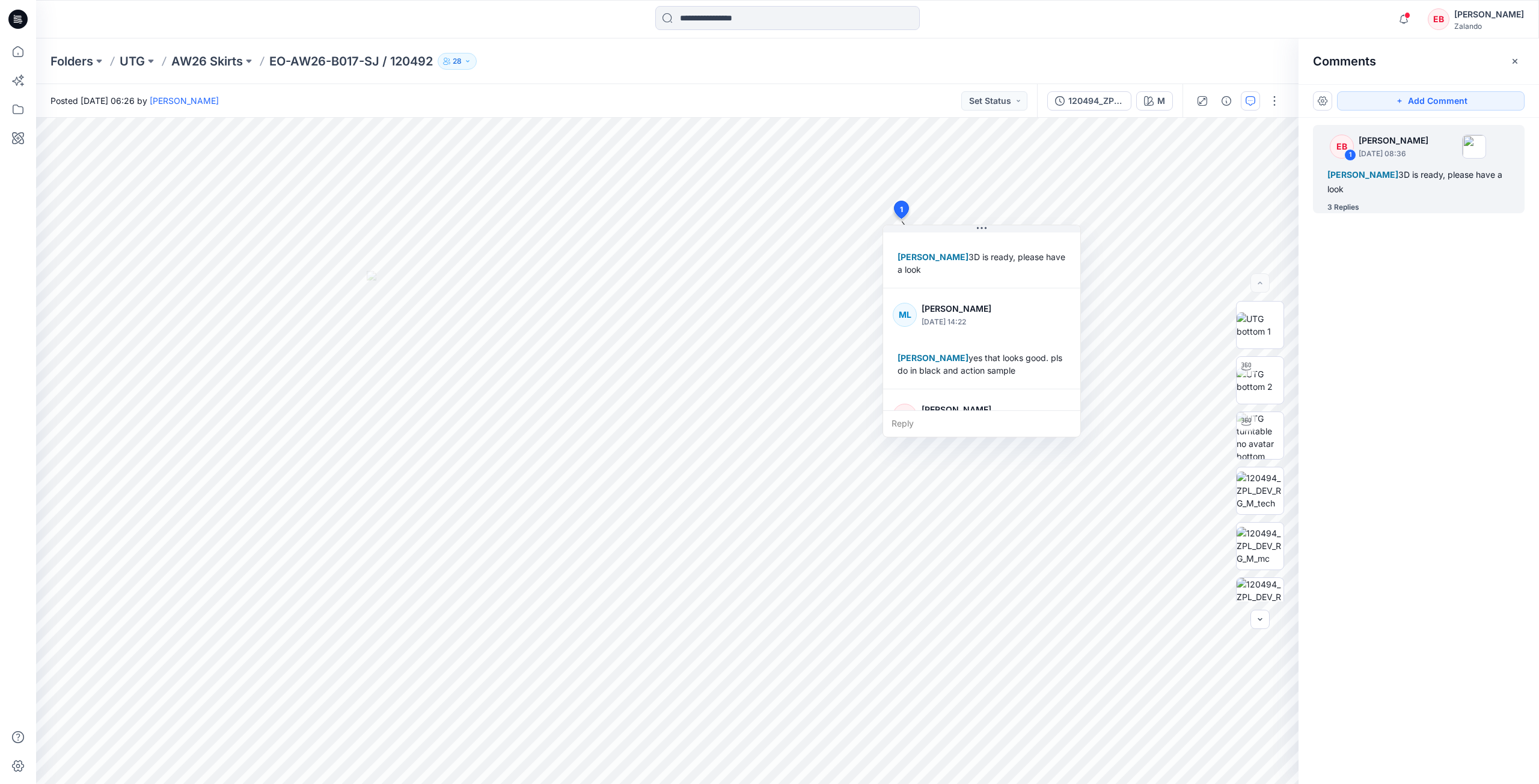
click at [1247, 41] on div "Folders UTG AW26 Skirts EO-AW26-B017-SJ / 120492 28" at bounding box center [788, 61] width 1503 height 45
click at [1403, 29] on icon "button" at bounding box center [1404, 19] width 23 height 24
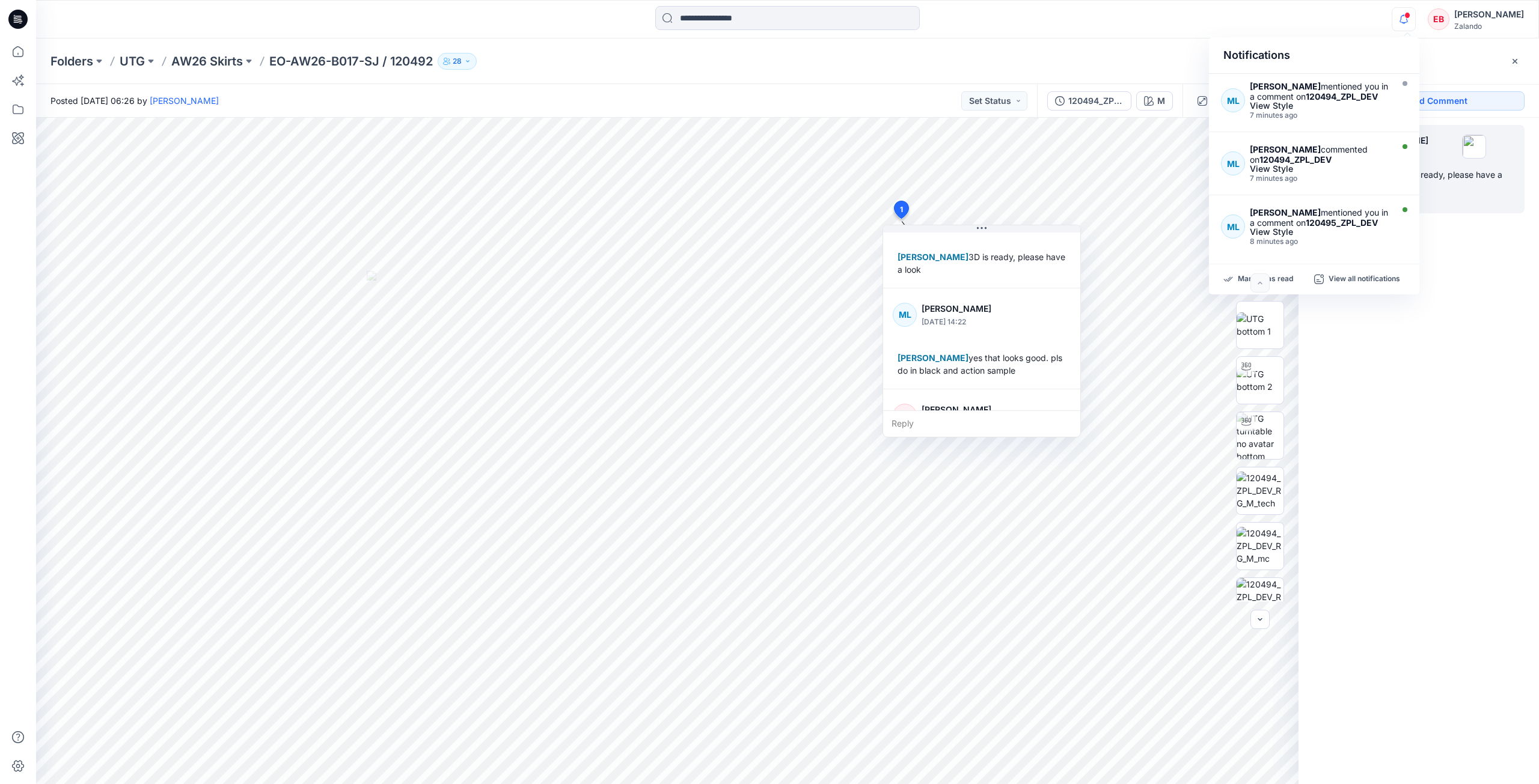
click at [1173, 27] on div "Notifications ML [PERSON_NAME] mentioned you in a comment on 120494_ZPL_DEV Vie…" at bounding box center [787, 19] width 1502 height 27
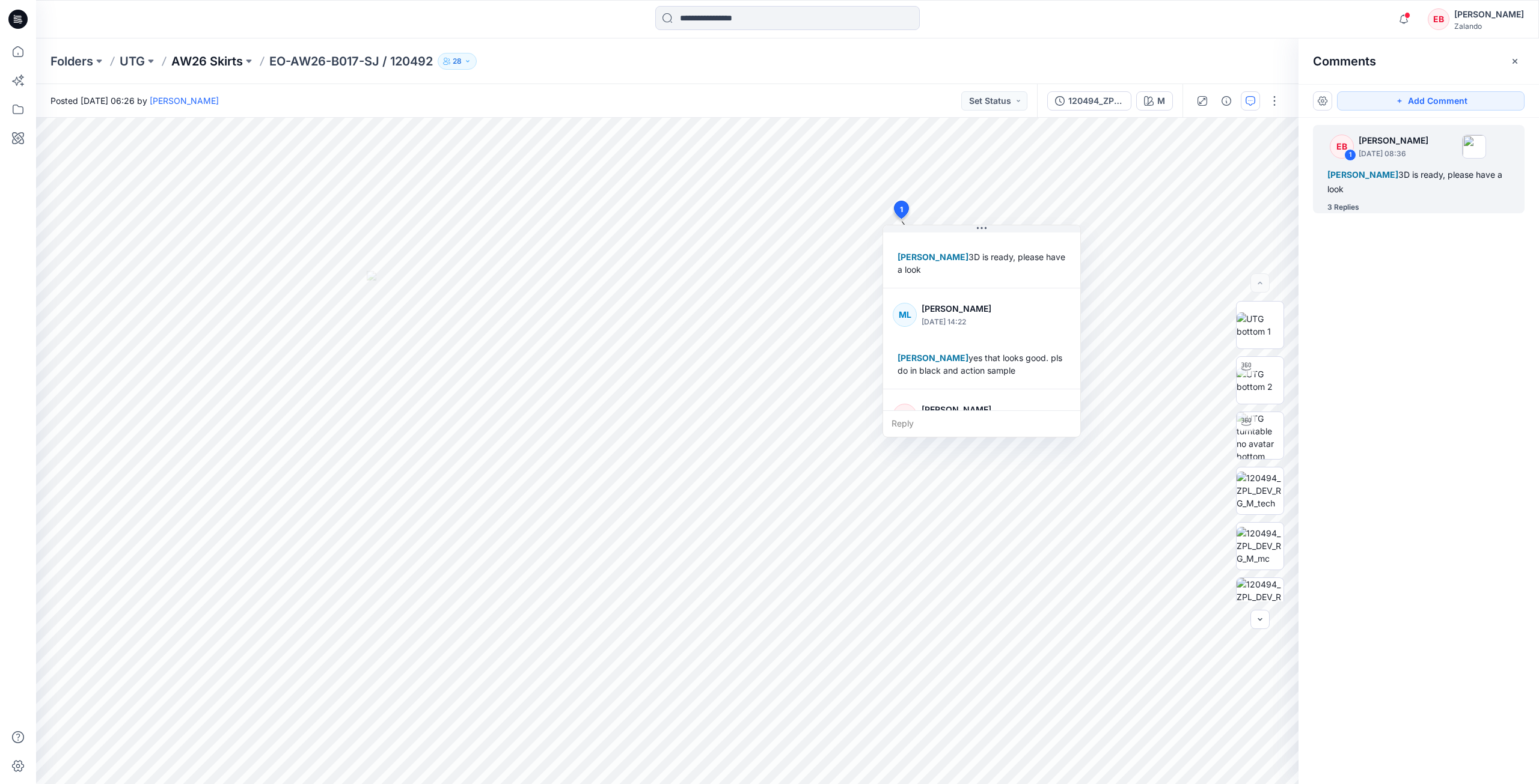
click at [207, 68] on p "AW26 Skirts" at bounding box center [207, 61] width 71 height 17
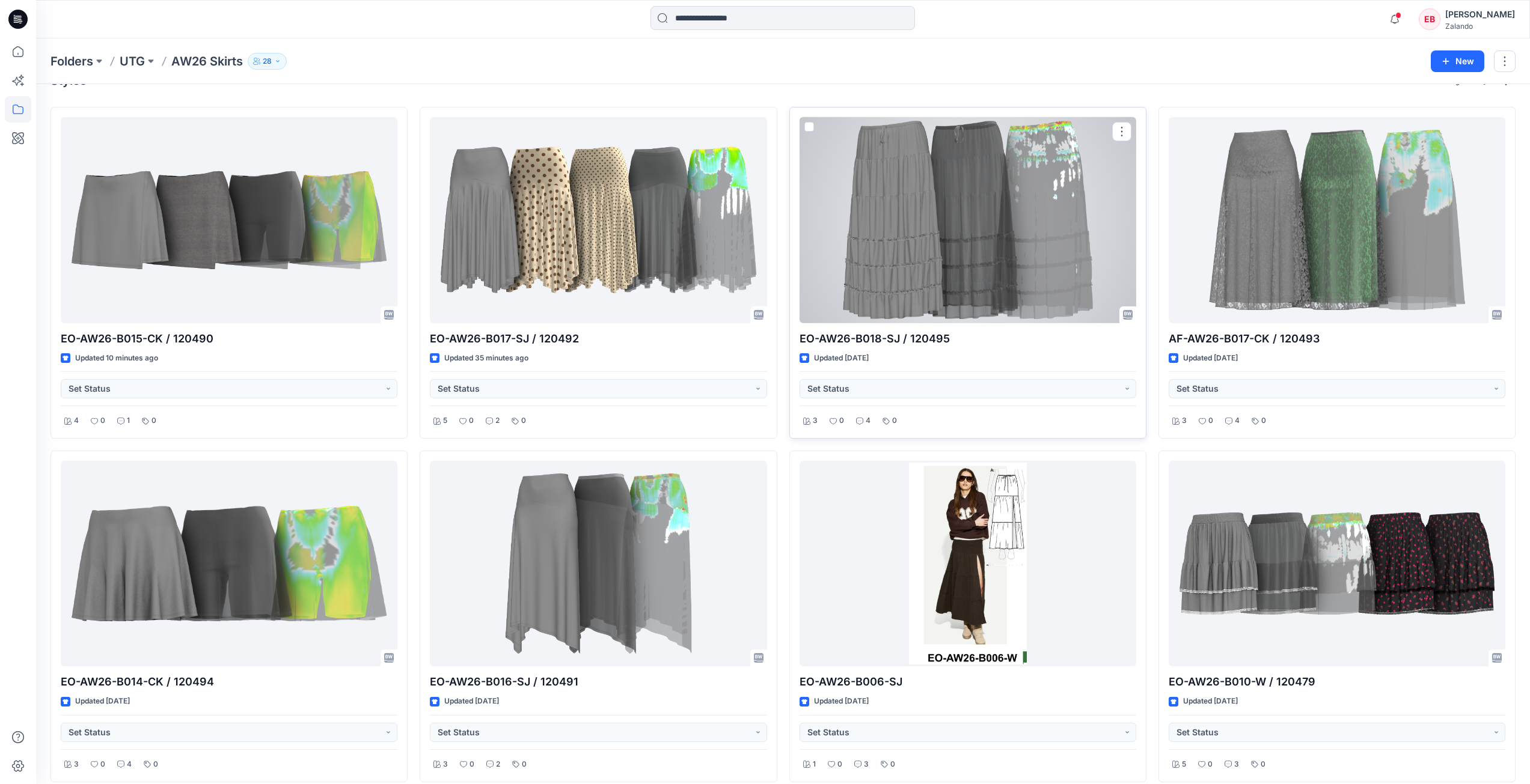
scroll to position [40, 0]
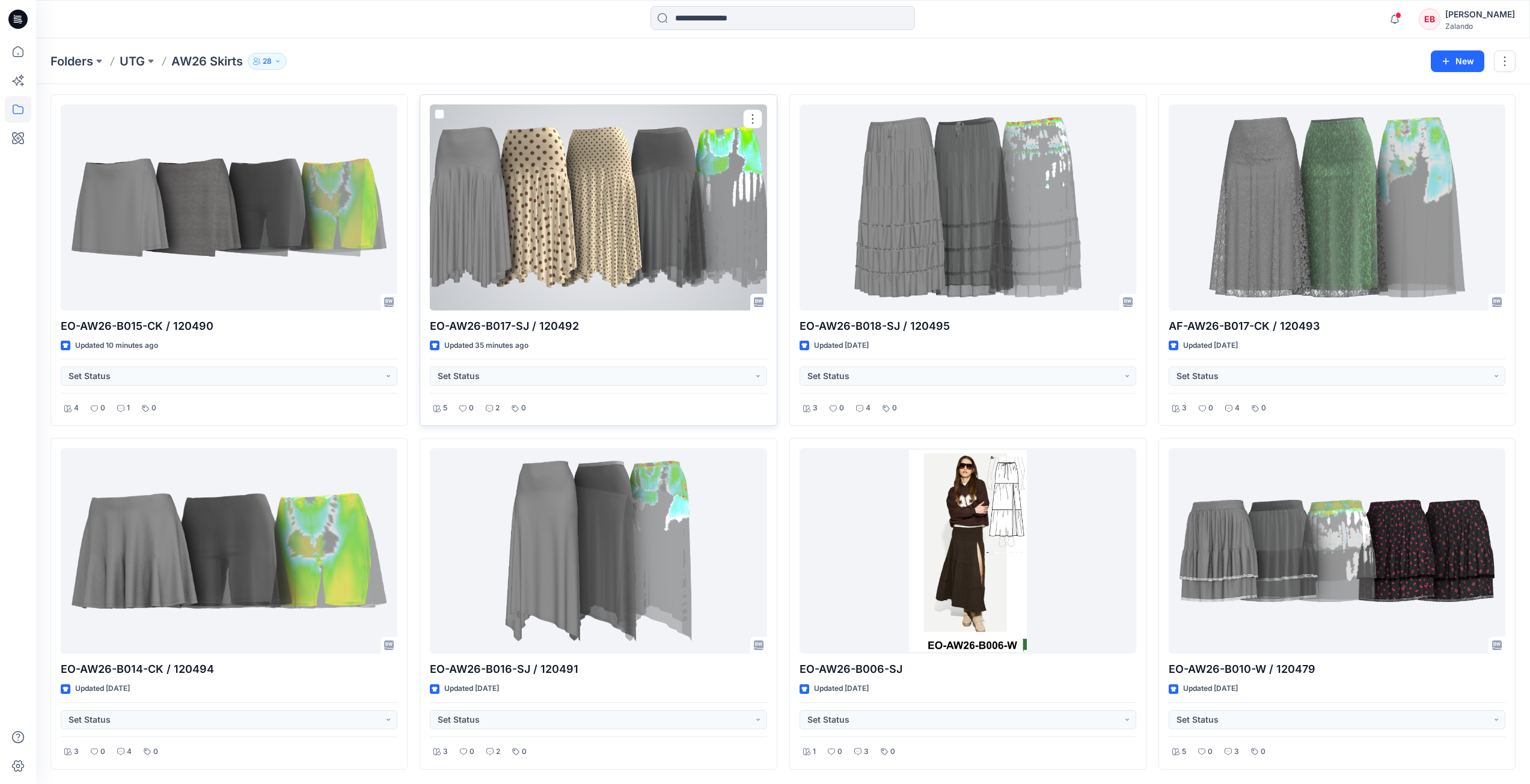
click at [656, 260] on div at bounding box center [598, 208] width 336 height 206
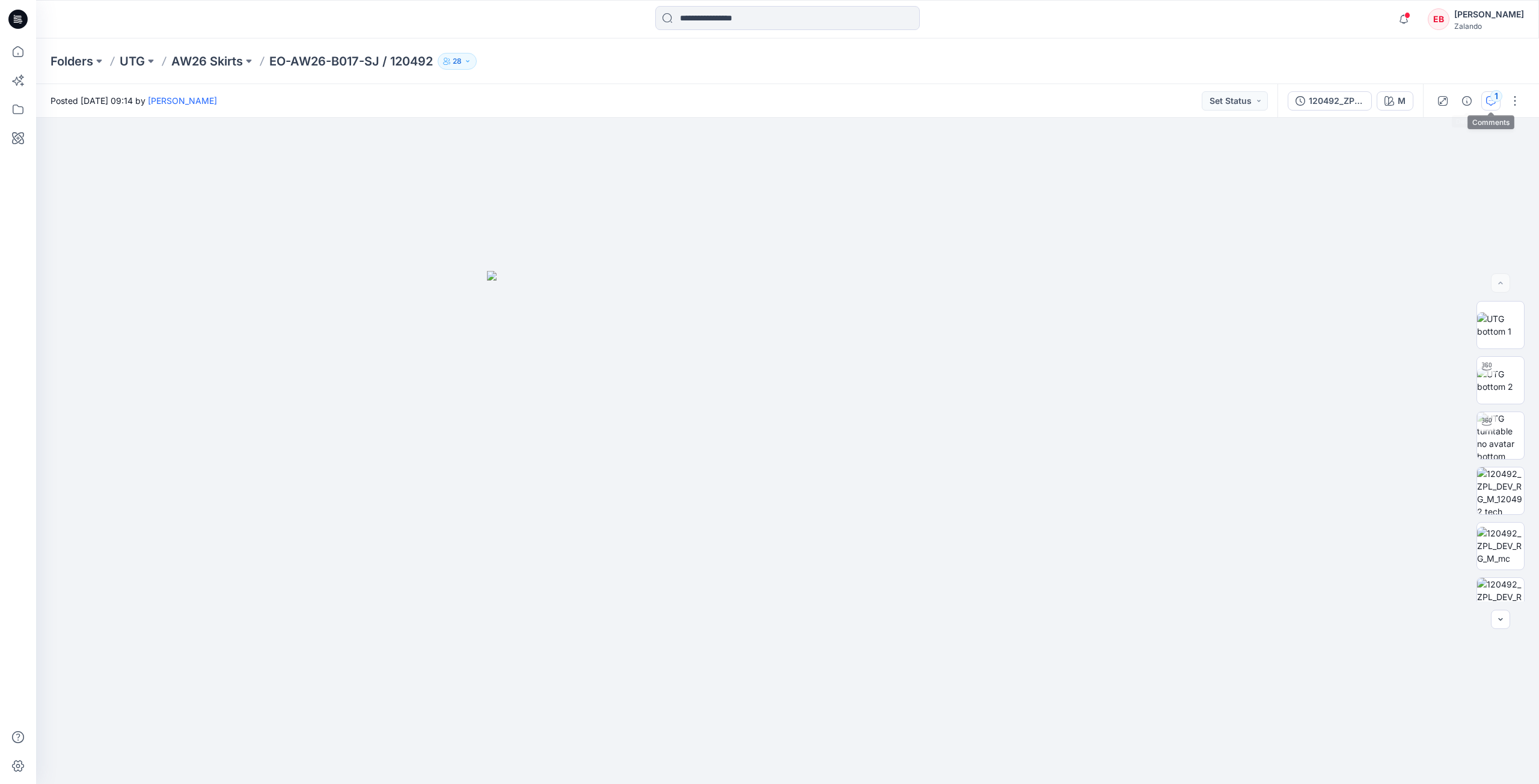
click at [1482, 99] on button "1" at bounding box center [1490, 101] width 19 height 19
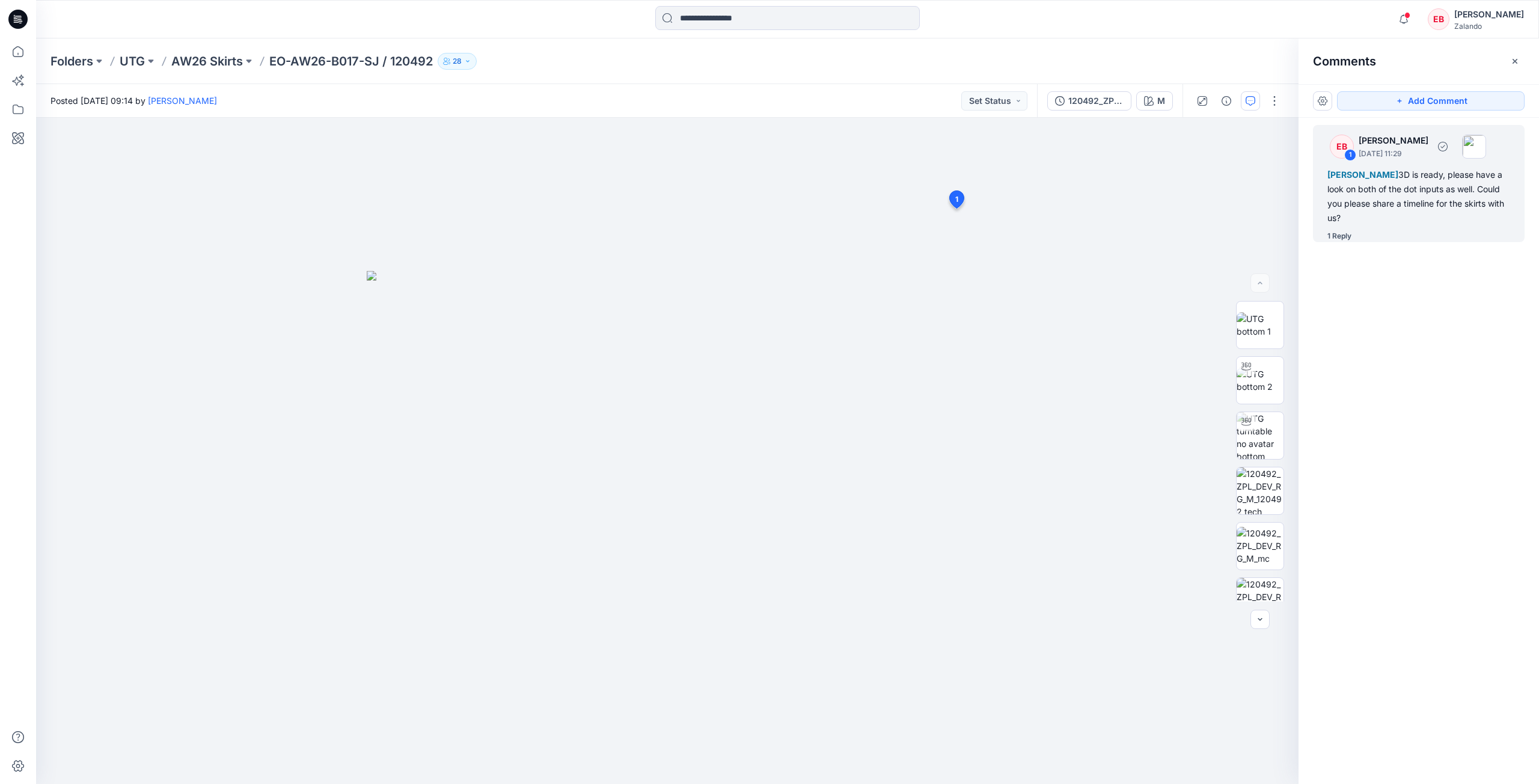
click at [1350, 230] on div "EB 1 [PERSON_NAME] [DATE] 11:29 [PERSON_NAME] 3D is ready, please have a look o…" at bounding box center [1418, 183] width 212 height 117
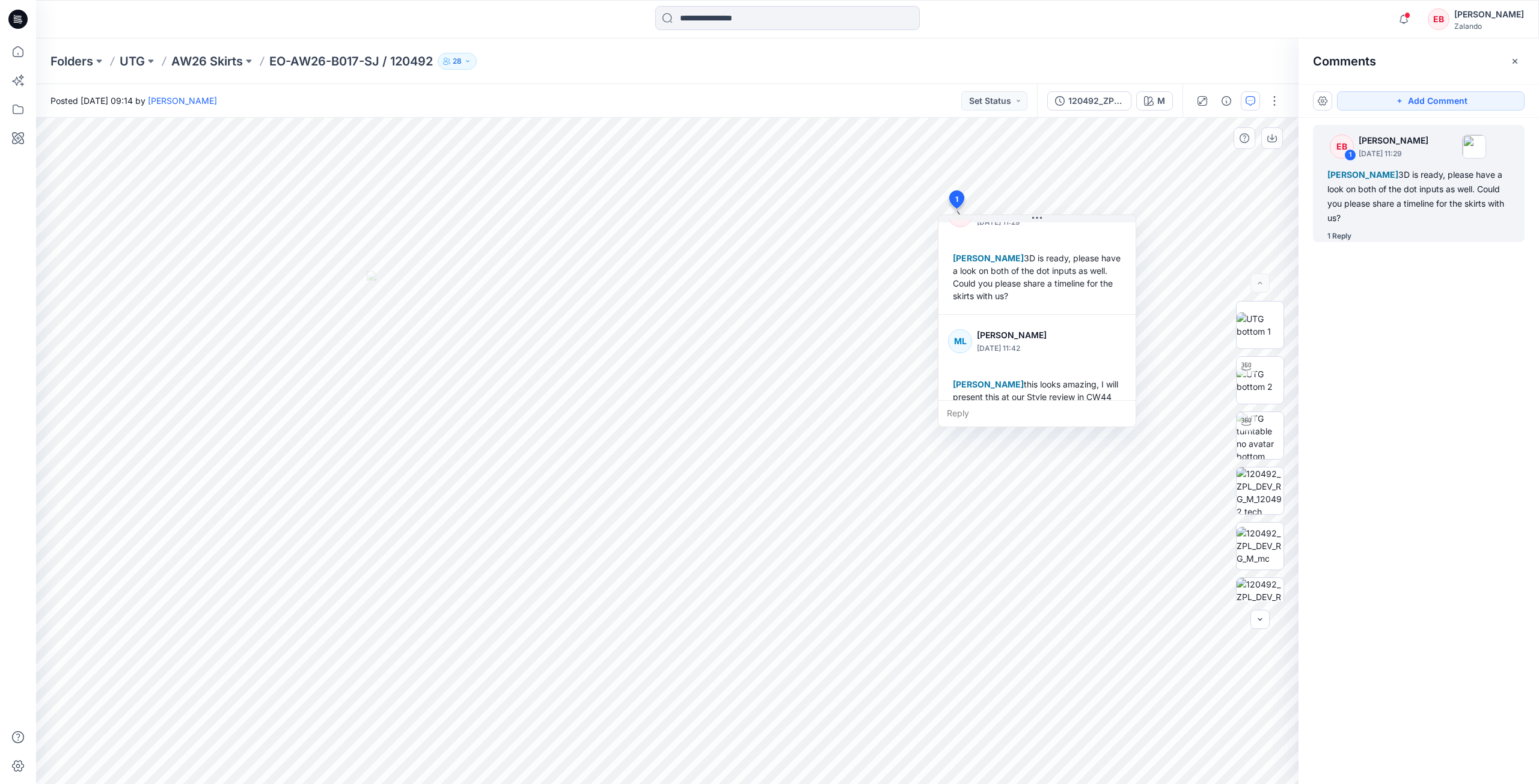
scroll to position [46, 0]
click at [210, 57] on p "AW26 Skirts" at bounding box center [207, 61] width 71 height 17
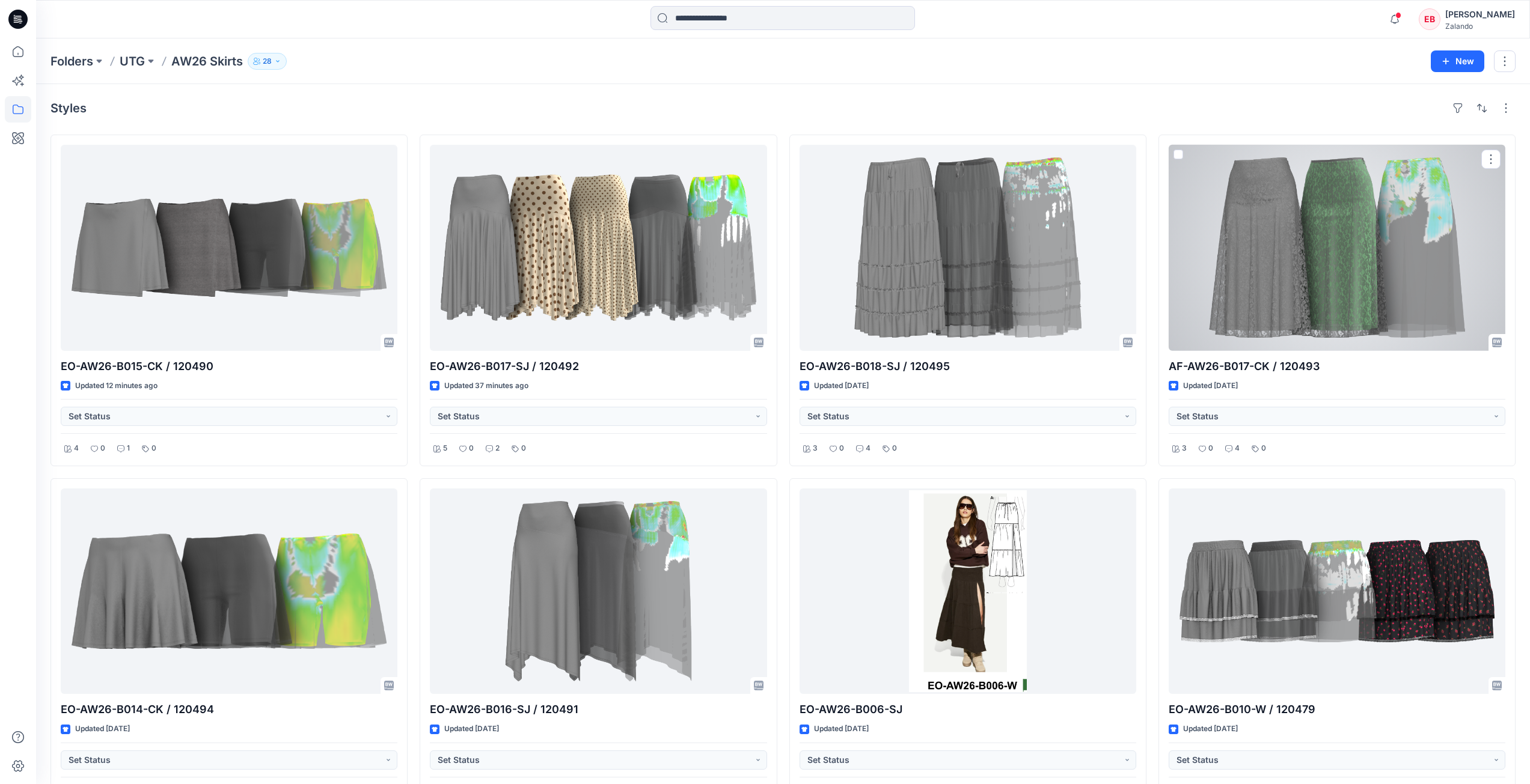
click at [1320, 297] on div at bounding box center [1337, 248] width 336 height 206
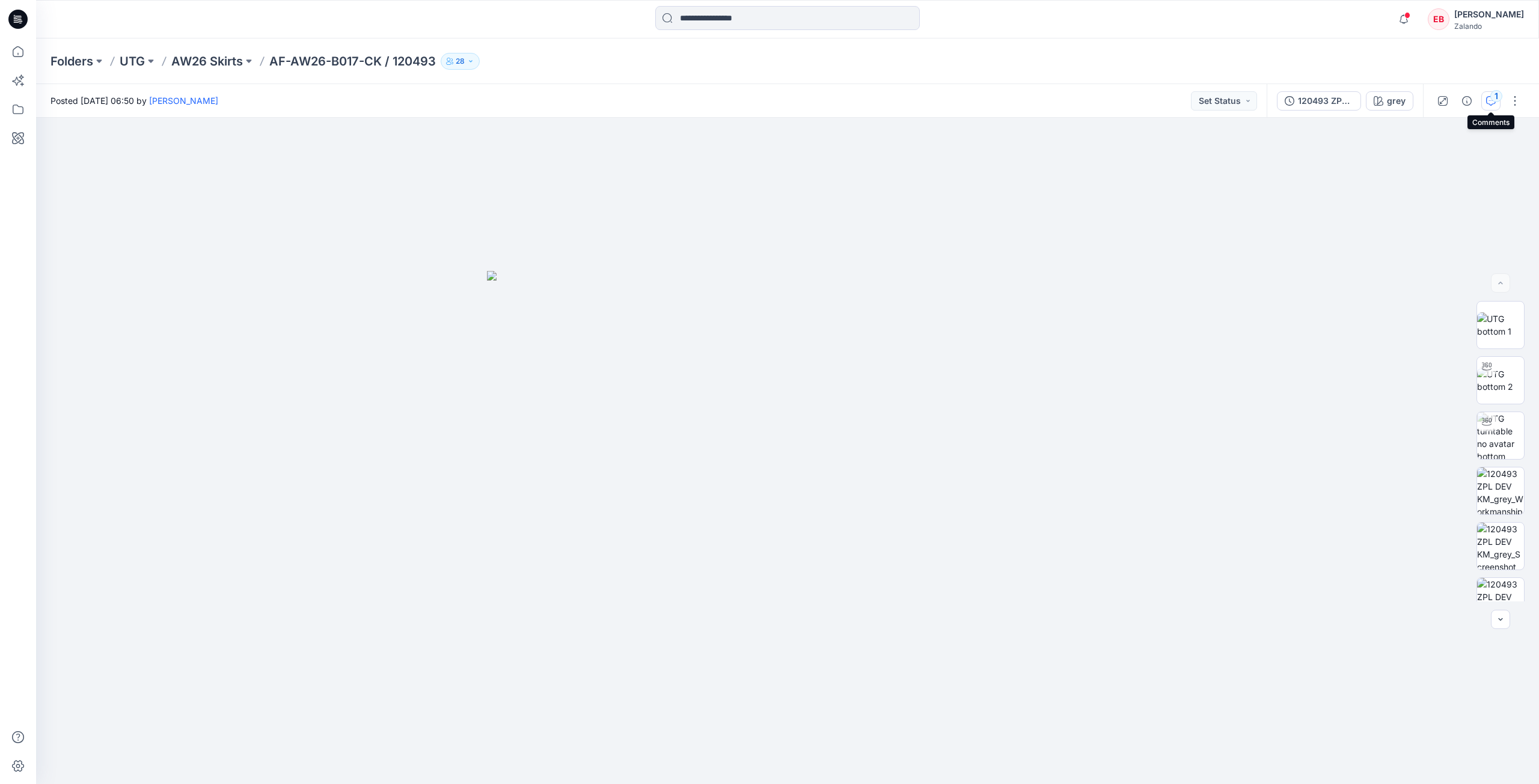
click at [1493, 95] on div "1" at bounding box center [1496, 96] width 12 height 12
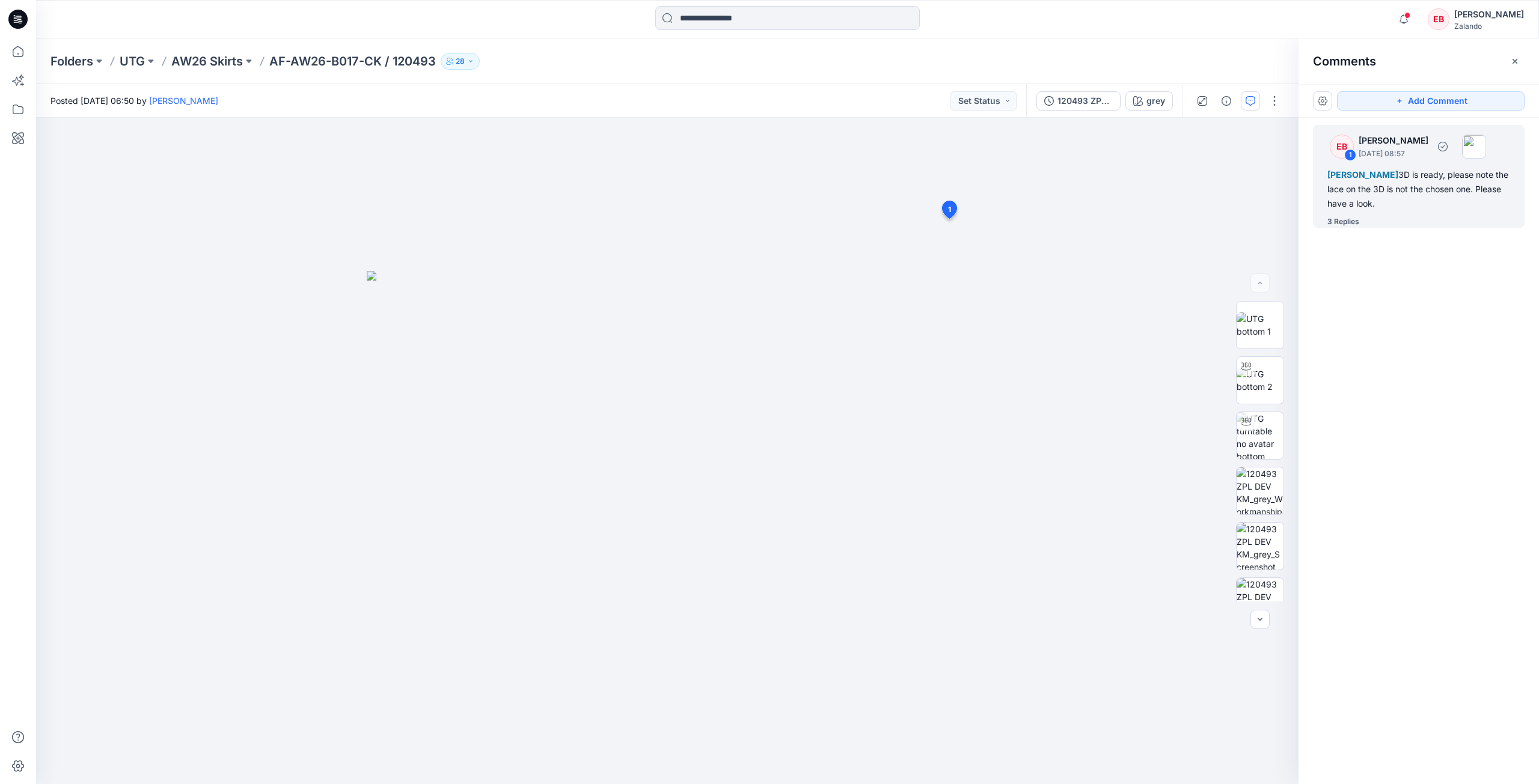
click at [1373, 216] on div "3 Replies" at bounding box center [1426, 222] width 197 height 12
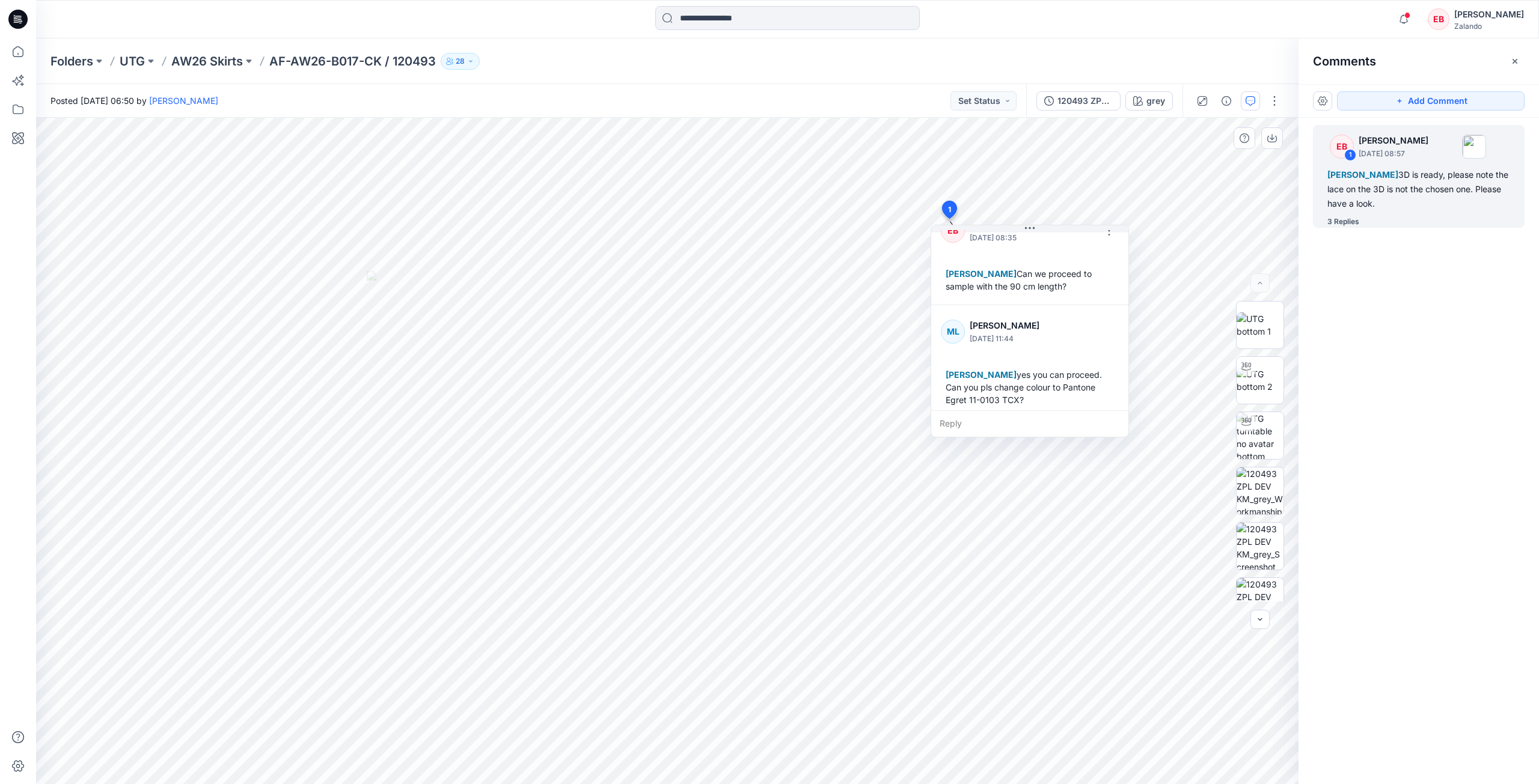
scroll to position [248, 0]
click at [217, 63] on p "AW26 Skirts" at bounding box center [207, 61] width 71 height 17
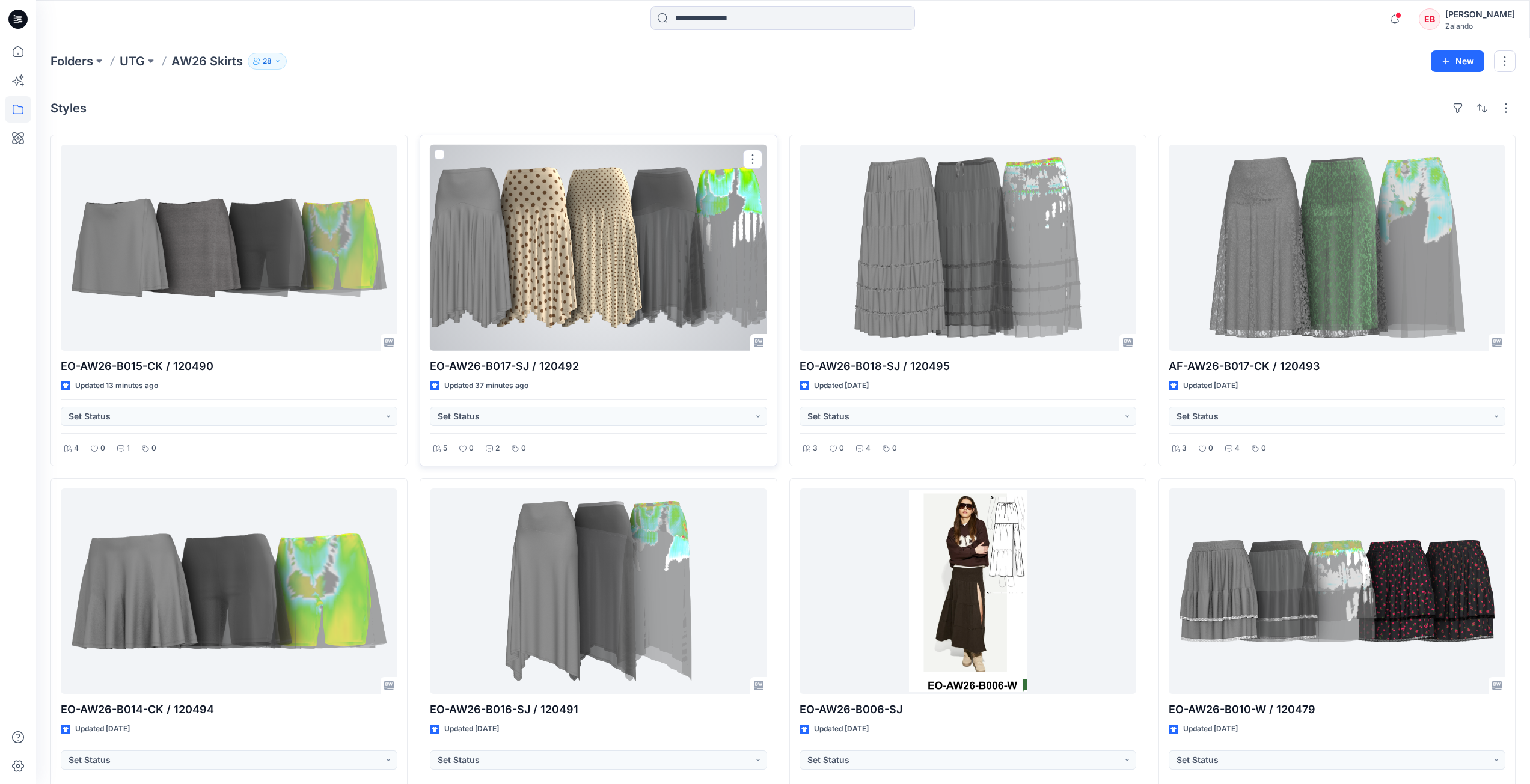
click at [560, 257] on div at bounding box center [598, 248] width 336 height 206
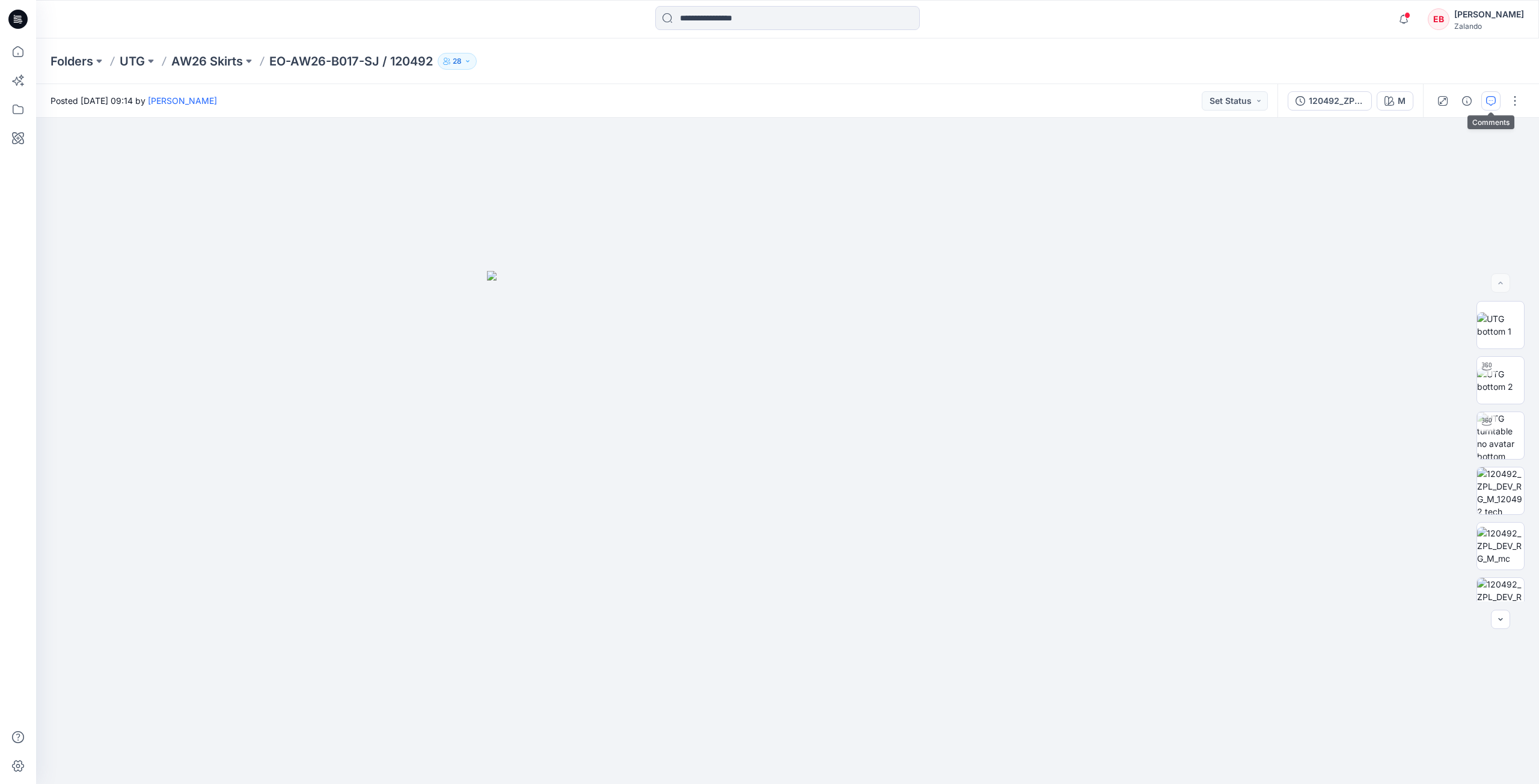
click at [1494, 96] on icon "button" at bounding box center [1491, 101] width 9 height 9
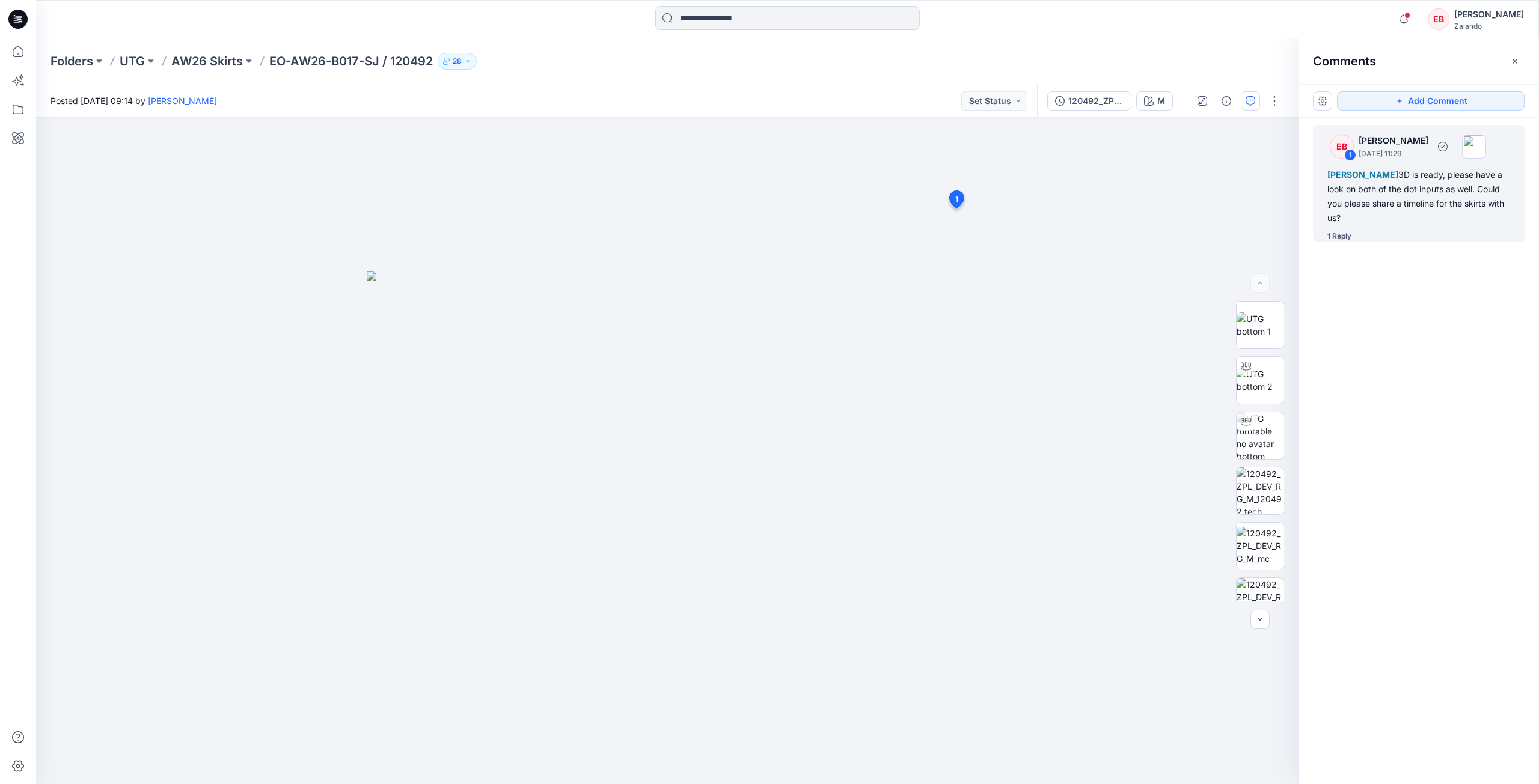
click at [1341, 232] on div "1 Reply" at bounding box center [1339, 236] width 24 height 12
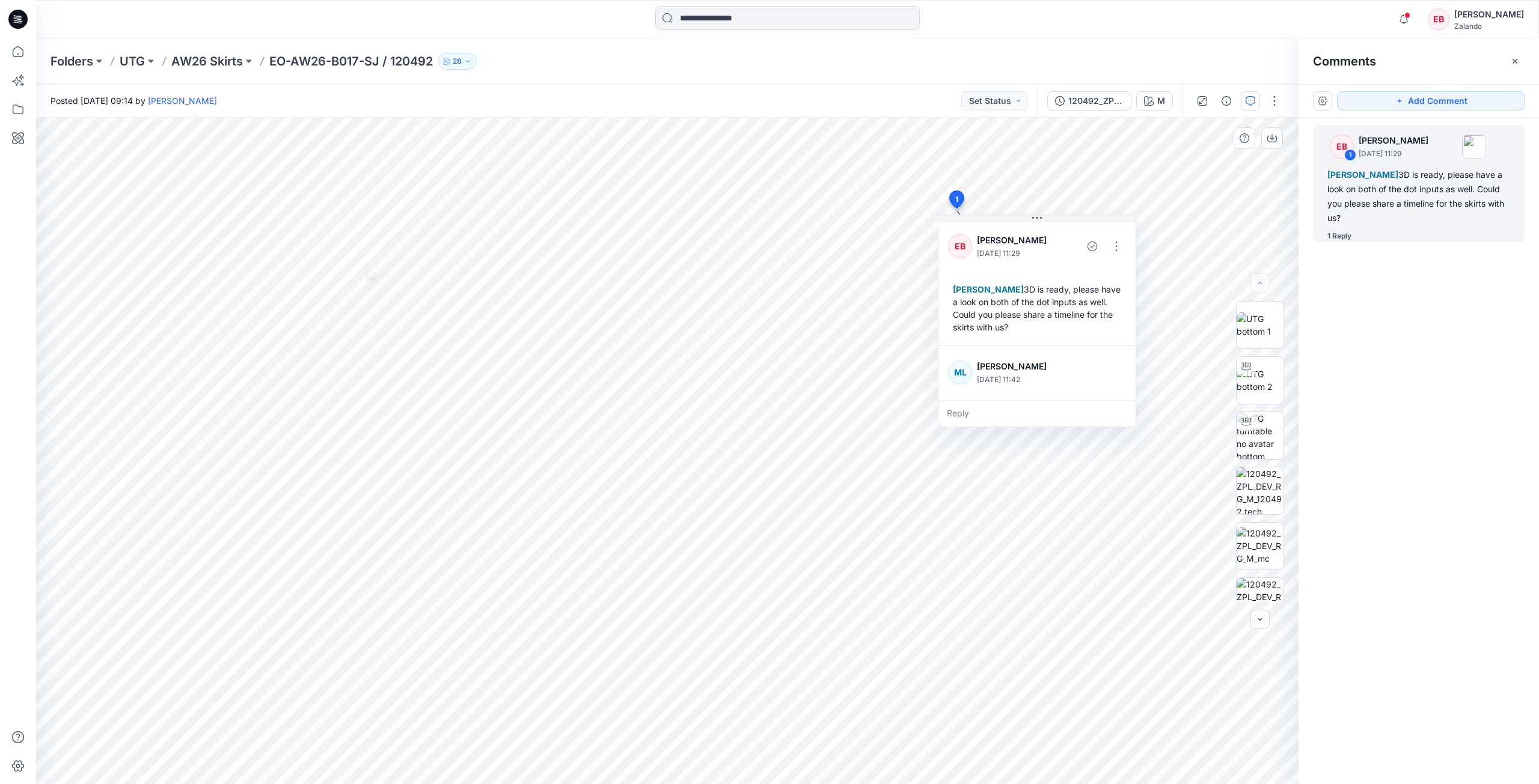
scroll to position [46, 0]
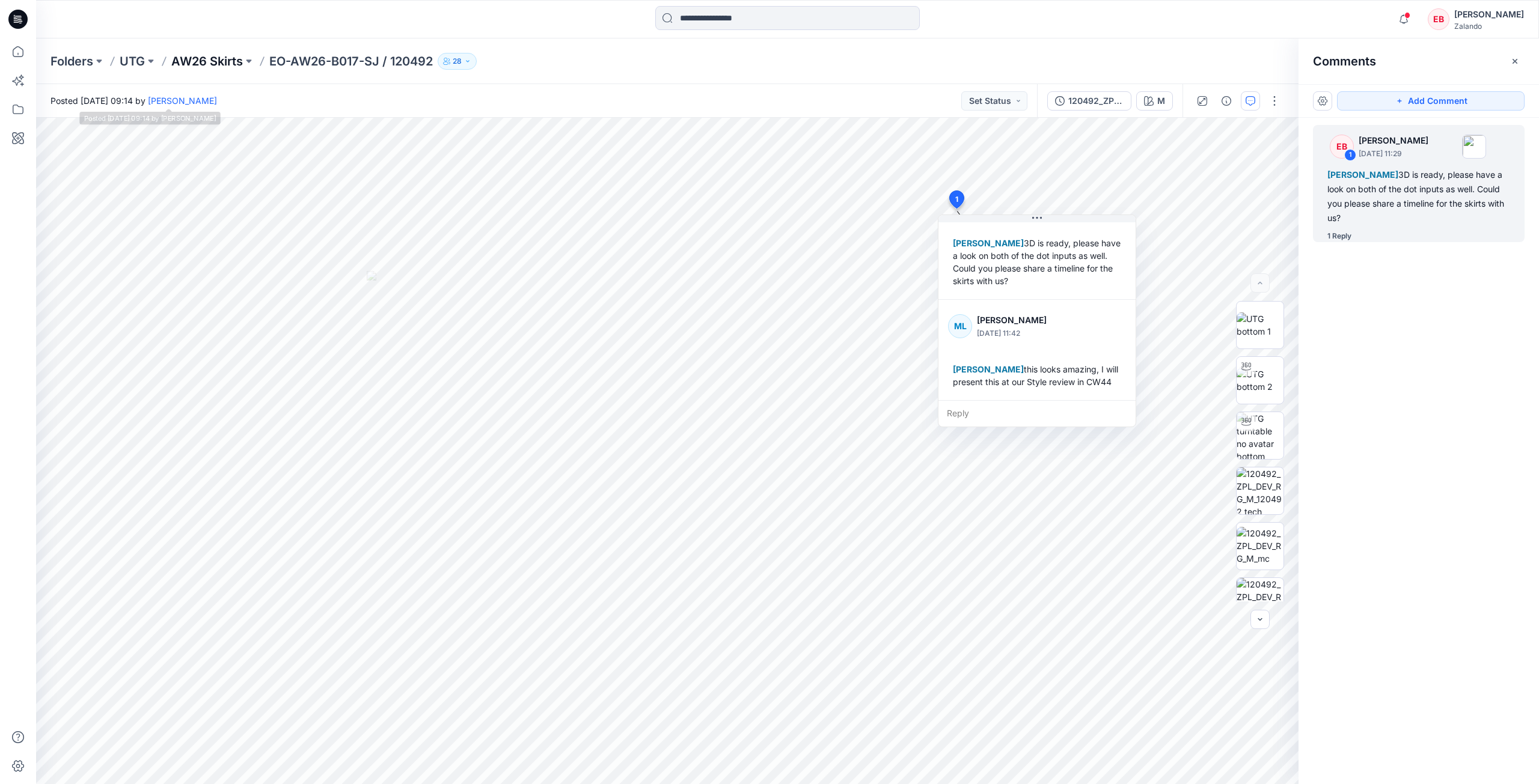
click at [219, 60] on p "AW26 Skirts" at bounding box center [207, 61] width 71 height 17
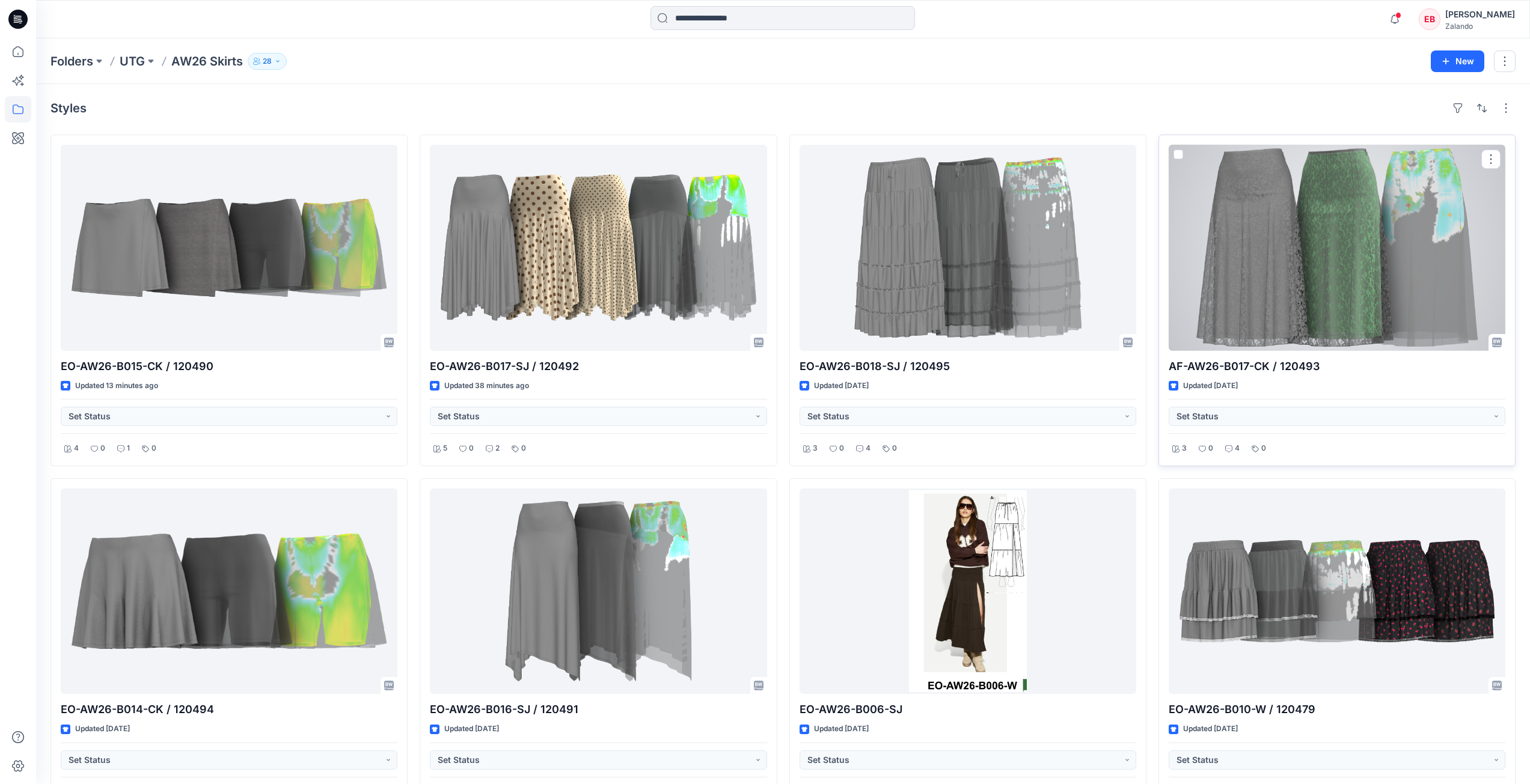
click at [1308, 262] on div at bounding box center [1337, 248] width 336 height 206
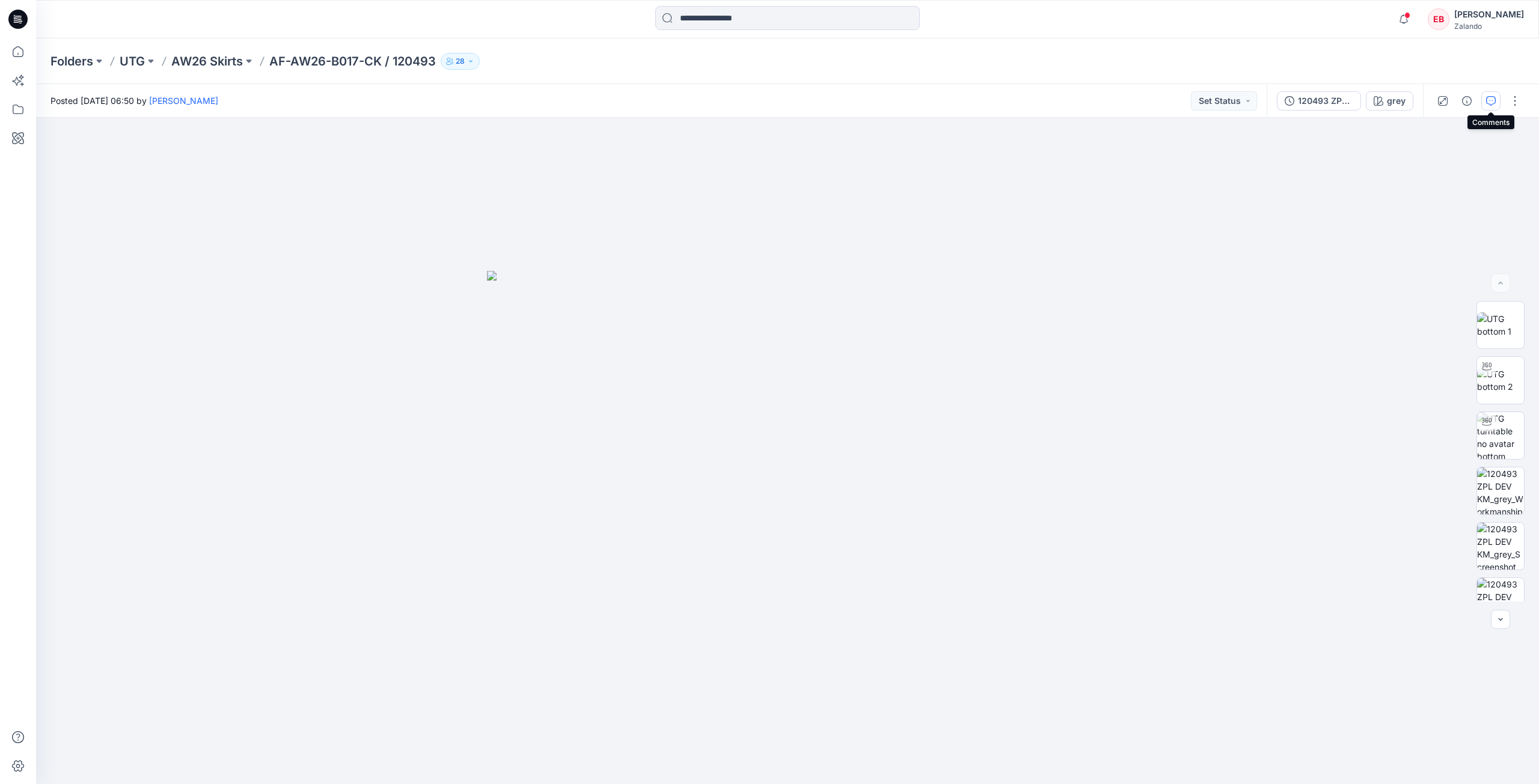
click at [1493, 99] on icon "button" at bounding box center [1491, 101] width 9 height 9
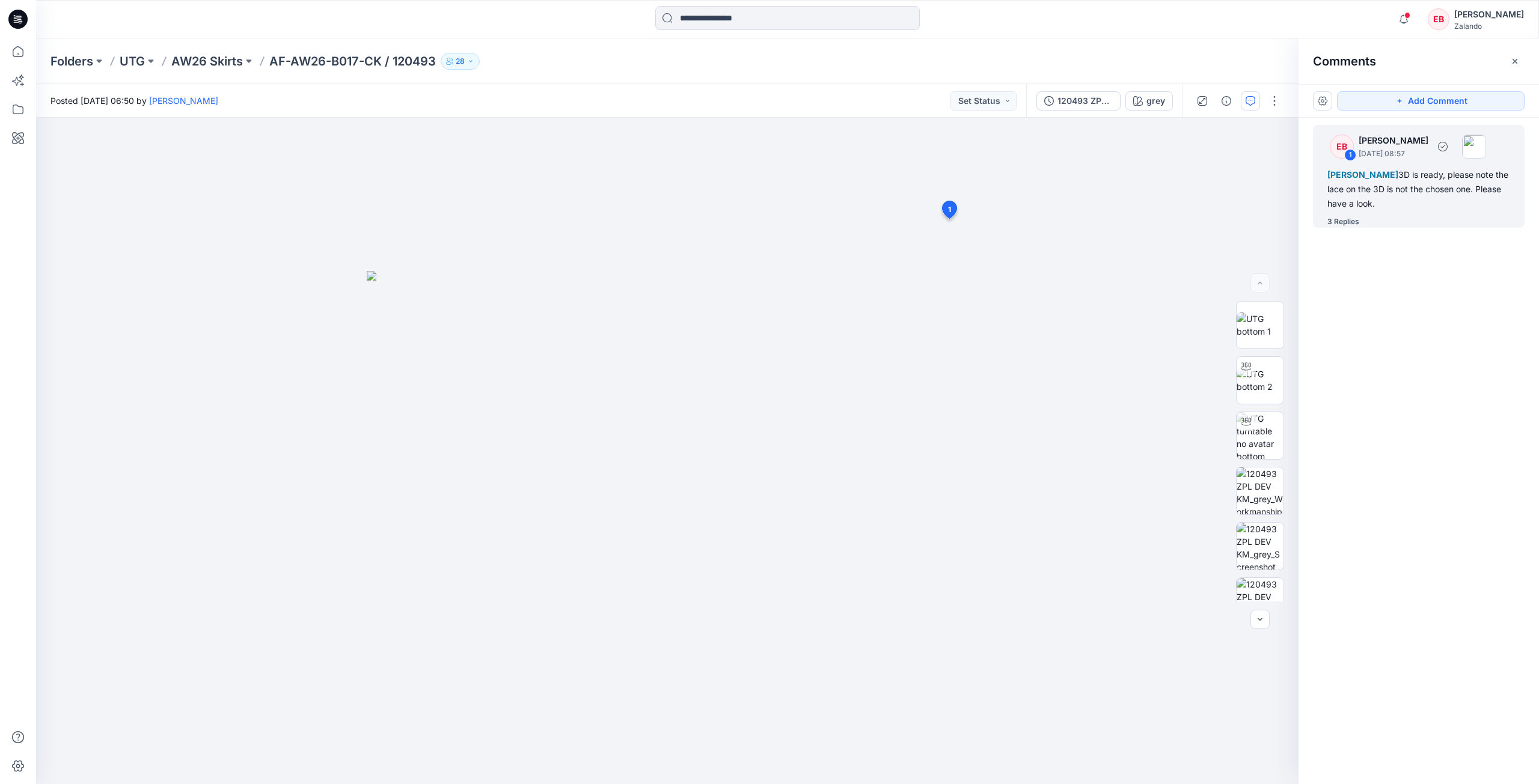
click at [1357, 219] on div "3 Replies" at bounding box center [1343, 222] width 32 height 12
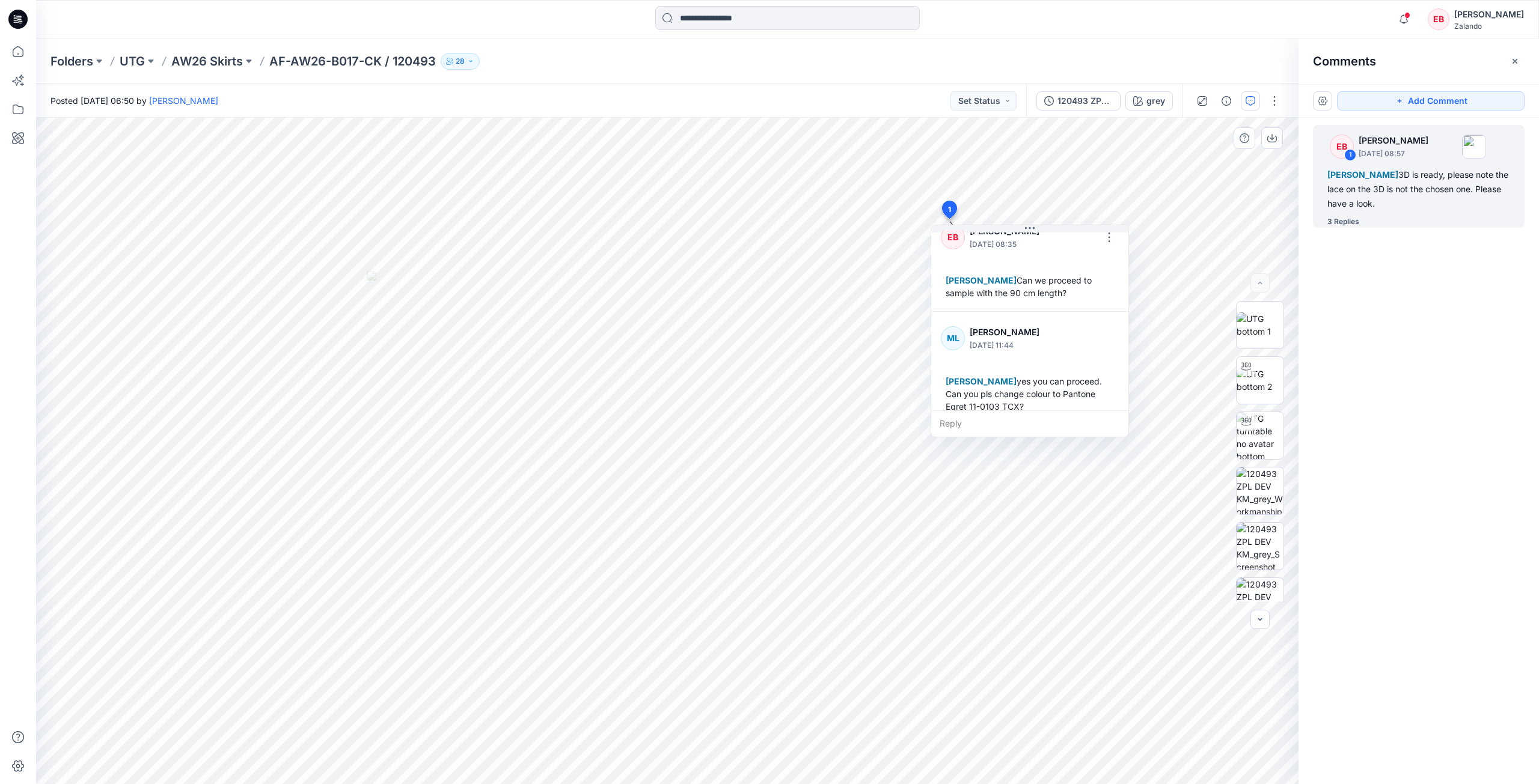
scroll to position [248, 0]
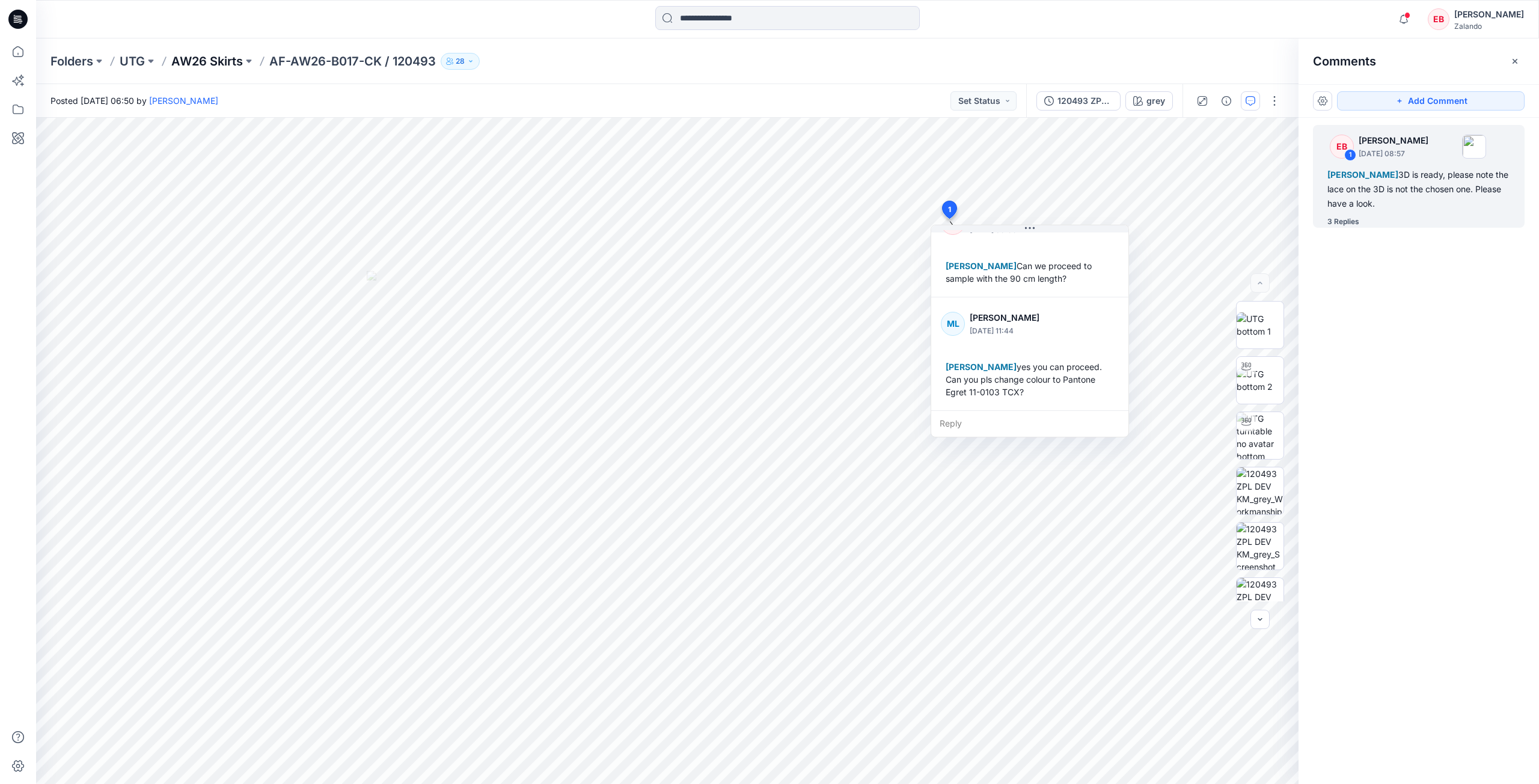
click at [236, 64] on p "AW26 Skirts" at bounding box center [207, 61] width 71 height 17
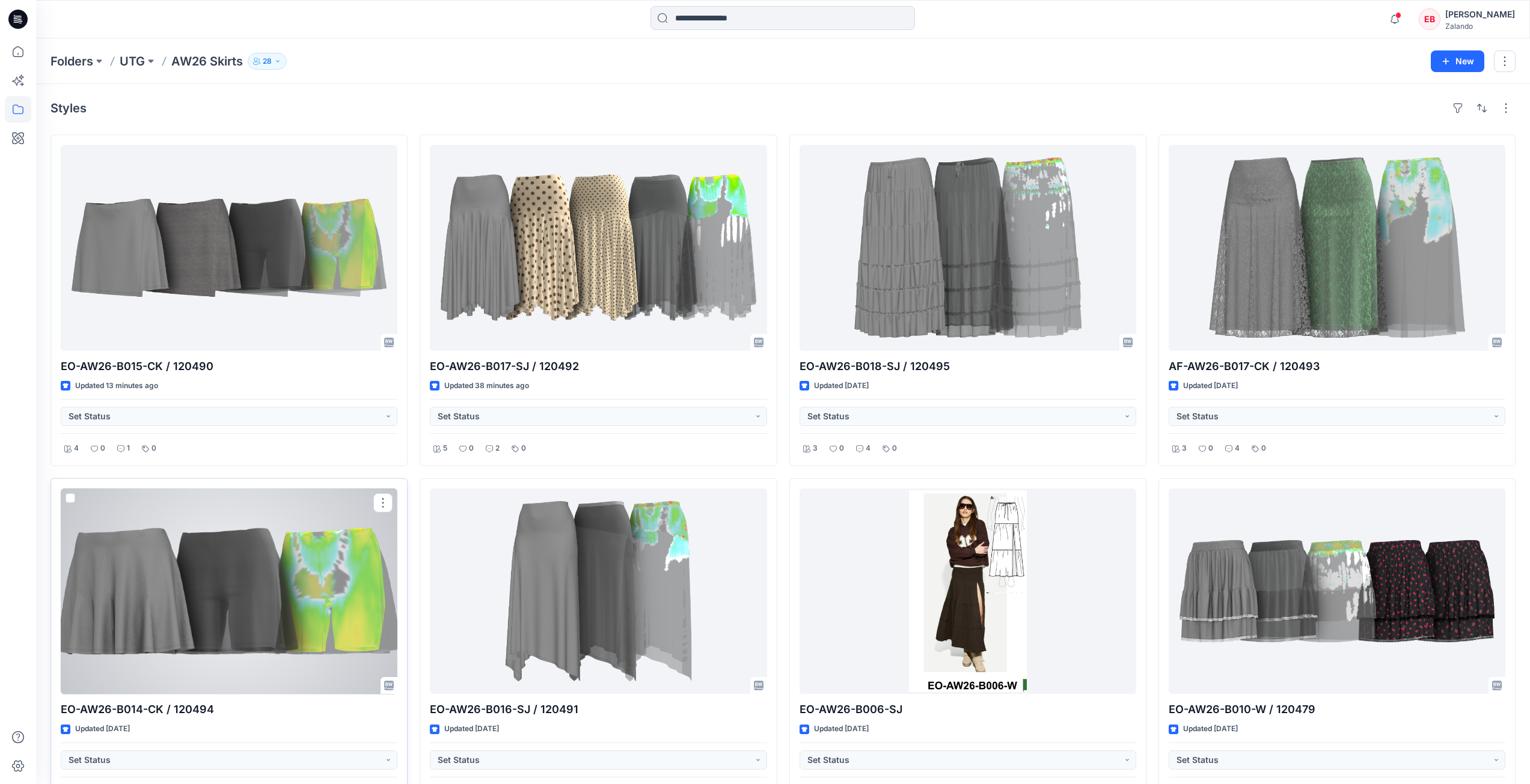
click at [226, 546] on div at bounding box center [229, 591] width 336 height 206
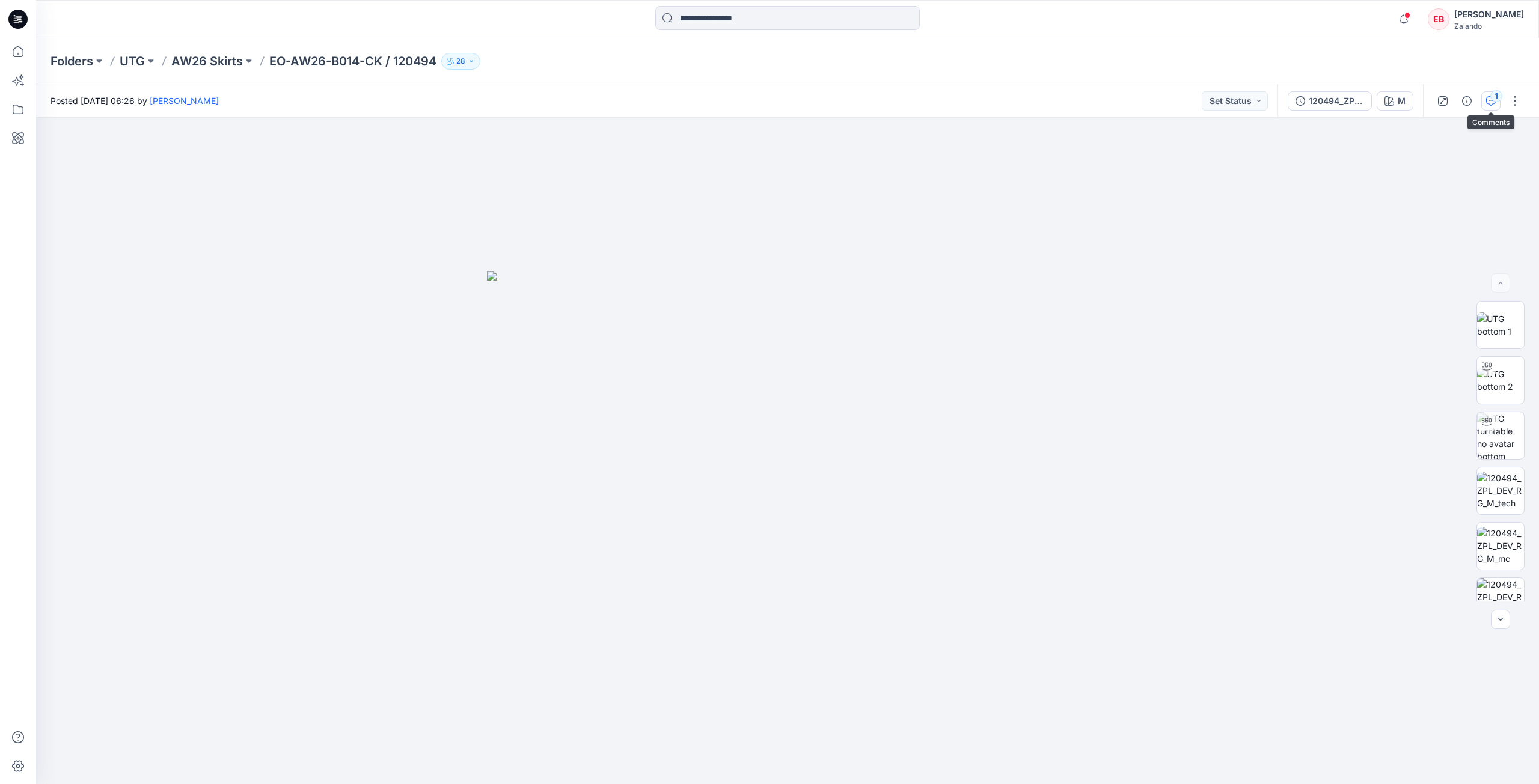
click at [1490, 99] on icon "button" at bounding box center [1491, 101] width 9 height 9
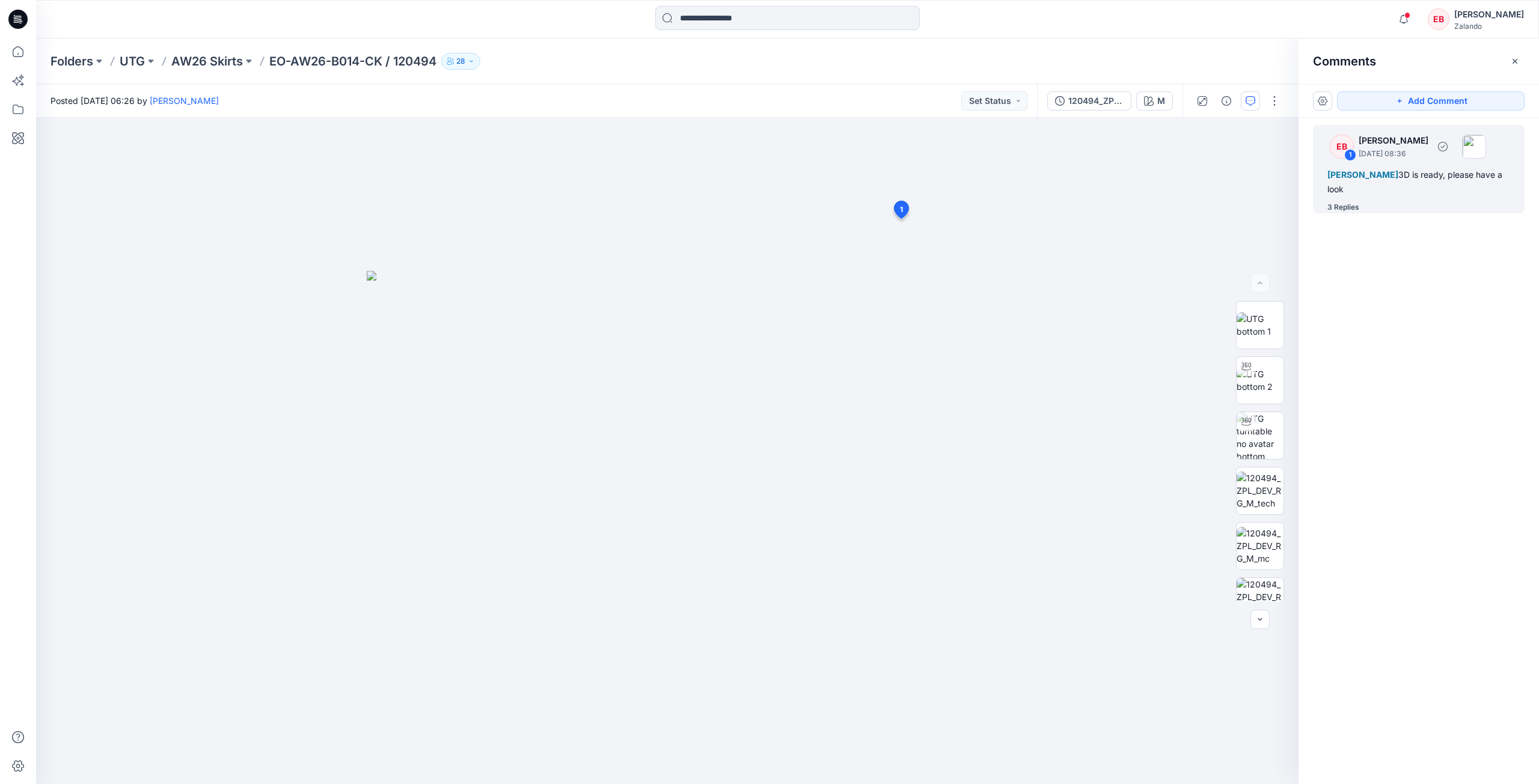
click at [1345, 209] on div "3 Replies" at bounding box center [1343, 208] width 32 height 12
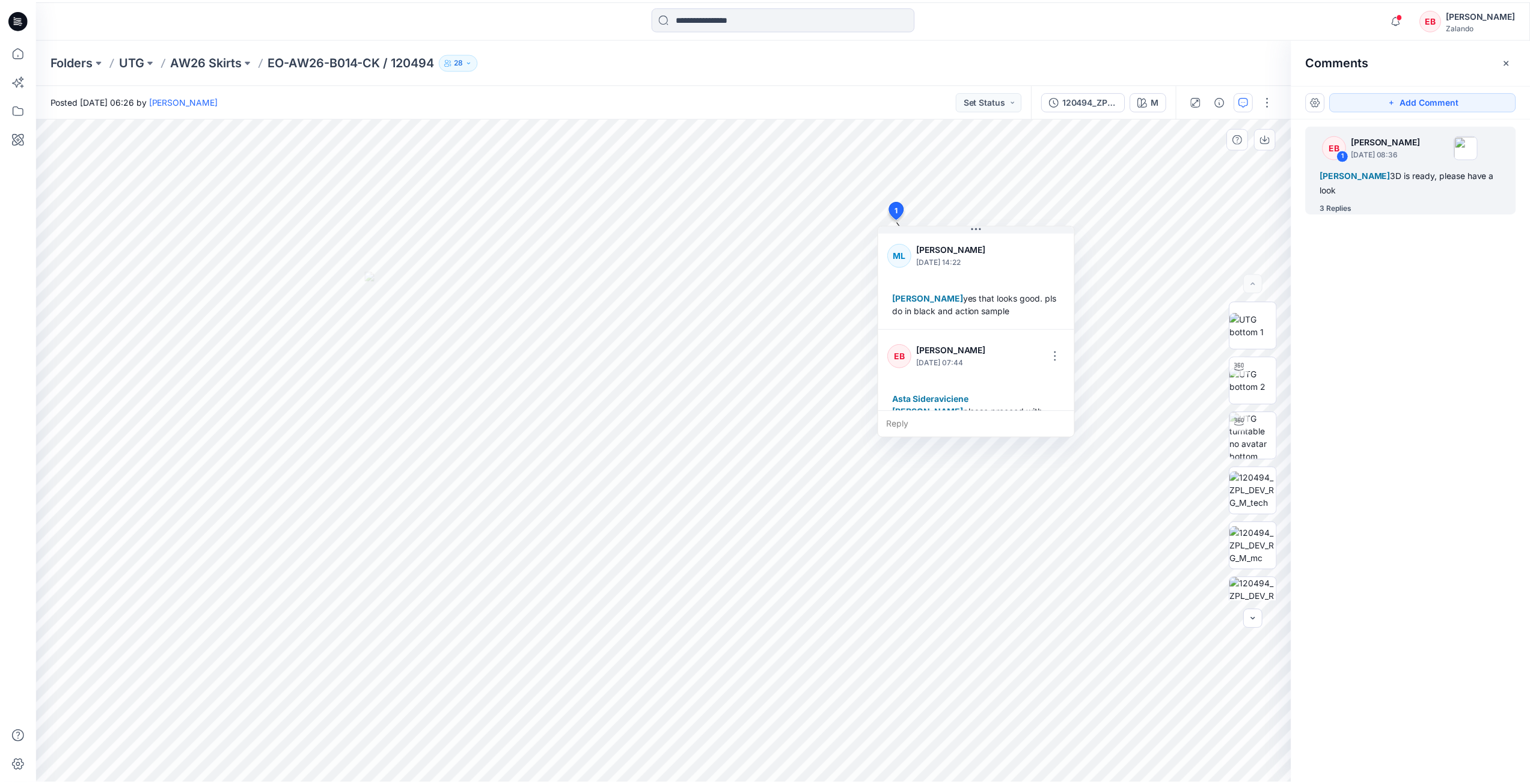
scroll to position [223, 0]
click at [203, 61] on p "AW26 Skirts" at bounding box center [207, 61] width 71 height 17
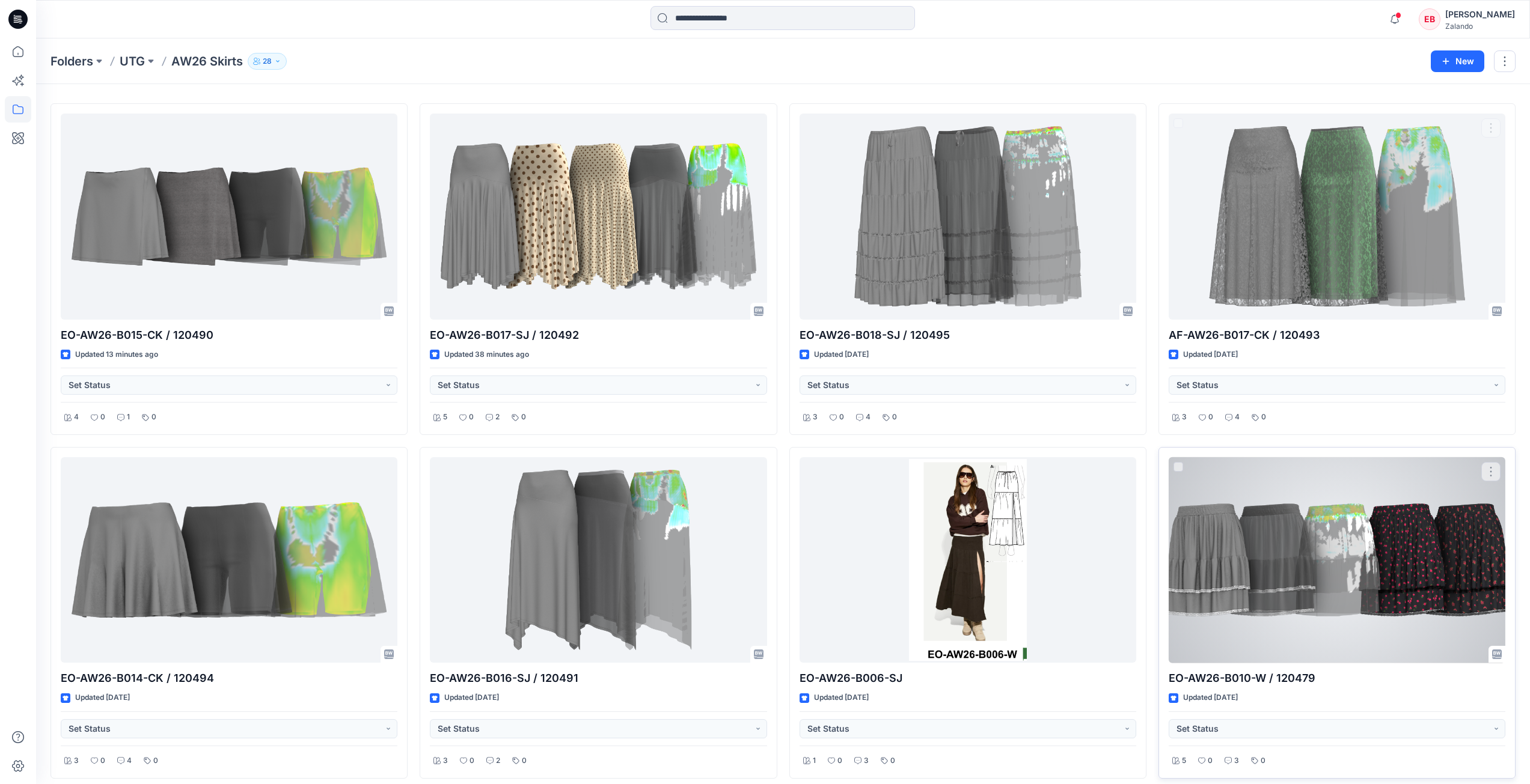
scroll to position [40, 0]
